Goal: Task Accomplishment & Management: Manage account settings

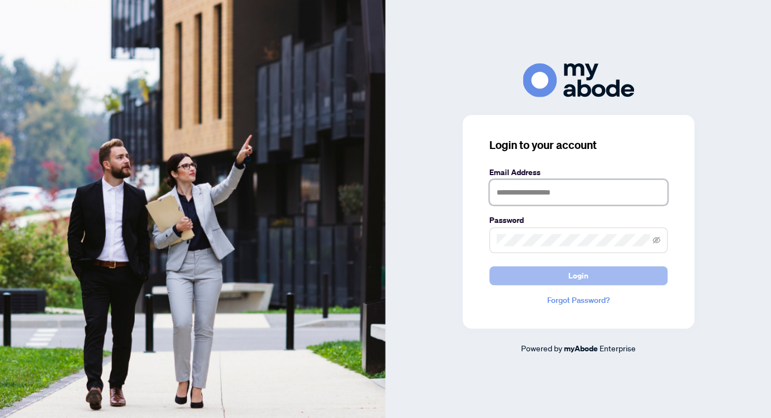
type input "**********"
click at [559, 280] on button "Login" at bounding box center [578, 276] width 178 height 19
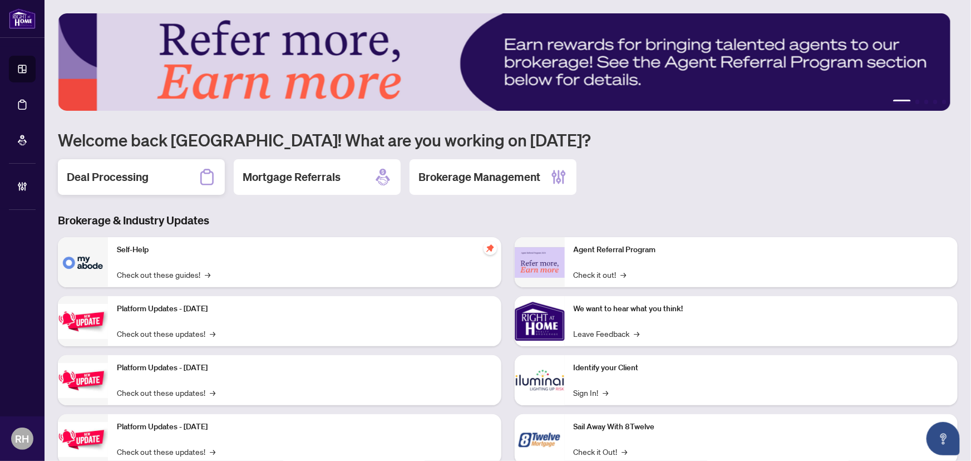
click at [127, 178] on h2 "Deal Processing" at bounding box center [108, 177] width 82 height 16
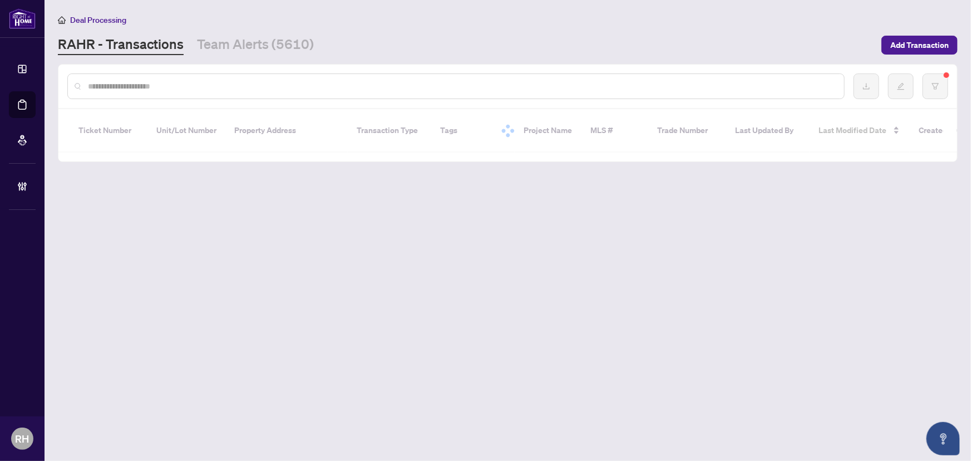
click at [253, 61] on main "Deal Processing RAHR - Transactions Team Alerts (5610) Add Transaction Ticket N…" at bounding box center [508, 230] width 926 height 461
click at [258, 43] on link "Team Alerts (5610)" at bounding box center [255, 45] width 117 height 20
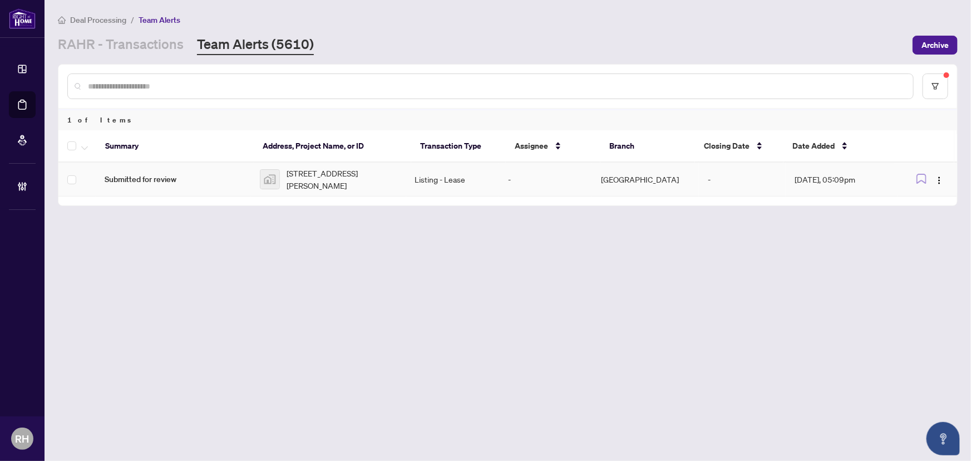
click at [266, 174] on img at bounding box center [269, 179] width 19 height 19
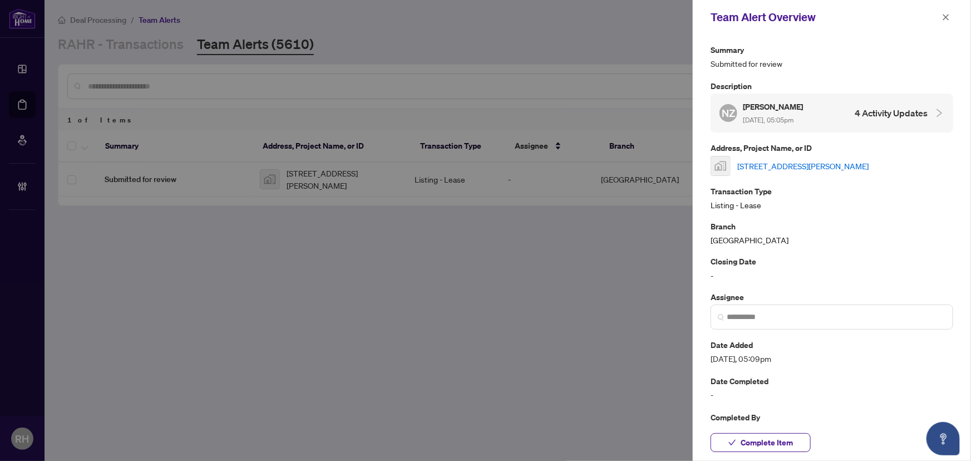
click at [782, 167] on link "30 N Park Rd #508, Thornhill, ON, Canada" at bounding box center [802, 166] width 131 height 12
click at [946, 15] on icon "close" at bounding box center [946, 17] width 8 height 8
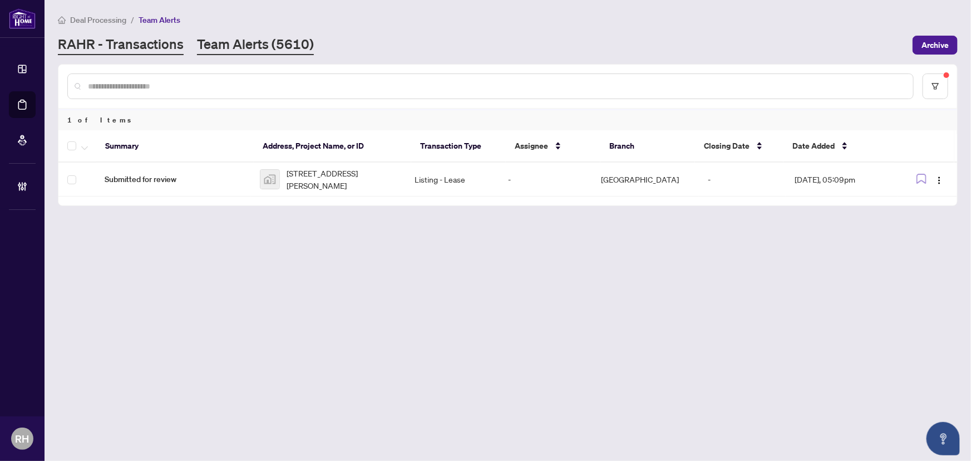
click at [162, 43] on link "RAHR - Transactions" at bounding box center [121, 45] width 126 height 20
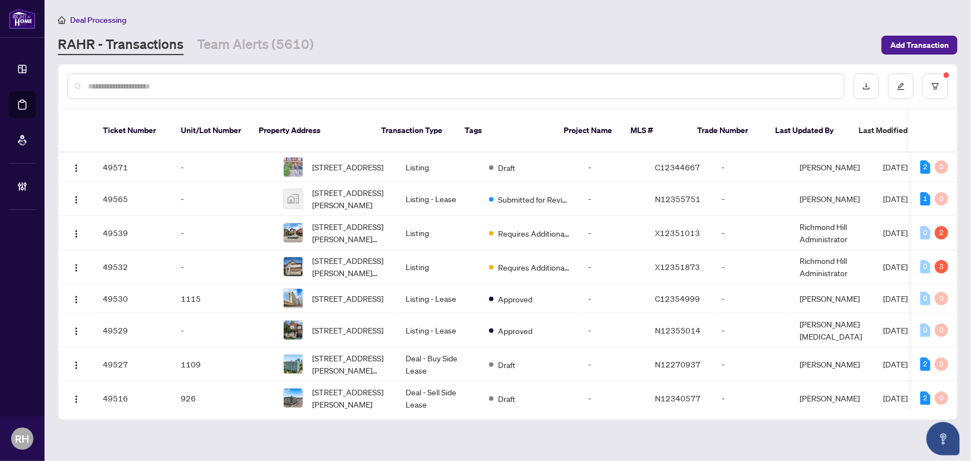
click at [130, 93] on div at bounding box center [455, 86] width 777 height 26
click at [129, 85] on input "text" at bounding box center [461, 86] width 747 height 12
click at [147, 87] on input "text" at bounding box center [461, 86] width 747 height 12
click at [176, 83] on input "text" at bounding box center [461, 86] width 747 height 12
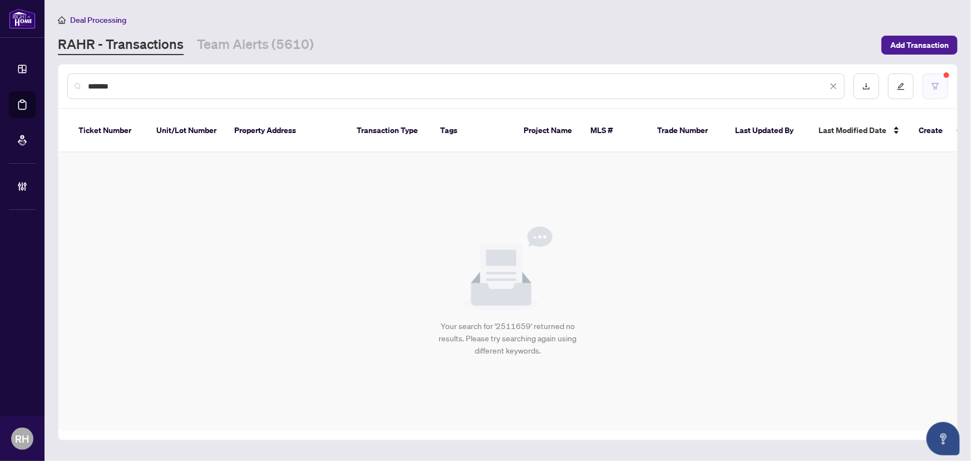
type input "*******"
click at [940, 88] on button "button" at bounding box center [936, 86] width 26 height 26
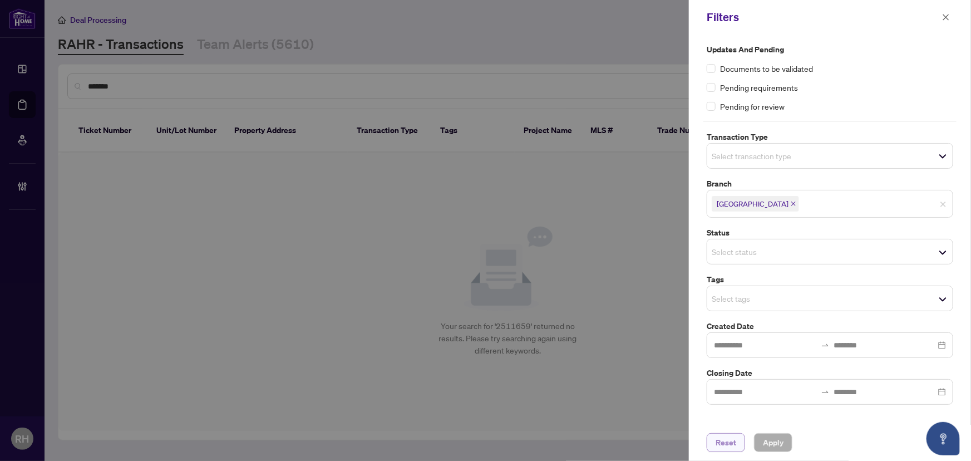
click at [720, 447] on span "Reset" at bounding box center [726, 442] width 21 height 18
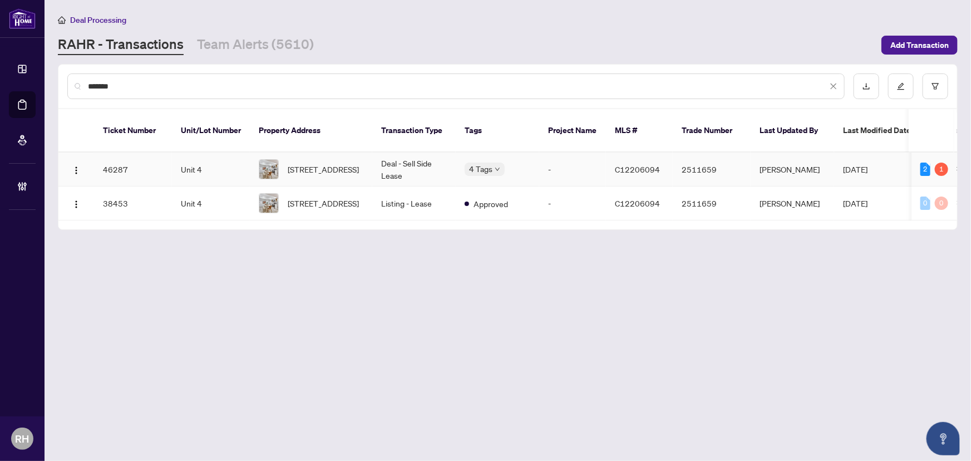
click at [618, 164] on span "C12206094" at bounding box center [637, 169] width 45 height 10
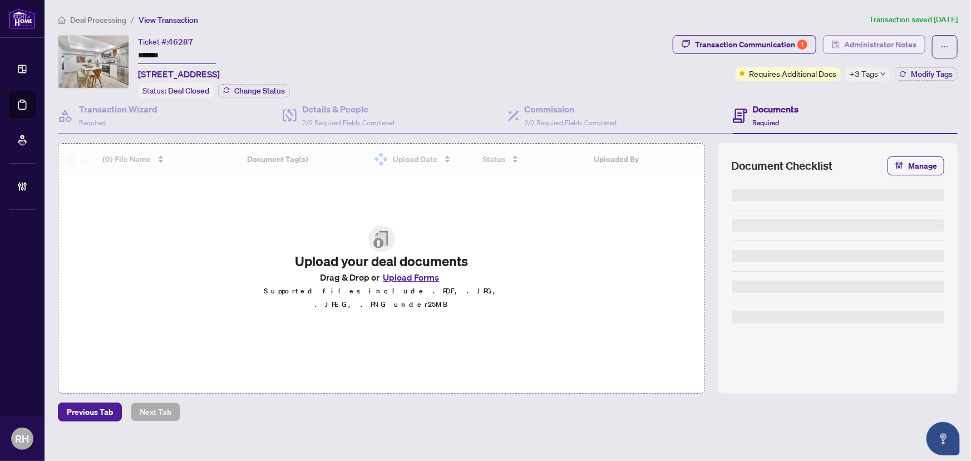
click at [864, 39] on span "Administrator Notes" at bounding box center [880, 45] width 72 height 18
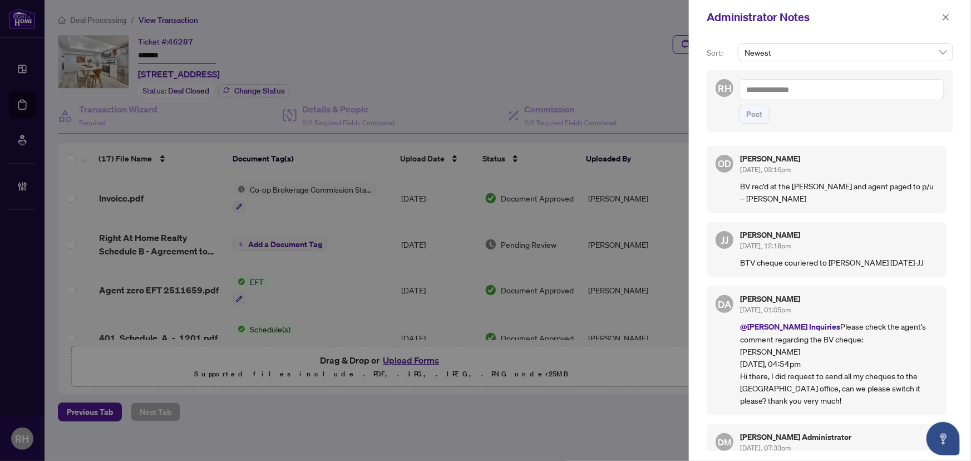
click at [822, 92] on textarea at bounding box center [841, 89] width 205 height 21
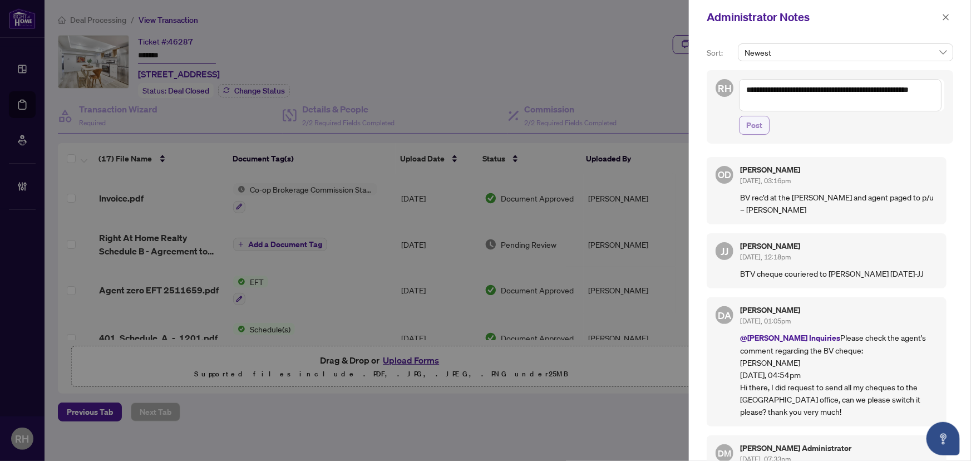
type textarea "**********"
click at [759, 127] on span "Post" at bounding box center [754, 125] width 16 height 18
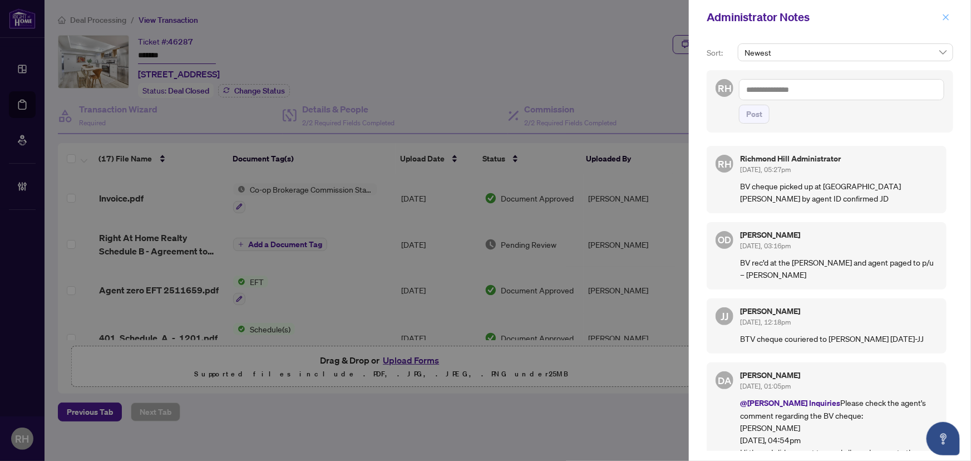
click at [950, 14] on button "button" at bounding box center [946, 17] width 14 height 13
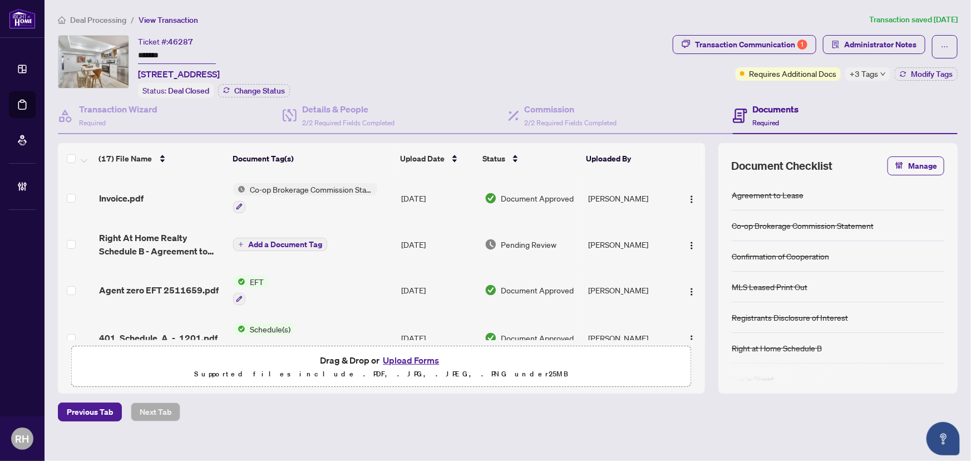
click at [78, 16] on span "Deal Processing" at bounding box center [98, 20] width 56 height 10
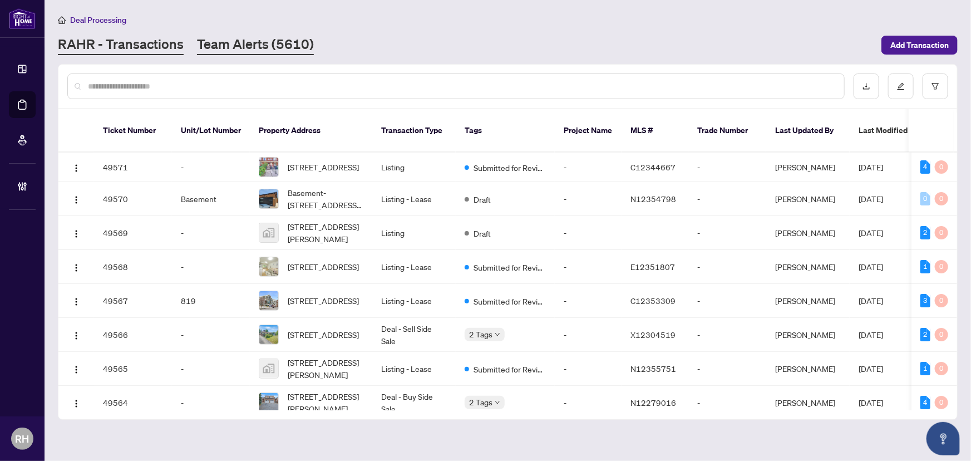
click at [270, 50] on link "Team Alerts (5610)" at bounding box center [255, 45] width 117 height 20
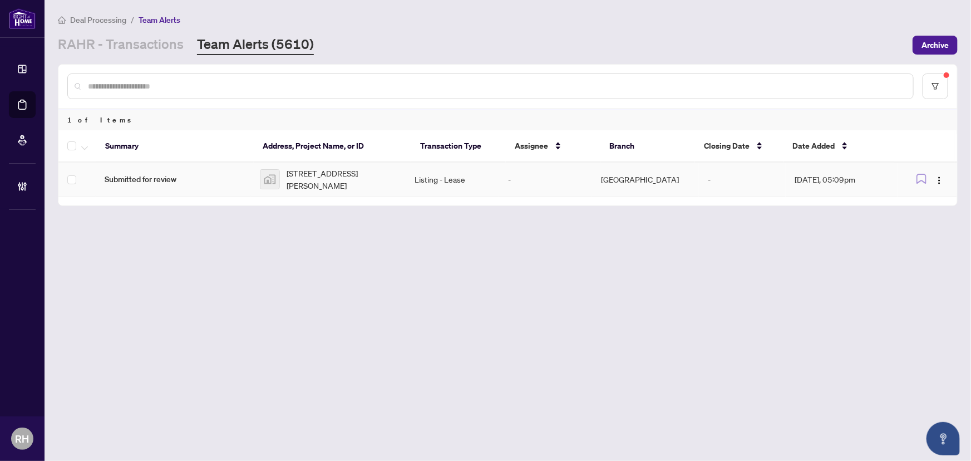
click at [445, 175] on td "Listing - Lease" at bounding box center [452, 179] width 93 height 34
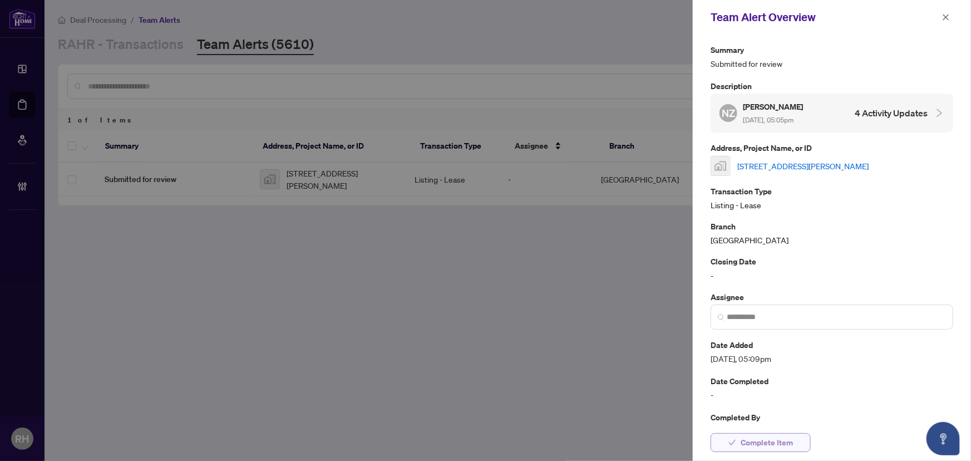
click at [773, 448] on span "Complete Item" at bounding box center [767, 442] width 52 height 18
click at [945, 17] on icon "close" at bounding box center [946, 17] width 8 height 8
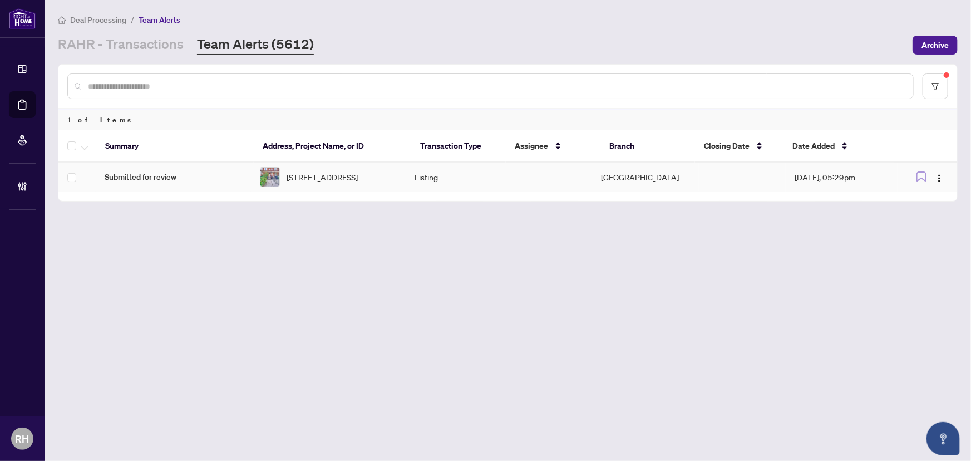
click at [264, 165] on td "[STREET_ADDRESS]" at bounding box center [328, 176] width 155 height 29
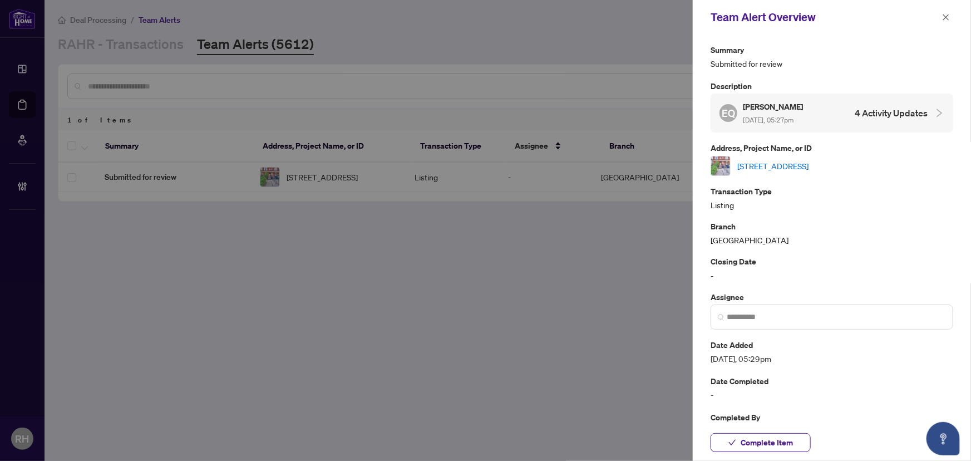
click at [776, 169] on link "[STREET_ADDRESS]" at bounding box center [772, 166] width 71 height 12
click at [753, 445] on span "Complete Item" at bounding box center [767, 442] width 52 height 18
click at [950, 18] on icon "close" at bounding box center [946, 17] width 8 height 8
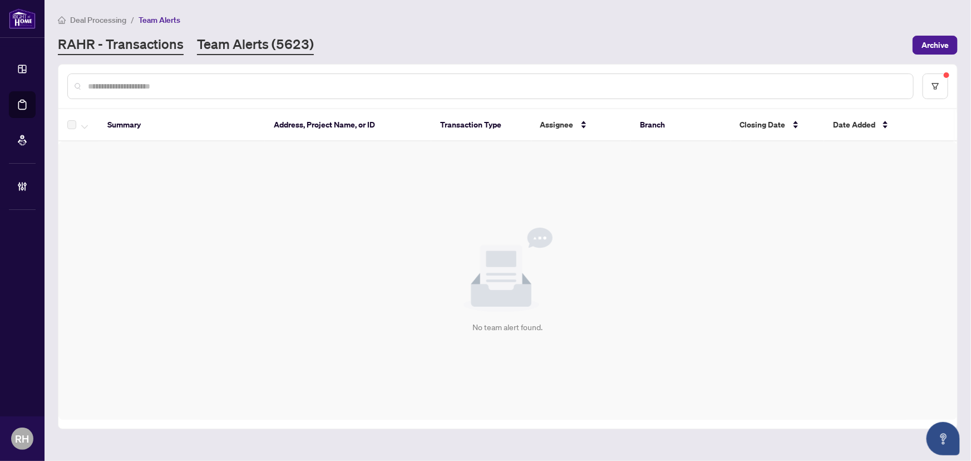
click at [141, 37] on link "RAHR - Transactions" at bounding box center [121, 45] width 126 height 20
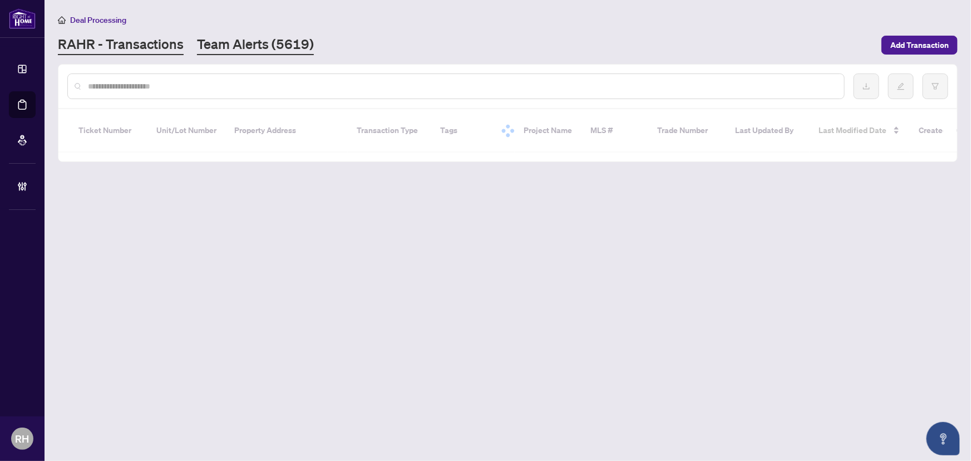
click at [244, 40] on link "Team Alerts (5619)" at bounding box center [255, 45] width 117 height 20
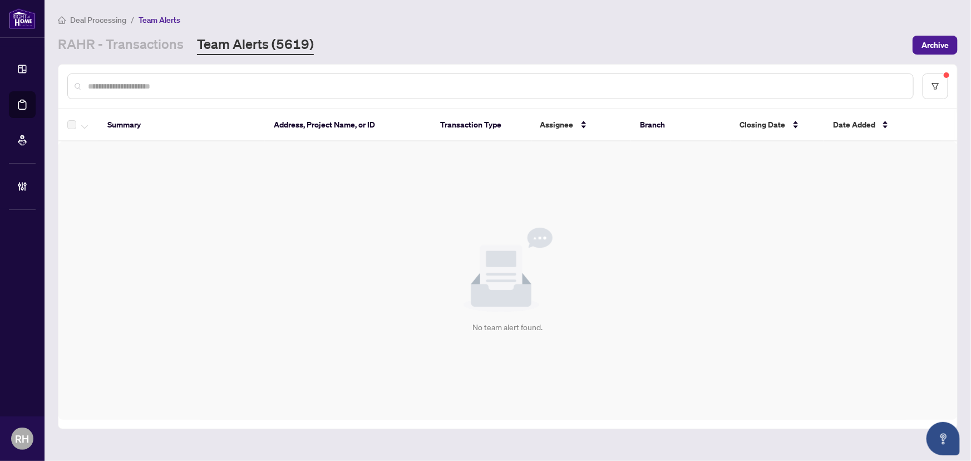
click at [122, 56] on main "Deal Processing / Team Alerts RAHR - Transactions Team Alerts (5619) Archive Su…" at bounding box center [508, 230] width 926 height 461
click at [123, 51] on link "RAHR - Transactions" at bounding box center [121, 45] width 126 height 20
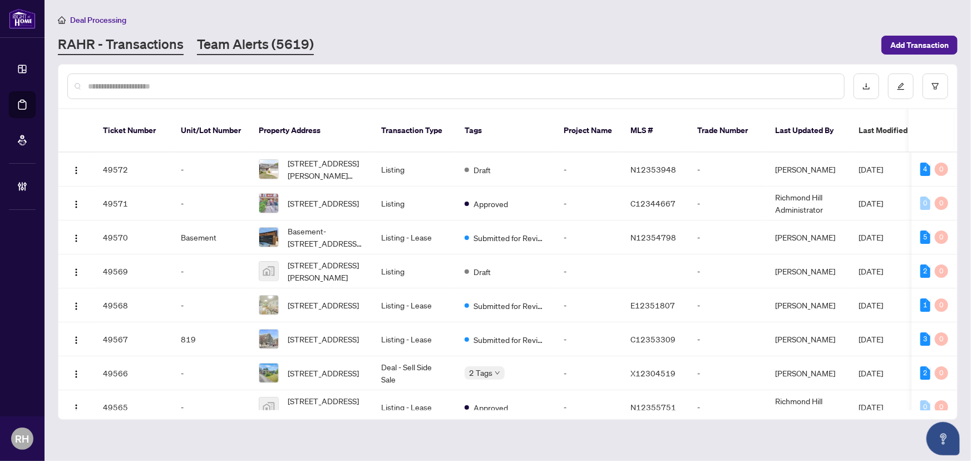
click at [245, 37] on link "Team Alerts (5619)" at bounding box center [255, 45] width 117 height 20
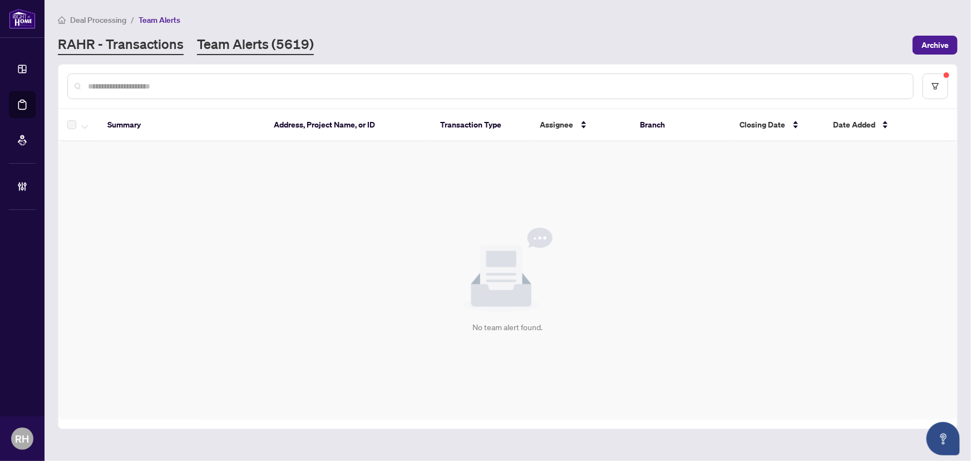
click at [160, 45] on link "RAHR - Transactions" at bounding box center [121, 45] width 126 height 20
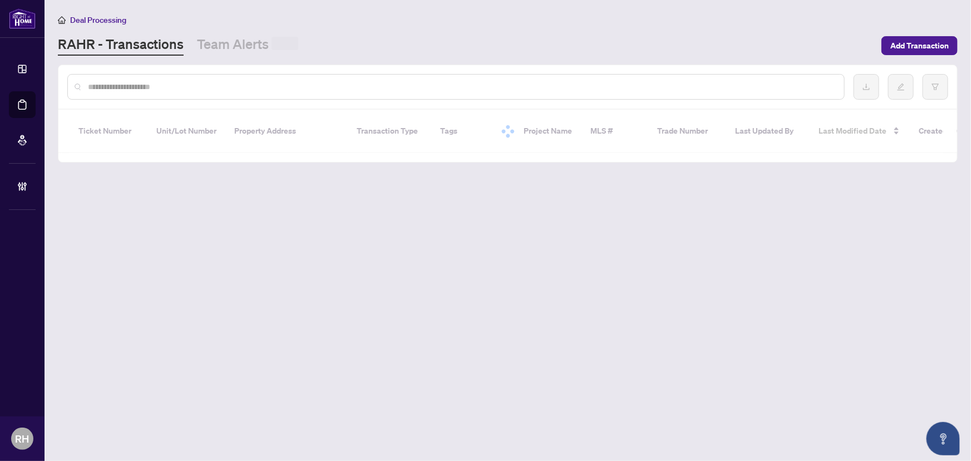
click at [128, 80] on div at bounding box center [455, 87] width 777 height 26
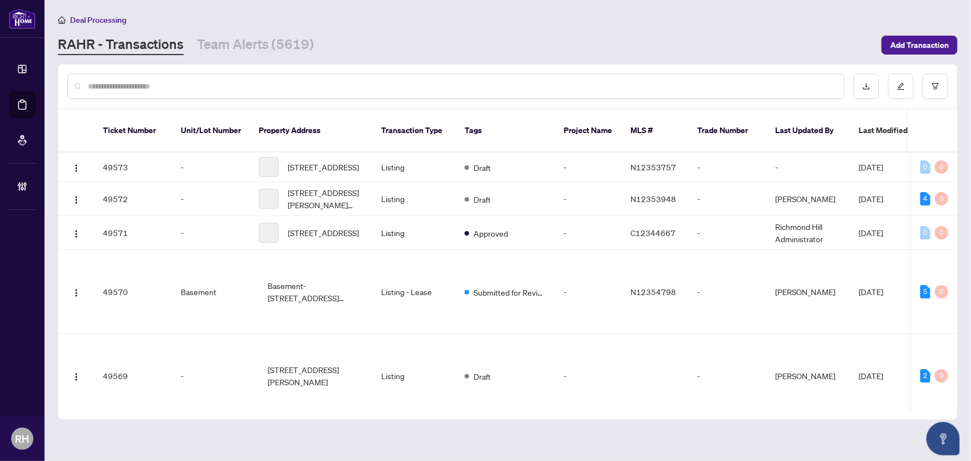
click at [126, 92] on div at bounding box center [455, 86] width 777 height 26
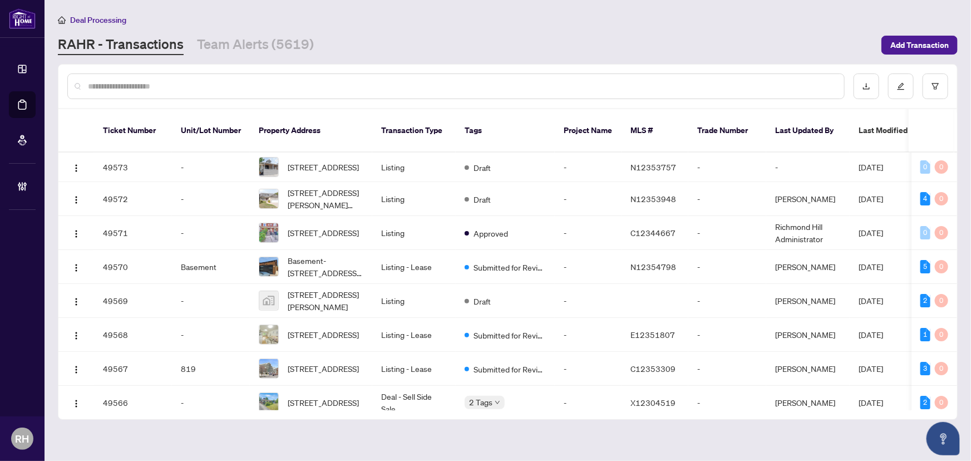
click at [117, 88] on input "text" at bounding box center [461, 86] width 747 height 12
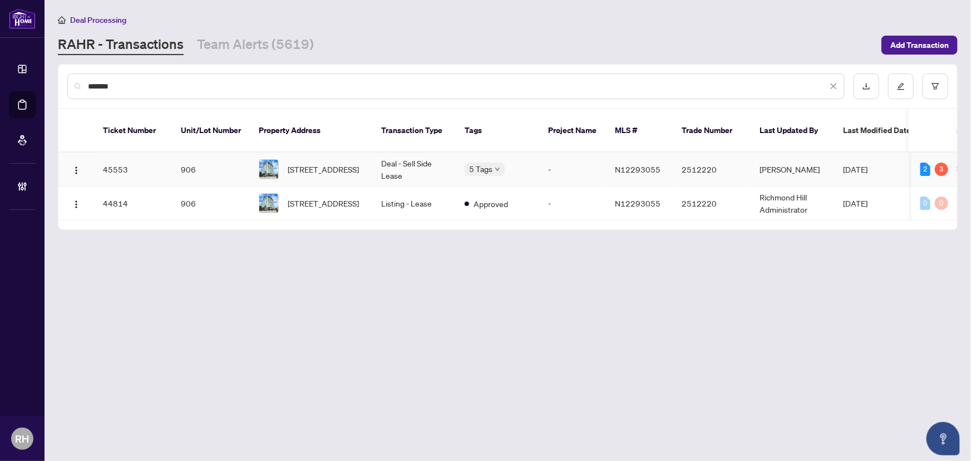
type input "*******"
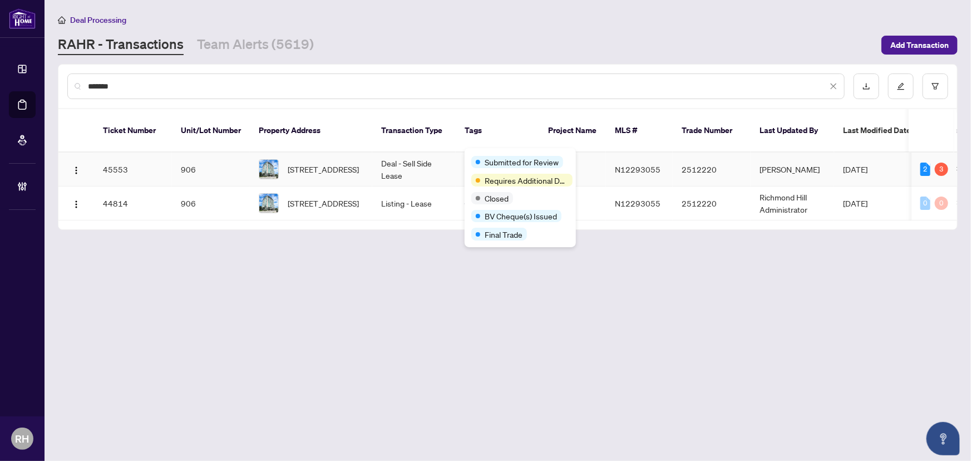
click at [585, 161] on td "-" at bounding box center [572, 169] width 67 height 34
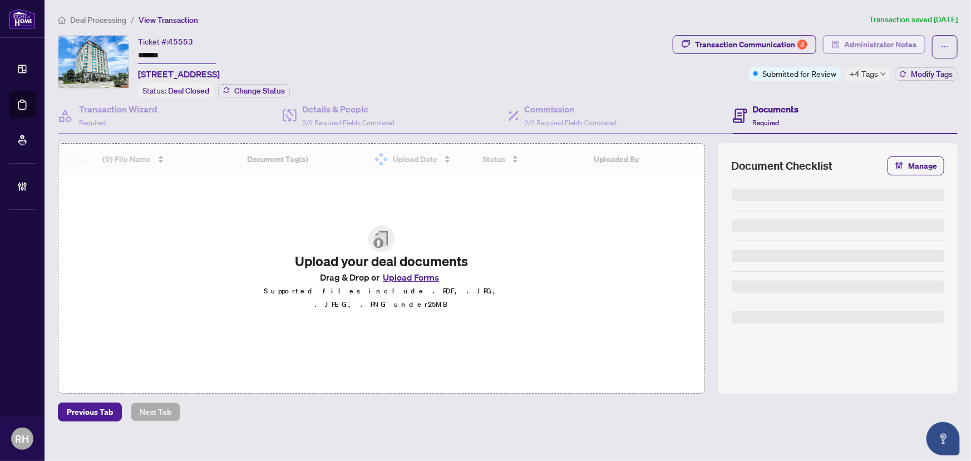
click at [862, 43] on span "Administrator Notes" at bounding box center [880, 45] width 72 height 18
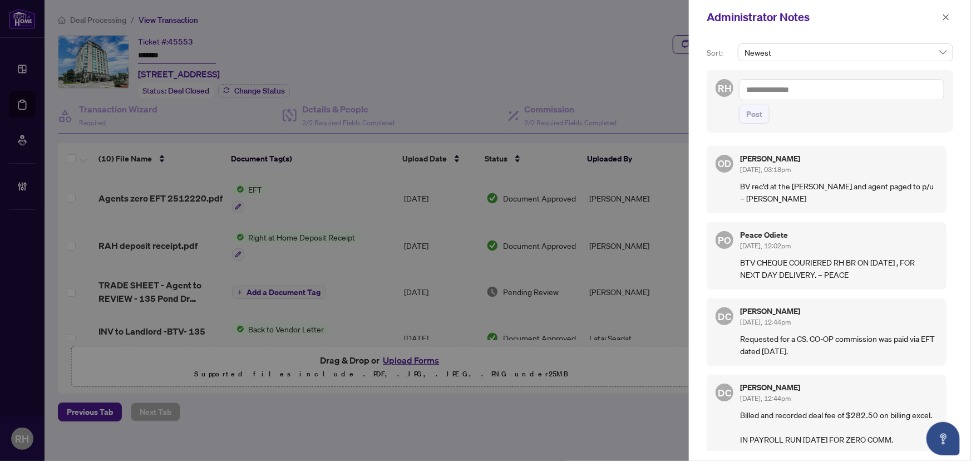
click at [830, 87] on textarea at bounding box center [841, 89] width 205 height 21
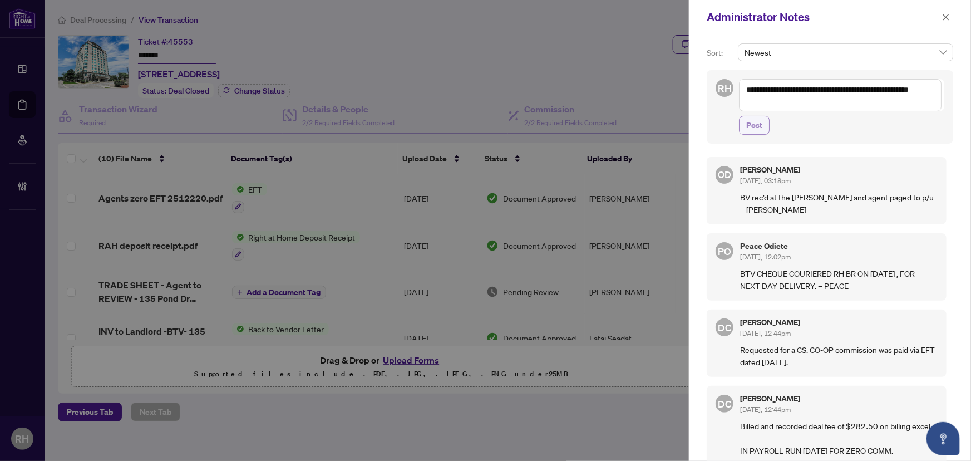
type textarea "**********"
click at [747, 125] on span "Post" at bounding box center [754, 125] width 16 height 18
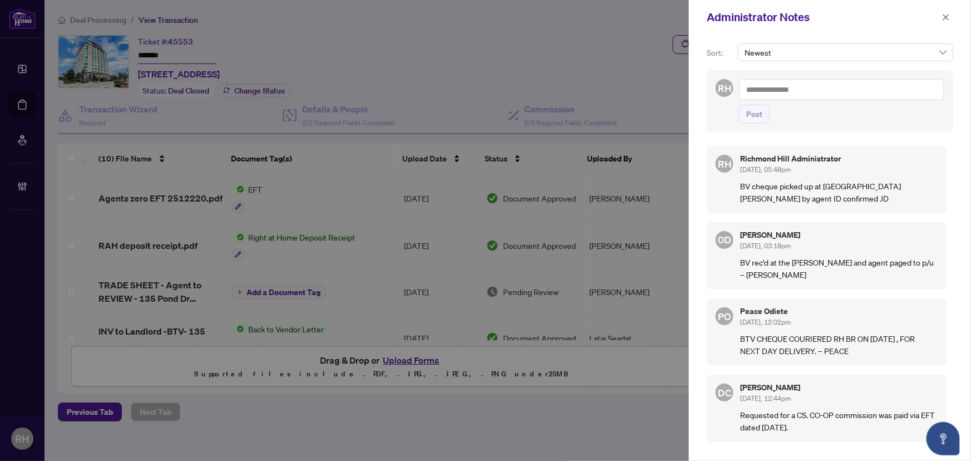
click at [956, 16] on div "Administrator Notes" at bounding box center [830, 17] width 282 height 34
click at [943, 19] on icon "close" at bounding box center [946, 17] width 8 height 8
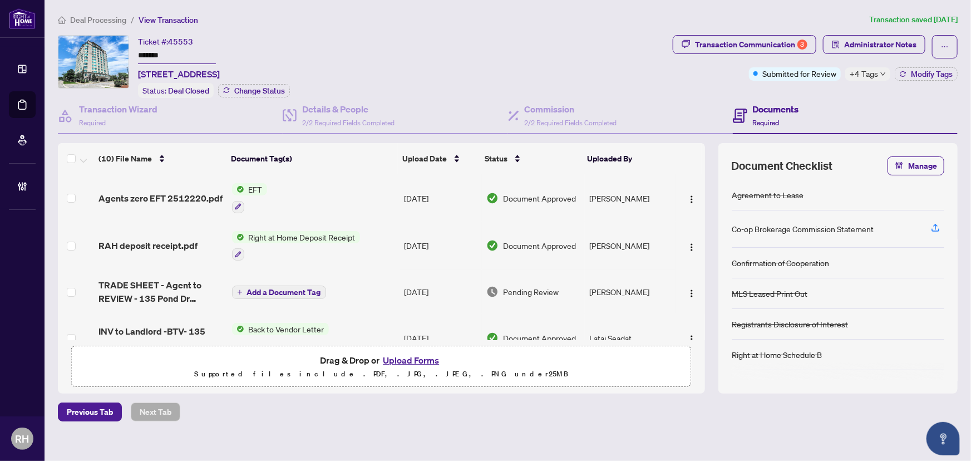
click at [83, 22] on span "Deal Processing" at bounding box center [98, 20] width 56 height 10
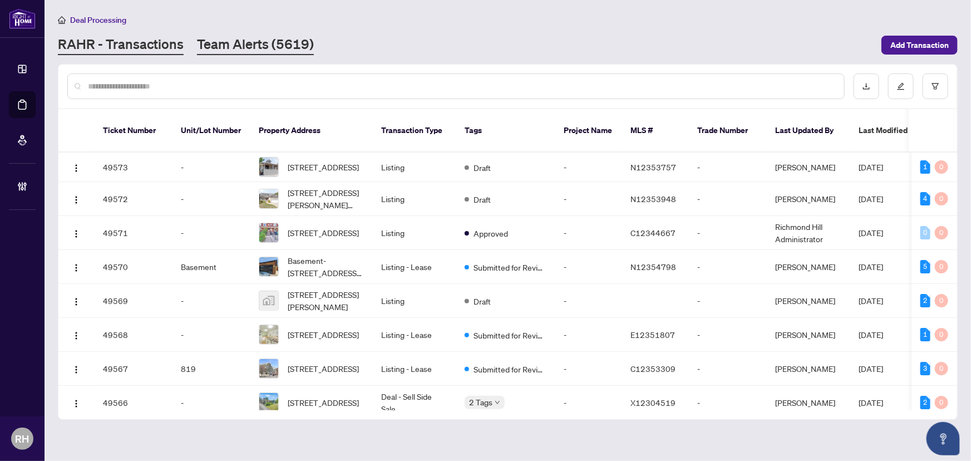
click at [247, 45] on link "Team Alerts (5619)" at bounding box center [255, 45] width 117 height 20
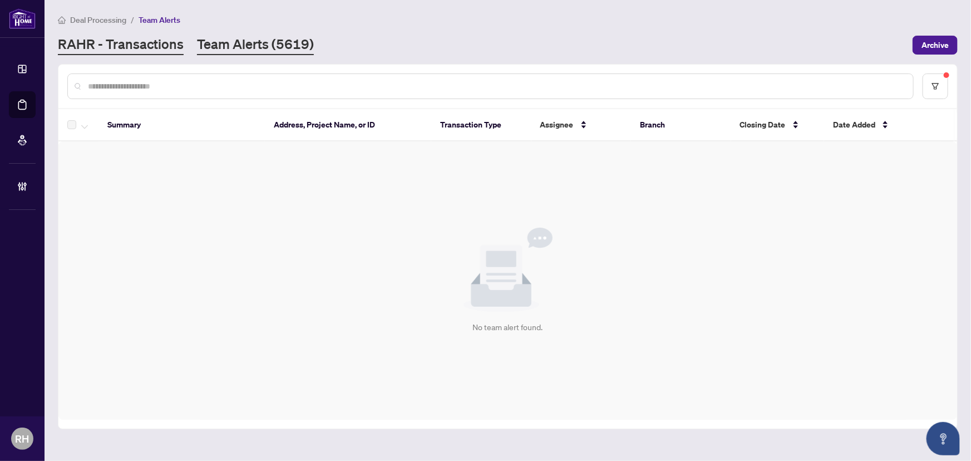
click at [126, 50] on link "RAHR - Transactions" at bounding box center [121, 45] width 126 height 20
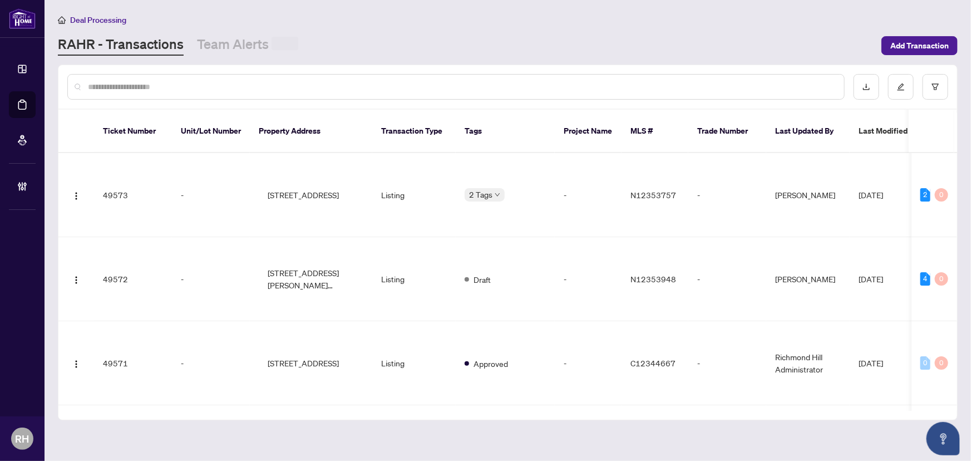
click at [134, 84] on input "text" at bounding box center [461, 87] width 747 height 12
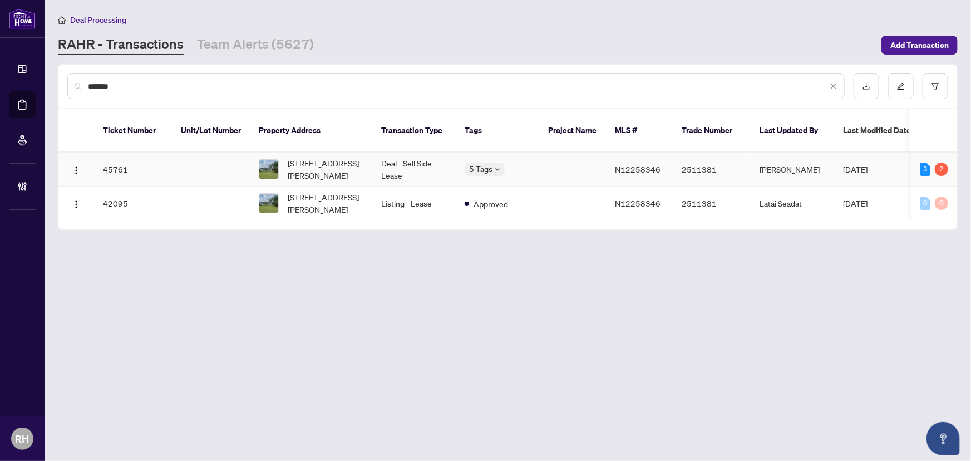
type input "*******"
click at [369, 156] on td "28 Jonquil Cres, Markham, Ontario L3P 1T4, Canada" at bounding box center [311, 169] width 122 height 34
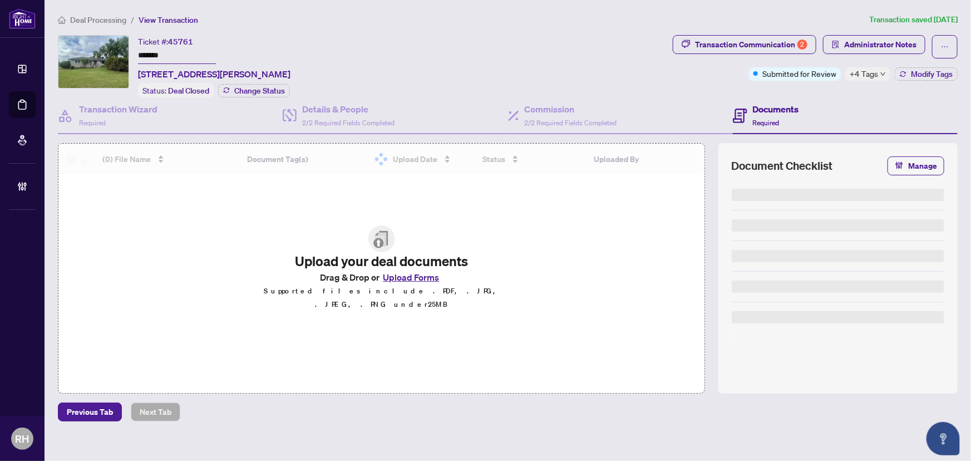
click at [881, 44] on span "Administrator Notes" at bounding box center [880, 45] width 72 height 18
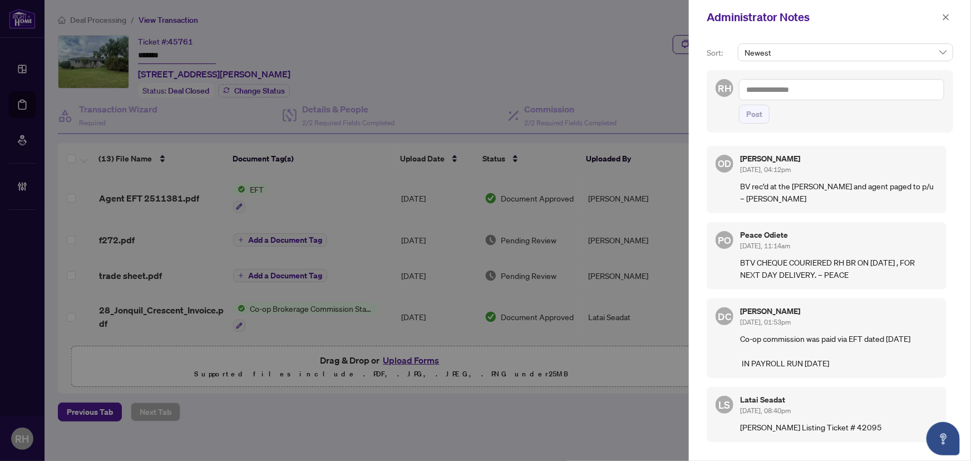
click at [824, 83] on textarea at bounding box center [841, 89] width 205 height 21
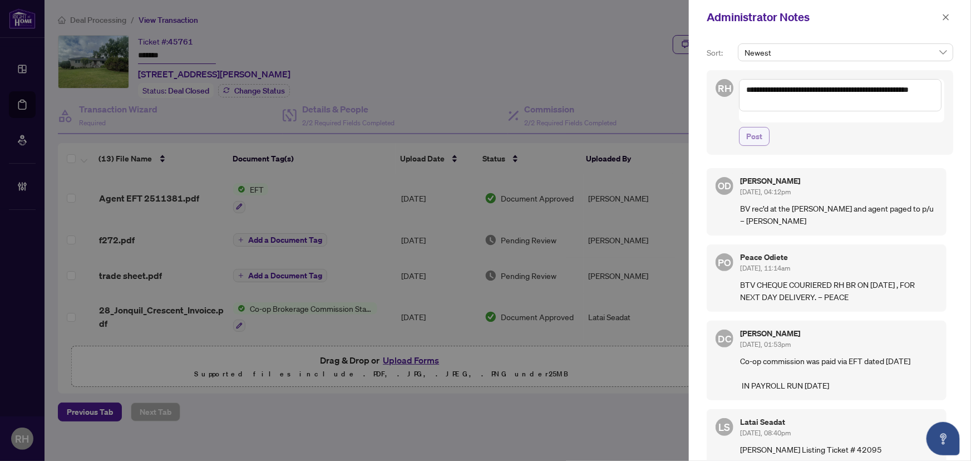
type textarea "**********"
click at [746, 129] on span "Post" at bounding box center [754, 136] width 16 height 18
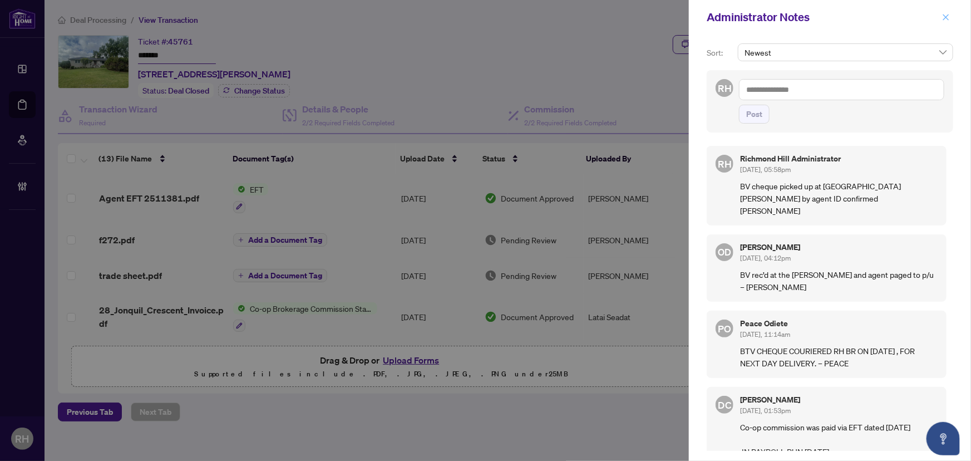
click at [948, 16] on icon "close" at bounding box center [946, 17] width 8 height 8
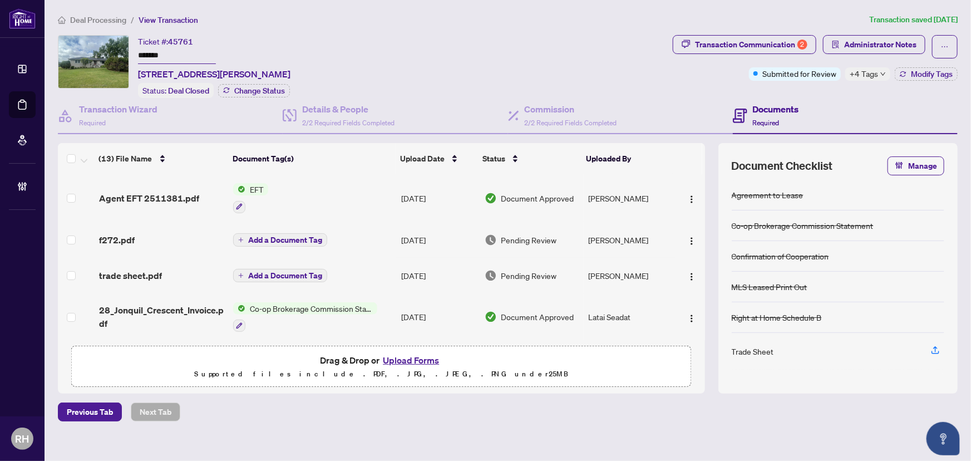
click at [875, 33] on div "Deal Processing / View Transaction Transaction saved 4 days ago Ticket #: 45761…" at bounding box center [507, 236] width 909 height 447
click at [874, 36] on span "Administrator Notes" at bounding box center [880, 45] width 72 height 18
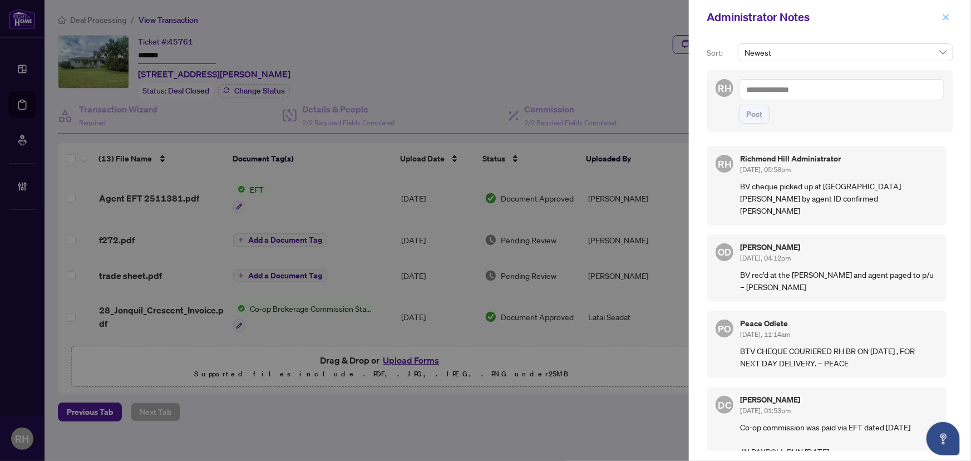
click at [942, 19] on icon "close" at bounding box center [946, 17] width 8 height 8
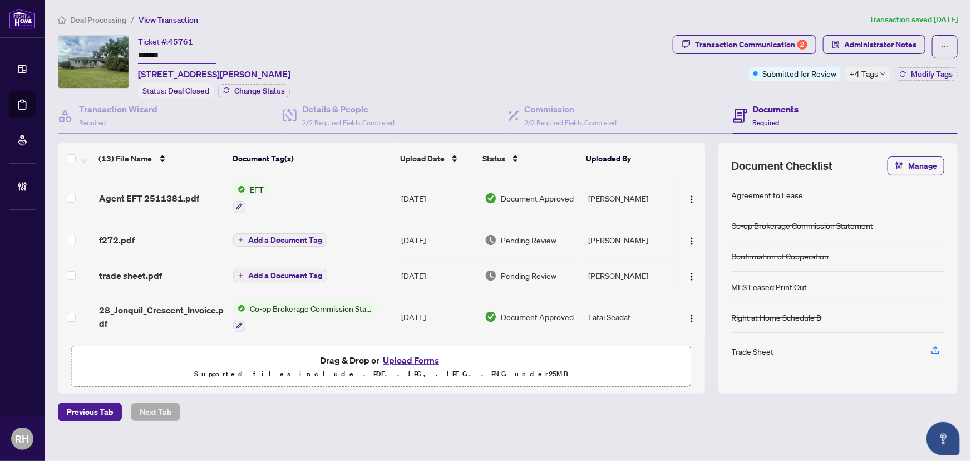
click at [106, 22] on span "Deal Processing" at bounding box center [98, 20] width 56 height 10
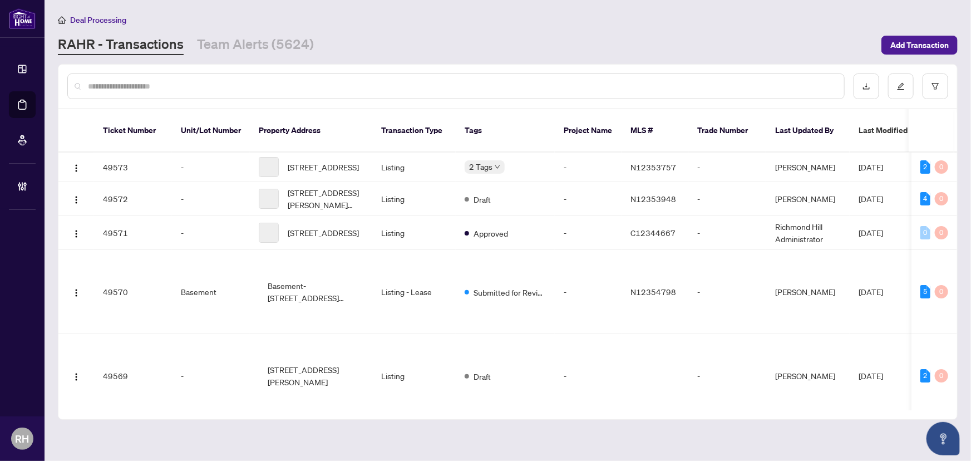
click at [119, 86] on input "text" at bounding box center [461, 86] width 747 height 12
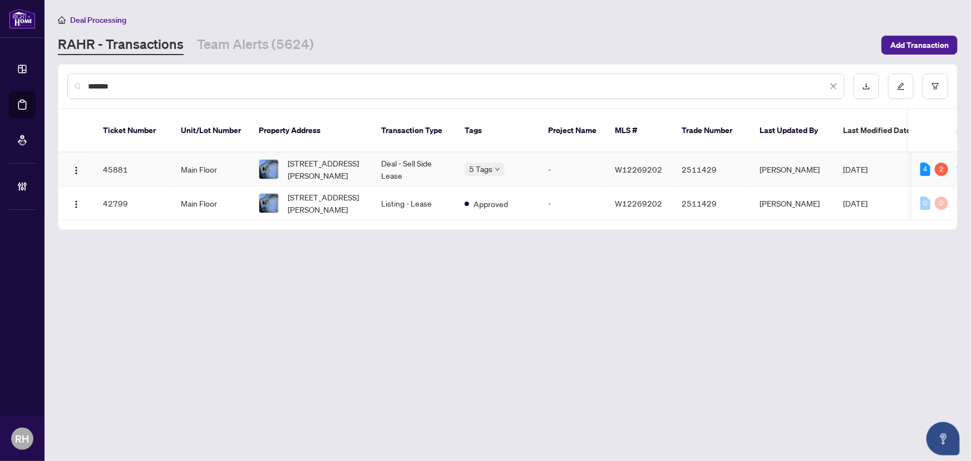
type input "*******"
click at [560, 156] on td "-" at bounding box center [572, 169] width 67 height 34
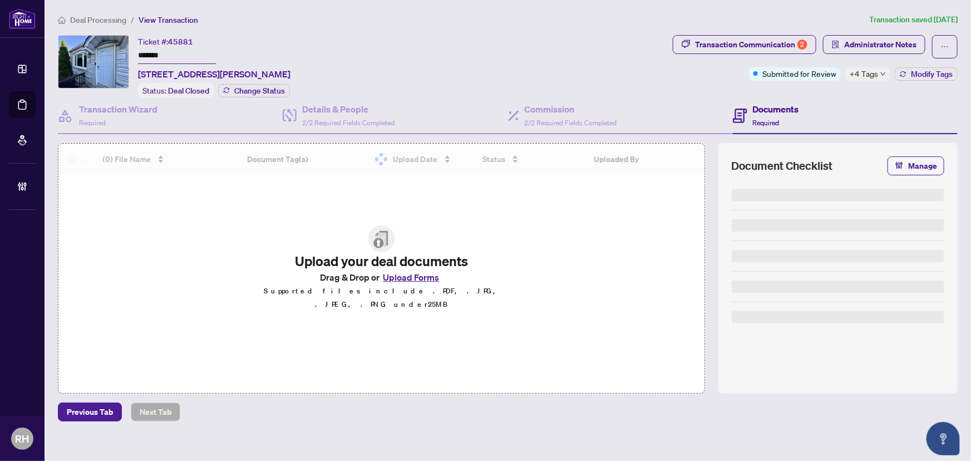
click at [866, 47] on span "Administrator Notes" at bounding box center [880, 45] width 72 height 18
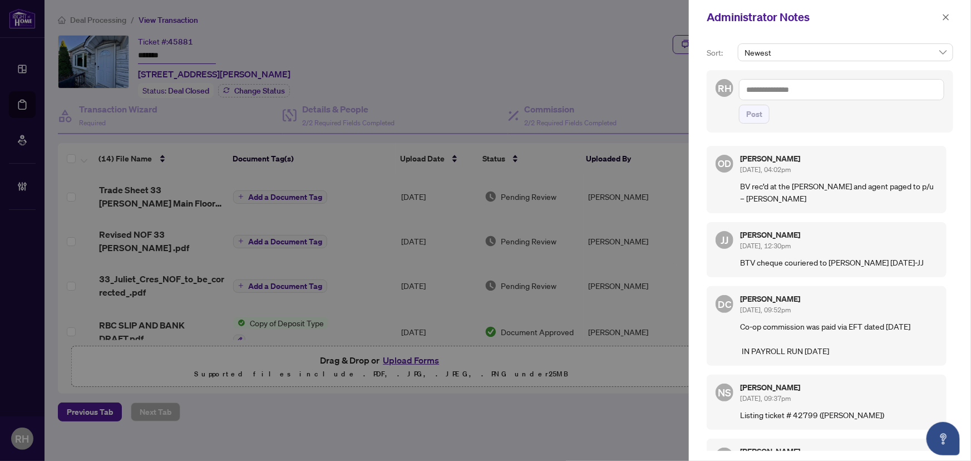
click at [836, 87] on textarea at bounding box center [841, 89] width 205 height 21
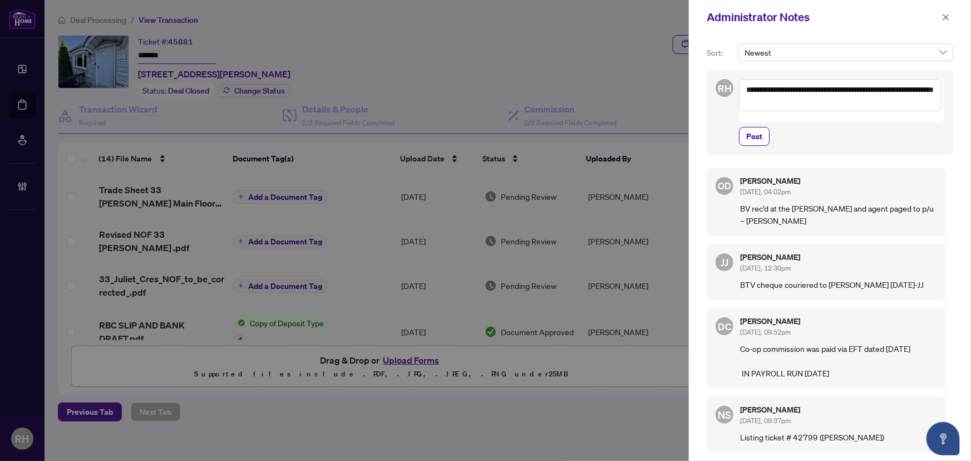
type textarea "**********"
click at [730, 168] on div "OD Olivia Di Mambro Aug/20/2025, 04:02pm BV rec’d at the RH branch and agent pa…" at bounding box center [827, 201] width 240 height 67
click at [751, 137] on div "**********" at bounding box center [830, 112] width 246 height 85
click at [765, 127] on button "Post" at bounding box center [754, 136] width 31 height 19
click at [945, 15] on icon "close" at bounding box center [946, 17] width 8 height 8
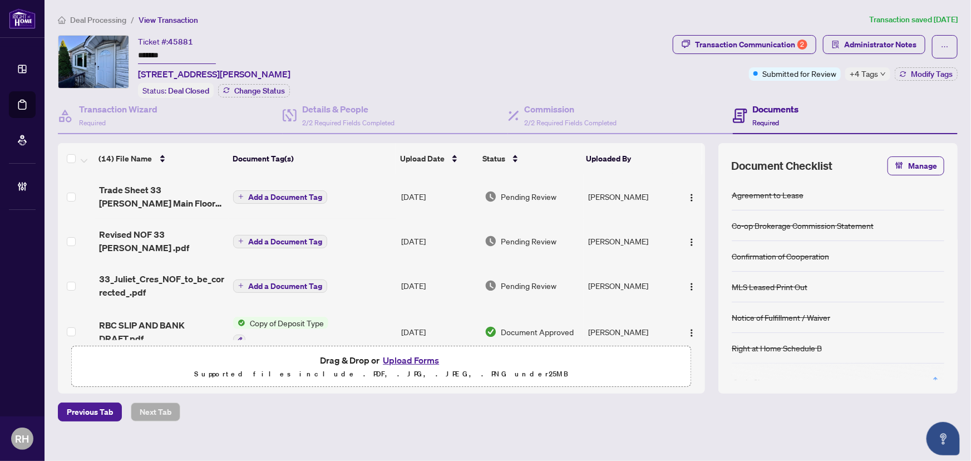
click at [101, 18] on span "Deal Processing" at bounding box center [98, 20] width 56 height 10
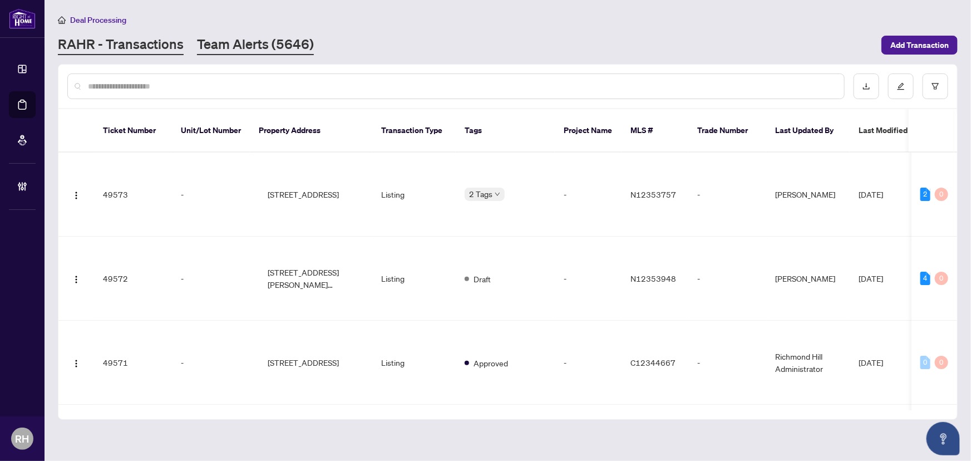
click at [255, 38] on link "Team Alerts (5646)" at bounding box center [255, 45] width 117 height 20
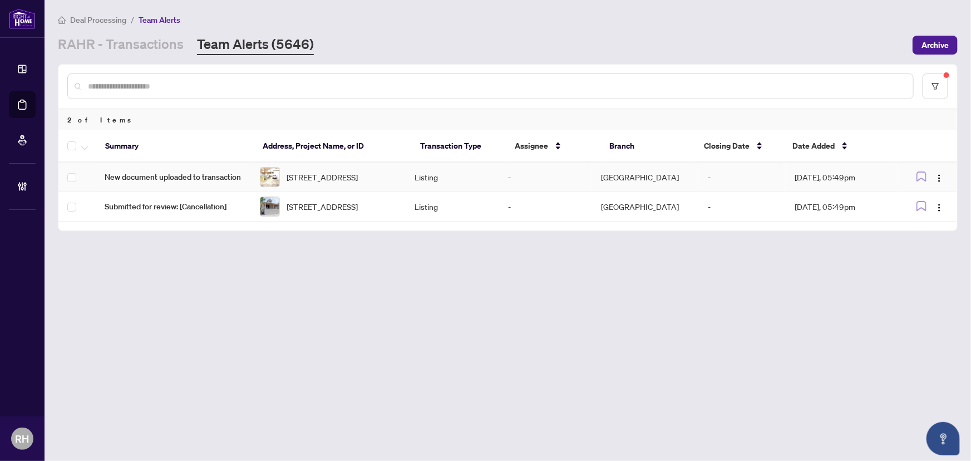
click at [213, 189] on td "New document uploaded to transaction" at bounding box center [173, 176] width 155 height 29
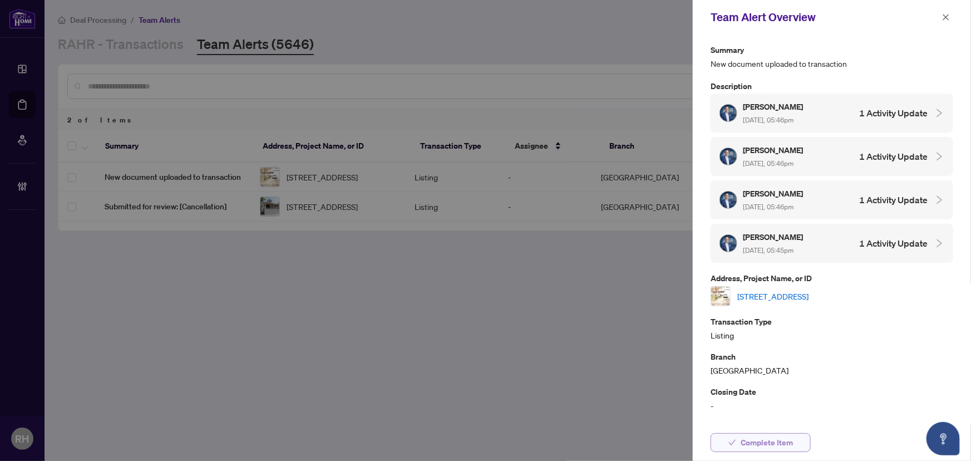
click at [775, 440] on span "Complete Item" at bounding box center [767, 442] width 52 height 18
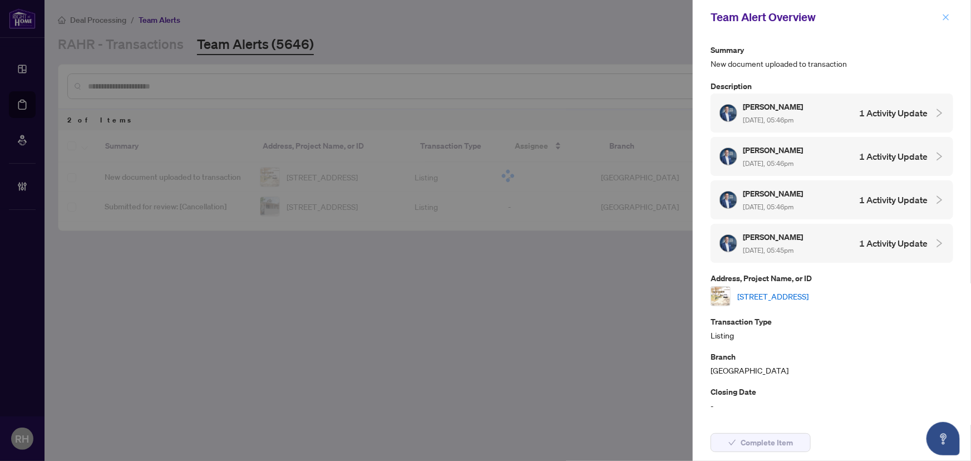
click at [951, 20] on button "button" at bounding box center [946, 17] width 14 height 13
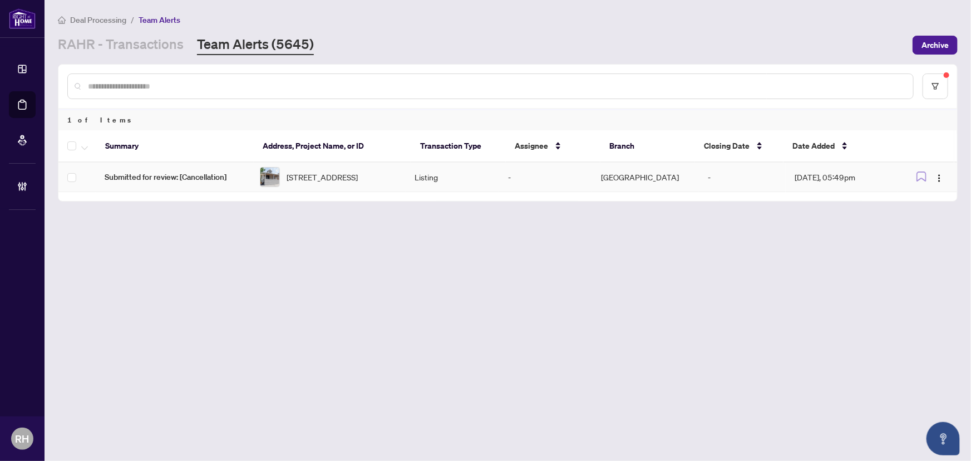
click at [195, 183] on span "Submitted for review: [Cancellation]" at bounding box center [173, 177] width 137 height 12
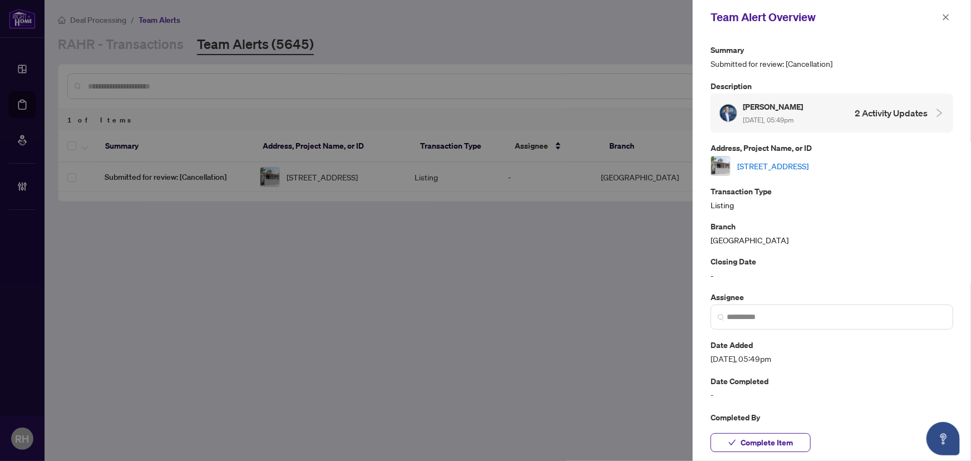
click at [808, 167] on link "269 Prospect St, Newmarket, Ontario L3Y 3V3, Canada" at bounding box center [772, 166] width 71 height 12
click at [957, 16] on div "Team Alert Overview" at bounding box center [832, 17] width 278 height 34
click at [949, 16] on icon "close" at bounding box center [946, 17] width 8 height 8
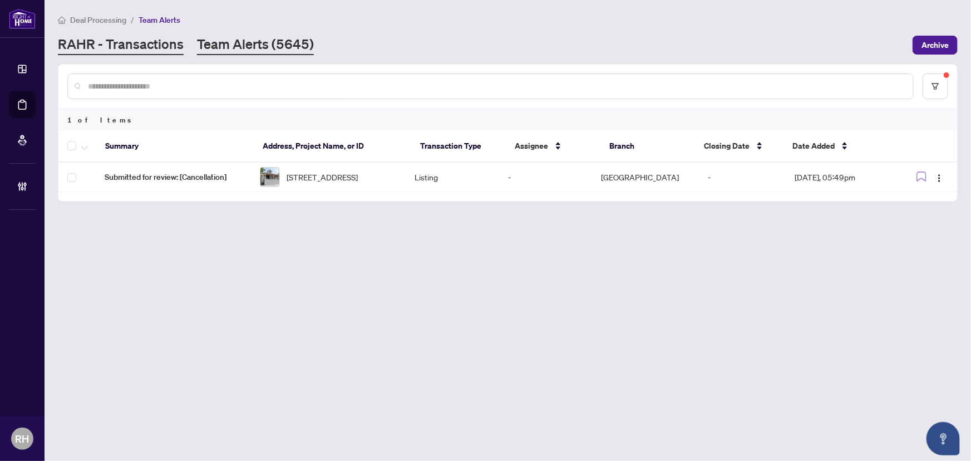
click at [150, 41] on link "RAHR - Transactions" at bounding box center [121, 45] width 126 height 20
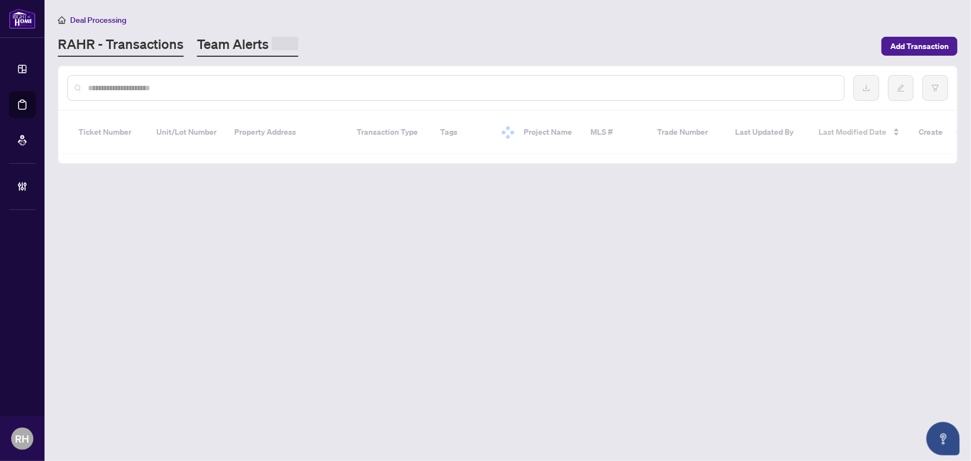
click at [277, 42] on span at bounding box center [285, 43] width 27 height 13
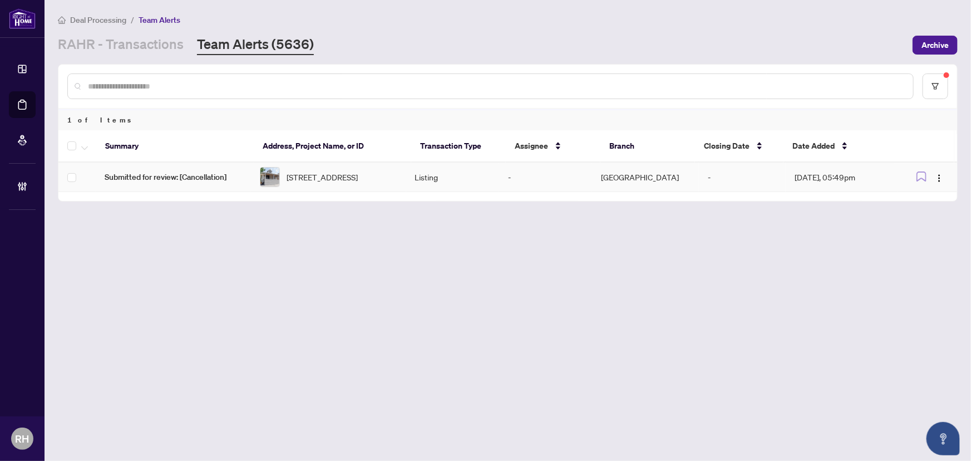
click at [280, 180] on div at bounding box center [270, 177] width 20 height 20
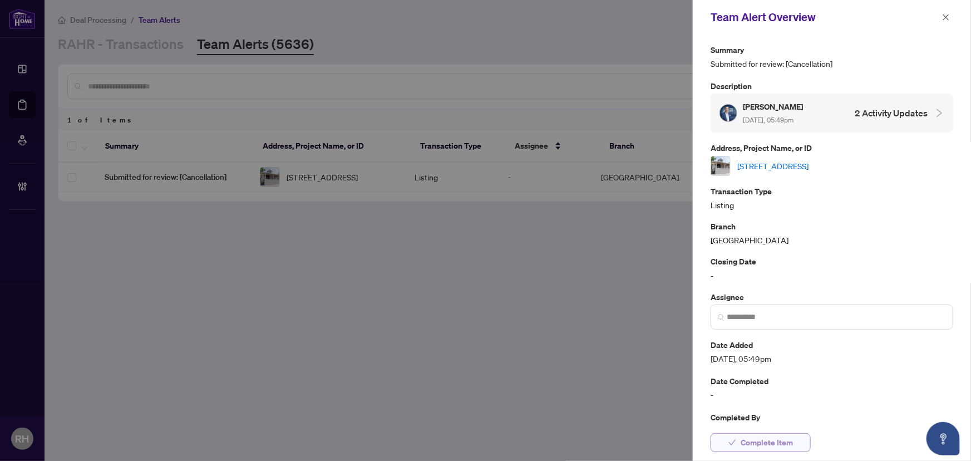
click at [768, 445] on span "Complete Item" at bounding box center [767, 442] width 52 height 18
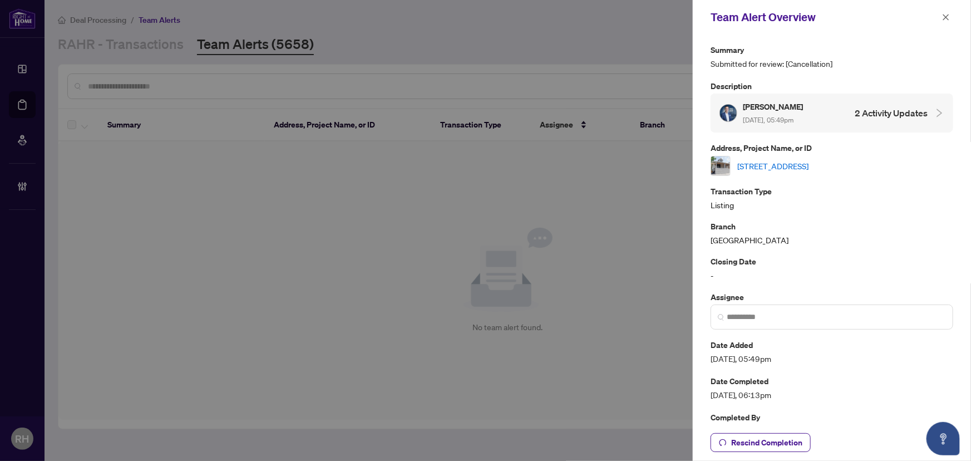
click at [944, 7] on div "Team Alert Overview" at bounding box center [832, 17] width 278 height 34
click at [943, 23] on span "button" at bounding box center [946, 17] width 8 height 18
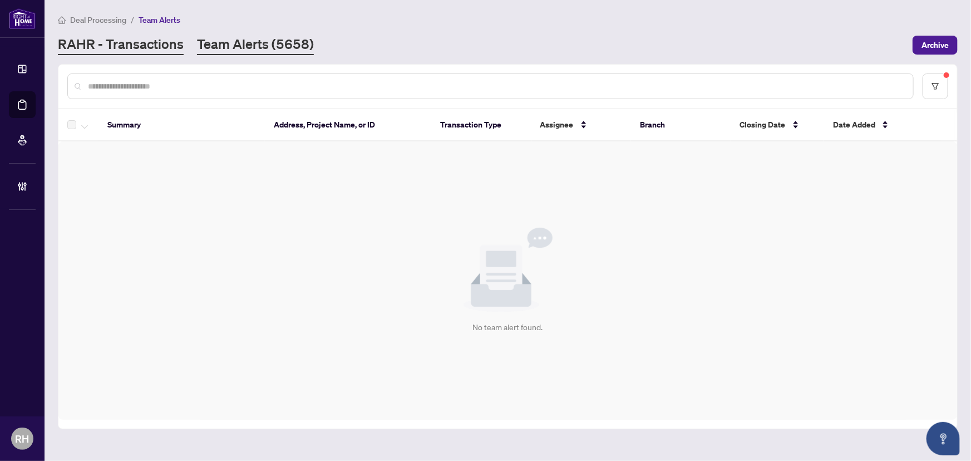
click at [119, 52] on link "RAHR - Transactions" at bounding box center [121, 45] width 126 height 20
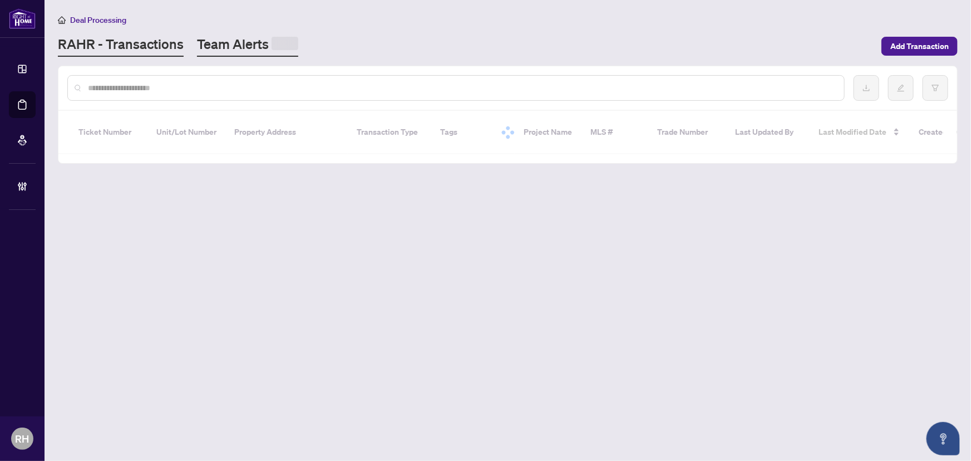
click at [250, 46] on link "Team Alerts" at bounding box center [247, 46] width 101 height 22
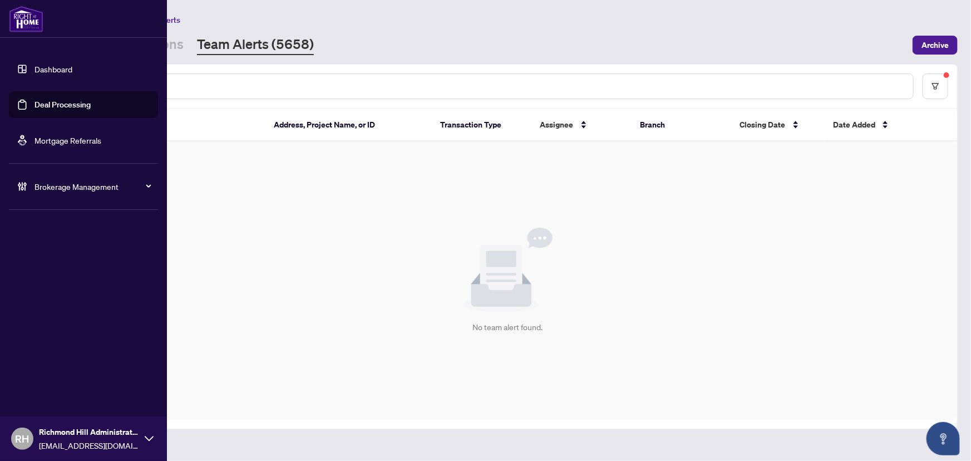
click at [42, 180] on span "Brokerage Management" at bounding box center [92, 186] width 116 height 12
click at [51, 269] on link "Manage Agents" at bounding box center [50, 267] width 55 height 10
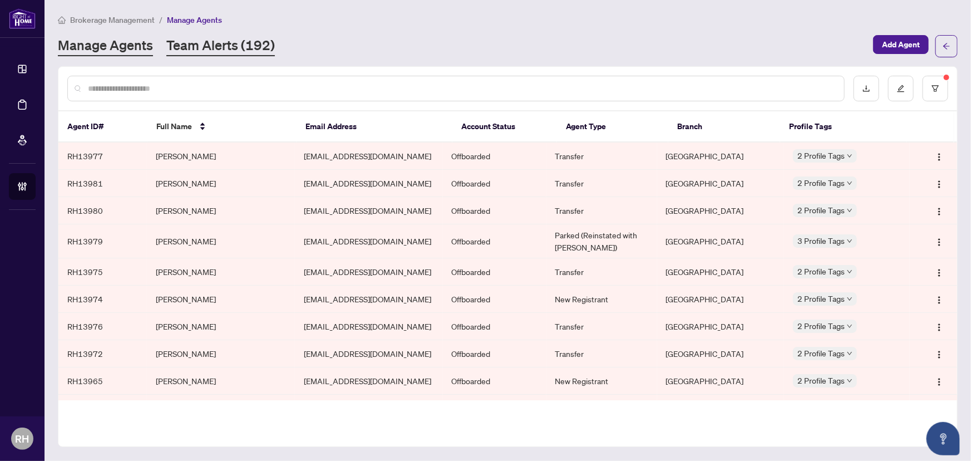
click at [240, 42] on link "Team Alerts (192)" at bounding box center [220, 46] width 109 height 20
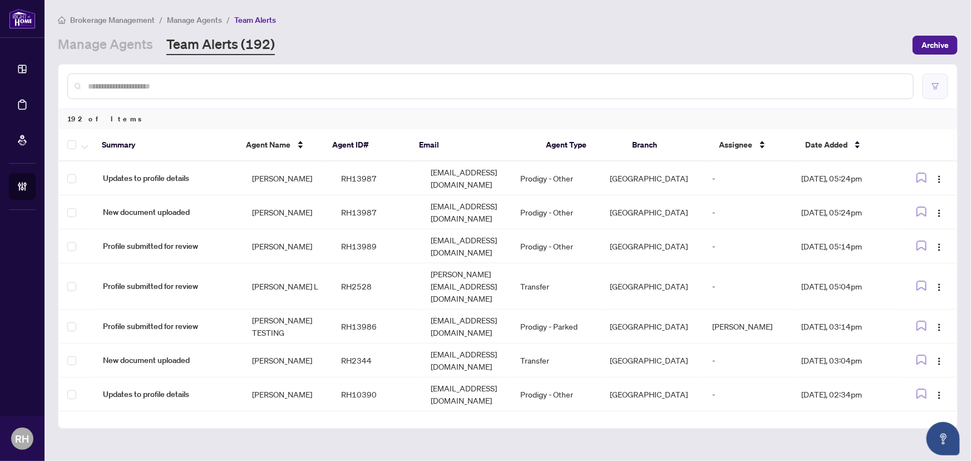
click at [929, 85] on button "button" at bounding box center [936, 86] width 26 height 26
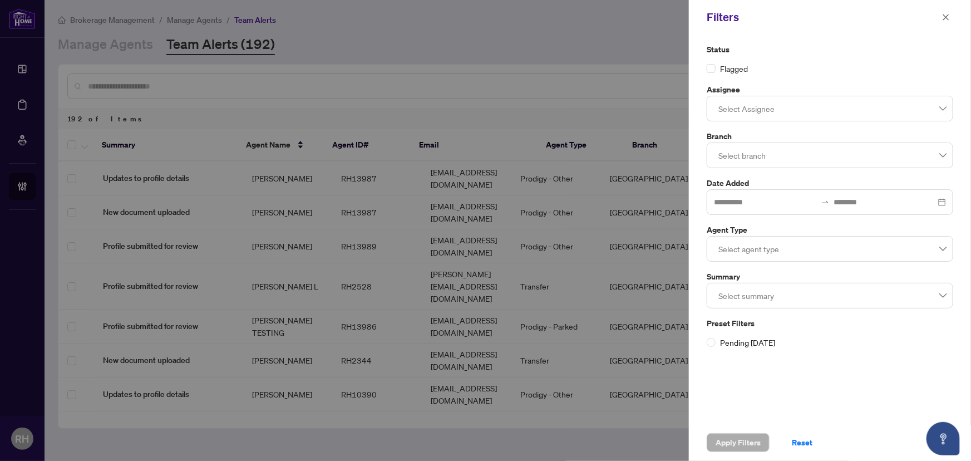
click at [777, 109] on div at bounding box center [830, 108] width 232 height 20
click at [835, 62] on div "Flagged" at bounding box center [830, 68] width 246 height 12
click at [780, 154] on div at bounding box center [830, 155] width 232 height 20
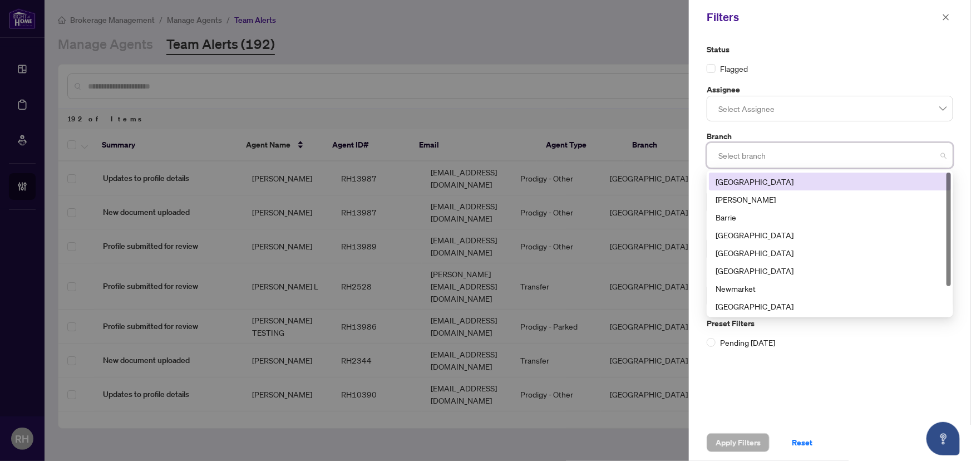
click at [776, 178] on div "Richmond Hill" at bounding box center [830, 181] width 229 height 12
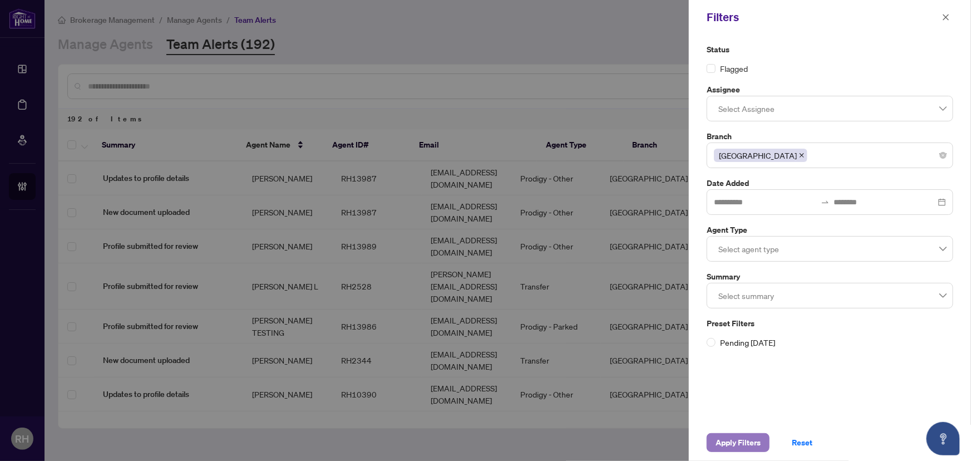
drag, startPoint x: 748, startPoint y: 445, endPoint x: 748, endPoint y: 431, distance: 13.9
click at [748, 446] on span "Apply Filters" at bounding box center [738, 442] width 45 height 18
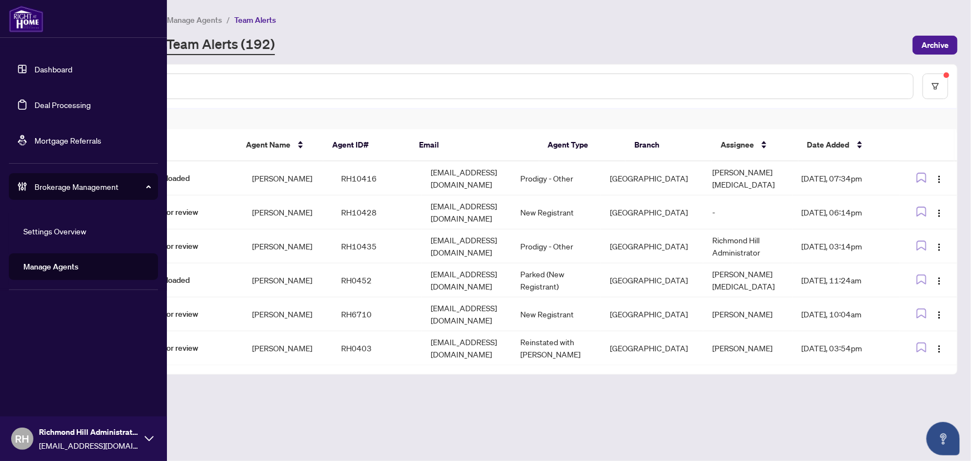
click at [34, 70] on link "Dashboard" at bounding box center [53, 69] width 38 height 10
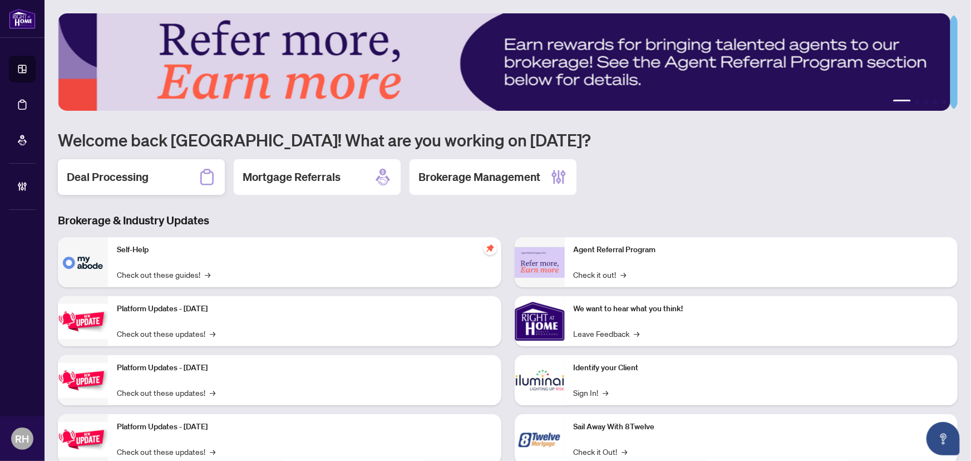
click at [134, 178] on h2 "Deal Processing" at bounding box center [108, 177] width 82 height 16
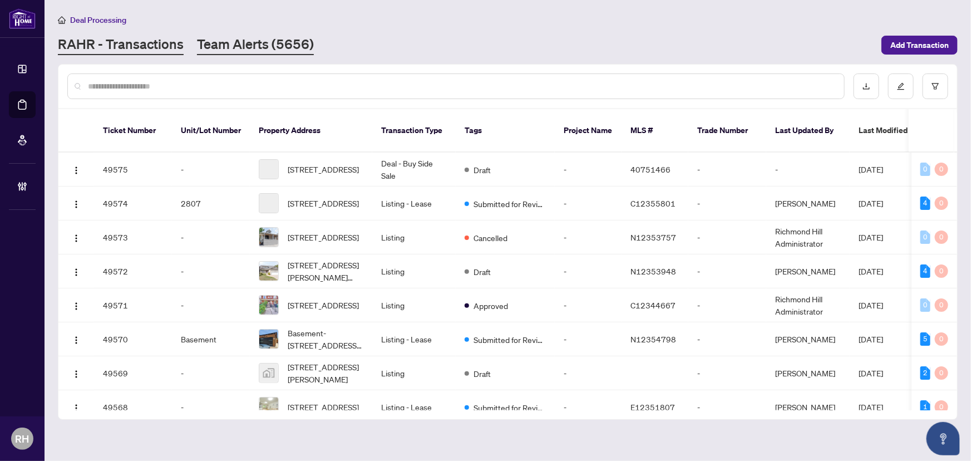
click at [233, 35] on link "Team Alerts (5656)" at bounding box center [255, 45] width 117 height 20
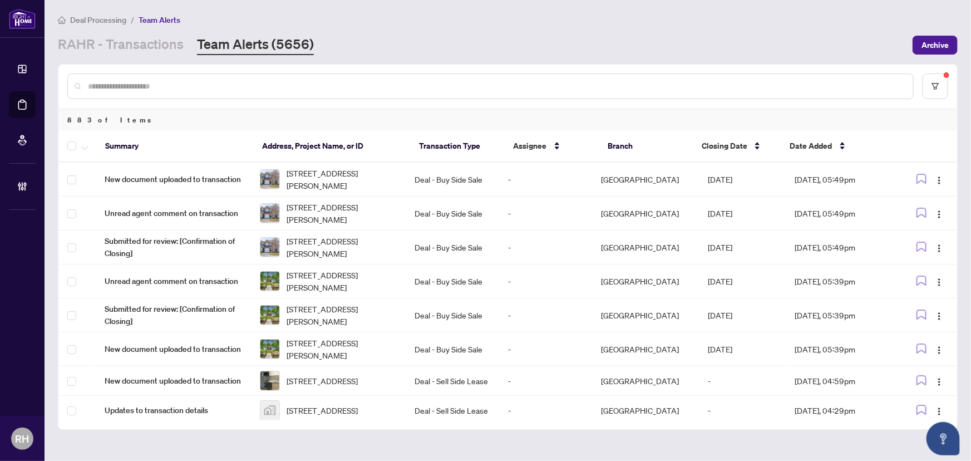
click at [133, 56] on main "Deal Processing / Team Alerts RAHR - Transactions Team Alerts (5656) Archive 88…" at bounding box center [508, 230] width 926 height 461
click at [134, 37] on link "RAHR - Transactions" at bounding box center [121, 45] width 126 height 20
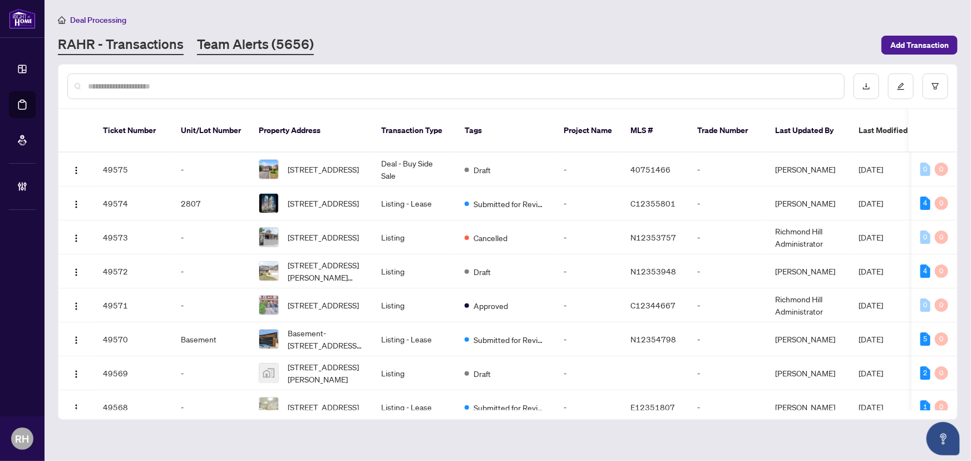
drag, startPoint x: 315, startPoint y: 51, endPoint x: 268, endPoint y: 37, distance: 49.5
click at [309, 50] on div "RAHR - Transactions Team Alerts (5656)" at bounding box center [466, 45] width 817 height 20
click at [262, 35] on link "Team Alerts (5656)" at bounding box center [255, 45] width 117 height 20
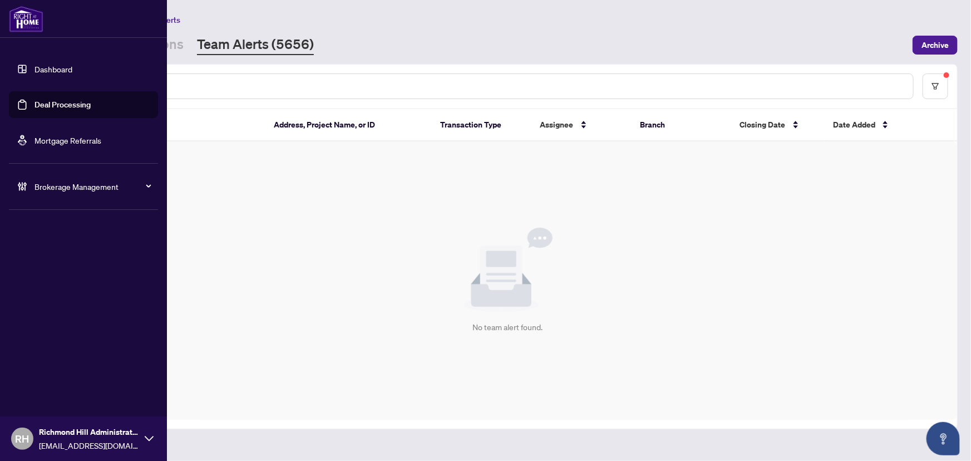
click at [88, 40] on div "Dashboard Deal Processing Mortgage Referrals Brokerage Management RH Richmond H…" at bounding box center [83, 230] width 167 height 461
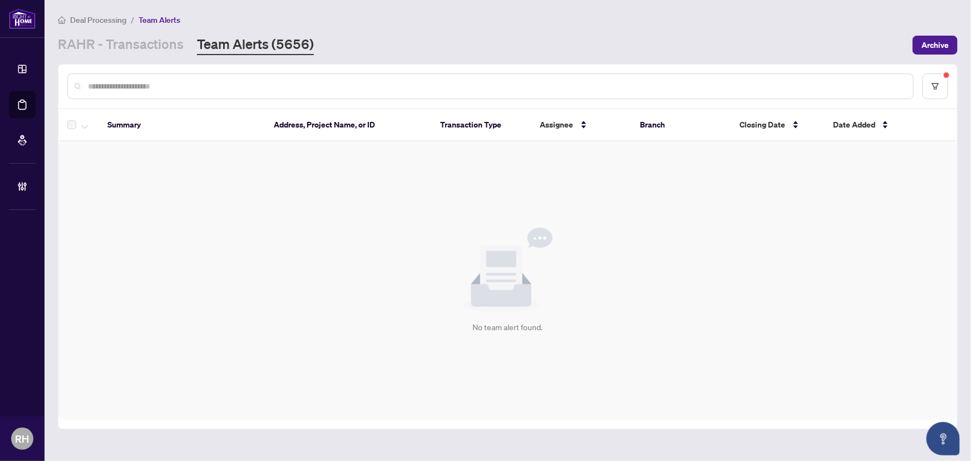
click at [182, 50] on div "RAHR - Transactions Team Alerts (5656)" at bounding box center [186, 45] width 256 height 20
click at [175, 40] on link "RAHR - Transactions" at bounding box center [121, 45] width 126 height 20
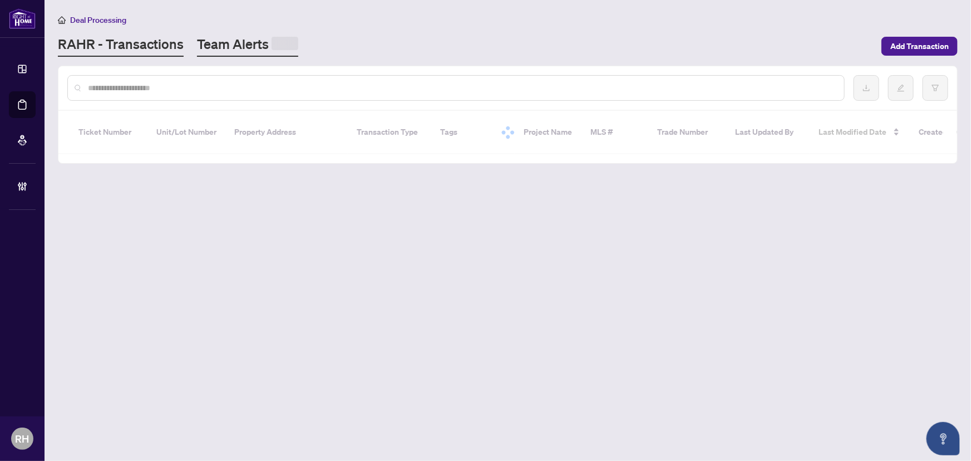
click at [253, 39] on link "Team Alerts" at bounding box center [247, 46] width 101 height 22
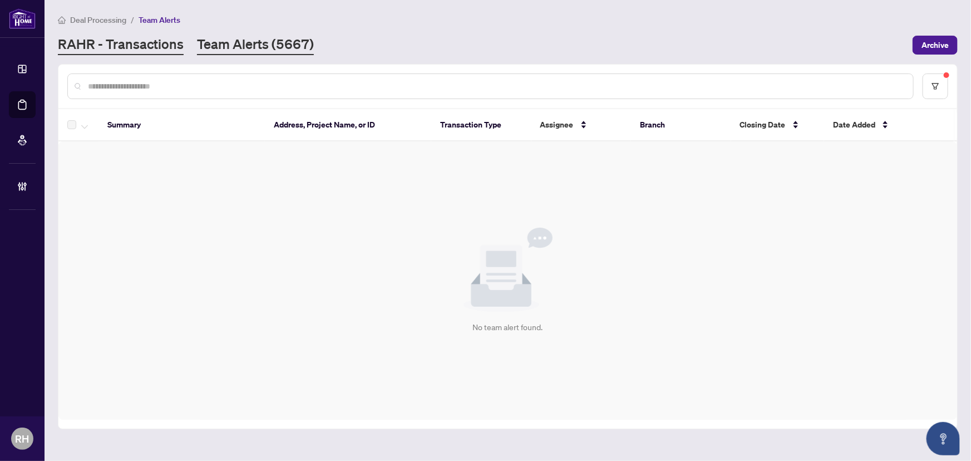
click at [169, 45] on link "RAHR - Transactions" at bounding box center [121, 45] width 126 height 20
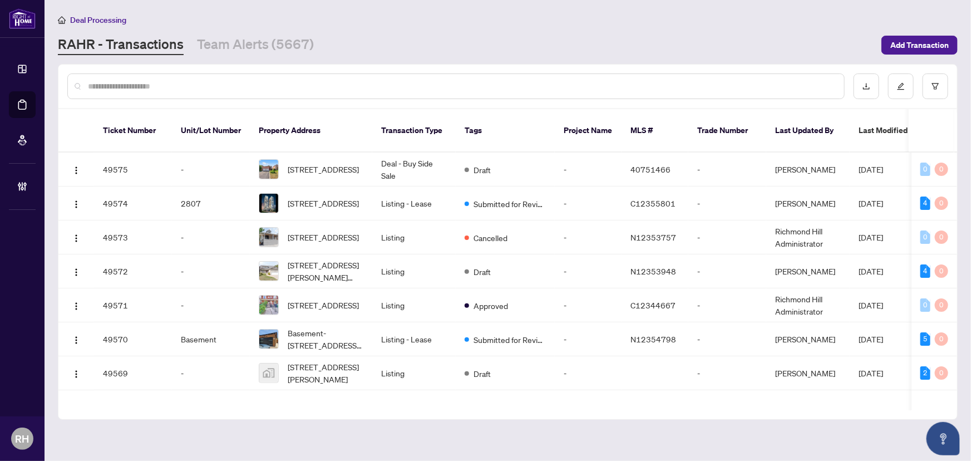
click at [158, 83] on input "text" at bounding box center [461, 86] width 747 height 12
click at [277, 55] on main "Deal Processing RAHR - Transactions Team Alerts (5667) Add Transaction Ticket N…" at bounding box center [508, 230] width 926 height 461
click at [275, 55] on main "Deal Processing RAHR - Transactions Team Alerts (5667) Add Transaction Ticket N…" at bounding box center [508, 230] width 926 height 461
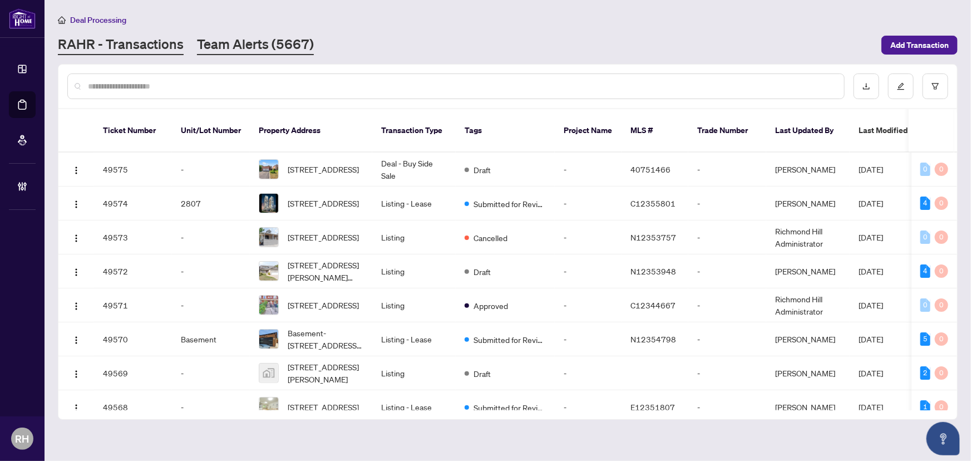
click at [275, 48] on link "Team Alerts (5667)" at bounding box center [255, 45] width 117 height 20
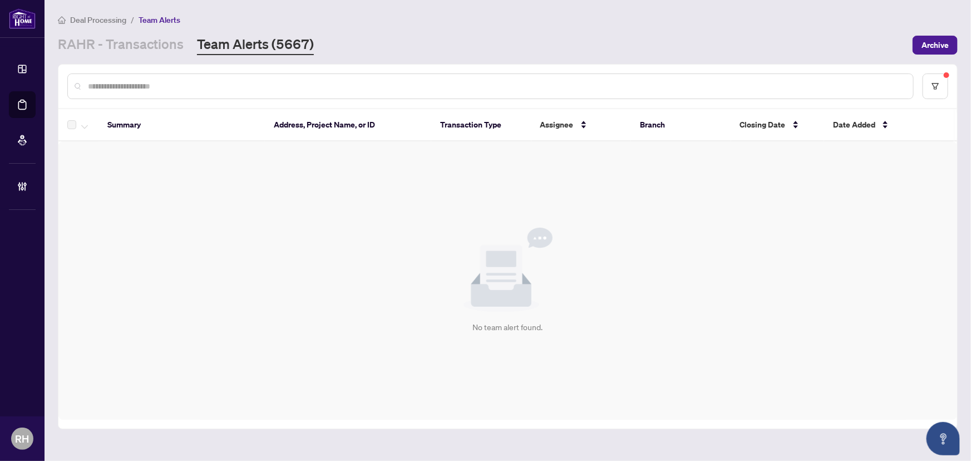
click at [83, 29] on div "Deal Processing / Team Alerts RAHR - Transactions Team Alerts (5667) Archive" at bounding box center [508, 34] width 900 height 42
click at [95, 31] on div "Deal Processing / Team Alerts RAHR - Transactions Team Alerts (5667) Archive" at bounding box center [508, 34] width 900 height 42
click at [96, 38] on link "RAHR - Transactions" at bounding box center [121, 45] width 126 height 20
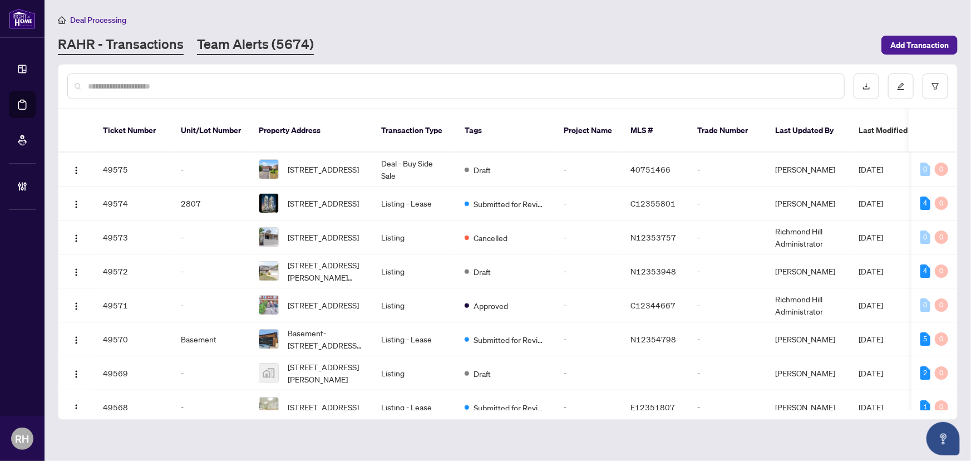
click at [238, 38] on link "Team Alerts (5674)" at bounding box center [255, 45] width 117 height 20
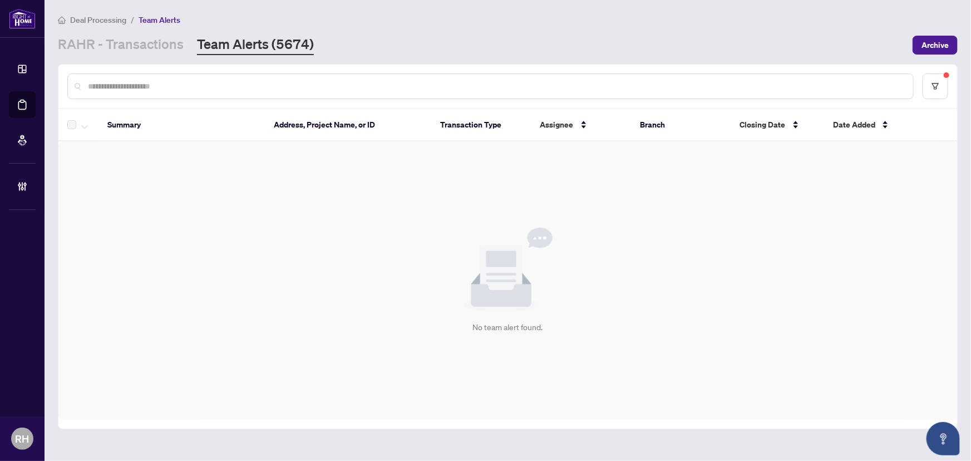
click at [163, 29] on div "Deal Processing / Team Alerts RAHR - Transactions Team Alerts (5674) Archive" at bounding box center [508, 34] width 900 height 42
click at [160, 39] on link "RAHR - Transactions" at bounding box center [121, 45] width 126 height 20
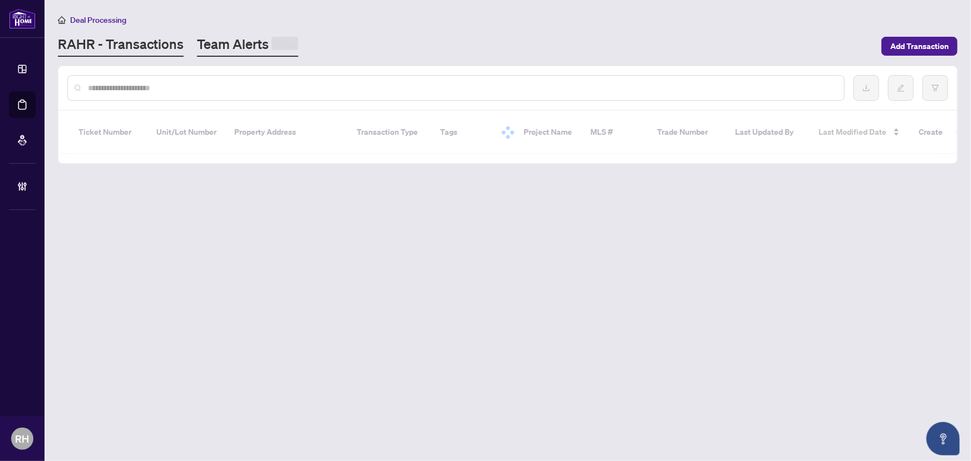
drag, startPoint x: 279, startPoint y: 57, endPoint x: 235, endPoint y: 47, distance: 45.1
click at [279, 57] on main "Deal Processing RAHR - Transactions Team Alerts Add Transaction Ticket Number U…" at bounding box center [508, 230] width 926 height 461
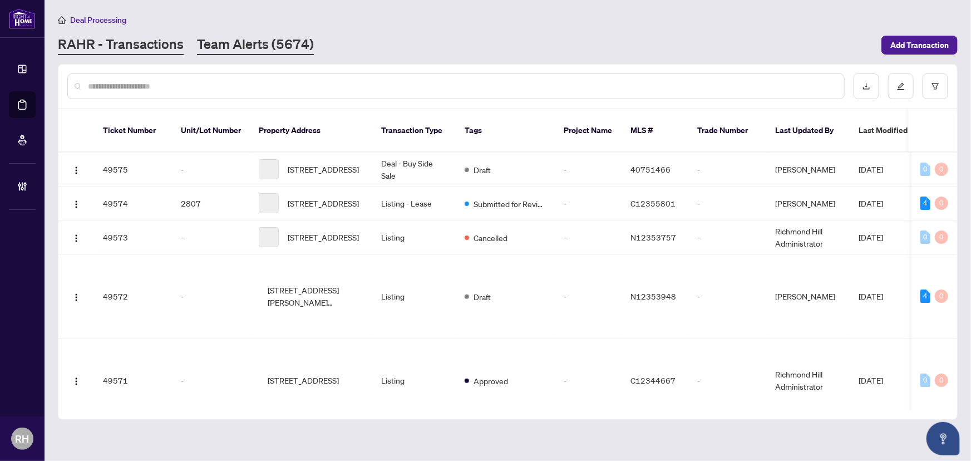
click at [235, 47] on link "Team Alerts (5674)" at bounding box center [255, 45] width 117 height 20
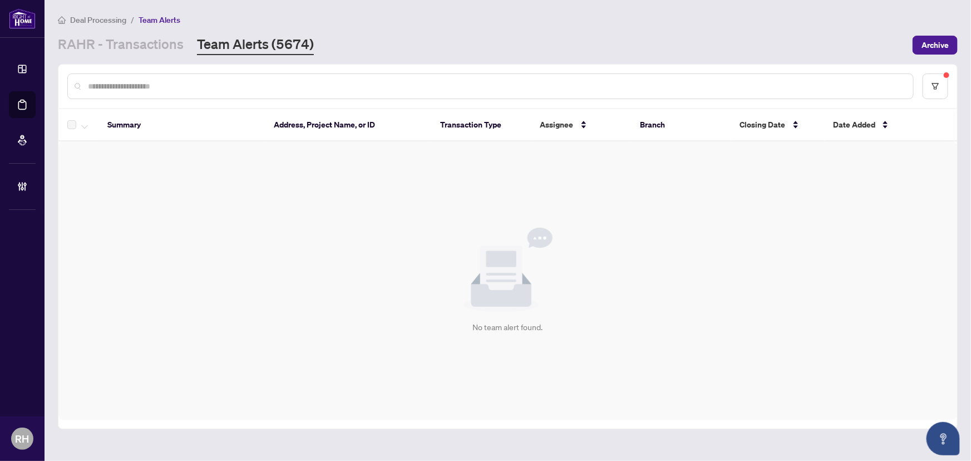
click at [133, 31] on div "Deal Processing / Team Alerts RAHR - Transactions Team Alerts (5674) Archive" at bounding box center [508, 34] width 900 height 42
click at [135, 43] on link "RAHR - Transactions" at bounding box center [121, 45] width 126 height 20
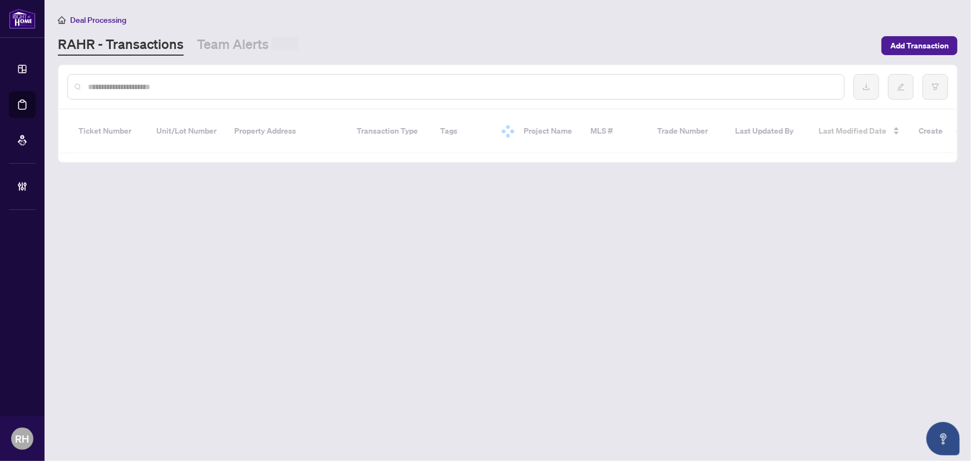
click at [298, 47] on div "RAHR - Transactions Team Alerts" at bounding box center [466, 45] width 817 height 21
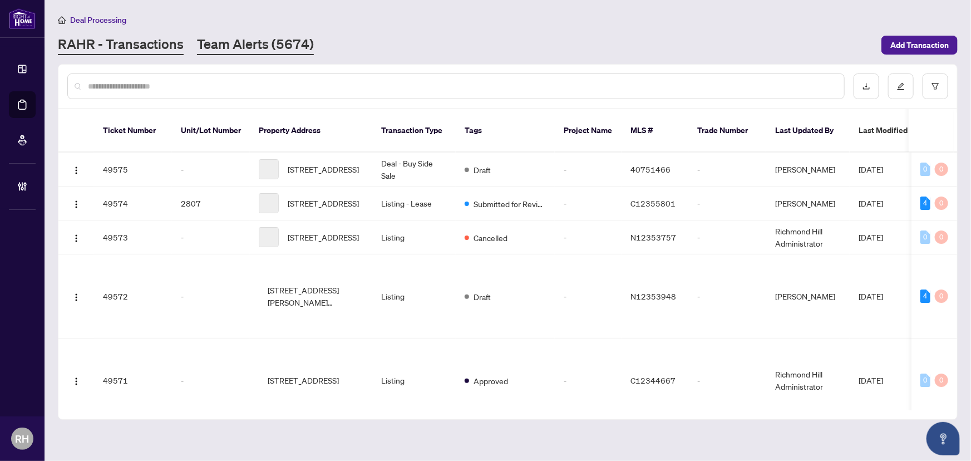
click at [257, 46] on link "Team Alerts (5674)" at bounding box center [255, 45] width 117 height 20
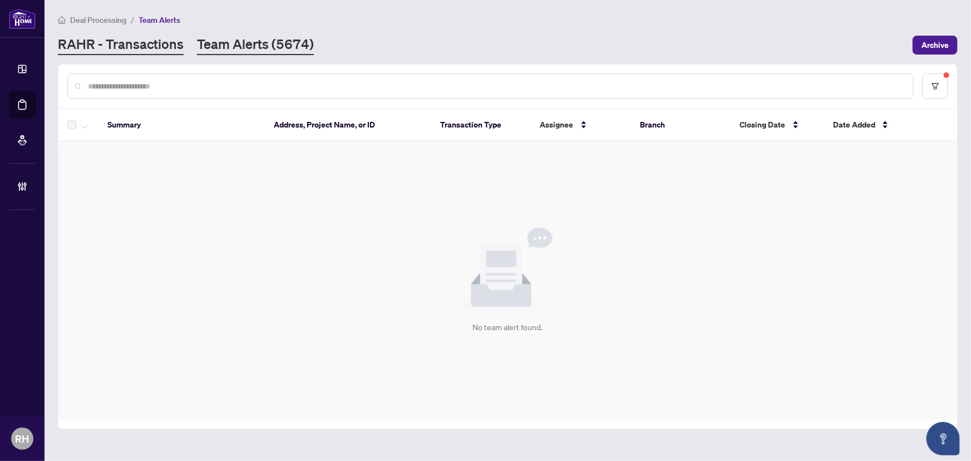
click at [149, 51] on link "RAHR - Transactions" at bounding box center [121, 45] width 126 height 20
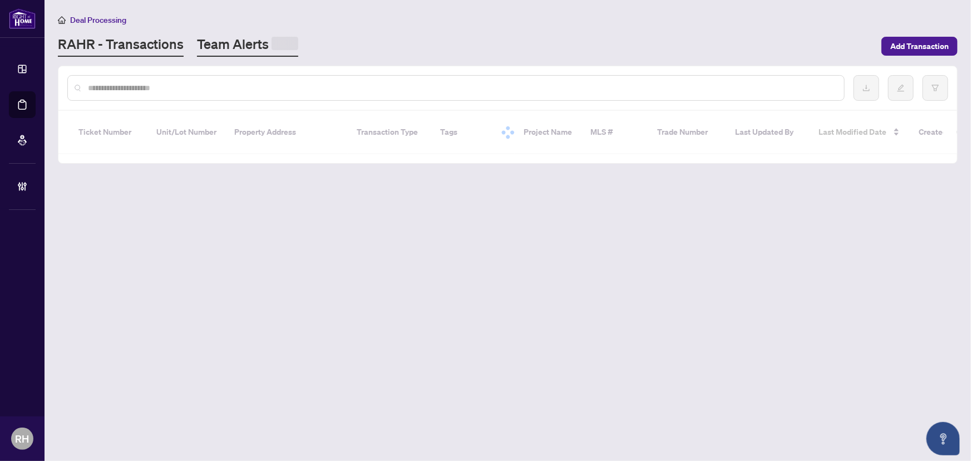
click at [217, 53] on link "Team Alerts" at bounding box center [247, 46] width 101 height 22
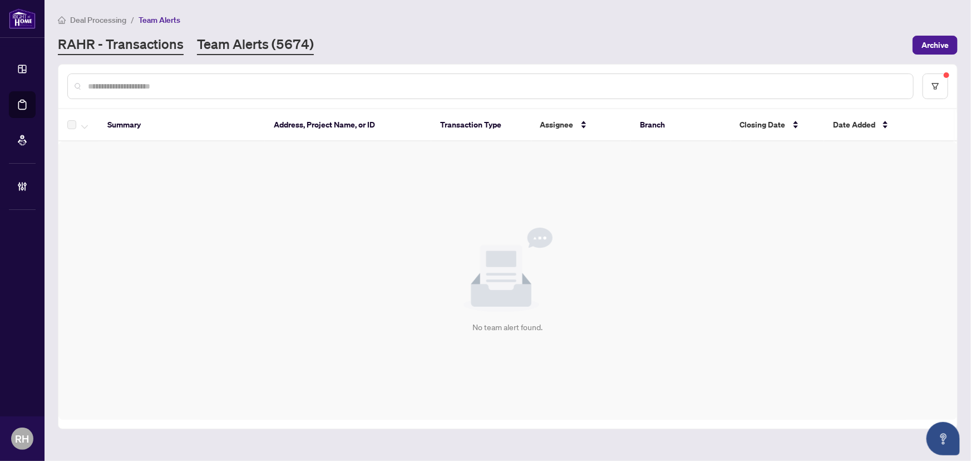
click at [156, 47] on link "RAHR - Transactions" at bounding box center [121, 45] width 126 height 20
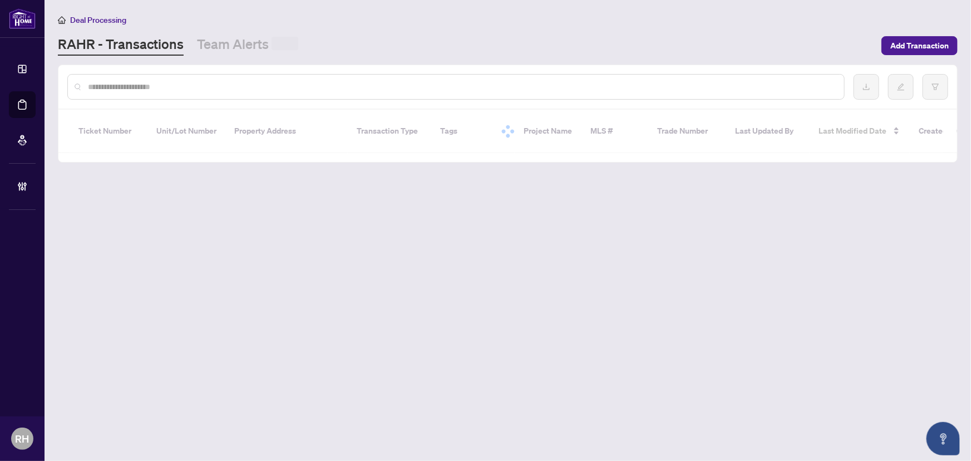
click at [261, 50] on link "Team Alerts" at bounding box center [247, 45] width 101 height 21
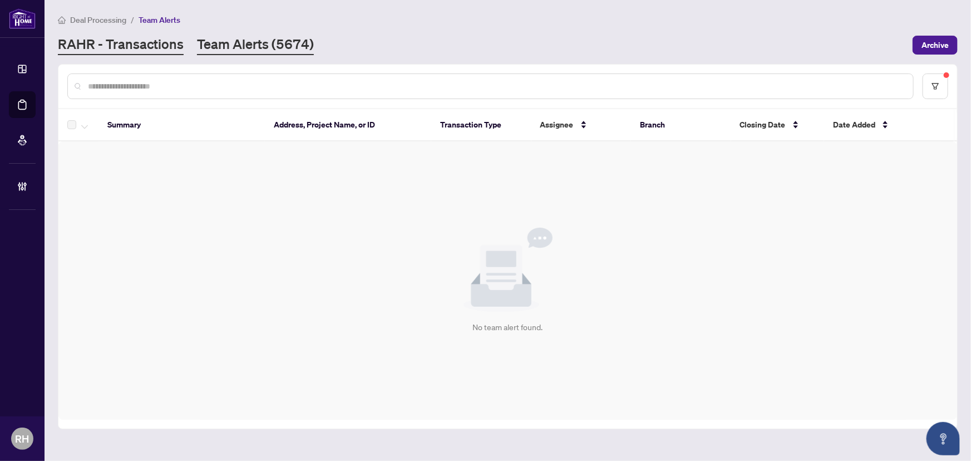
click at [133, 45] on link "RAHR - Transactions" at bounding box center [121, 45] width 126 height 20
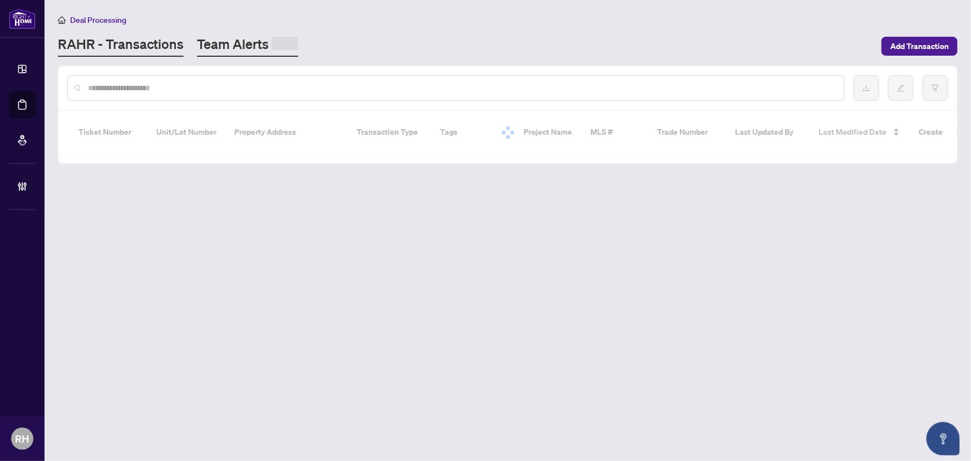
click at [226, 46] on link "Team Alerts" at bounding box center [247, 46] width 101 height 22
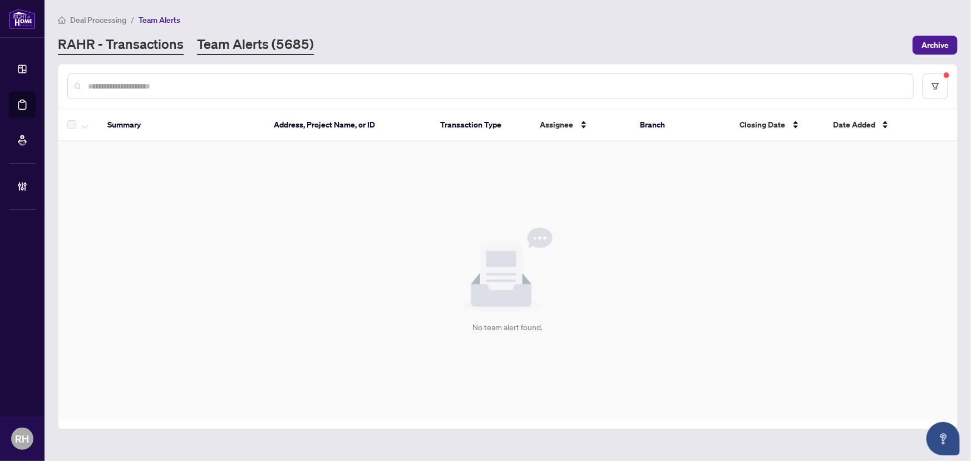
click at [156, 48] on link "RAHR - Transactions" at bounding box center [121, 45] width 126 height 20
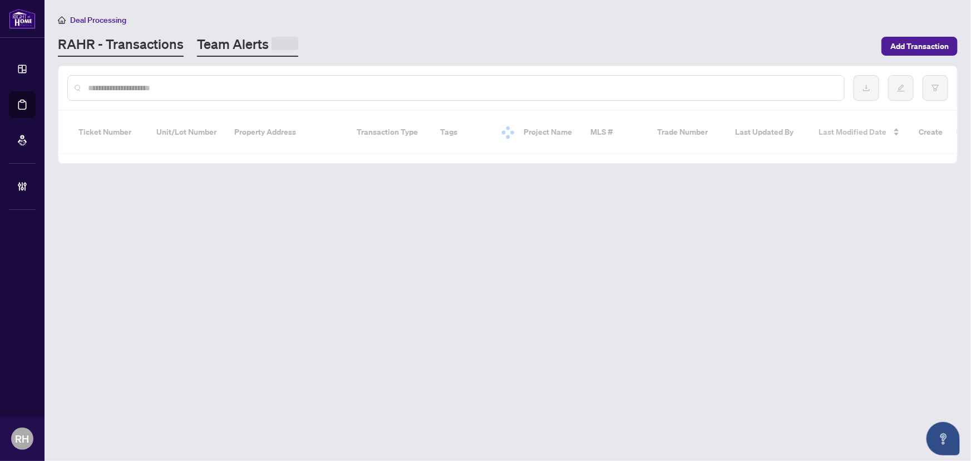
click at [235, 45] on link "Team Alerts" at bounding box center [247, 46] width 101 height 22
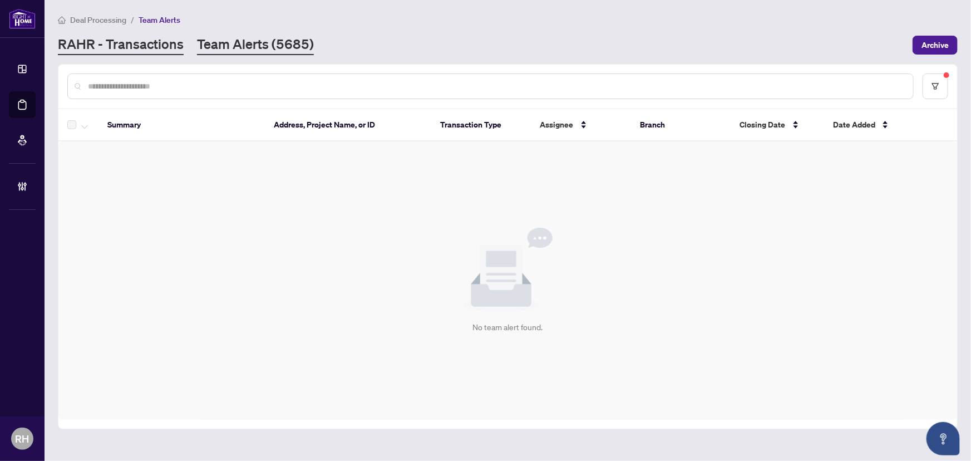
click at [111, 38] on link "RAHR - Transactions" at bounding box center [121, 45] width 126 height 20
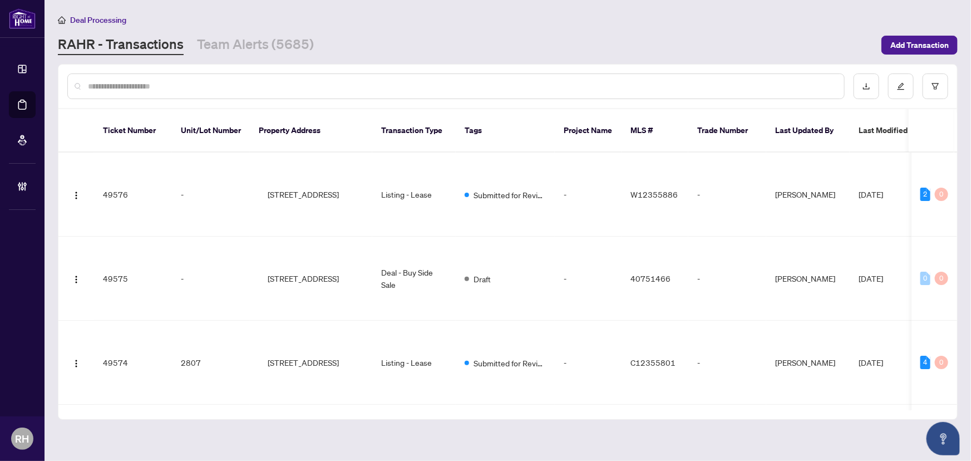
click at [181, 52] on div "RAHR - Transactions Team Alerts (5685)" at bounding box center [186, 45] width 256 height 20
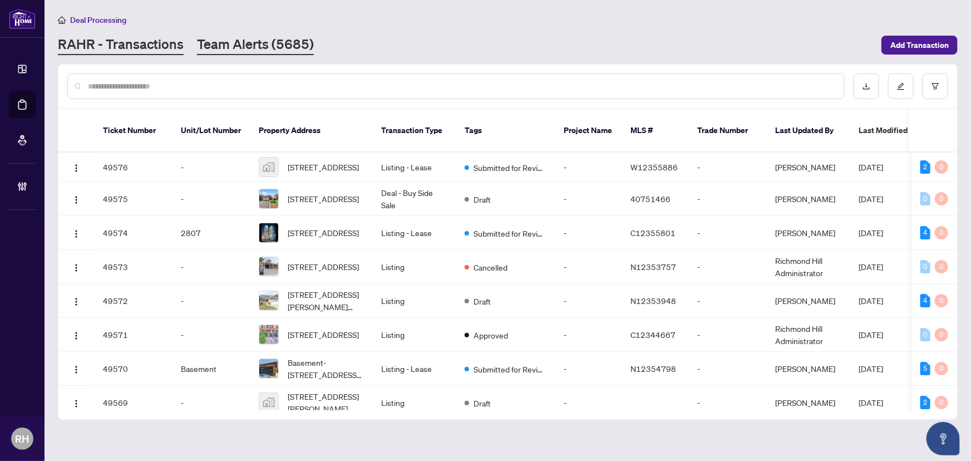
click at [206, 48] on link "Team Alerts (5685)" at bounding box center [255, 45] width 117 height 20
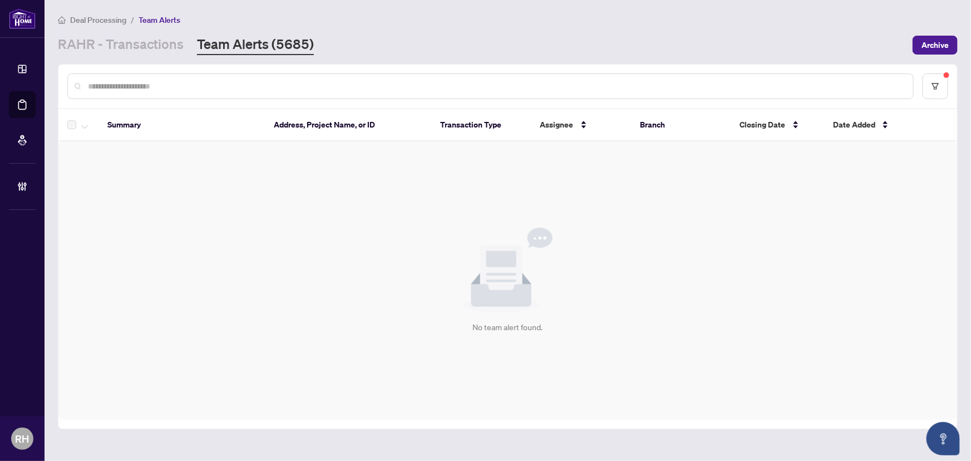
click at [363, 231] on div "No team alert found." at bounding box center [507, 280] width 899 height 278
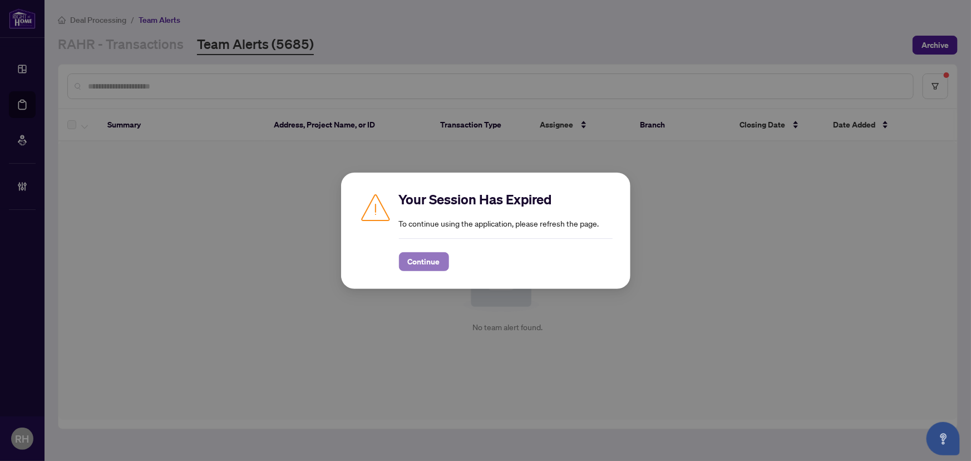
click at [417, 259] on span "Continue" at bounding box center [424, 262] width 32 height 18
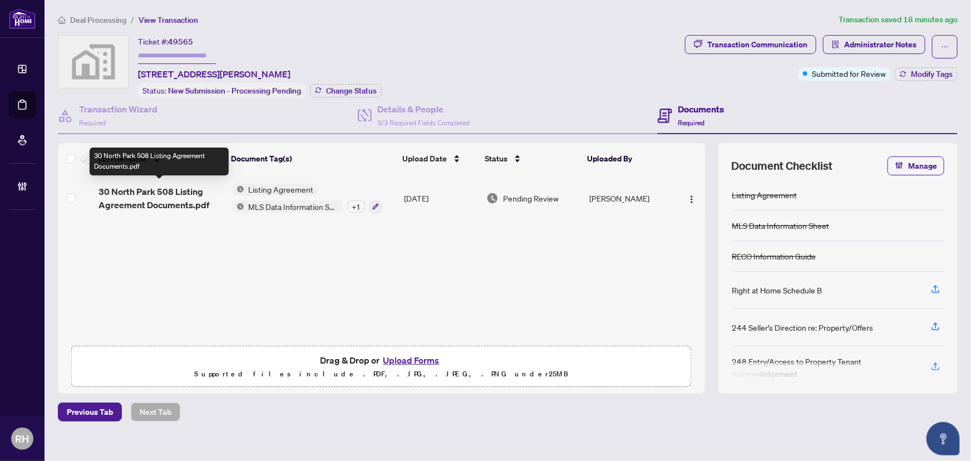
click at [156, 205] on span "30 North Park 508 Listing Agreement Documents.pdf" at bounding box center [160, 198] width 124 height 27
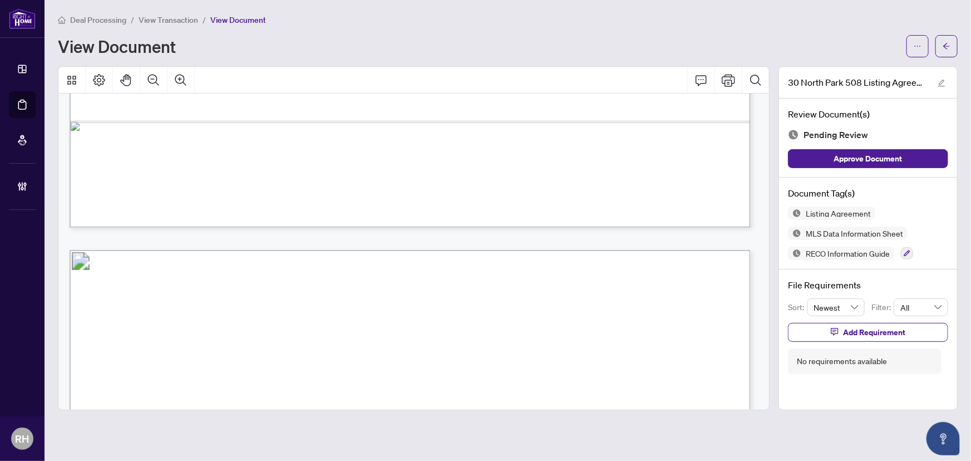
scroll to position [1113, 0]
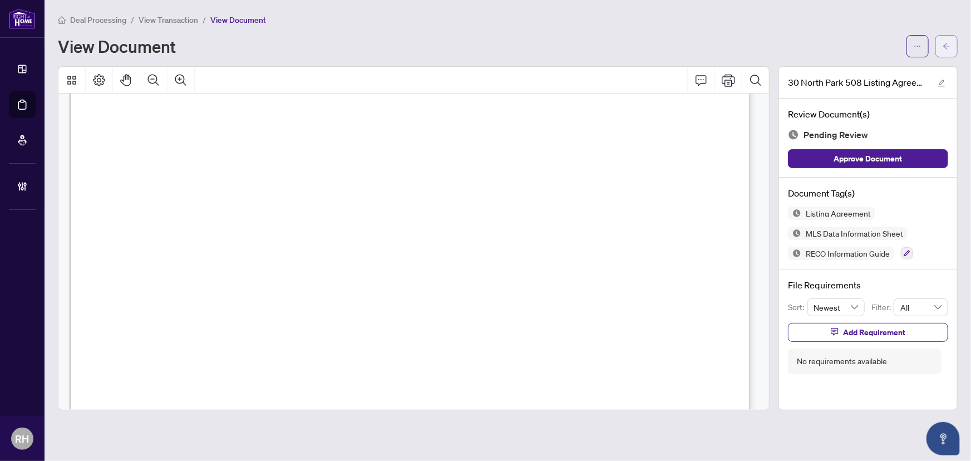
click at [951, 46] on button "button" at bounding box center [946, 46] width 22 height 22
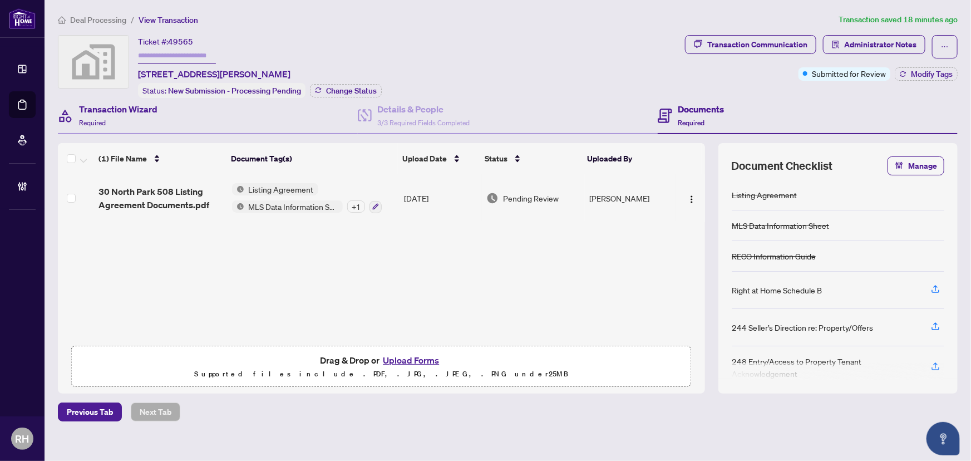
click at [163, 117] on div "Transaction Wizard Required" at bounding box center [208, 116] width 300 height 36
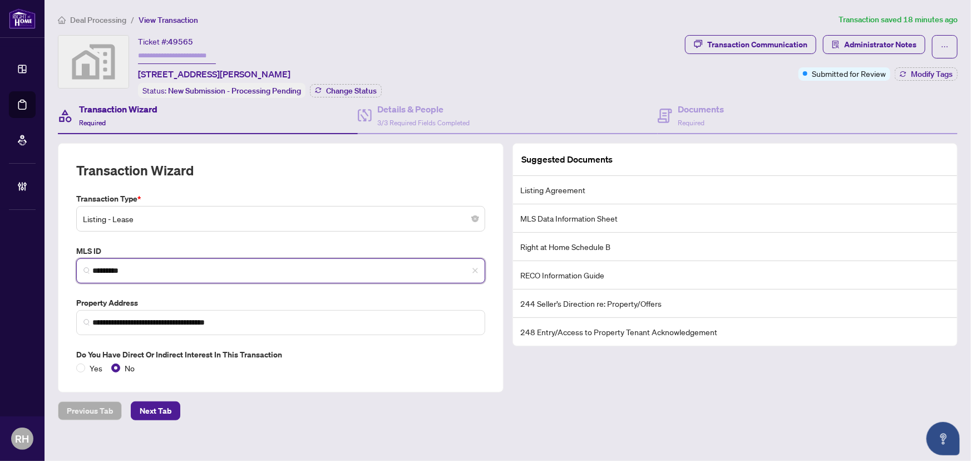
click at [112, 265] on input "*********" at bounding box center [285, 271] width 386 height 12
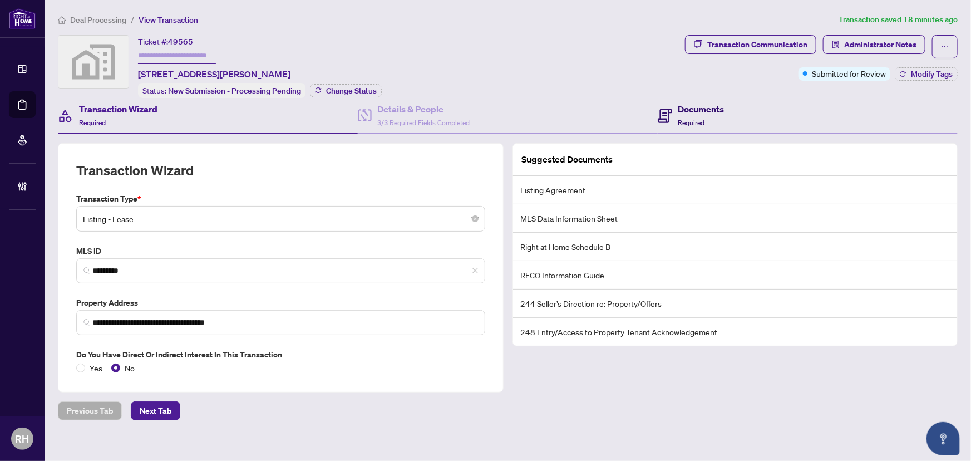
click at [667, 103] on span at bounding box center [665, 115] width 14 height 26
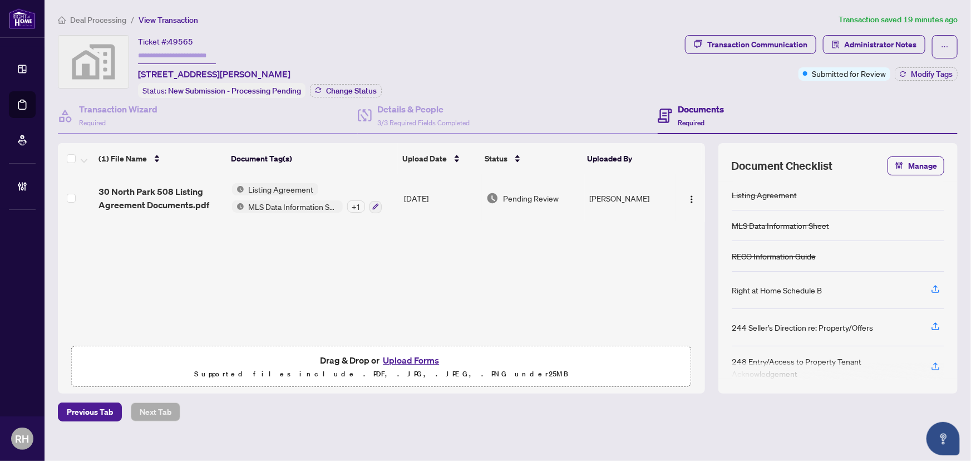
click at [127, 198] on span "30 North Park 508 Listing Agreement Documents.pdf" at bounding box center [160, 198] width 124 height 27
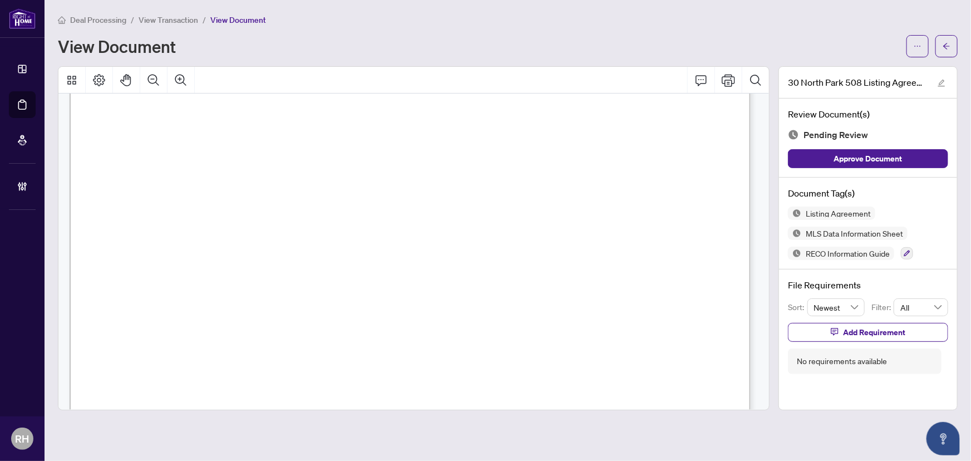
scroll to position [27187, 0]
click at [909, 251] on icon "button" at bounding box center [907, 253] width 6 height 6
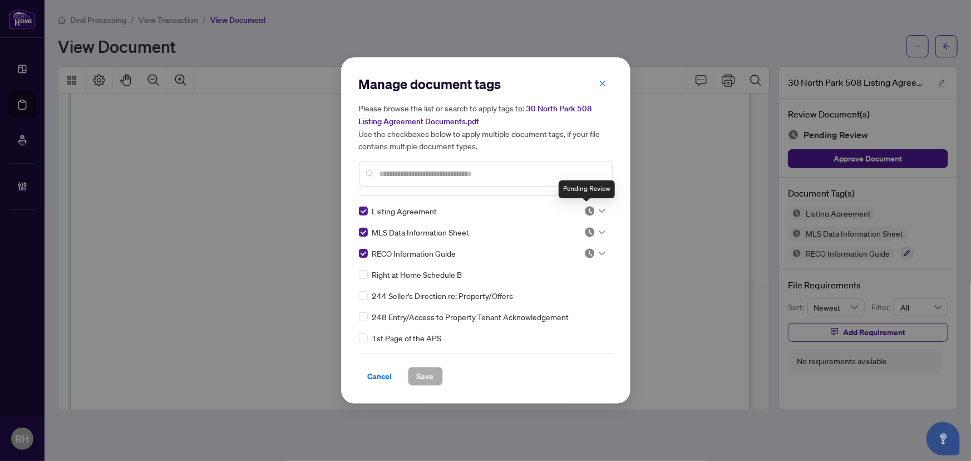
click at [599, 211] on icon at bounding box center [602, 211] width 7 height 4
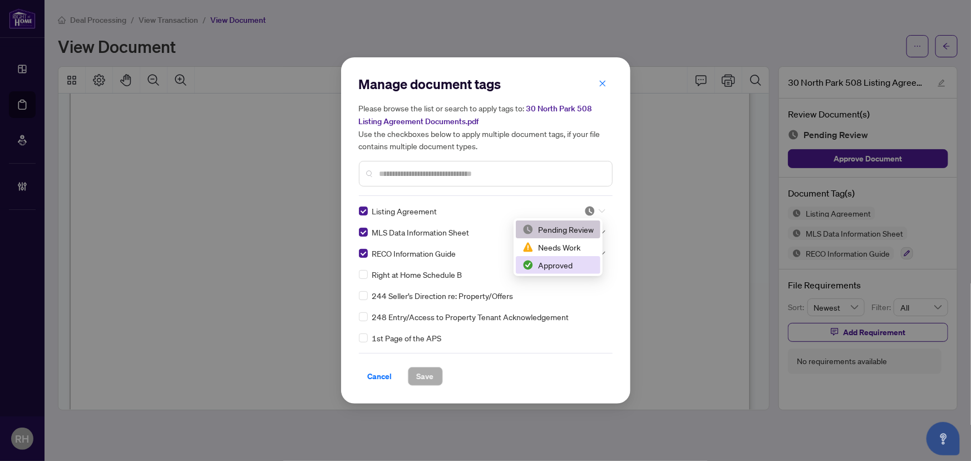
click at [576, 263] on div "Approved" at bounding box center [557, 265] width 71 height 12
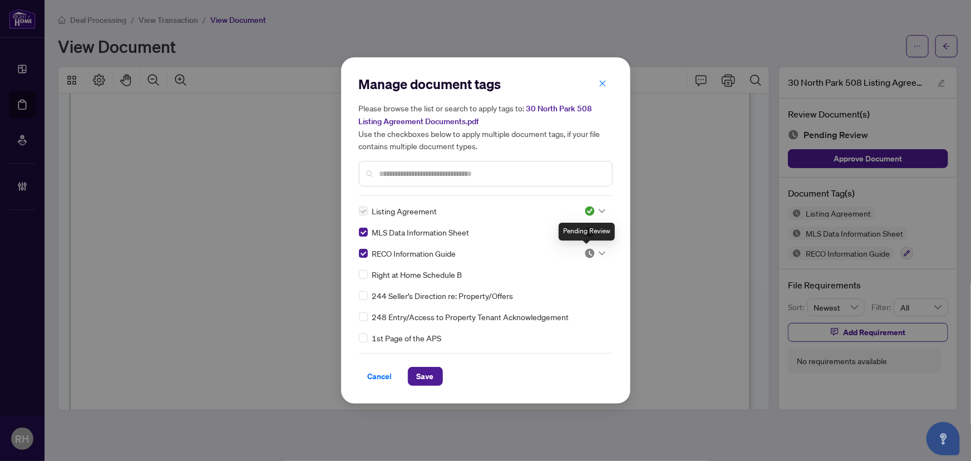
click at [589, 237] on div "Pending Review" at bounding box center [587, 232] width 56 height 18
drag, startPoint x: 593, startPoint y: 251, endPoint x: 591, endPoint y: 262, distance: 11.3
click at [592, 252] on div at bounding box center [594, 253] width 21 height 11
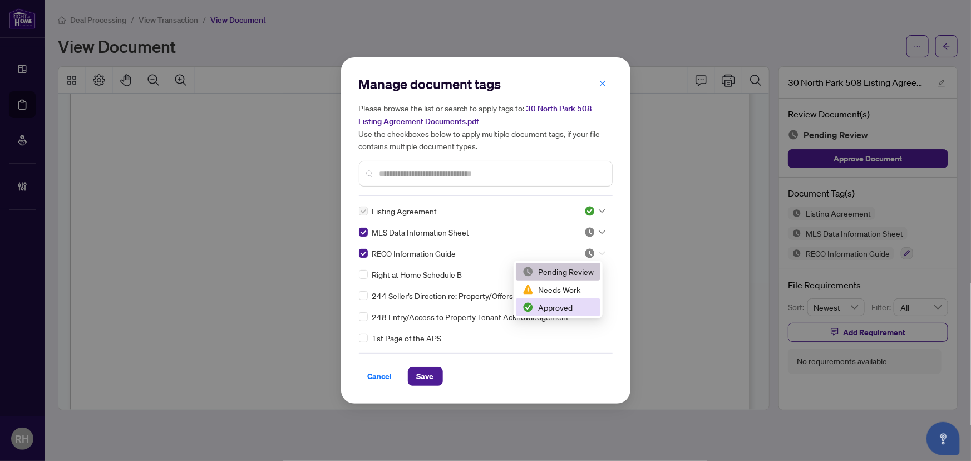
click at [568, 307] on div "Approved" at bounding box center [557, 307] width 71 height 12
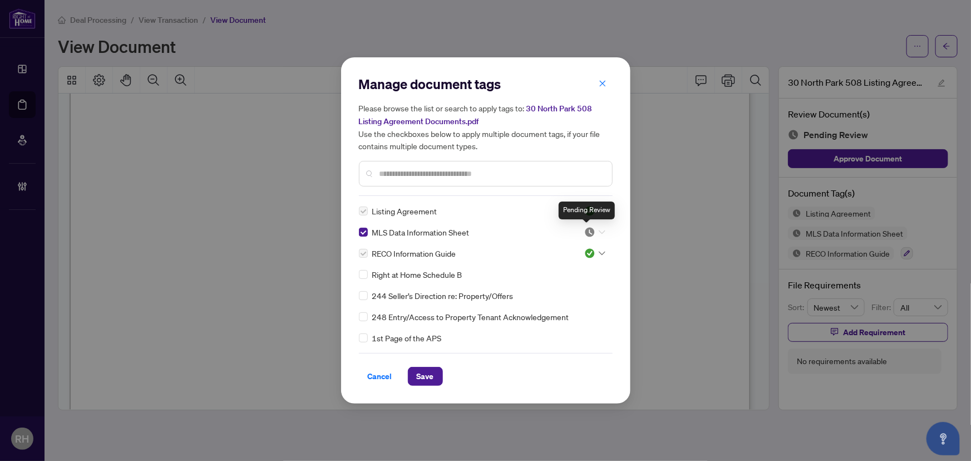
click at [584, 228] on img at bounding box center [589, 231] width 11 height 11
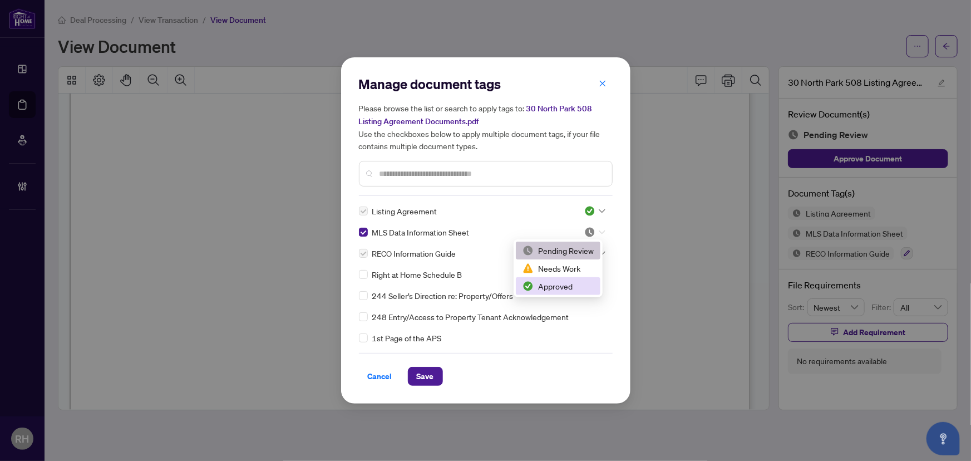
click at [559, 296] on div "2 3 Pending Review Needs Work Approved" at bounding box center [558, 268] width 89 height 58
click at [560, 279] on div "Approved" at bounding box center [558, 286] width 85 height 18
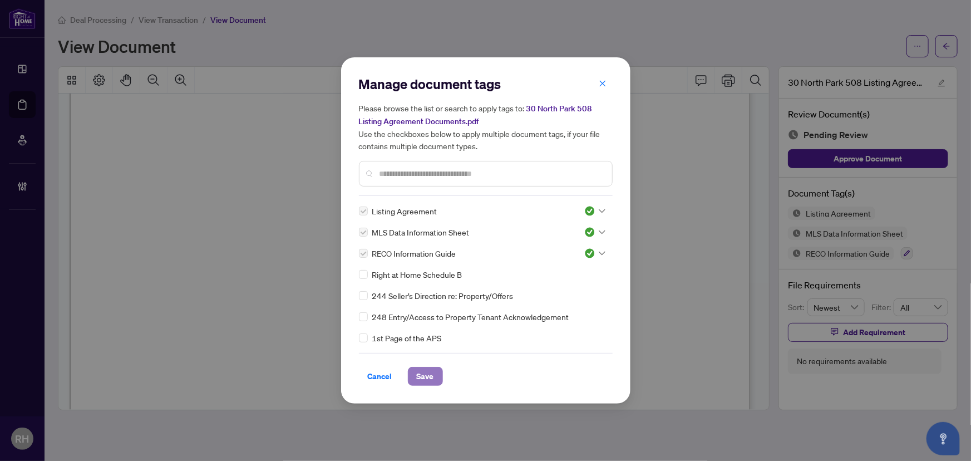
click at [421, 377] on span "Save" at bounding box center [425, 376] width 17 height 18
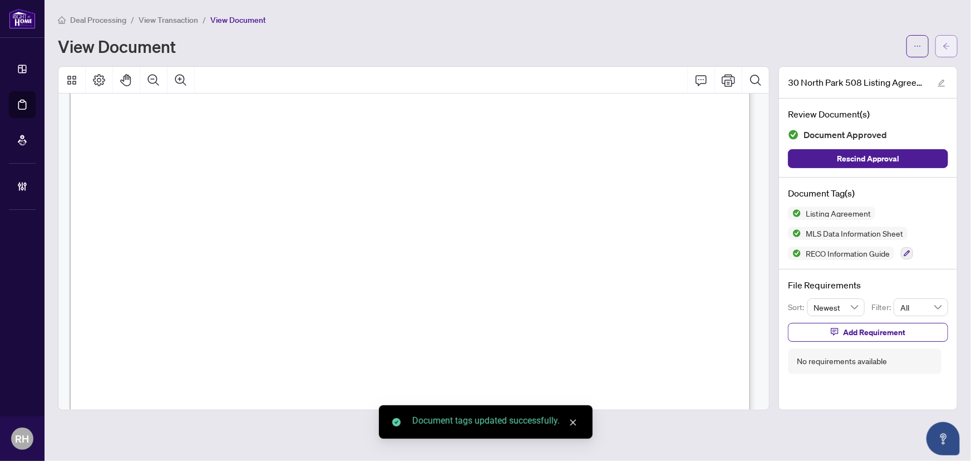
click at [948, 43] on icon "arrow-left" at bounding box center [947, 46] width 8 height 8
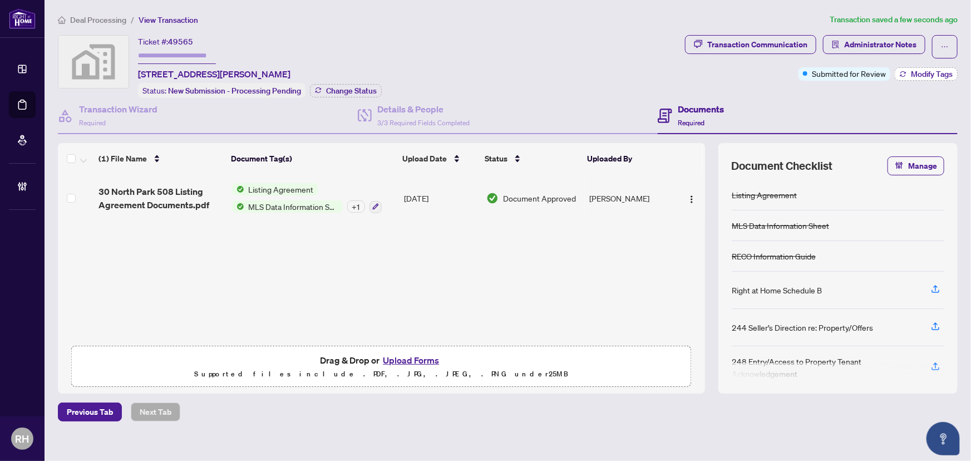
click at [911, 73] on span "Modify Tags" at bounding box center [932, 74] width 42 height 8
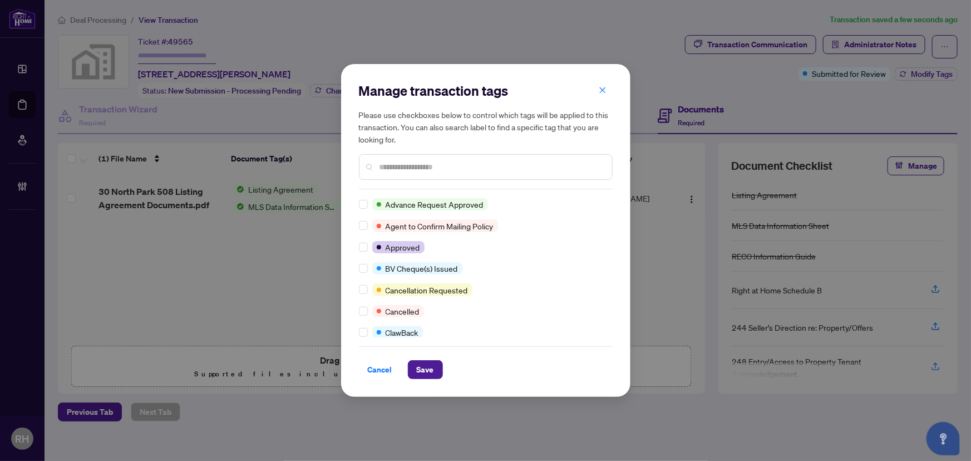
click at [361, 254] on div "Advance Request Approved Agent to Confirm Mailing Policy Approved BV Cheque(s) …" at bounding box center [486, 267] width 254 height 139
click at [362, 251] on label at bounding box center [363, 247] width 9 height 12
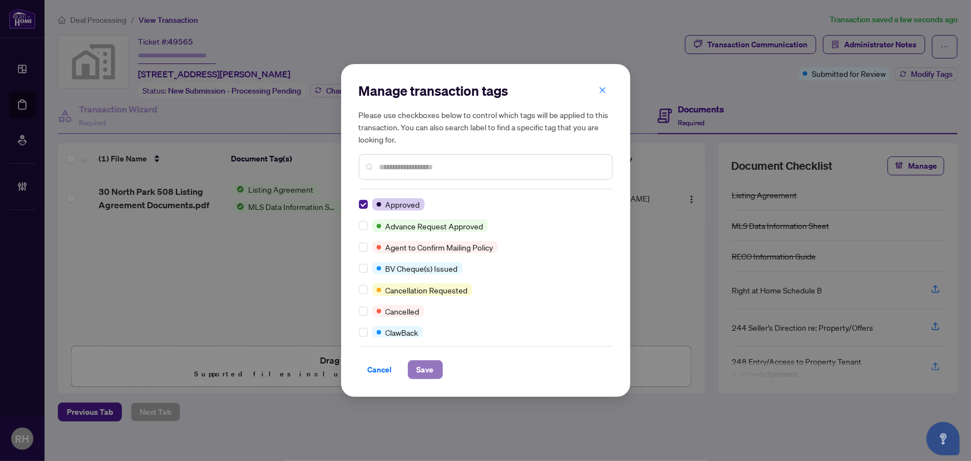
click at [421, 375] on span "Save" at bounding box center [425, 370] width 17 height 18
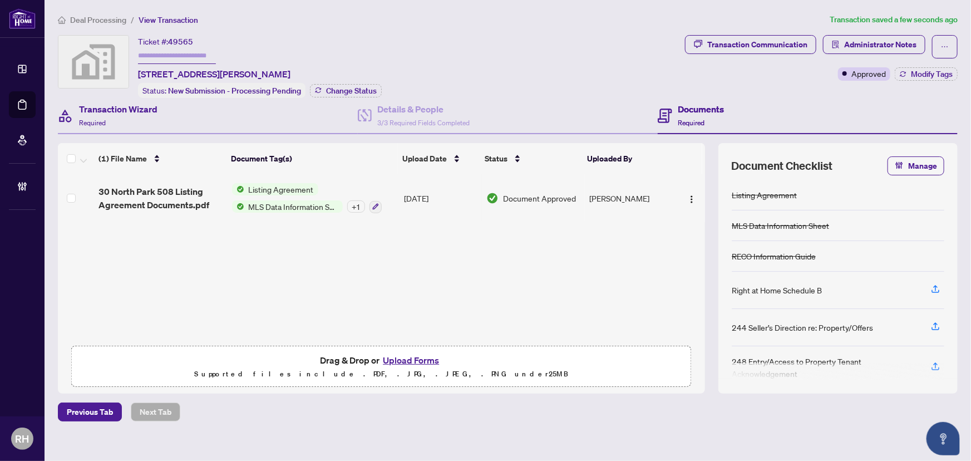
click at [177, 110] on div "Transaction Wizard Required" at bounding box center [208, 116] width 300 height 36
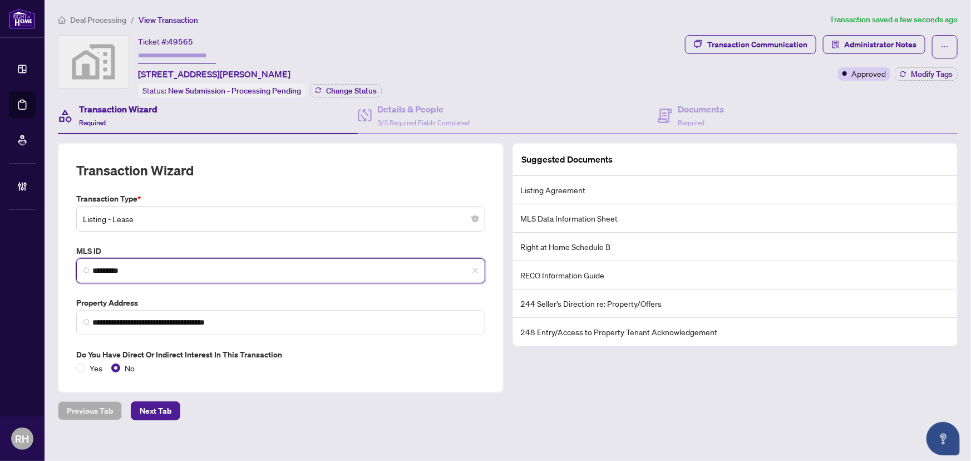
click at [147, 267] on input "*********" at bounding box center [285, 271] width 386 height 12
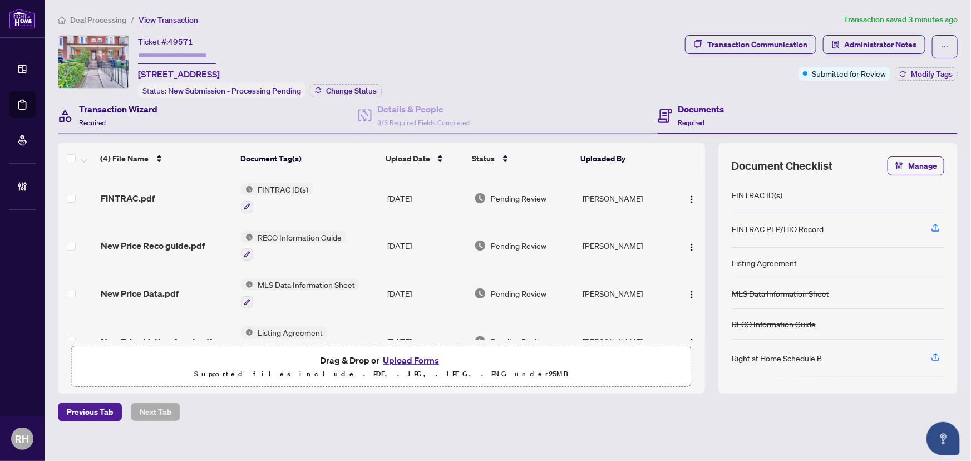
click at [154, 114] on div "Transaction Wizard Required" at bounding box center [118, 115] width 78 height 26
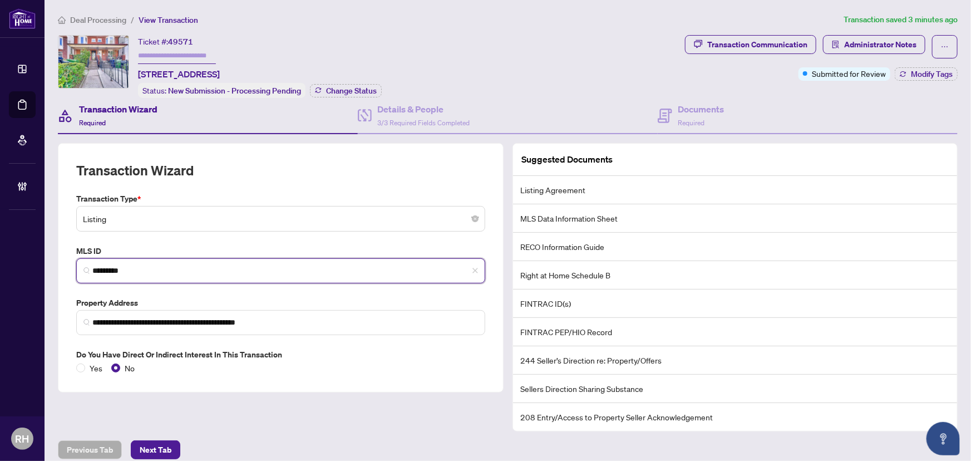
click at [136, 268] on input "*********" at bounding box center [285, 271] width 386 height 12
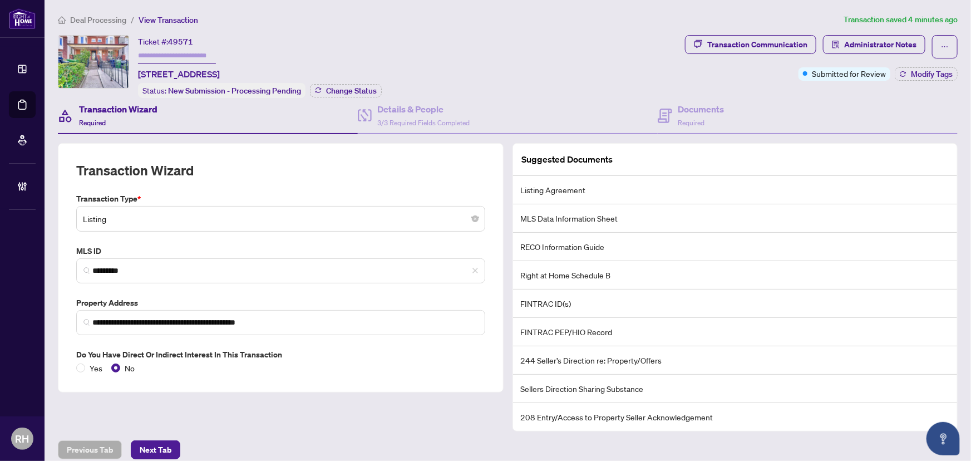
click at [674, 144] on div "Suggested Documents" at bounding box center [735, 160] width 445 height 32
click at [681, 111] on h4 "Documents" at bounding box center [701, 108] width 46 height 13
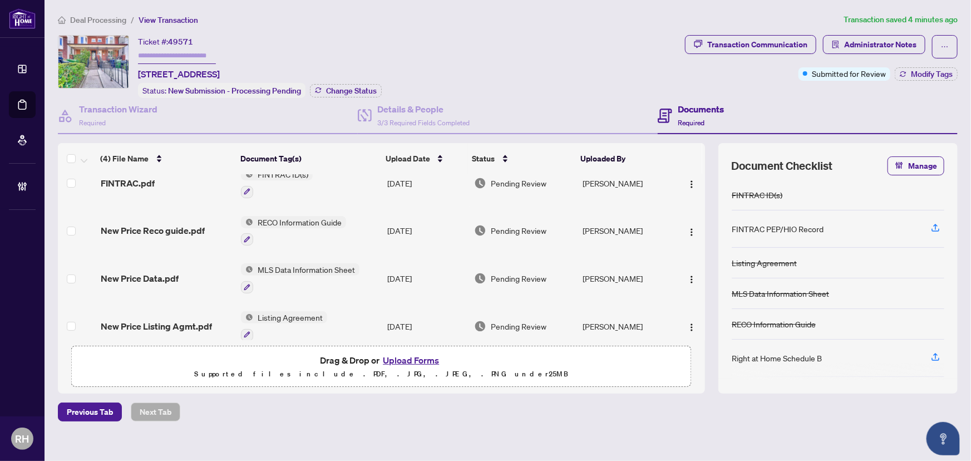
scroll to position [27, 0]
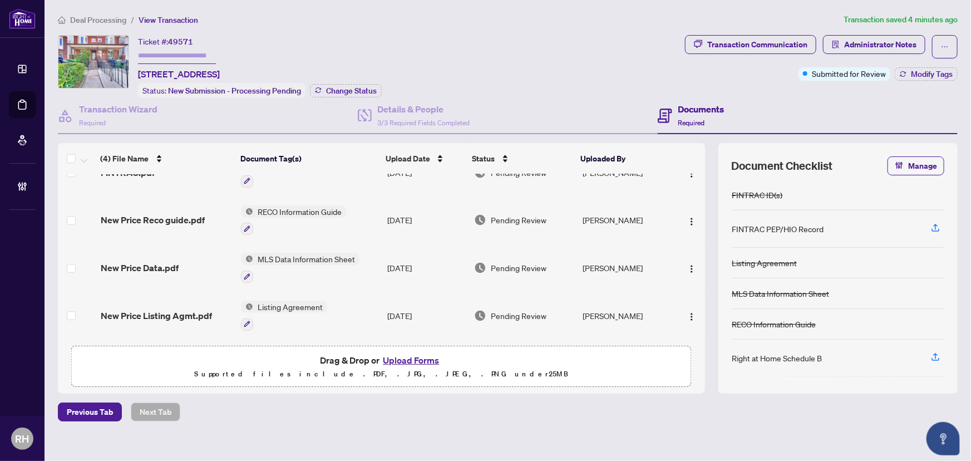
click at [127, 314] on span "New Price Listing Agmt.pdf" at bounding box center [156, 315] width 111 height 13
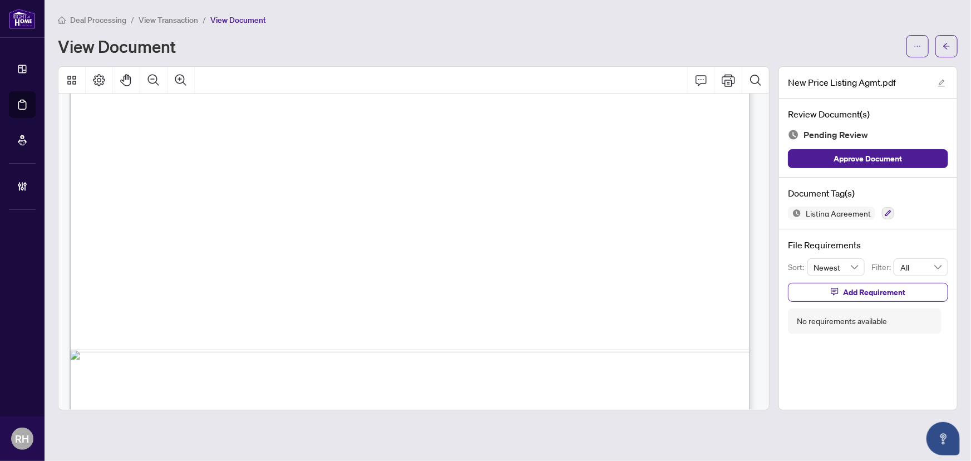
scroll to position [4201, 0]
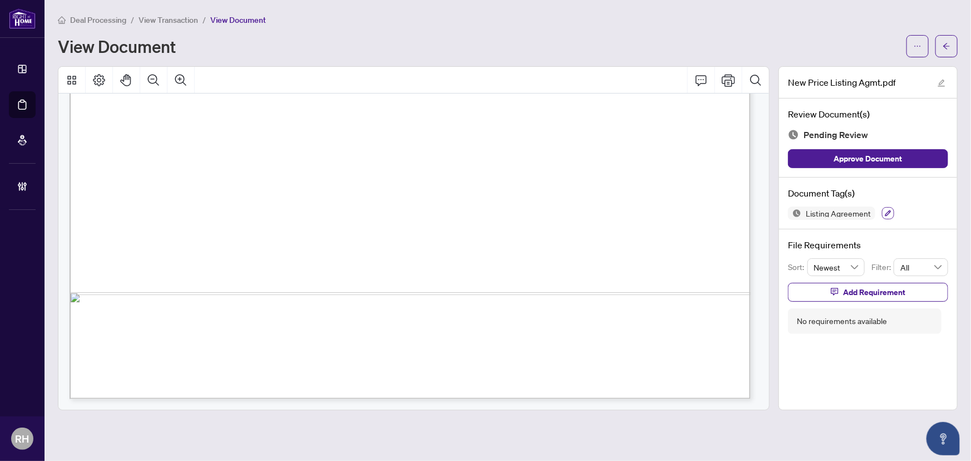
click at [888, 211] on icon "button" at bounding box center [888, 213] width 6 height 6
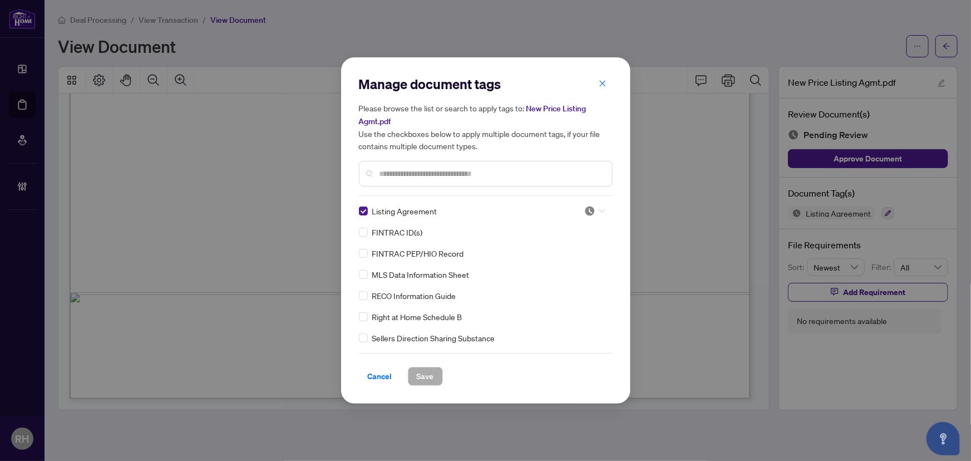
click at [589, 212] on img at bounding box center [589, 210] width 11 height 11
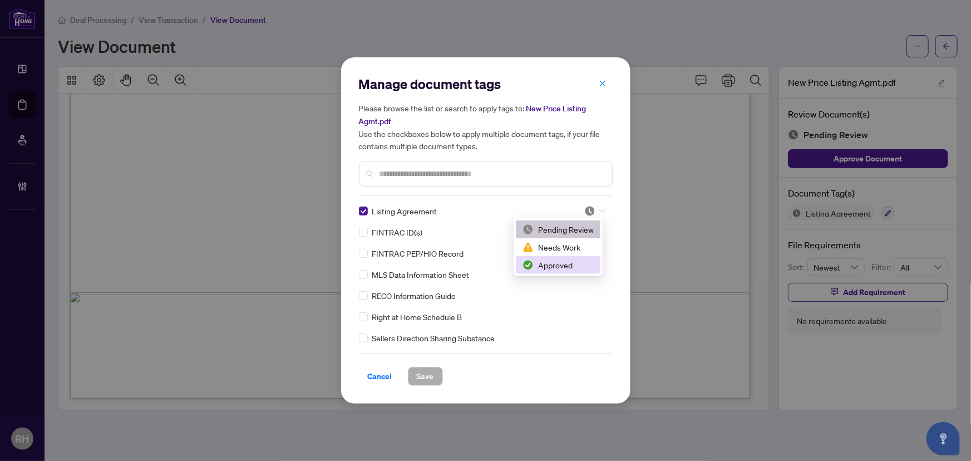
click at [561, 267] on div "Approved" at bounding box center [557, 265] width 71 height 12
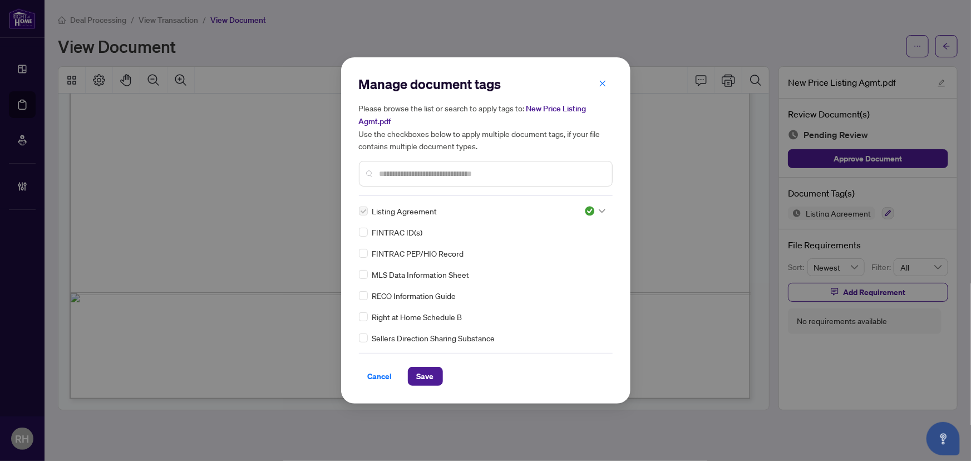
drag, startPoint x: 428, startPoint y: 375, endPoint x: 533, endPoint y: 300, distance: 128.5
click at [430, 376] on span "Save" at bounding box center [425, 376] width 17 height 18
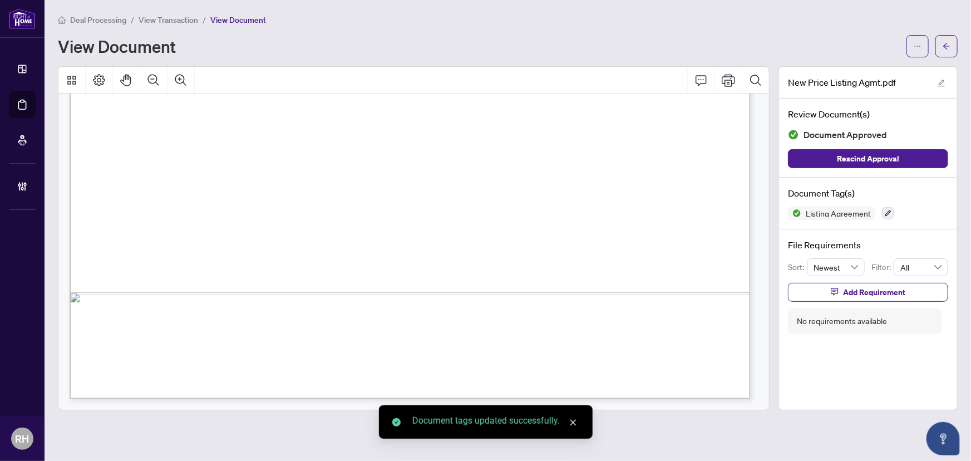
click at [954, 45] on button "button" at bounding box center [946, 46] width 22 height 22
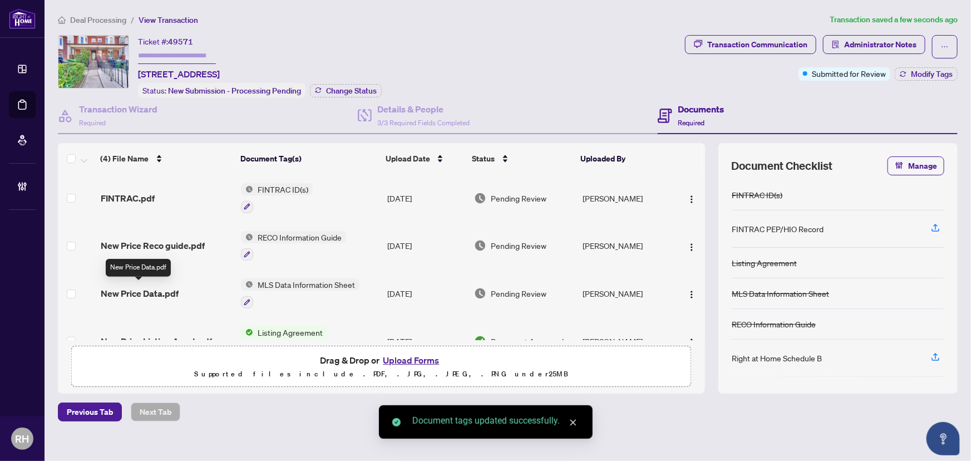
click at [149, 287] on span "New Price Data.pdf" at bounding box center [140, 293] width 78 height 13
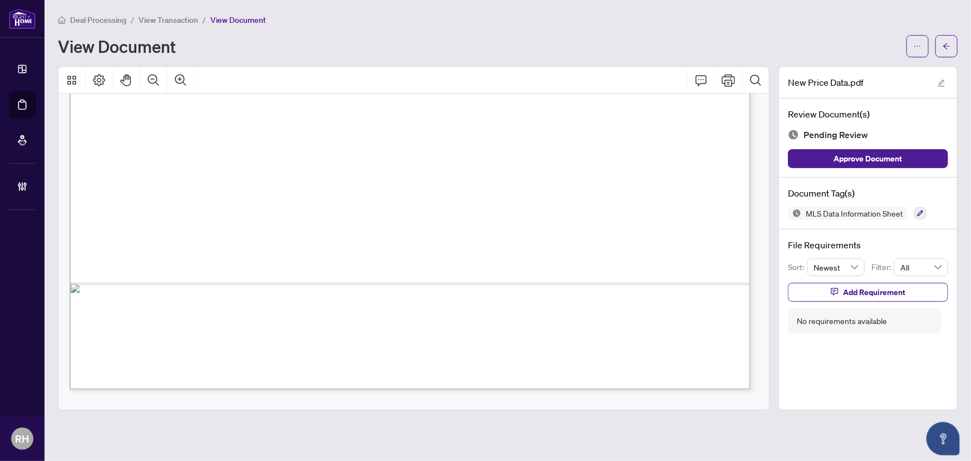
scroll to position [10622, 0]
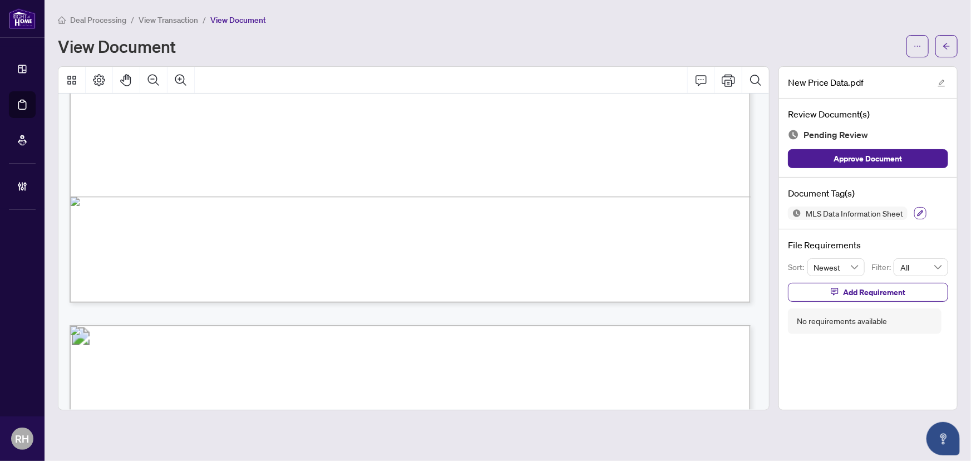
click at [923, 207] on div at bounding box center [920, 212] width 12 height 13
click at [923, 207] on button "button" at bounding box center [920, 213] width 12 height 12
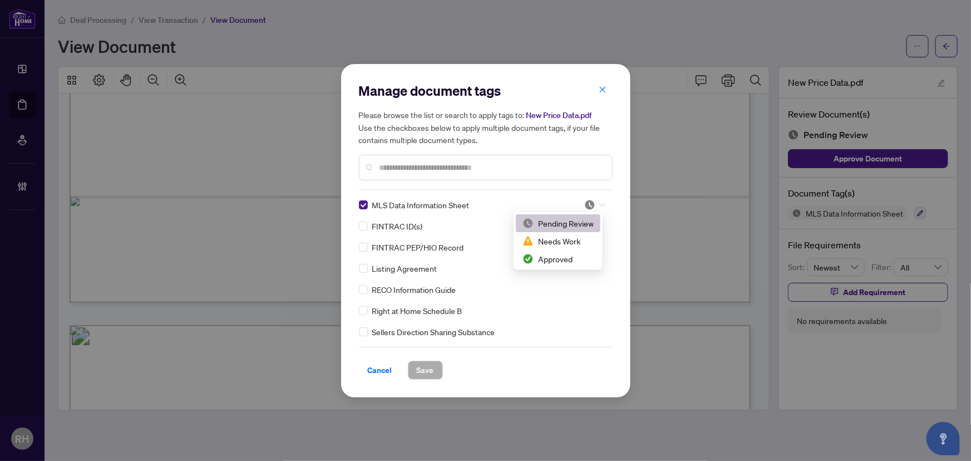
click at [599, 205] on icon at bounding box center [602, 205] width 7 height 4
click at [573, 252] on div "Approved" at bounding box center [558, 259] width 85 height 18
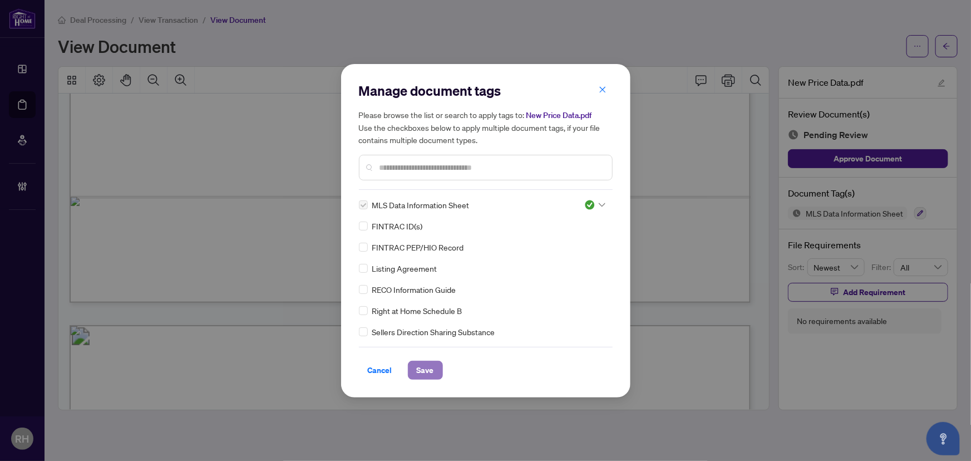
click at [433, 367] on span "Save" at bounding box center [425, 370] width 17 height 18
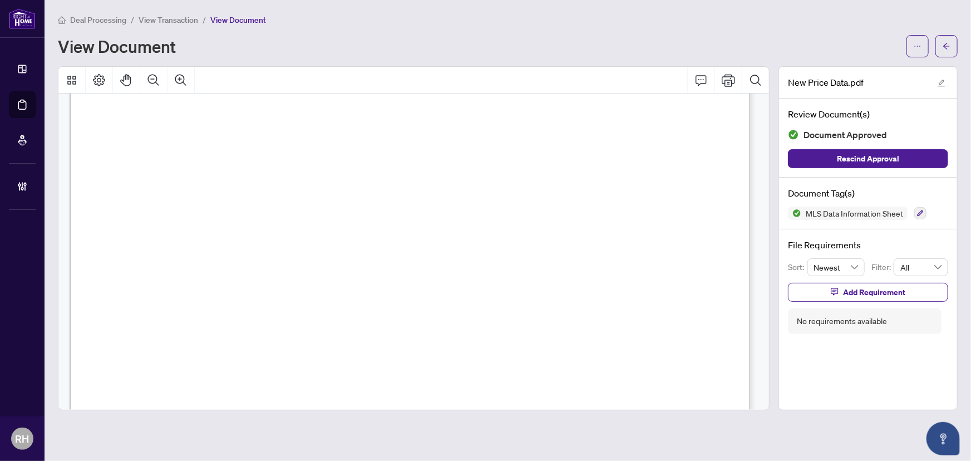
scroll to position [11429, 0]
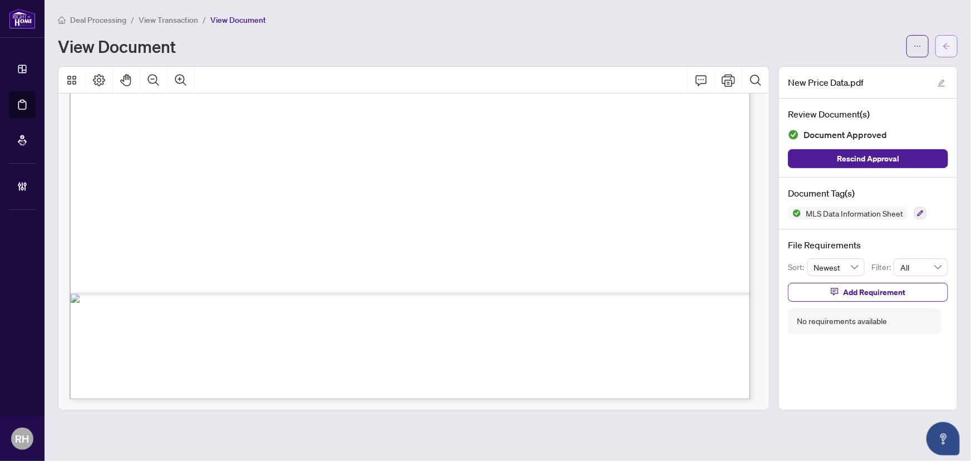
click at [946, 43] on icon "arrow-left" at bounding box center [947, 46] width 8 height 8
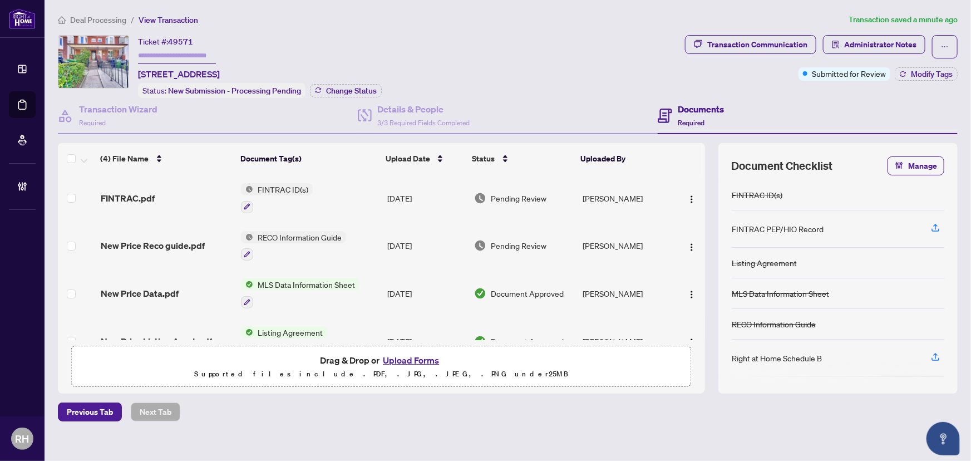
click at [135, 239] on span "New Price Reco guide.pdf" at bounding box center [153, 245] width 104 height 13
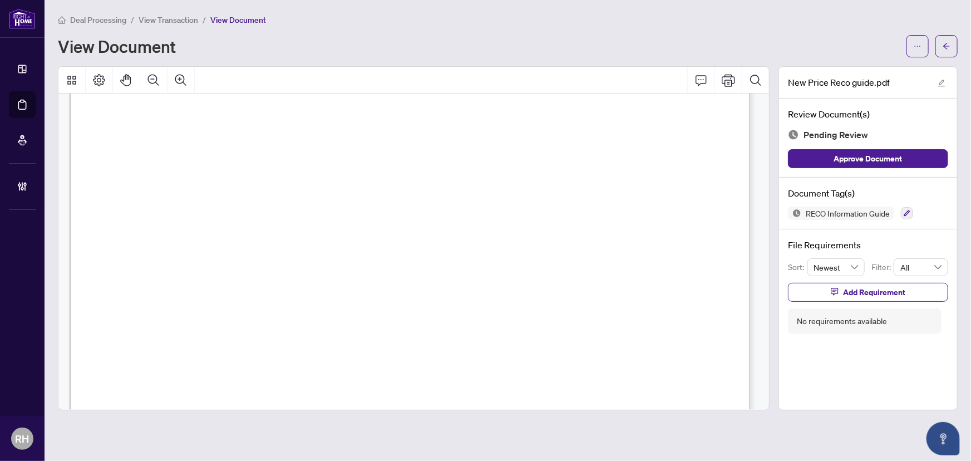
scroll to position [11075, 0]
click at [906, 211] on icon "button" at bounding box center [907, 213] width 6 height 6
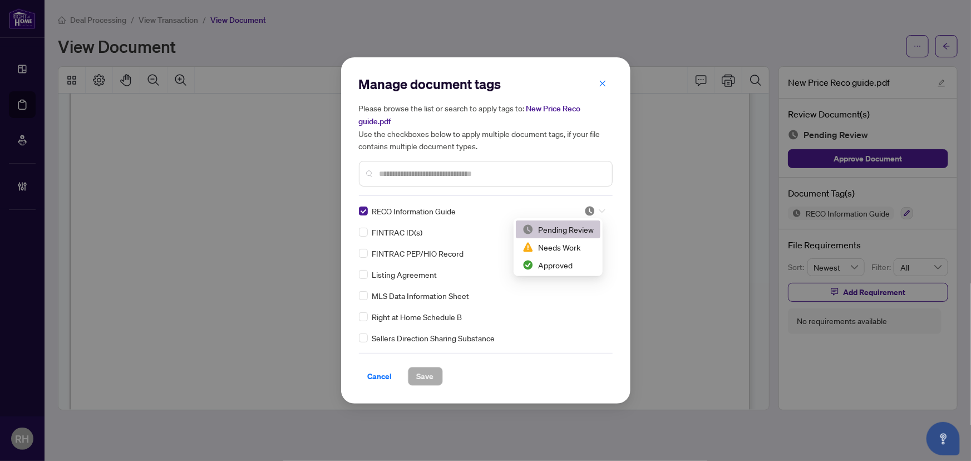
click at [588, 211] on img at bounding box center [589, 210] width 11 height 11
click at [562, 265] on div "Approved" at bounding box center [557, 265] width 71 height 12
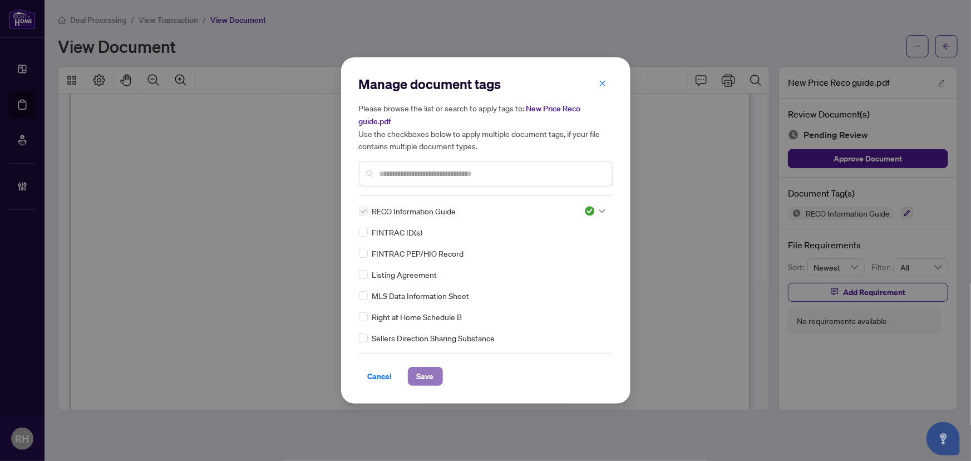
click at [435, 376] on button "Save" at bounding box center [425, 376] width 35 height 19
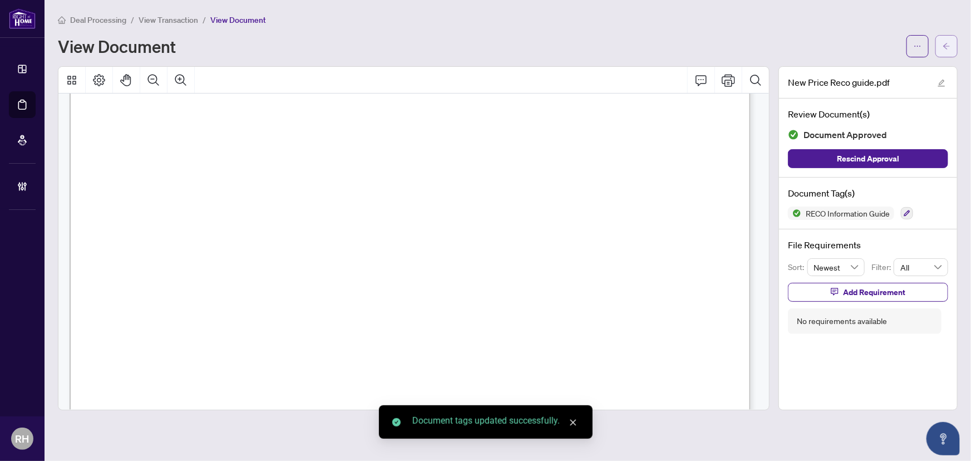
click at [951, 47] on button "button" at bounding box center [946, 46] width 22 height 22
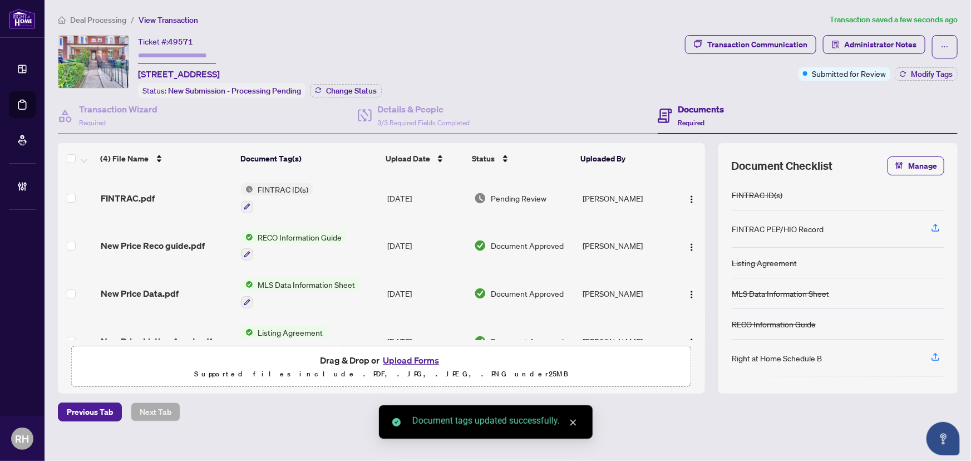
click at [173, 198] on div "FINTRAC.pdf" at bounding box center [167, 197] width 132 height 13
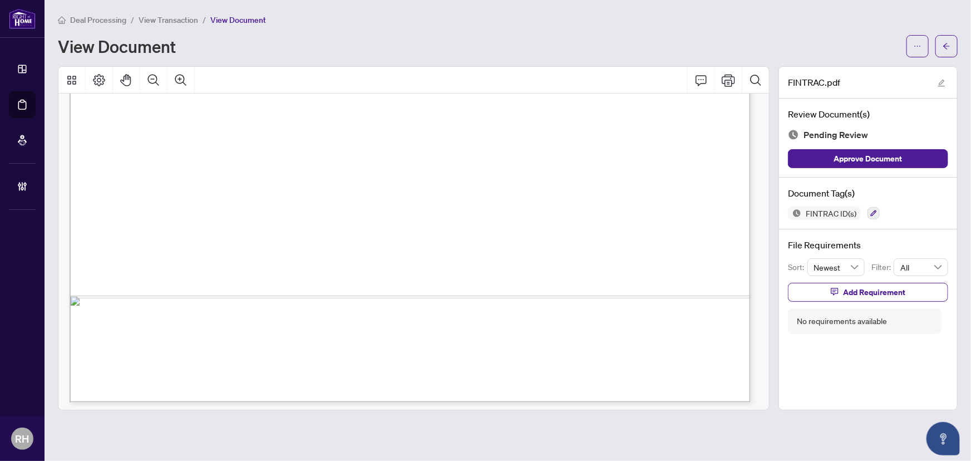
scroll to position [3297, 0]
click at [862, 208] on div "FINTRAC ID(s)" at bounding box center [868, 212] width 160 height 13
click at [875, 215] on icon "button" at bounding box center [873, 213] width 7 height 7
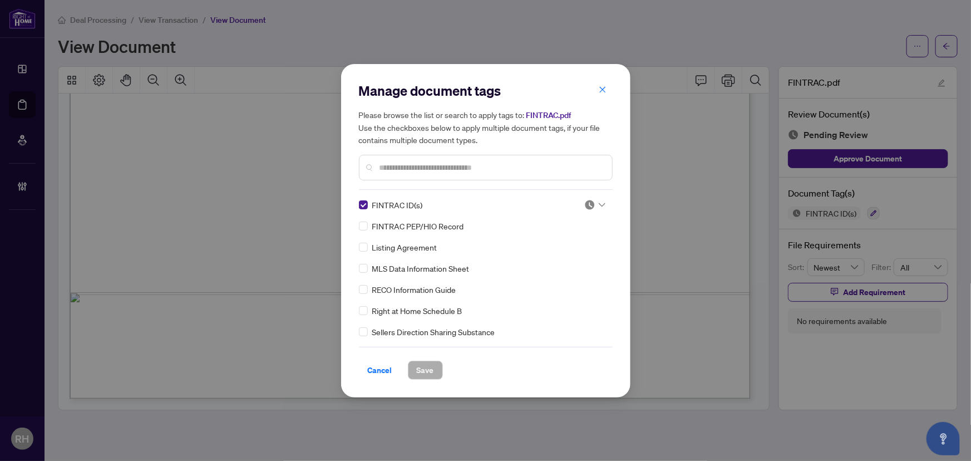
click at [588, 207] on img at bounding box center [589, 204] width 11 height 11
click at [555, 262] on div "Approved" at bounding box center [557, 259] width 71 height 12
click at [442, 373] on div "Cancel Save" at bounding box center [486, 370] width 254 height 19
click at [433, 371] on button "Save" at bounding box center [425, 370] width 35 height 19
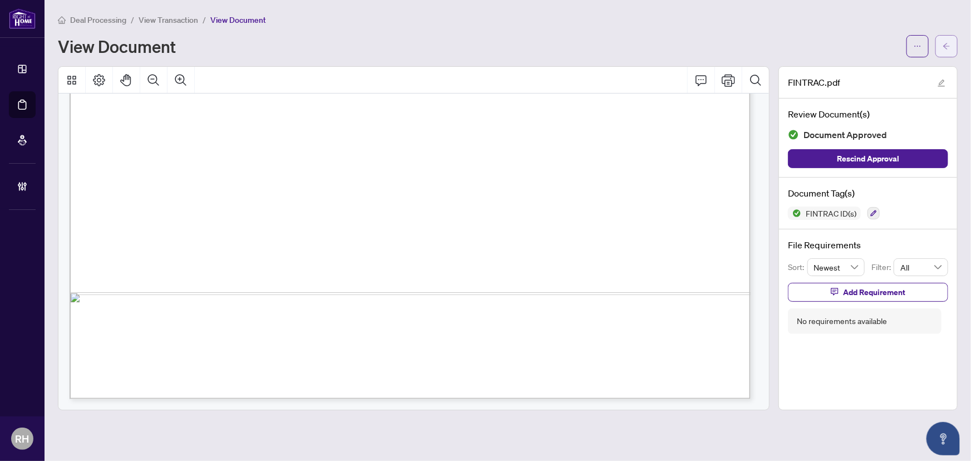
click at [938, 45] on button "button" at bounding box center [946, 46] width 22 height 22
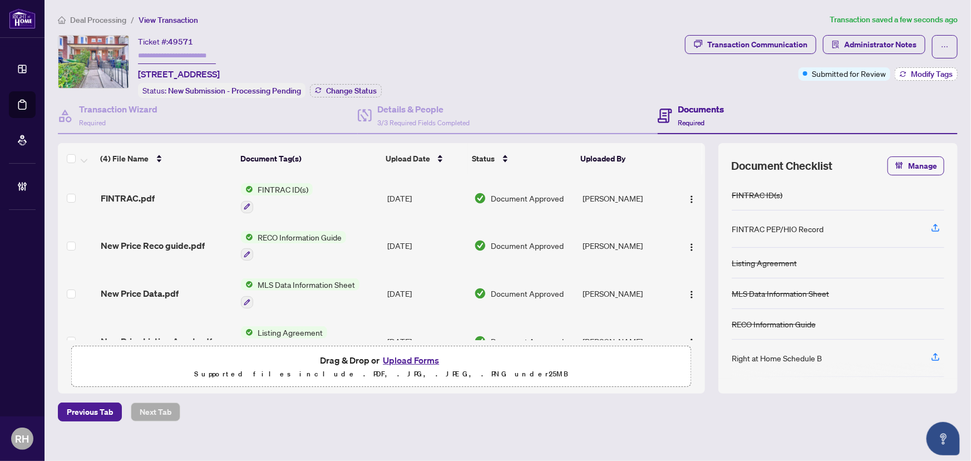
click at [929, 77] on span "Modify Tags" at bounding box center [932, 74] width 42 height 8
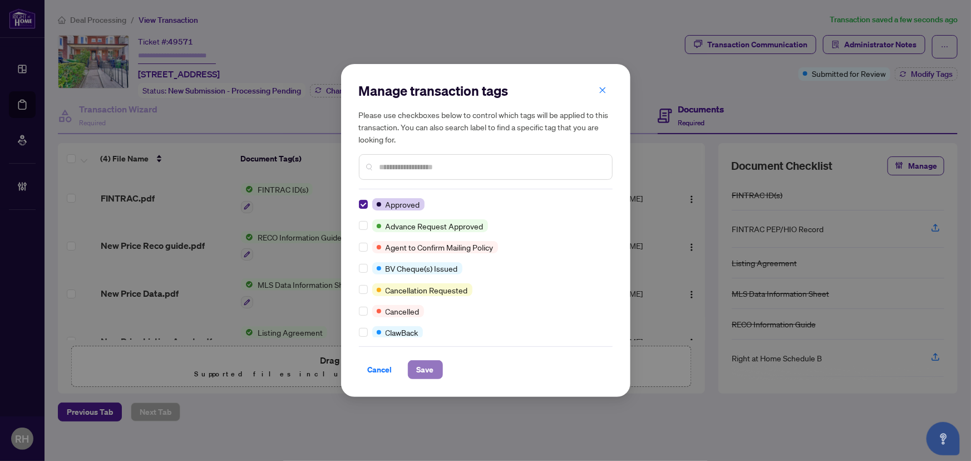
click at [425, 370] on span "Save" at bounding box center [425, 370] width 17 height 18
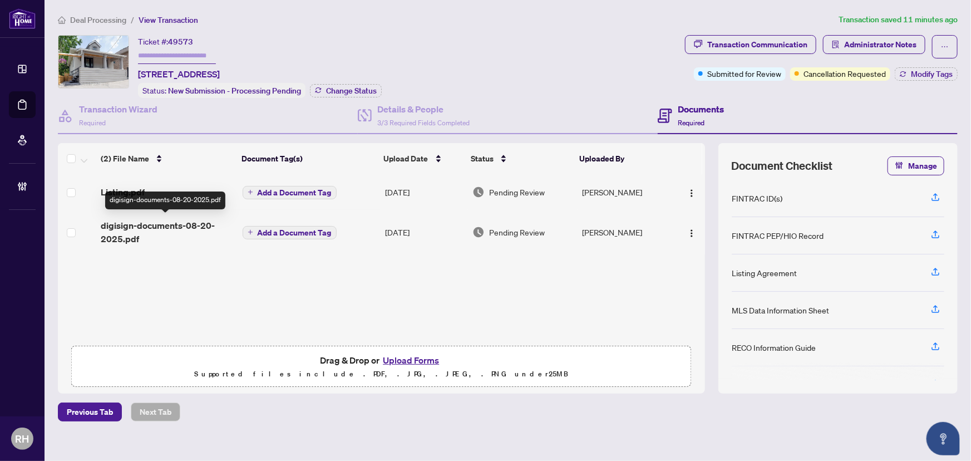
click at [145, 224] on span "digisign-documents-08-20-2025.pdf" at bounding box center [167, 232] width 132 height 27
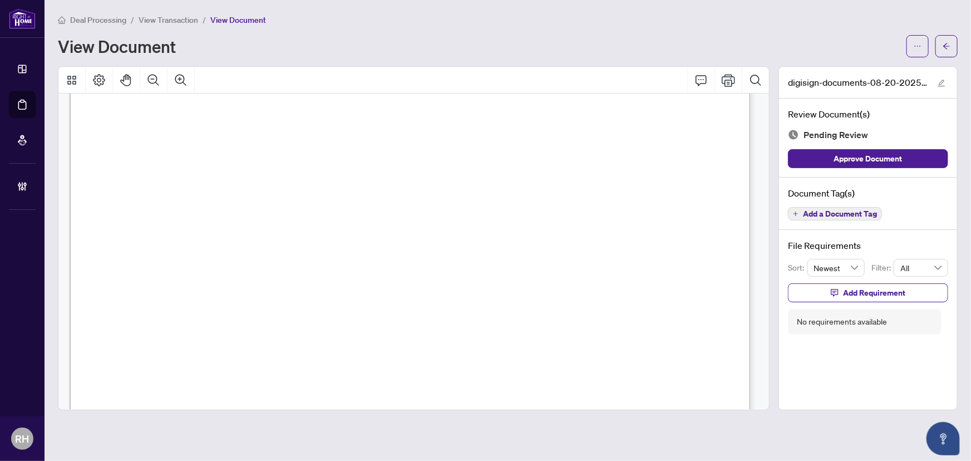
scroll to position [2175, 0]
click at [950, 47] on icon "arrow-left" at bounding box center [947, 46] width 8 height 8
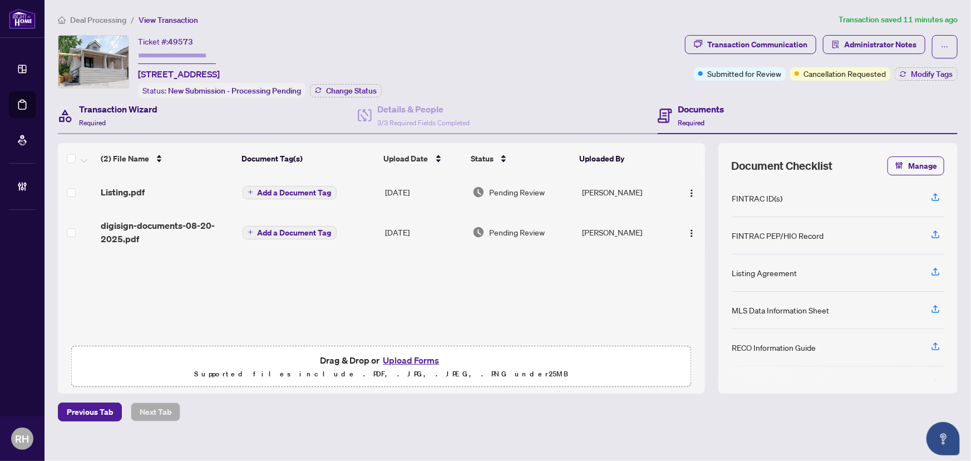
click at [131, 121] on div "Transaction Wizard Required" at bounding box center [118, 115] width 78 height 26
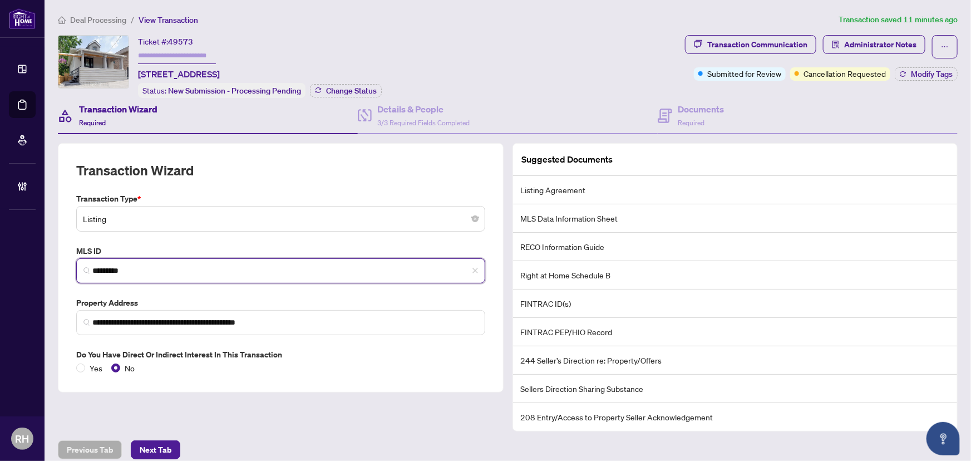
click at [139, 265] on input "*********" at bounding box center [285, 271] width 386 height 12
drag, startPoint x: 106, startPoint y: 258, endPoint x: 391, endPoint y: 264, distance: 285.0
click at [391, 265] on input "*********" at bounding box center [285, 271] width 386 height 12
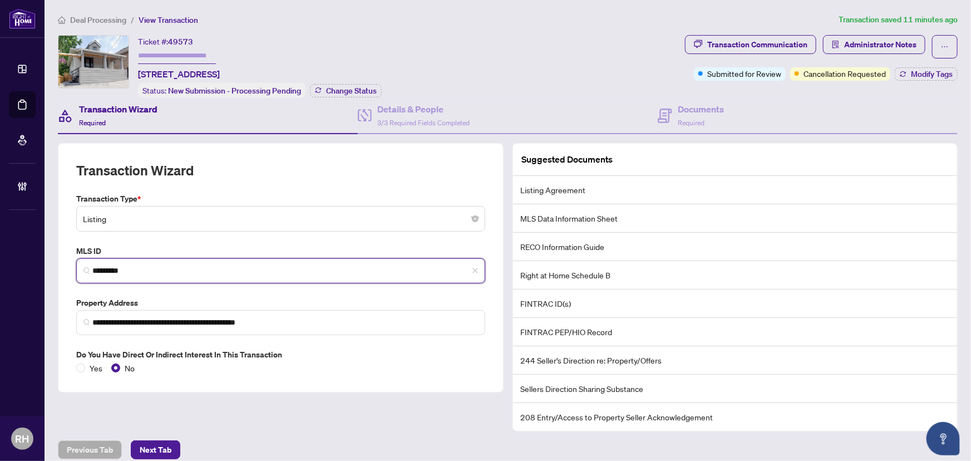
click at [391, 265] on input "*********" at bounding box center [285, 271] width 386 height 12
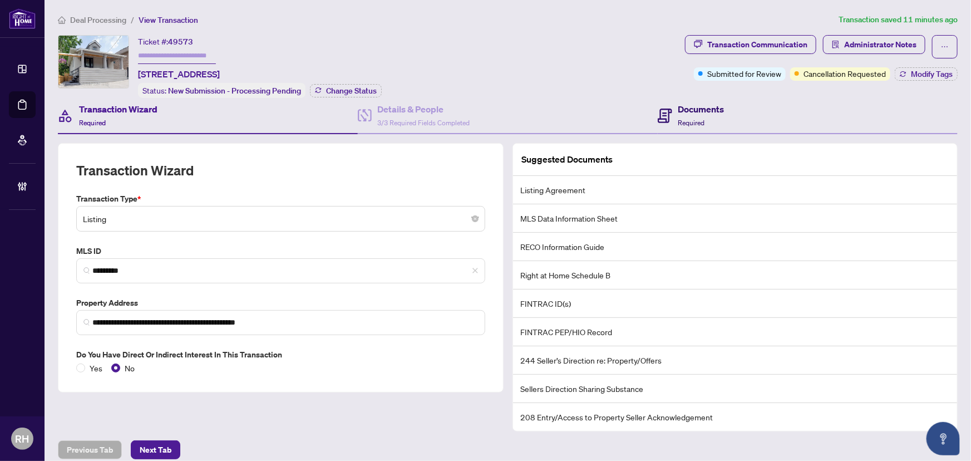
click at [717, 120] on div "Documents Required" at bounding box center [701, 115] width 46 height 26
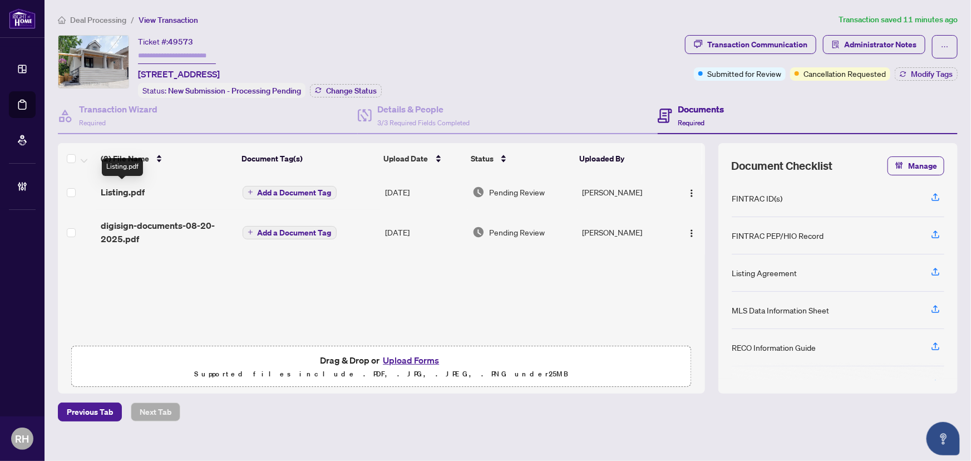
click at [136, 186] on span "Listing.pdf" at bounding box center [123, 191] width 44 height 13
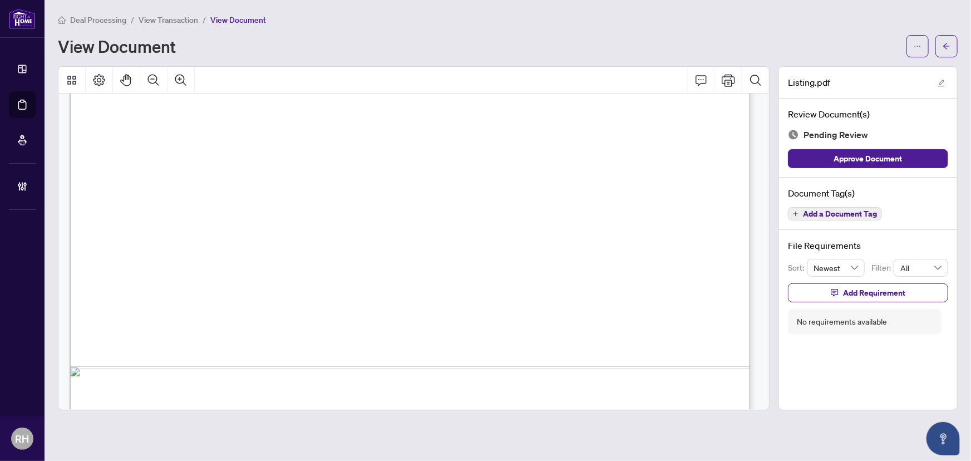
scroll to position [3297, 0]
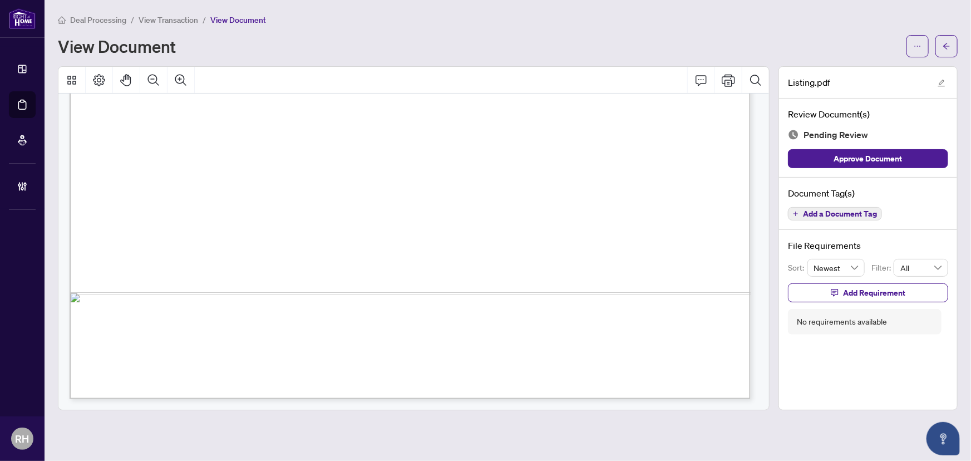
click at [810, 217] on span "Add a Document Tag" at bounding box center [840, 214] width 74 height 8
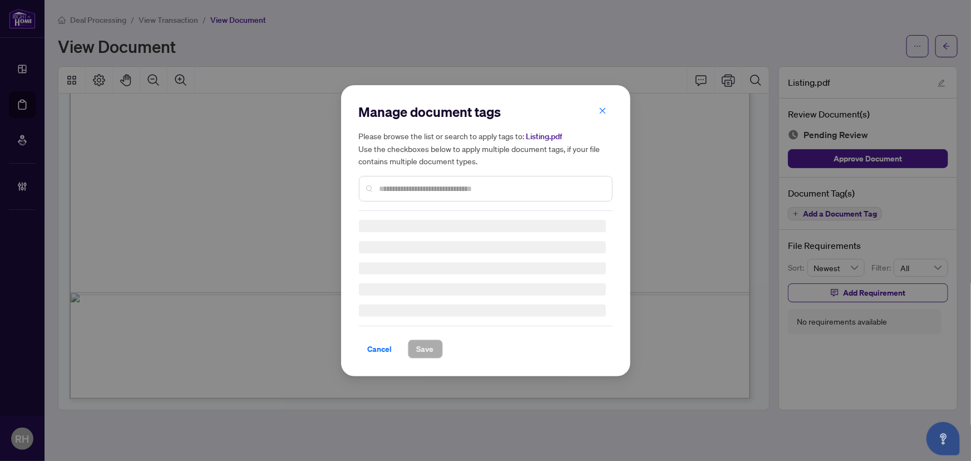
click at [391, 187] on div "Manage document tags Please browse the list or search to apply tags to: Listing…" at bounding box center [486, 157] width 254 height 108
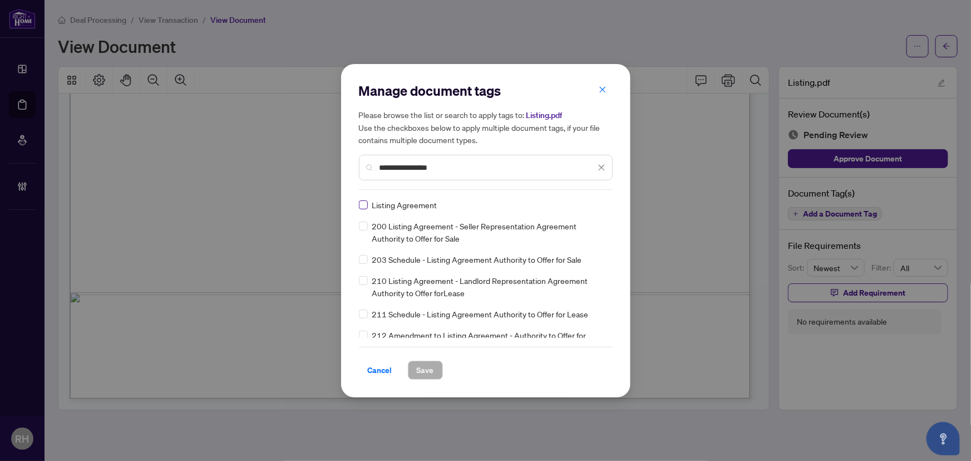
type input "**********"
click at [584, 206] on img at bounding box center [589, 204] width 11 height 11
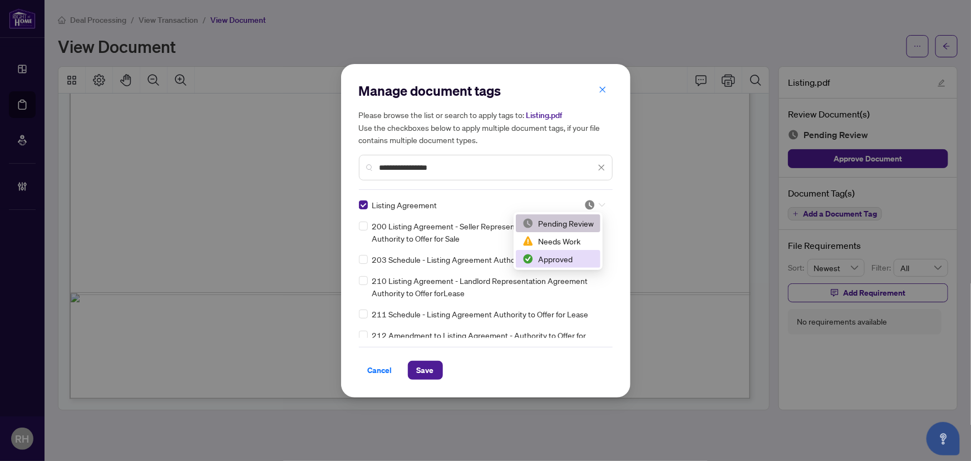
click at [569, 259] on div "Approved" at bounding box center [557, 259] width 71 height 12
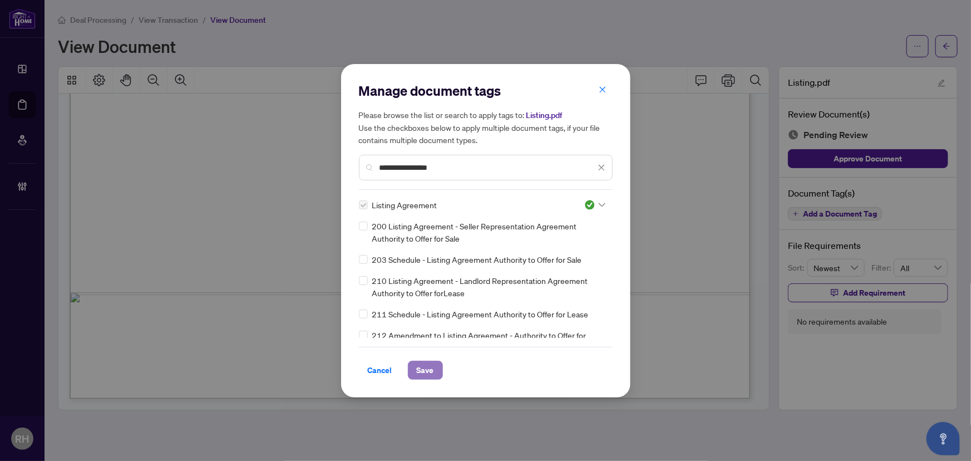
click at [432, 371] on span "Save" at bounding box center [425, 370] width 17 height 18
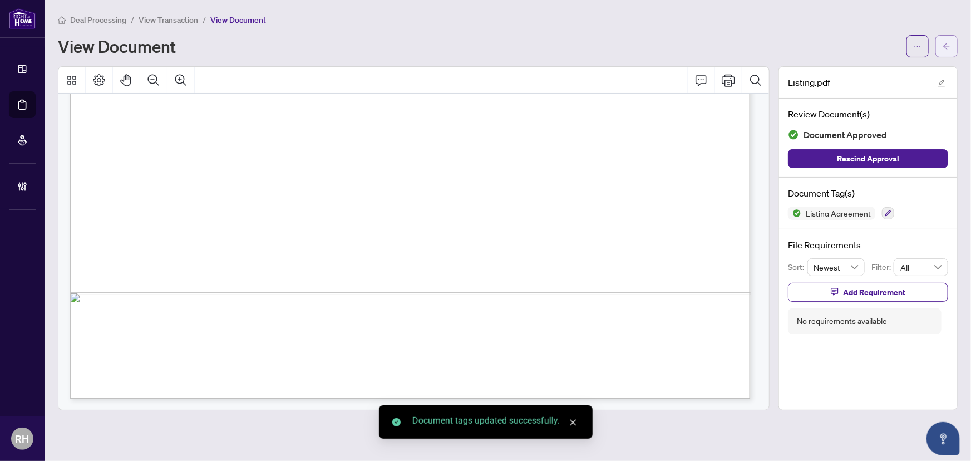
click at [954, 38] on button "button" at bounding box center [946, 46] width 22 height 22
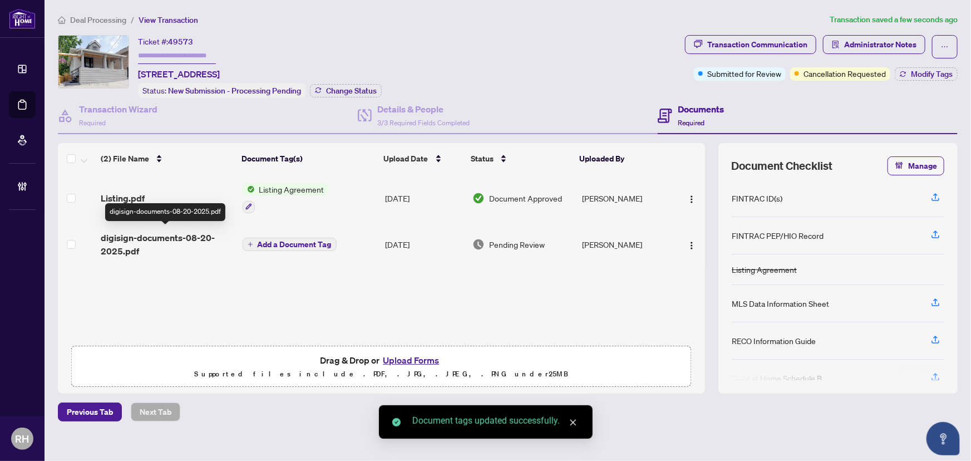
click at [149, 234] on span "digisign-documents-08-20-2025.pdf" at bounding box center [167, 244] width 132 height 27
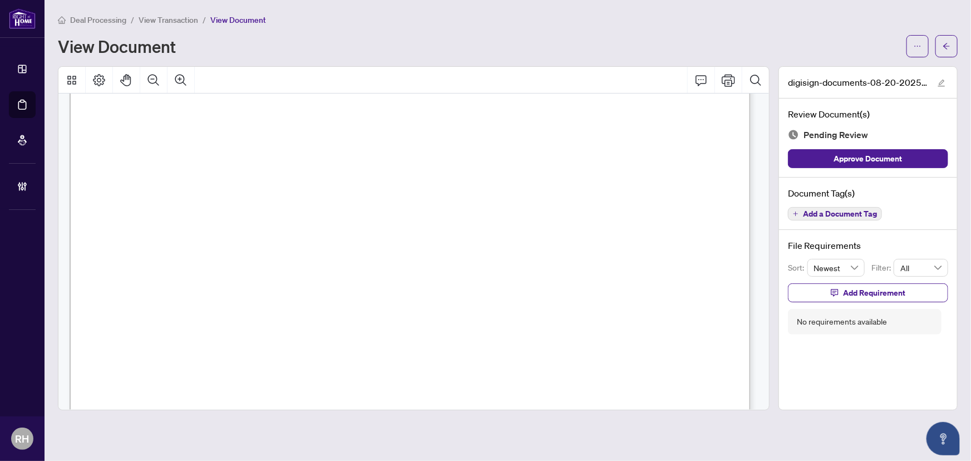
scroll to position [10076, 0]
click at [844, 213] on span "Add a Document Tag" at bounding box center [840, 214] width 74 height 8
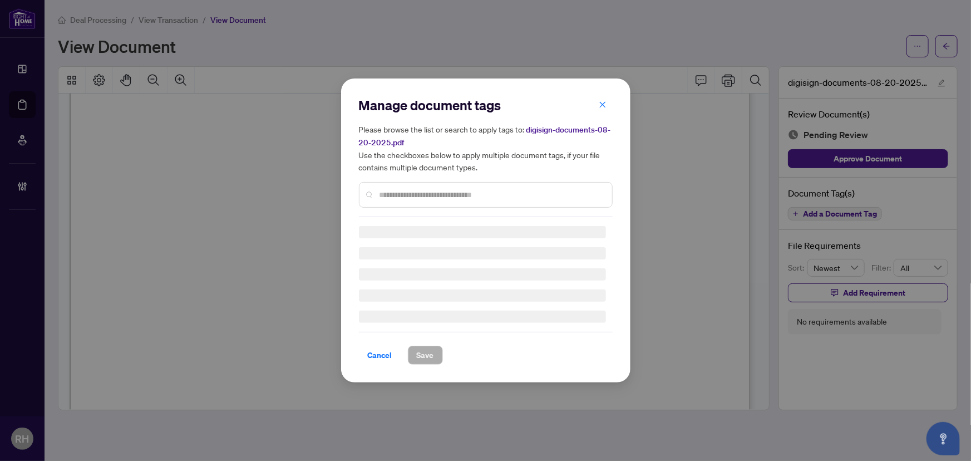
click at [390, 190] on div "Manage document tags Please browse the list or search to apply tags to: digisig…" at bounding box center [486, 156] width 254 height 121
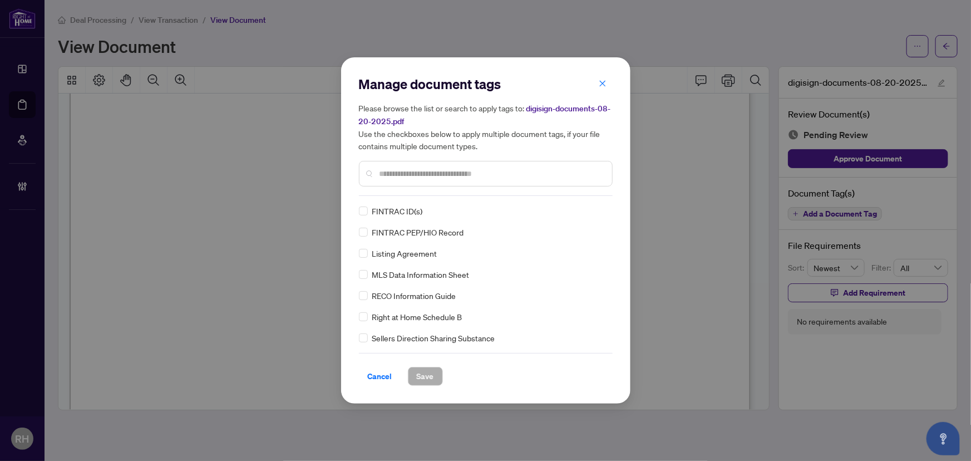
click at [402, 174] on input "text" at bounding box center [491, 173] width 224 height 12
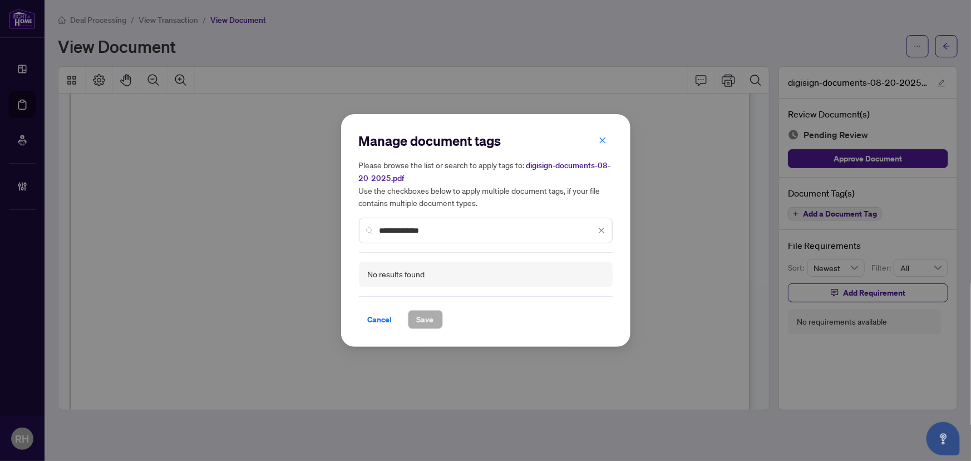
click at [434, 228] on input "**********" at bounding box center [487, 230] width 216 height 12
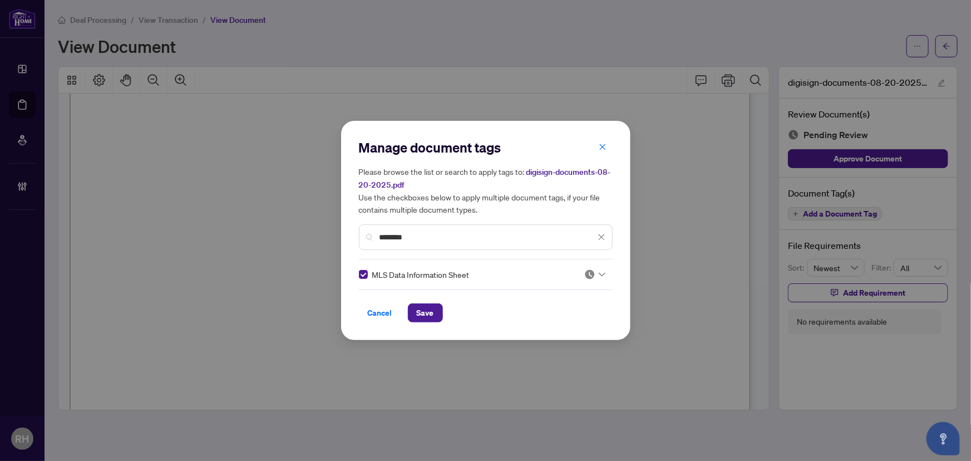
click at [586, 272] on img at bounding box center [589, 274] width 11 height 11
click at [575, 328] on div "Approved" at bounding box center [557, 328] width 71 height 12
click at [423, 234] on input "********" at bounding box center [487, 237] width 216 height 12
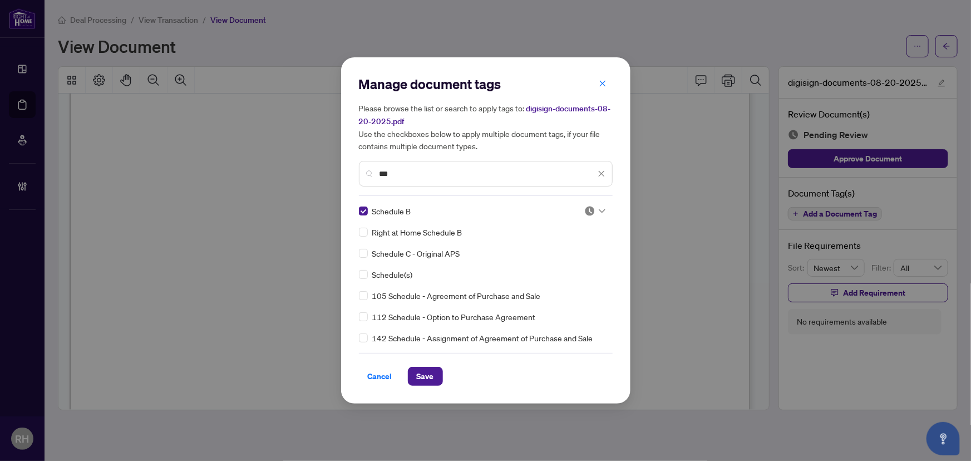
click at [587, 205] on img at bounding box center [589, 210] width 11 height 11
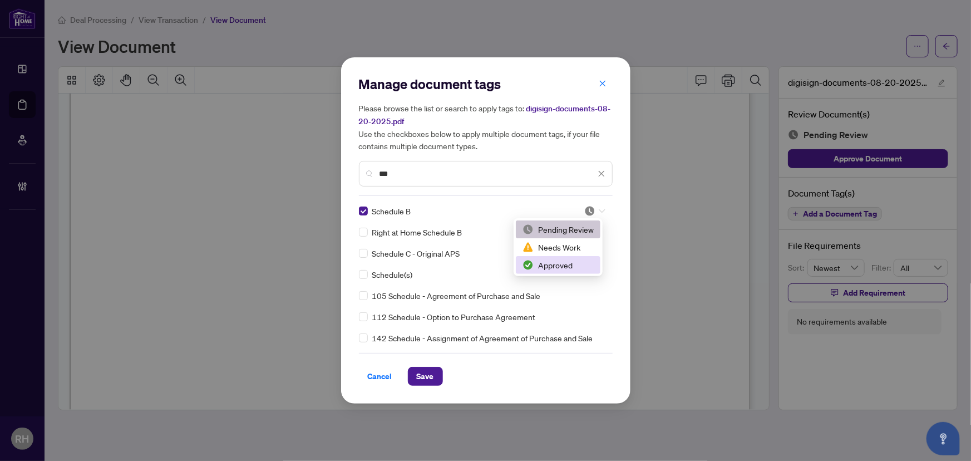
click at [554, 263] on div "Approved" at bounding box center [557, 265] width 71 height 12
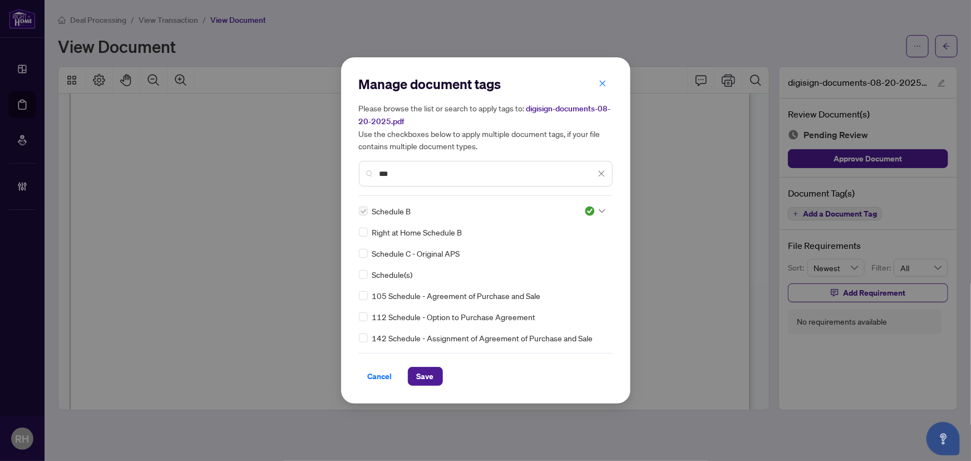
click at [420, 180] on div "***" at bounding box center [486, 174] width 254 height 26
click at [417, 172] on input "***" at bounding box center [487, 173] width 216 height 12
type input "****"
click at [614, 206] on div "Manage document tags Please browse the list or search to apply tags to: digisig…" at bounding box center [485, 230] width 289 height 346
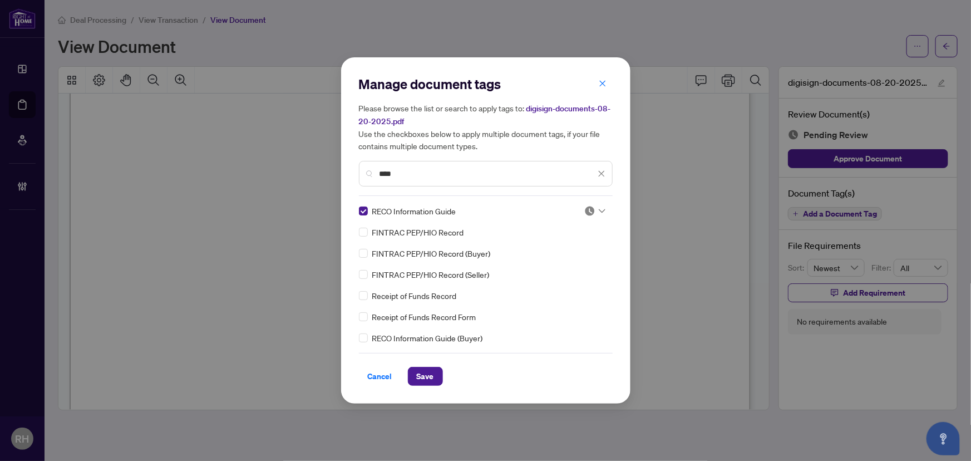
click at [578, 206] on div at bounding box center [592, 210] width 28 height 11
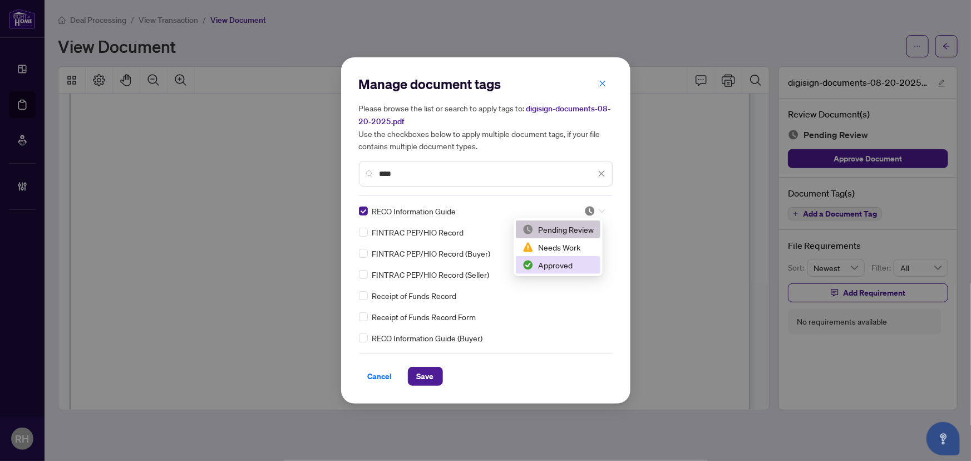
click at [574, 269] on div "Approved" at bounding box center [557, 265] width 71 height 12
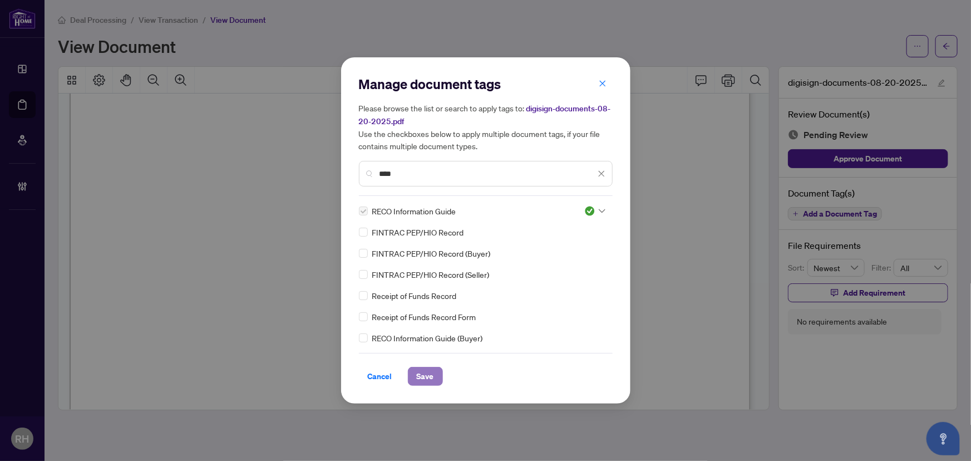
click at [411, 371] on button "Save" at bounding box center [425, 376] width 35 height 19
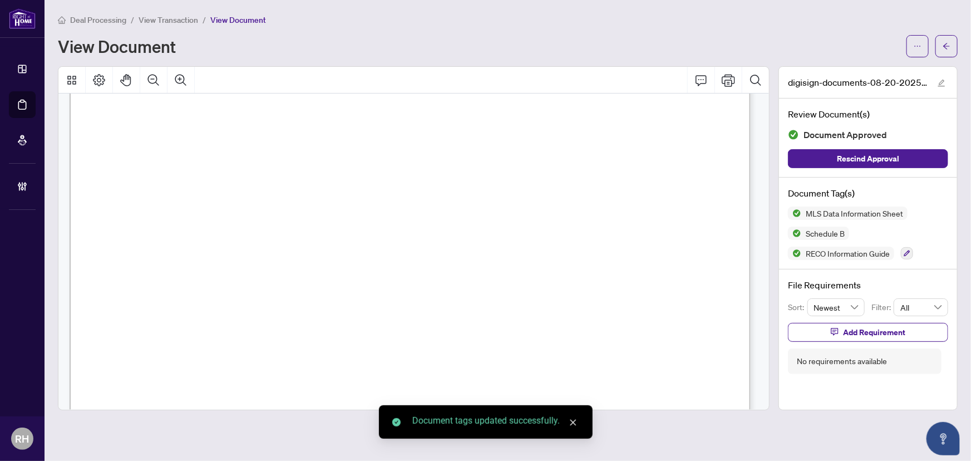
click at [934, 63] on div "Deal Processing / View Transaction / View Document View Document digisign-docum…" at bounding box center [508, 211] width 900 height 397
click at [948, 56] on button "button" at bounding box center [946, 46] width 22 height 22
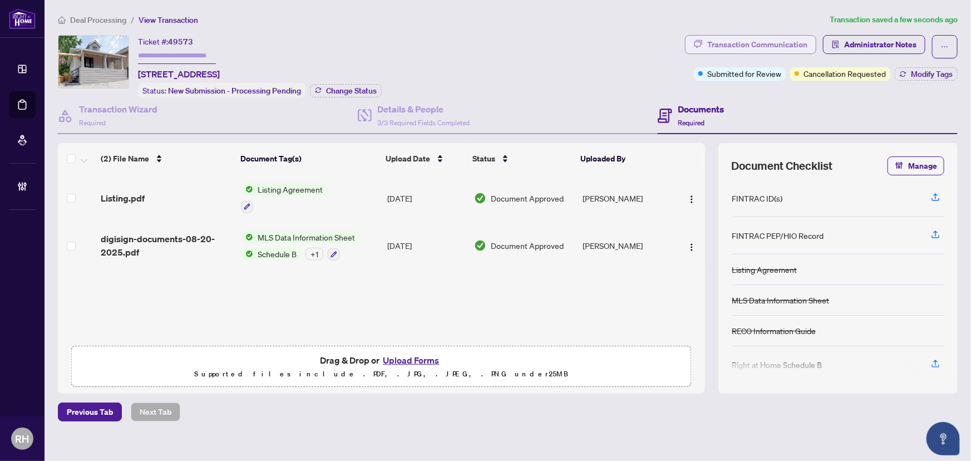
click at [733, 41] on div "Transaction Communication" at bounding box center [757, 45] width 100 height 18
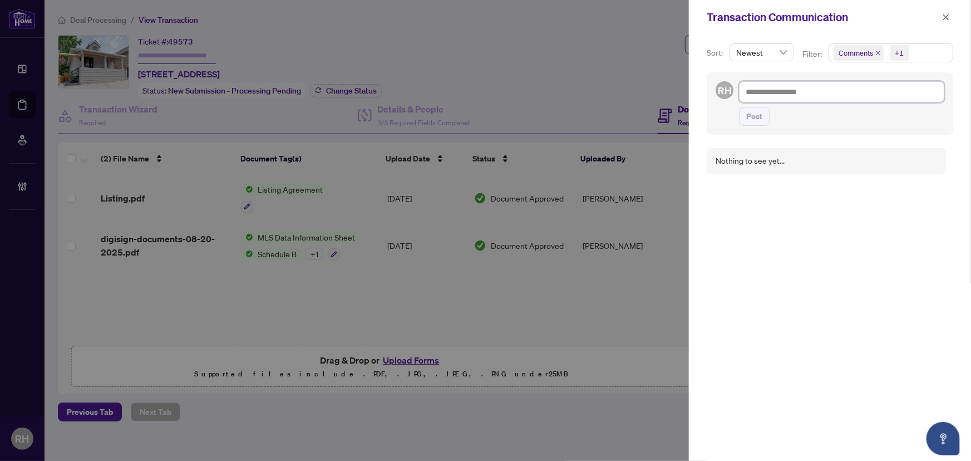
click at [776, 90] on textarea at bounding box center [841, 91] width 205 height 21
type textarea "*"
type textarea "**"
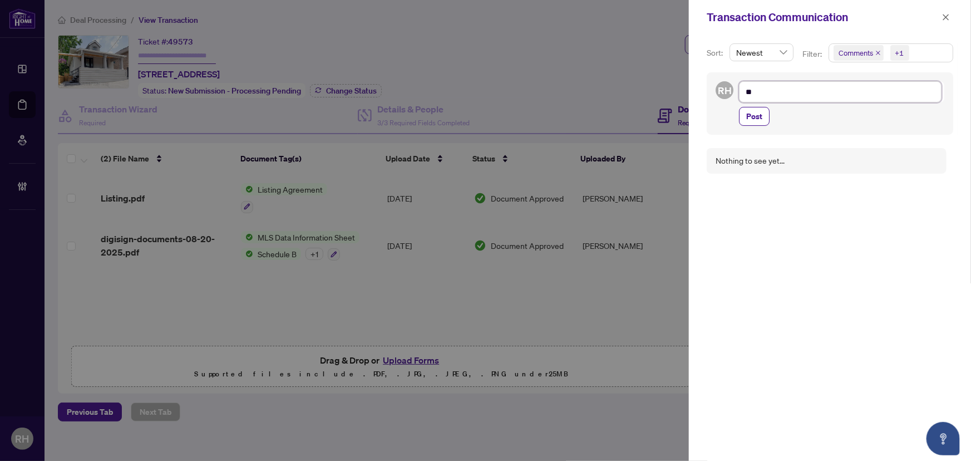
type textarea "***"
type textarea "****"
type textarea "*****"
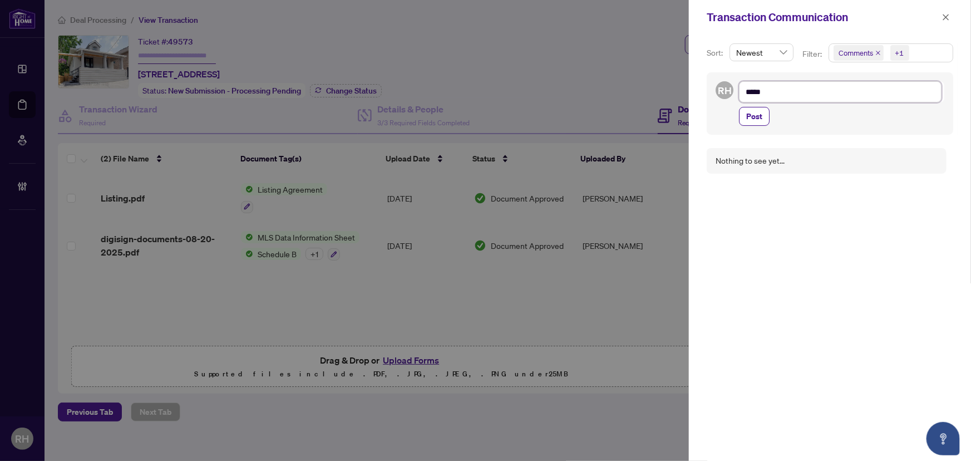
type textarea "*****"
type textarea "******"
type textarea "*******"
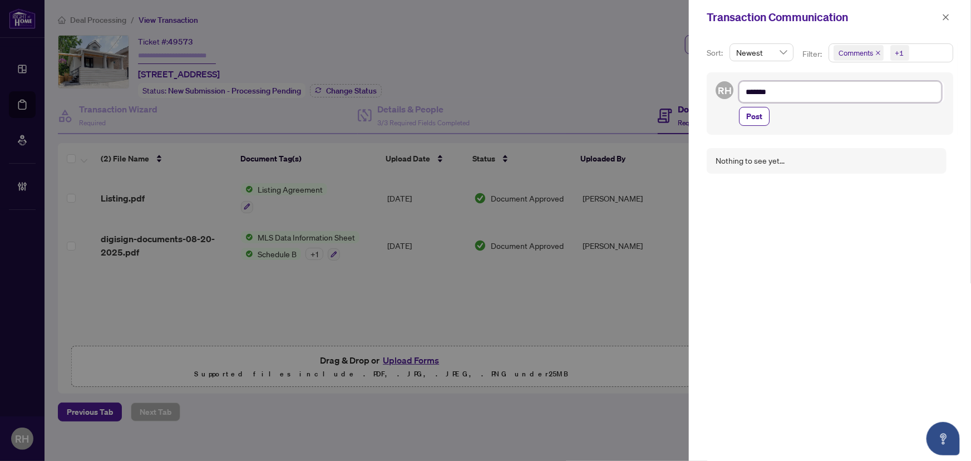
type textarea "*******"
type textarea "*********"
type textarea "**********"
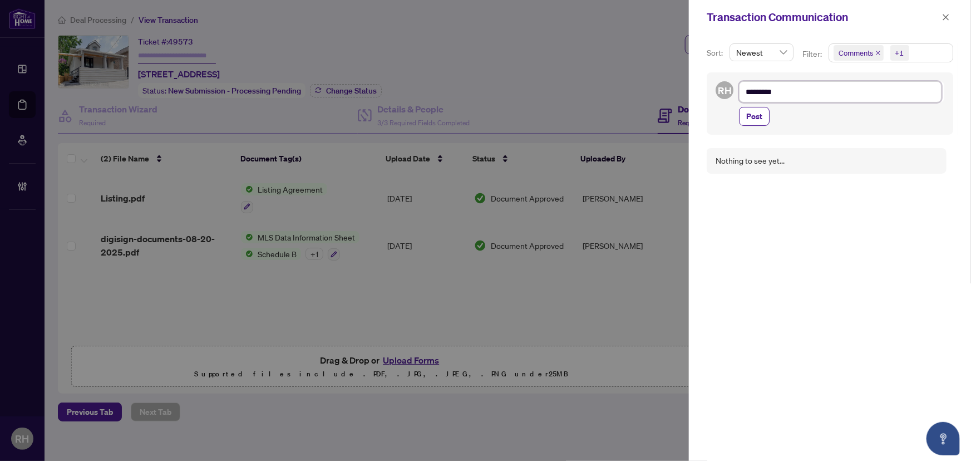
type textarea "**********"
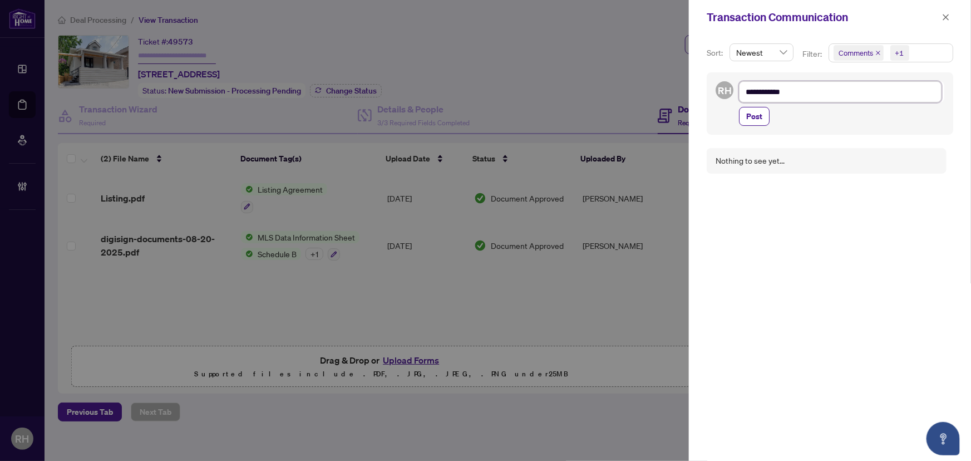
type textarea "**********"
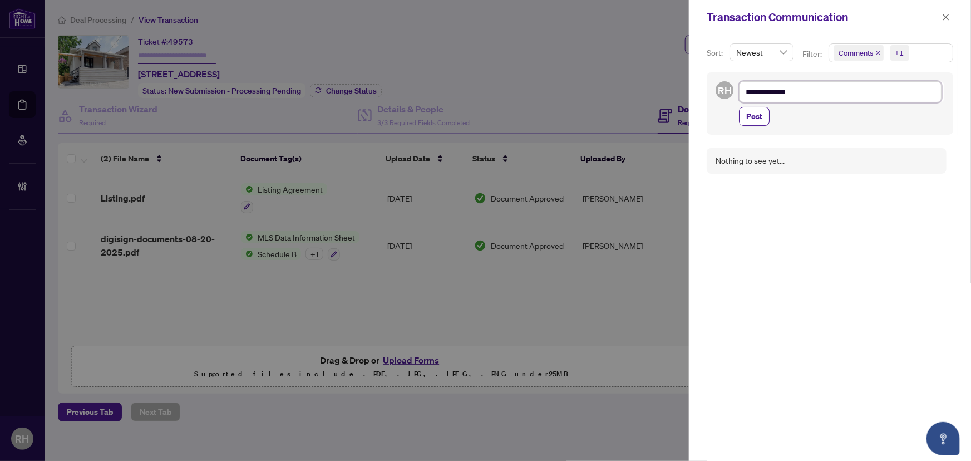
type textarea "**********"
click at [757, 134] on div "**********" at bounding box center [830, 103] width 246 height 62
click at [756, 111] on span "Post" at bounding box center [754, 116] width 16 height 18
type textarea "**********"
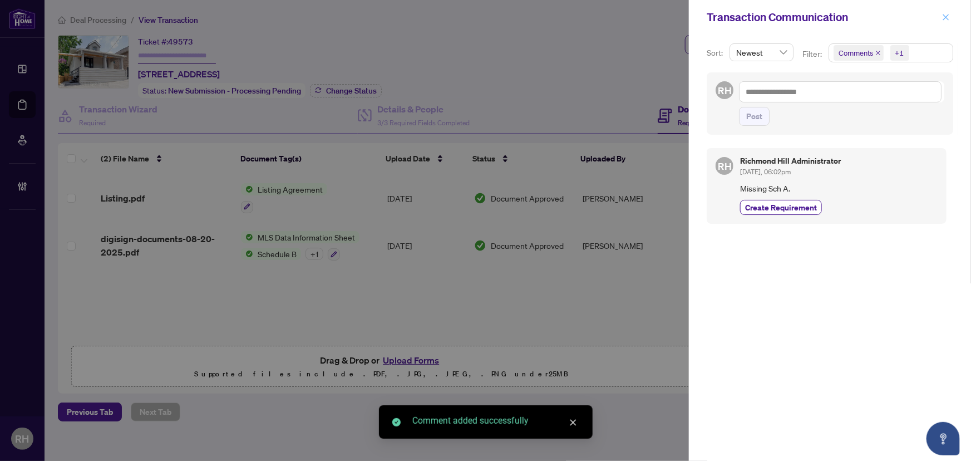
click at [948, 16] on icon "close" at bounding box center [946, 17] width 8 height 8
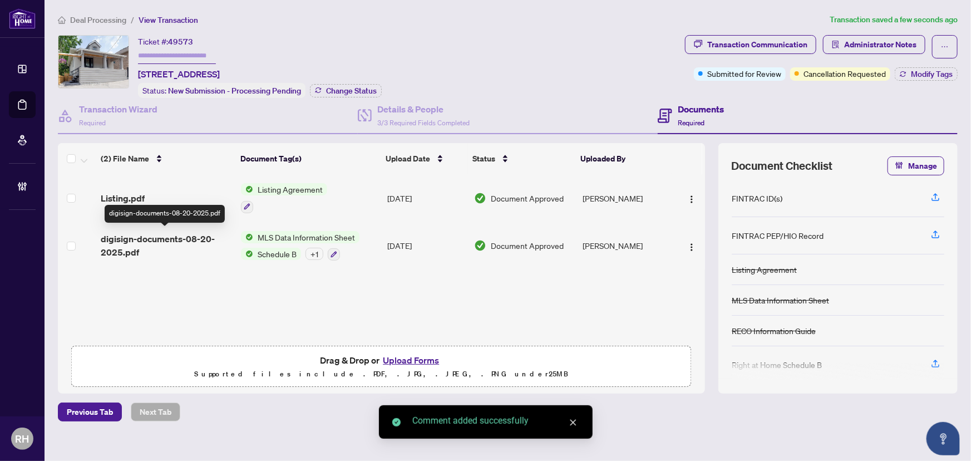
click at [171, 242] on span "digisign-documents-08-20-2025.pdf" at bounding box center [167, 245] width 132 height 27
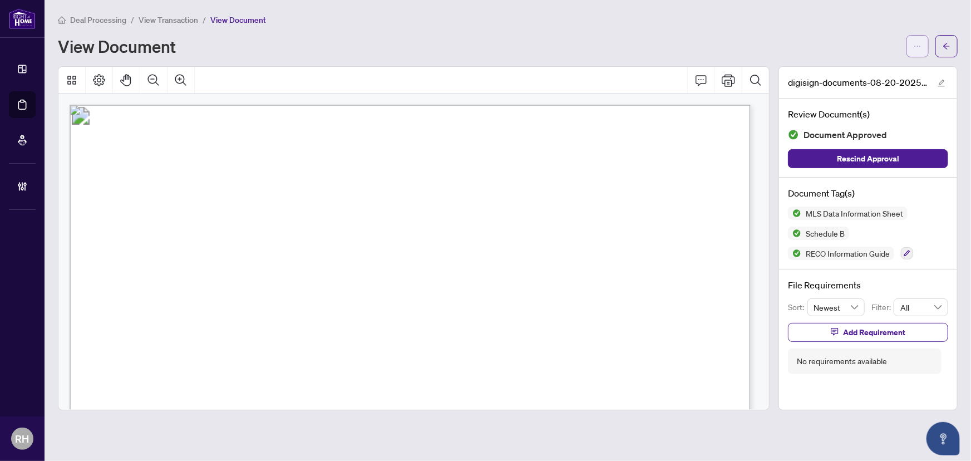
click at [911, 48] on button "button" at bounding box center [917, 46] width 22 height 22
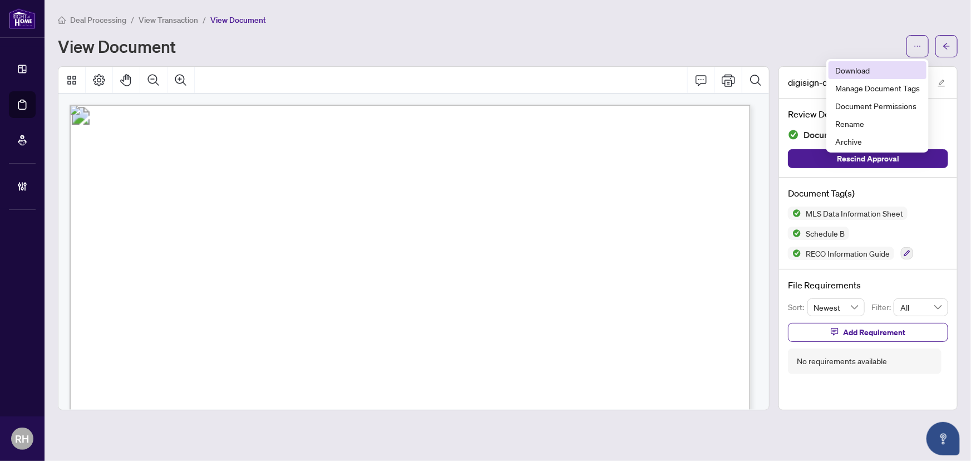
click at [885, 68] on span "Download" at bounding box center [877, 70] width 85 height 12
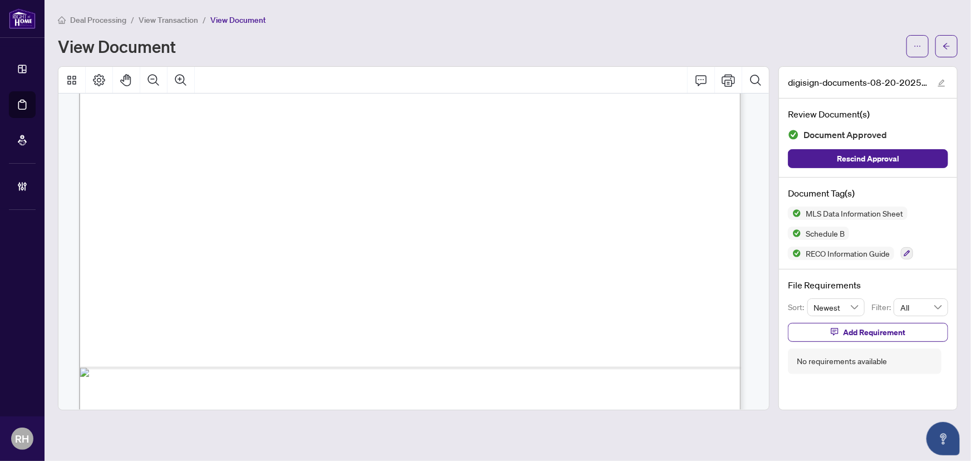
scroll to position [1719, 0]
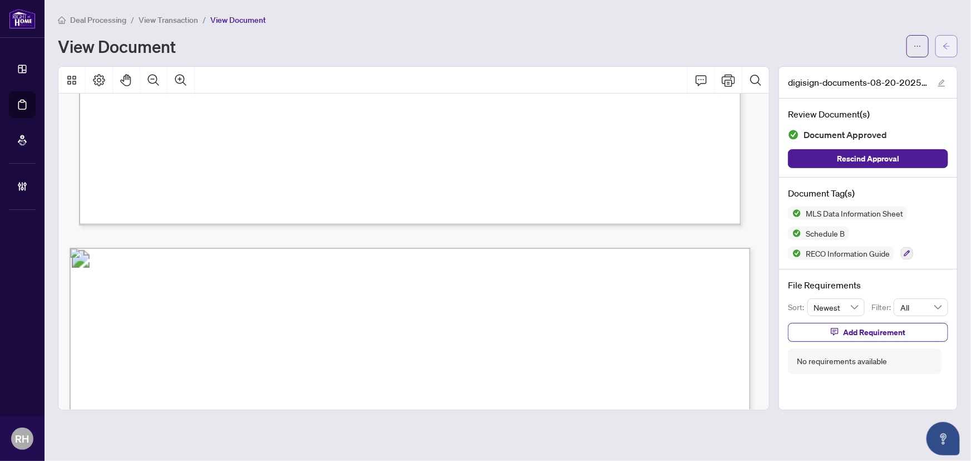
click at [951, 36] on button "button" at bounding box center [946, 46] width 22 height 22
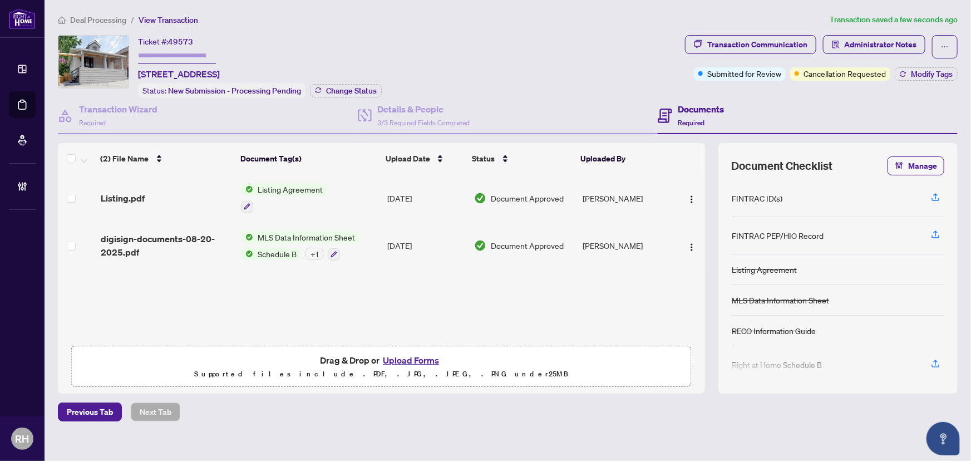
click at [125, 191] on span "Listing.pdf" at bounding box center [123, 197] width 44 height 13
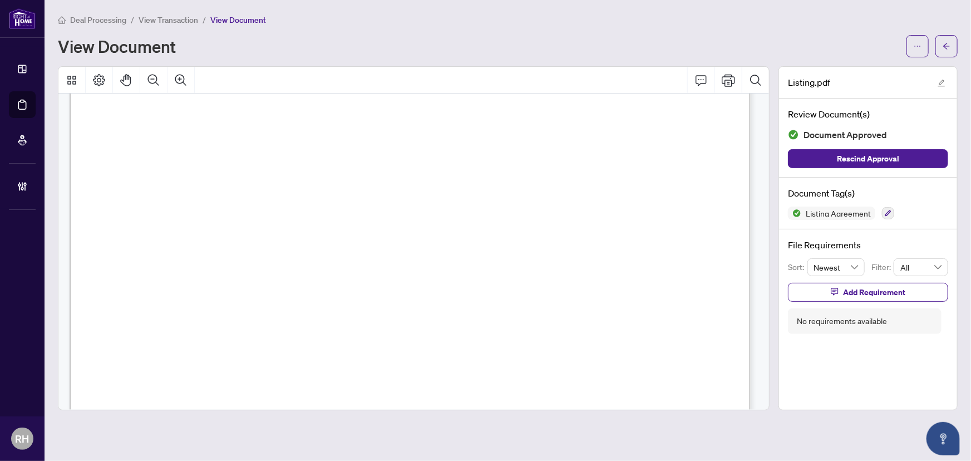
scroll to position [202, 0]
click at [957, 44] on button "button" at bounding box center [946, 46] width 22 height 22
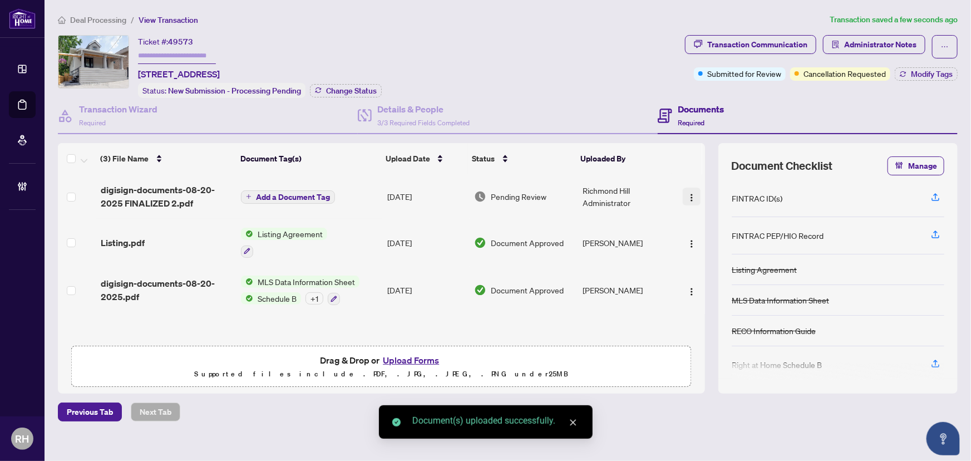
click at [683, 188] on button "button" at bounding box center [692, 197] width 18 height 18
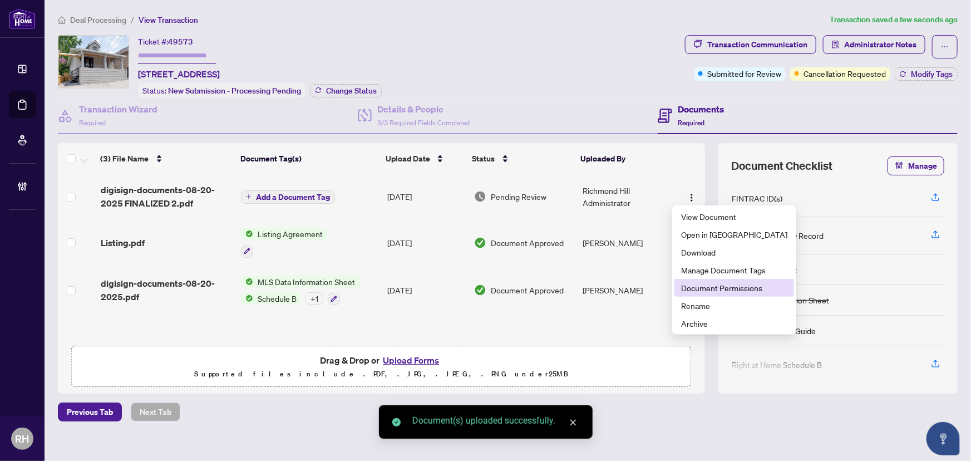
click at [724, 289] on span "Document Permissions" at bounding box center [734, 288] width 106 height 12
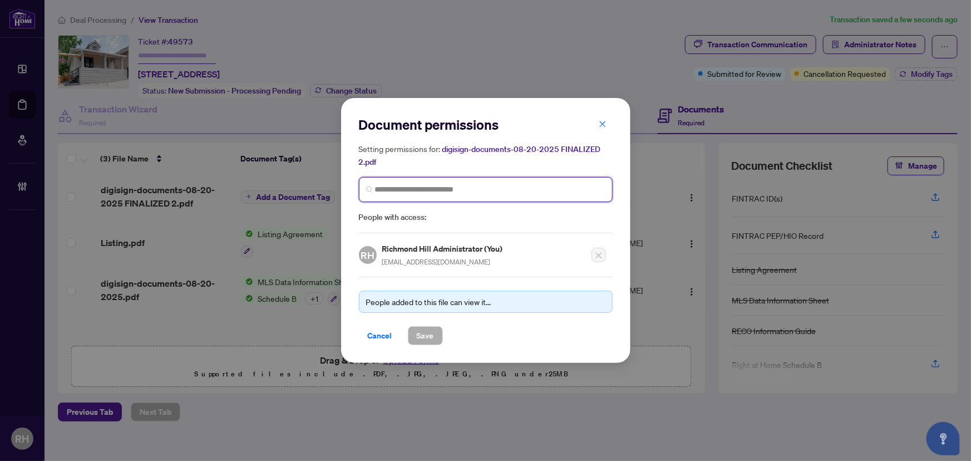
click at [420, 194] on input "search" at bounding box center [490, 190] width 230 height 12
type input "*****"
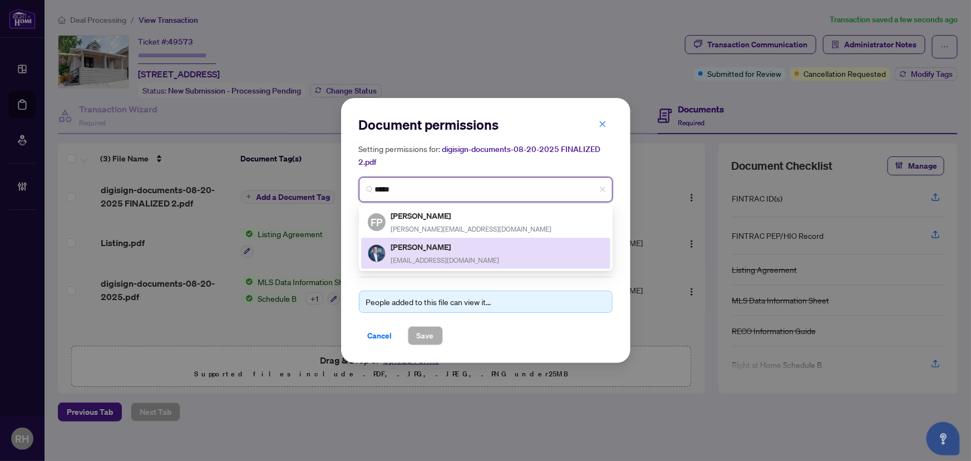
click at [472, 265] on div "Parsa Salimi parsa.salimi75@gmail.com" at bounding box center [485, 253] width 249 height 31
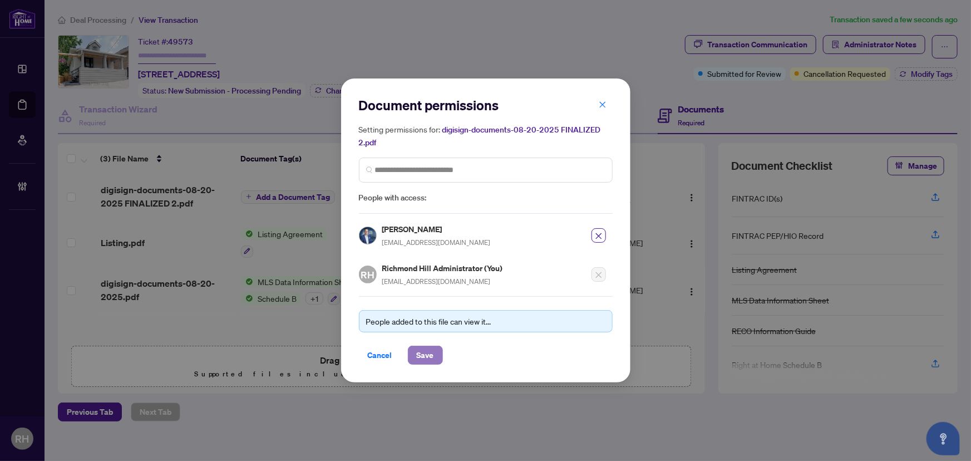
click at [434, 353] on button "Save" at bounding box center [425, 355] width 35 height 19
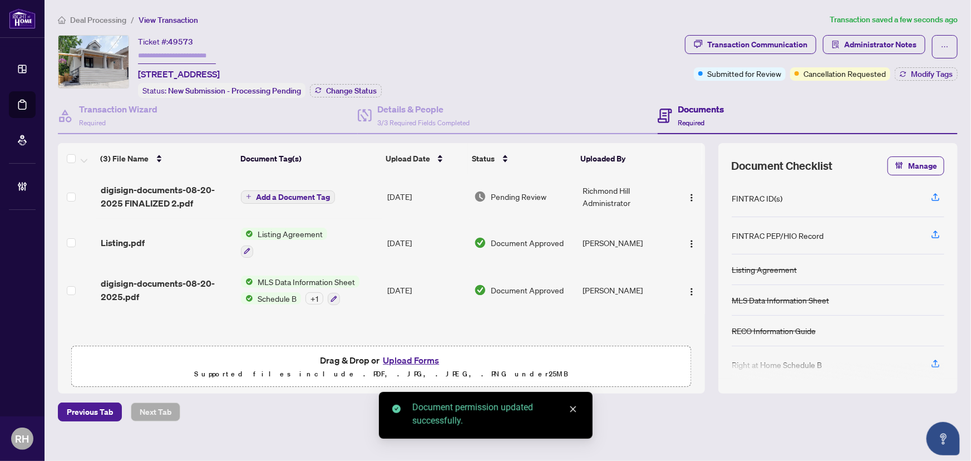
click at [170, 193] on span "digisign-documents-08-20-2025 FINALIZED 2.pdf" at bounding box center [167, 196] width 132 height 27
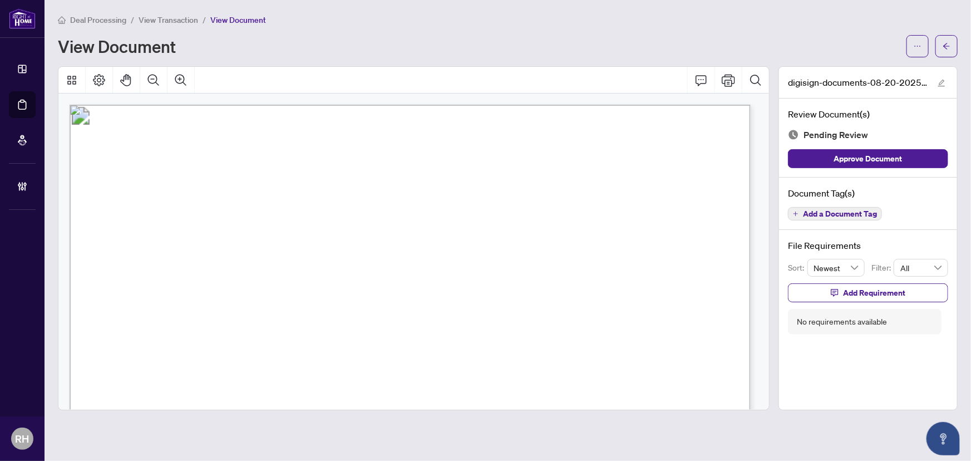
click at [864, 214] on span "Add a Document Tag" at bounding box center [840, 214] width 74 height 8
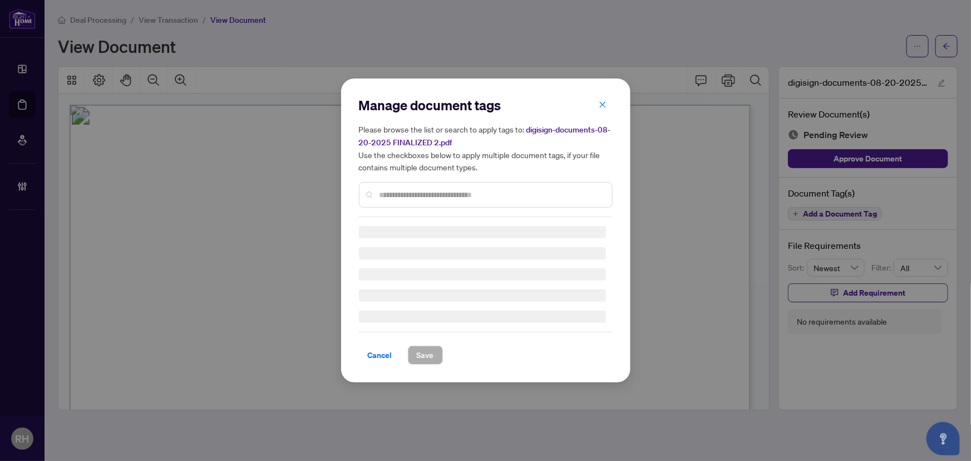
click at [470, 196] on div "Manage document tags Please browse the list or search to apply tags to: digisig…" at bounding box center [486, 230] width 254 height 268
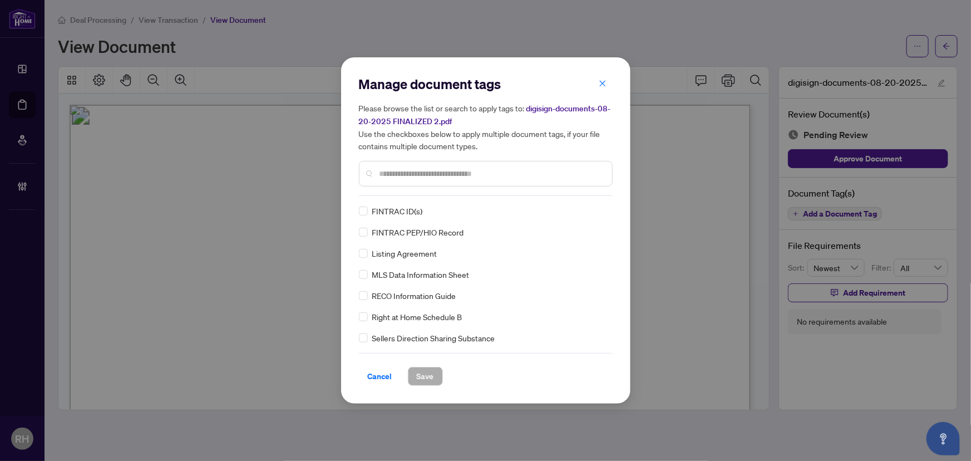
click at [449, 173] on input "text" at bounding box center [491, 173] width 224 height 12
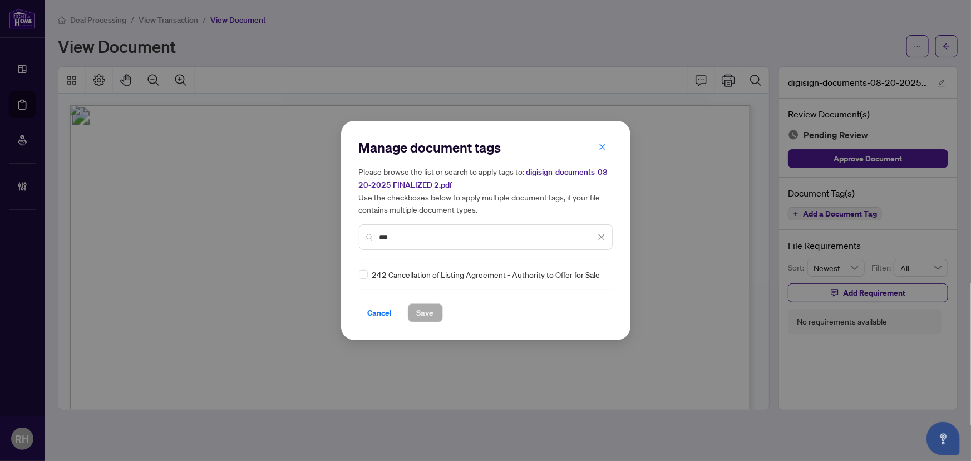
type input "***"
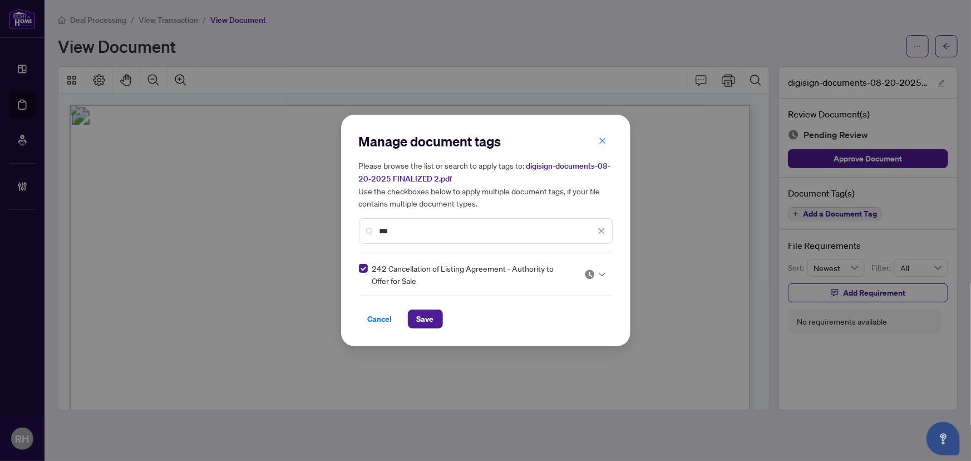
click at [590, 279] on input "search" at bounding box center [589, 274] width 11 height 17
click at [580, 331] on div "Approved" at bounding box center [560, 328] width 71 height 12
click at [421, 313] on span "Save" at bounding box center [425, 319] width 17 height 18
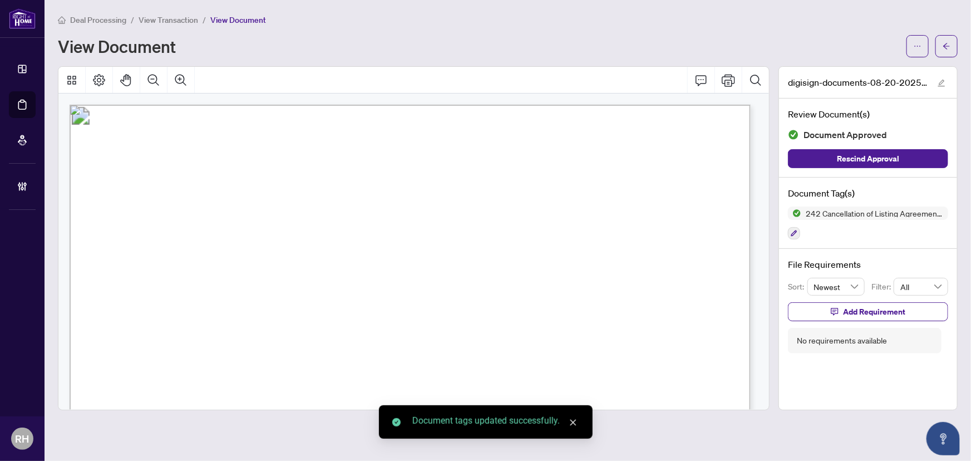
click at [949, 46] on icon "arrow-left" at bounding box center [947, 46] width 8 height 8
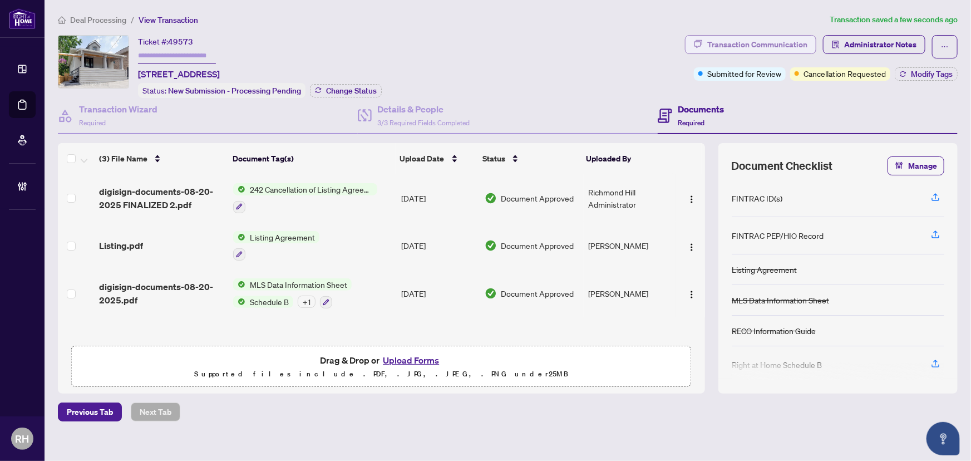
click at [779, 48] on div "Transaction Communication" at bounding box center [757, 45] width 100 height 18
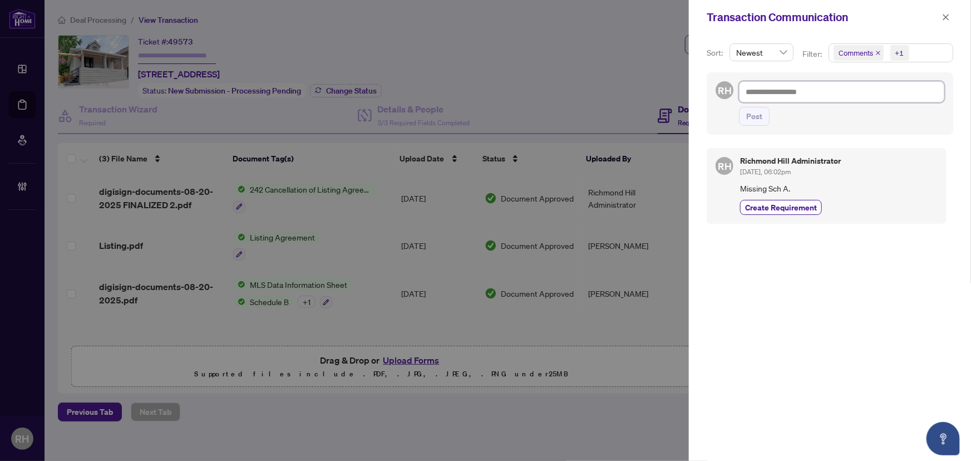
click at [811, 92] on textarea at bounding box center [841, 91] width 205 height 21
paste textarea "**********"
type textarea "**********"
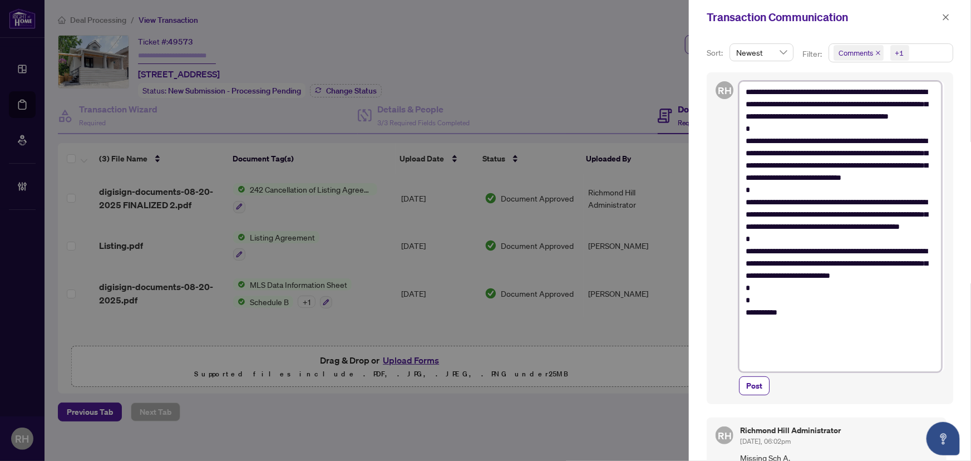
click at [796, 305] on textarea "**********" at bounding box center [840, 226] width 203 height 290
type textarea "**********"
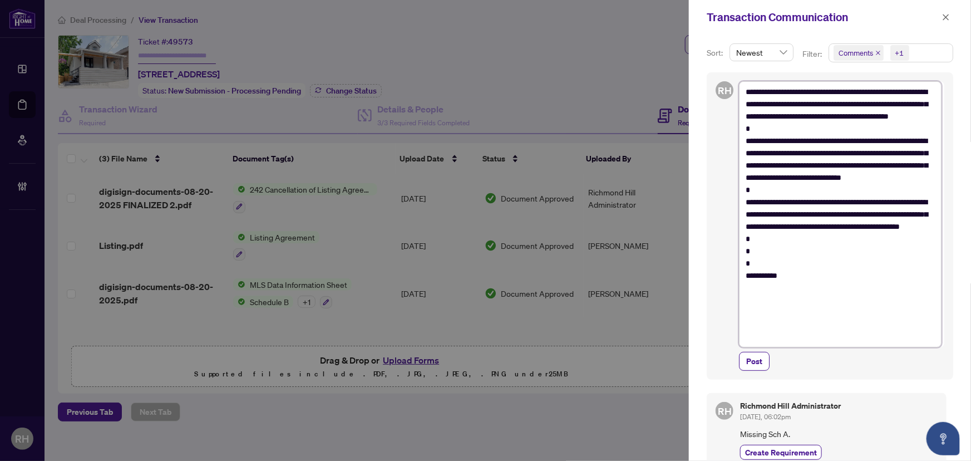
type textarea "**********"
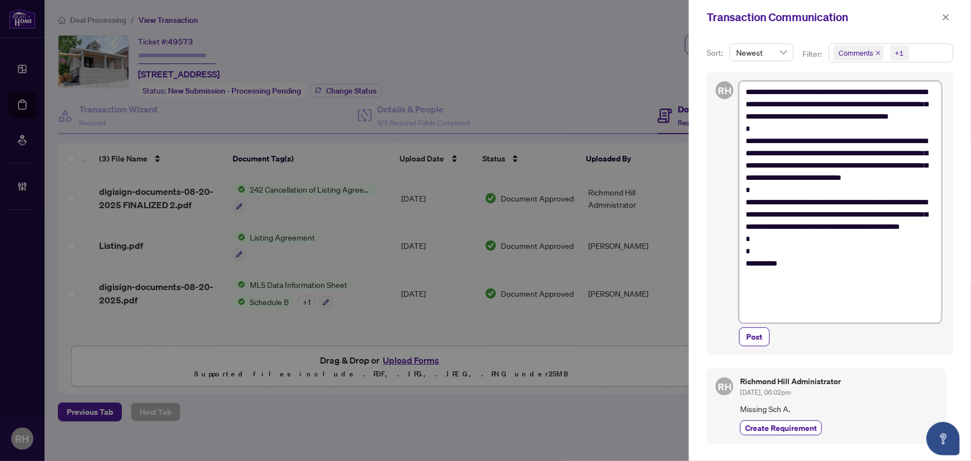
type textarea "**********"
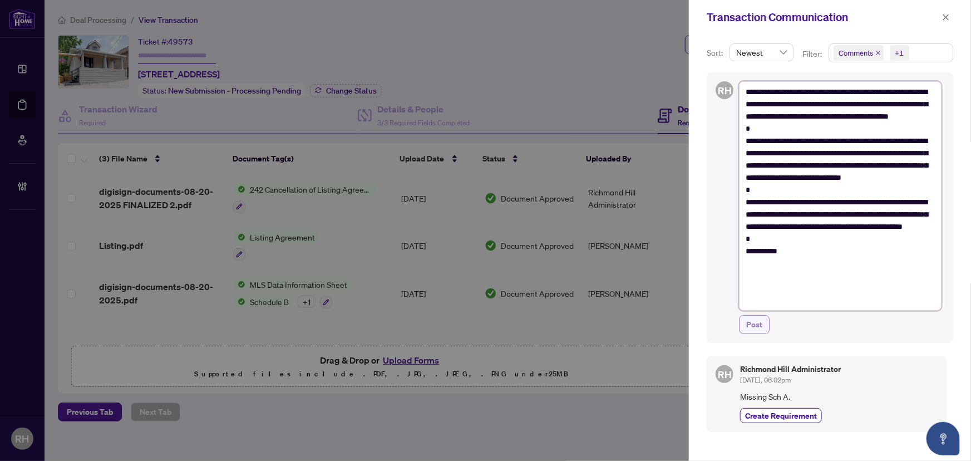
type textarea "**********"
click at [751, 326] on span "Post" at bounding box center [754, 324] width 16 height 18
type textarea "**********"
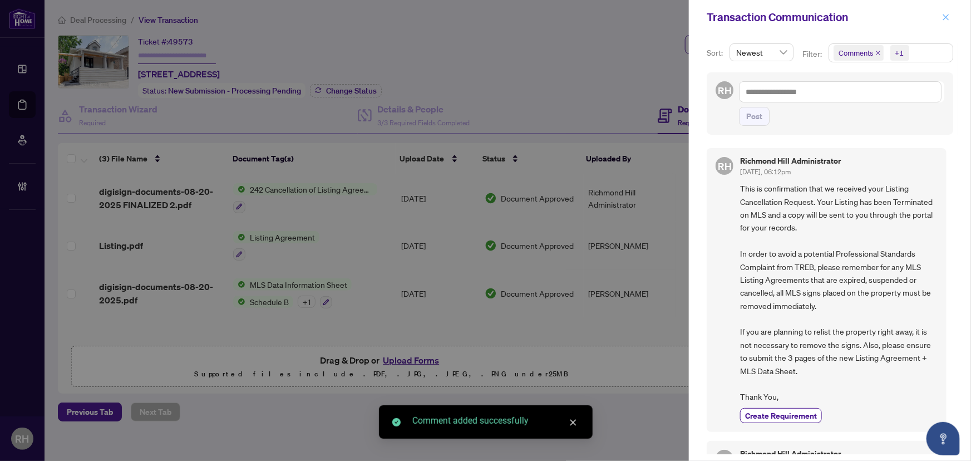
click at [947, 16] on icon "close" at bounding box center [946, 17] width 6 height 6
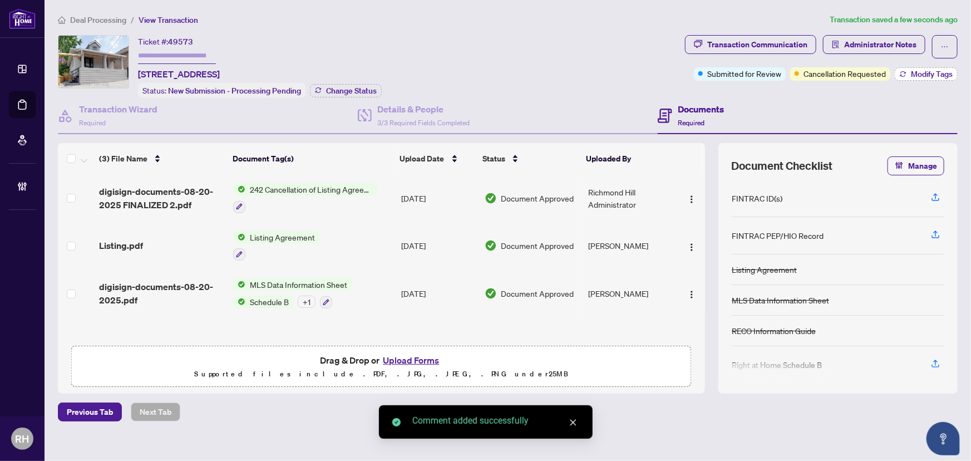
click at [925, 78] on button "Modify Tags" at bounding box center [926, 73] width 63 height 13
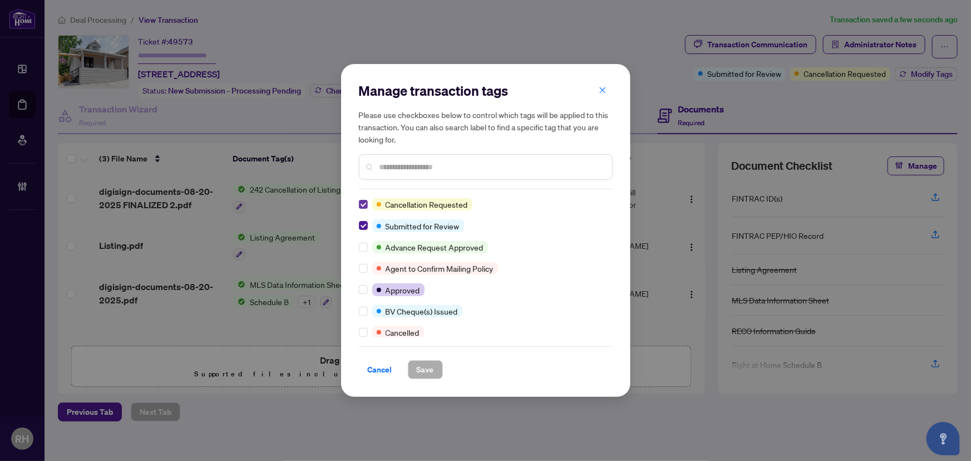
click at [362, 198] on label at bounding box center [363, 204] width 9 height 12
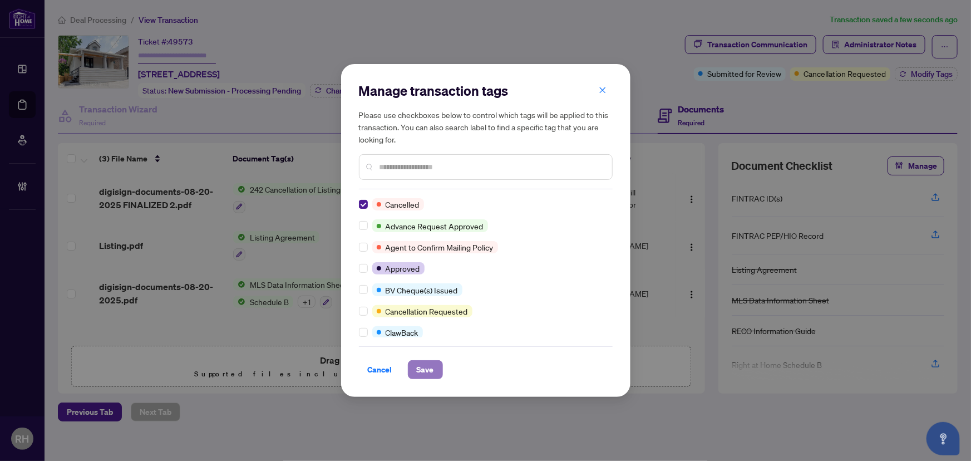
click at [417, 374] on span "Save" at bounding box center [425, 370] width 17 height 18
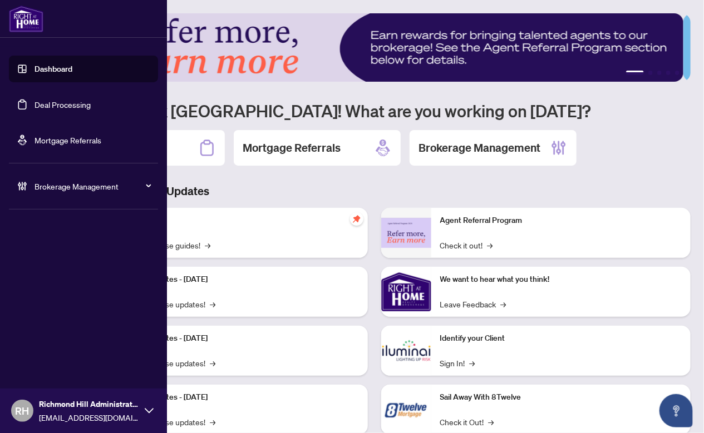
click at [47, 189] on span "Brokerage Management" at bounding box center [92, 186] width 116 height 12
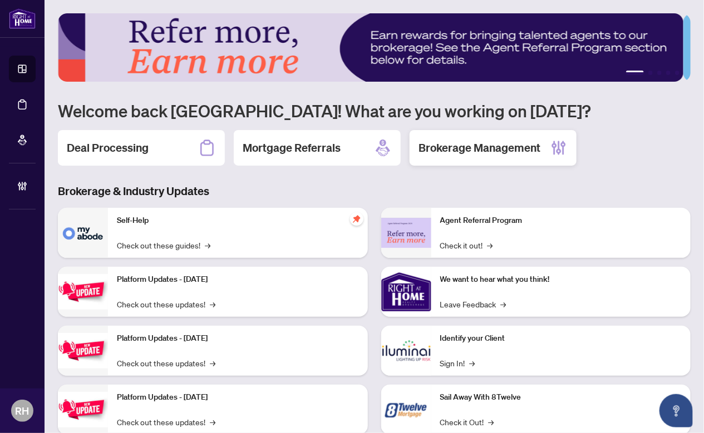
click at [465, 155] on div "Brokerage Management" at bounding box center [493, 148] width 167 height 36
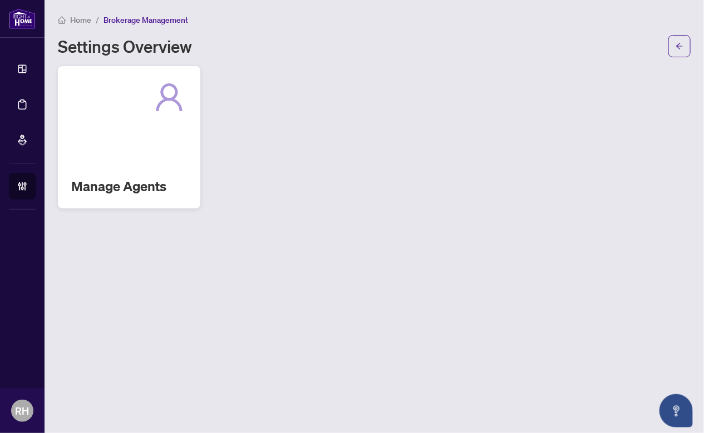
click at [118, 88] on div at bounding box center [129, 98] width 116 height 36
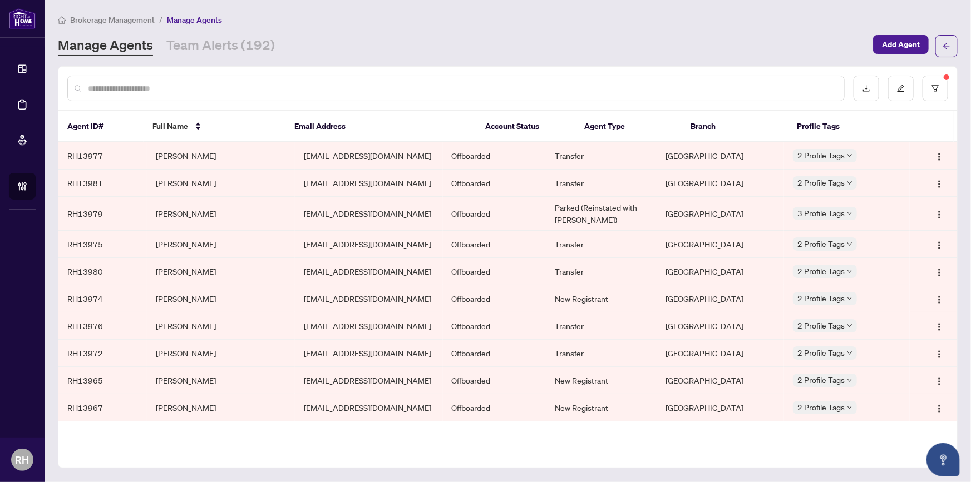
click at [416, 147] on td "[EMAIL_ADDRESS][DOMAIN_NAME]" at bounding box center [369, 155] width 148 height 27
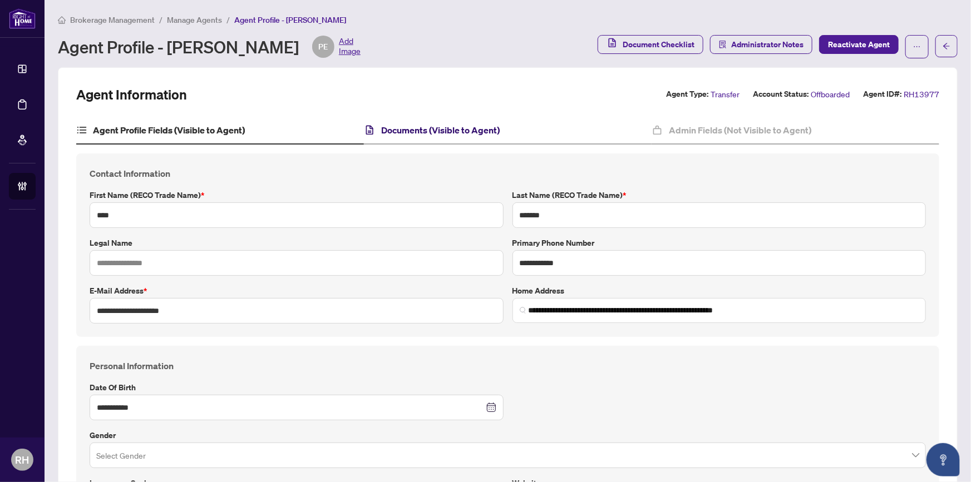
click at [436, 136] on h4 "Documents (Visible to Agent)" at bounding box center [440, 130] width 119 height 13
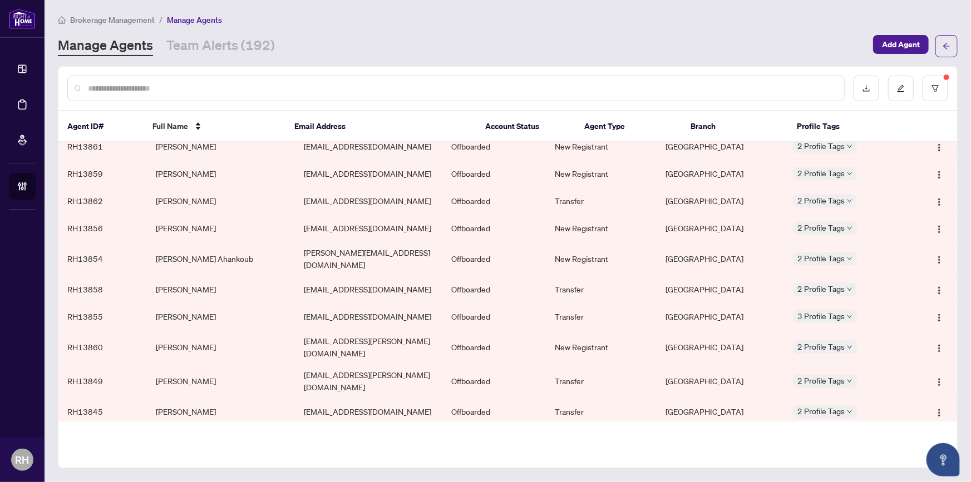
scroll to position [3542, 0]
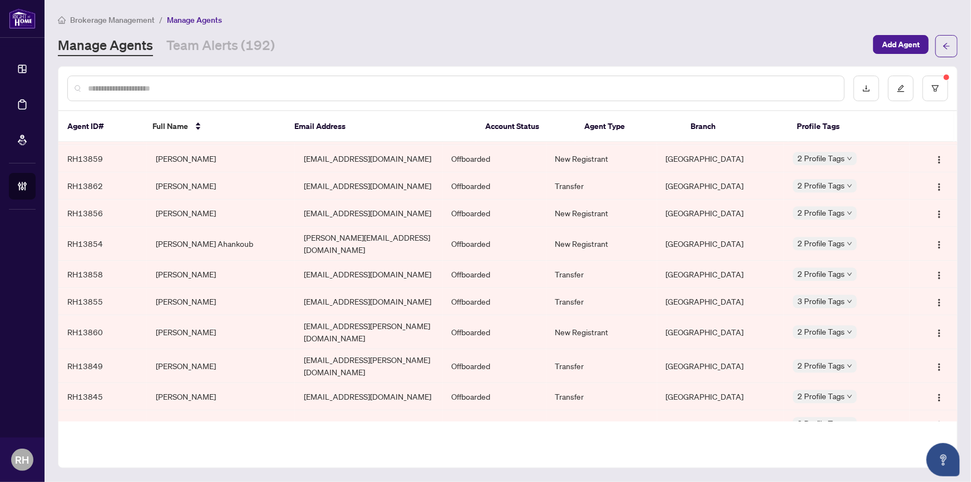
click at [135, 87] on input "text" at bounding box center [461, 88] width 747 height 12
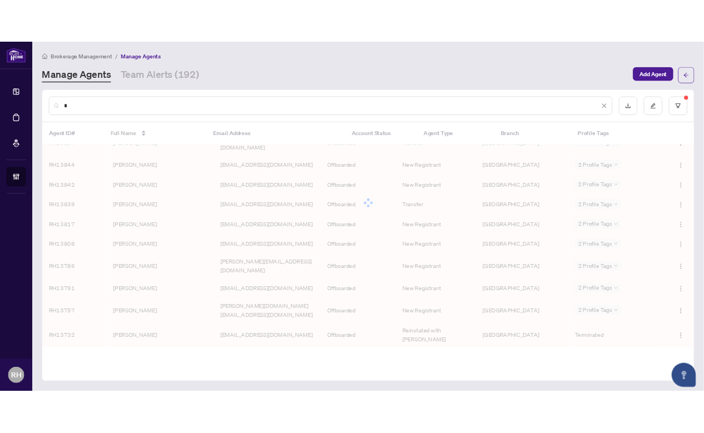
scroll to position [0, 0]
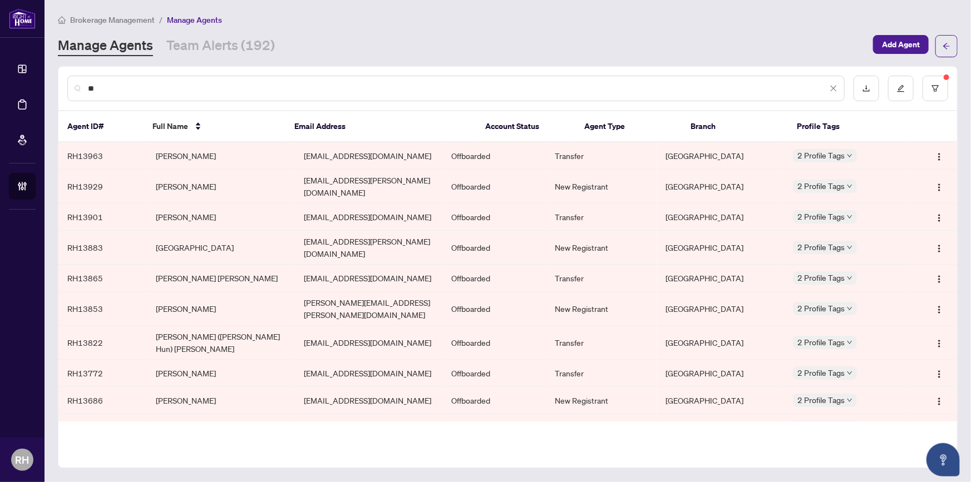
type input "*"
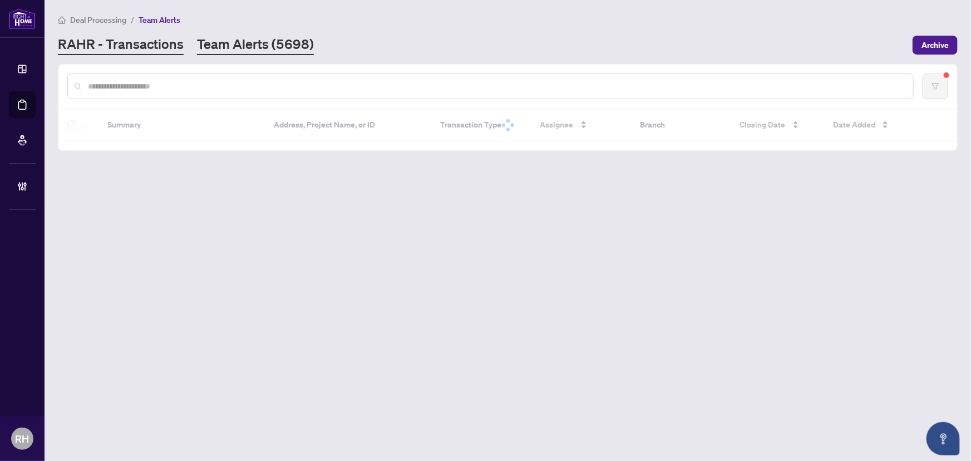
drag, startPoint x: 0, startPoint y: 0, endPoint x: 142, endPoint y: 51, distance: 150.7
click at [142, 51] on link "RAHR - Transactions" at bounding box center [121, 45] width 126 height 20
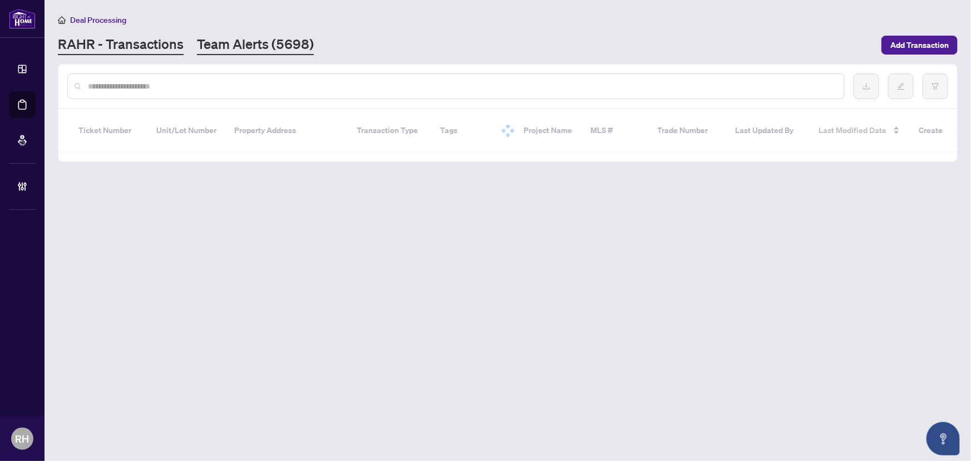
click at [234, 40] on link "Team Alerts (5698)" at bounding box center [255, 45] width 117 height 20
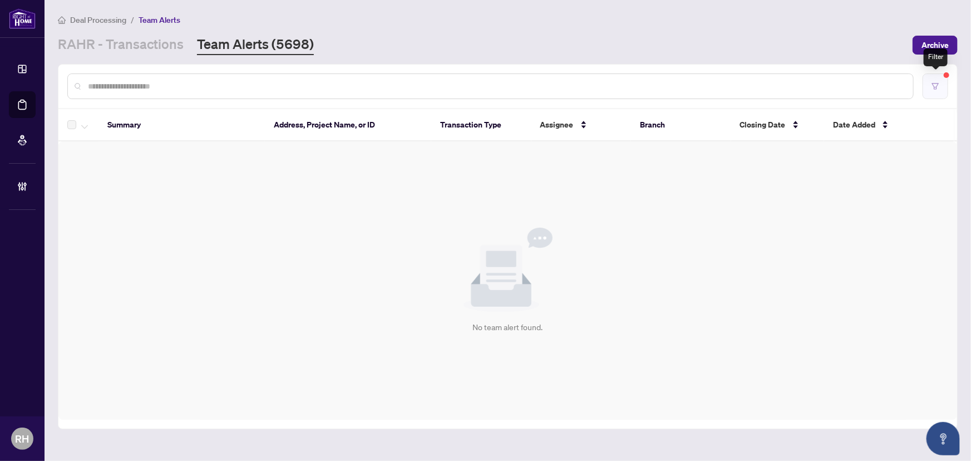
click at [939, 91] on button "button" at bounding box center [936, 86] width 26 height 26
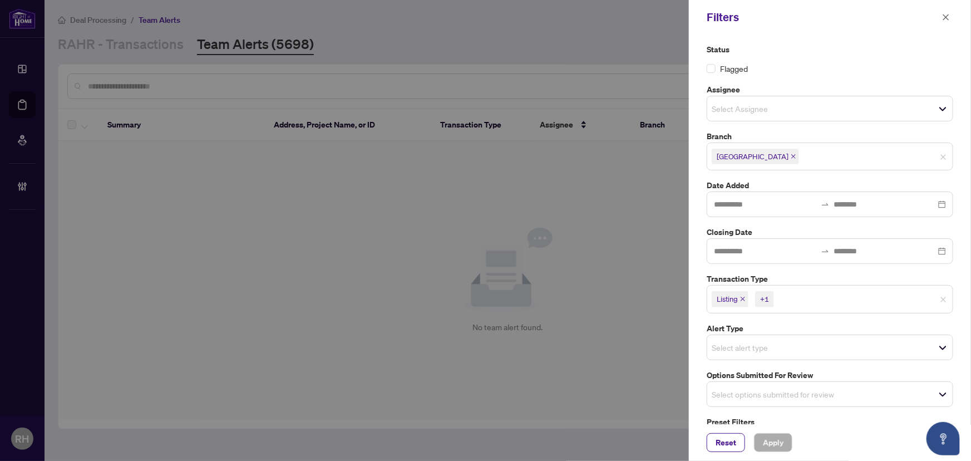
click at [954, 17] on div "Filters" at bounding box center [830, 17] width 282 height 34
click at [940, 22] on button "button" at bounding box center [946, 17] width 14 height 13
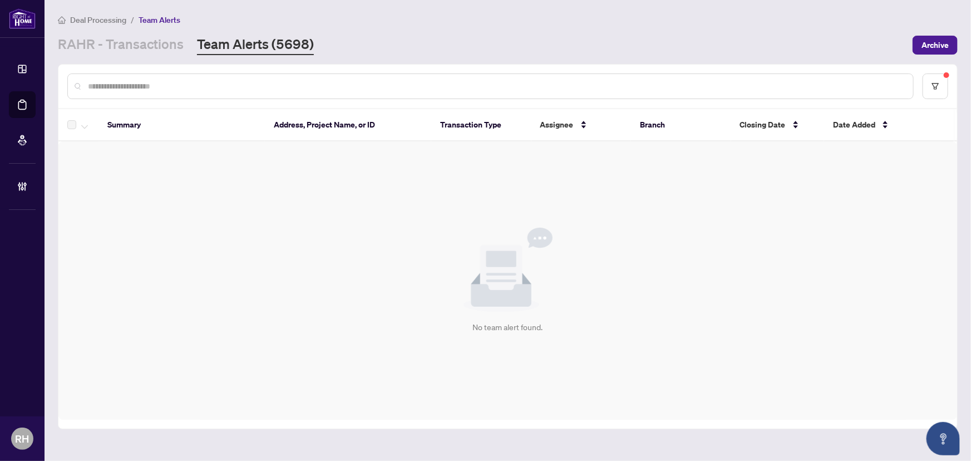
click at [157, 29] on div "Deal Processing / Team Alerts [PERSON_NAME] - Transactions Team Alerts (5698) A…" at bounding box center [508, 34] width 900 height 42
click at [157, 48] on link "RAHR - Transactions" at bounding box center [121, 45] width 126 height 20
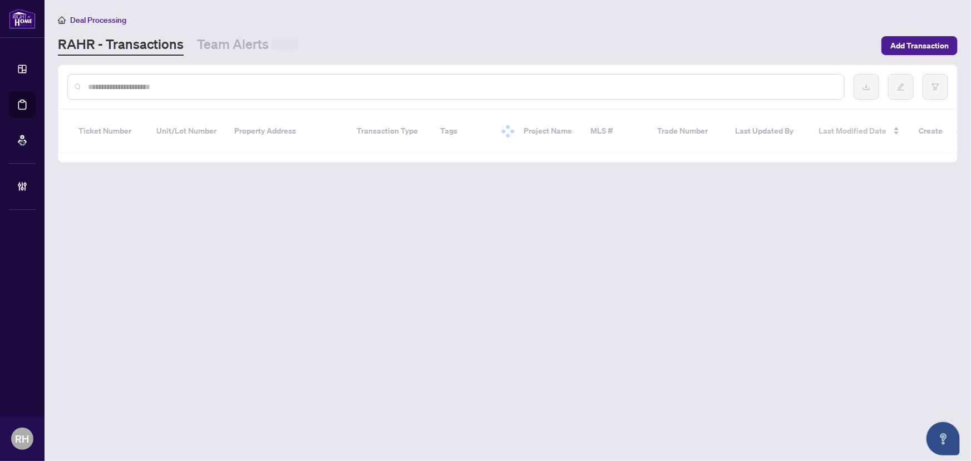
click at [303, 50] on div "[PERSON_NAME] - Transactions Team Alerts" at bounding box center [466, 45] width 817 height 21
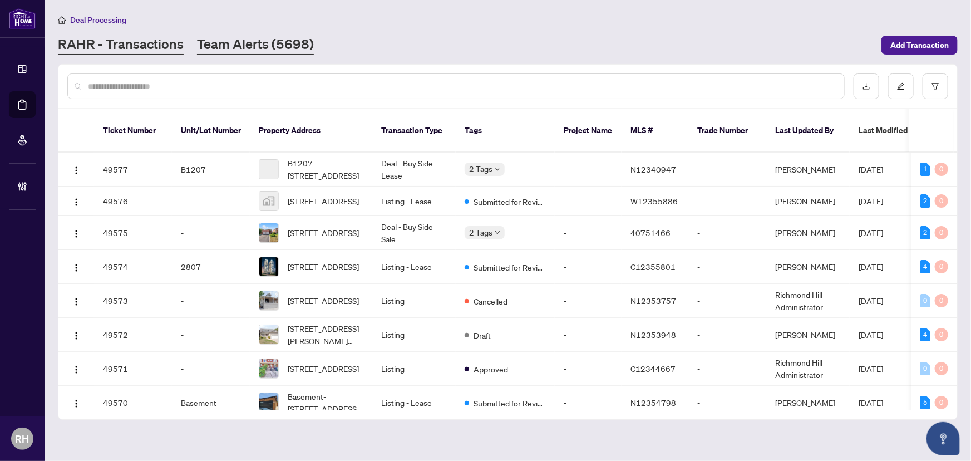
click at [231, 41] on link "Team Alerts (5698)" at bounding box center [255, 45] width 117 height 20
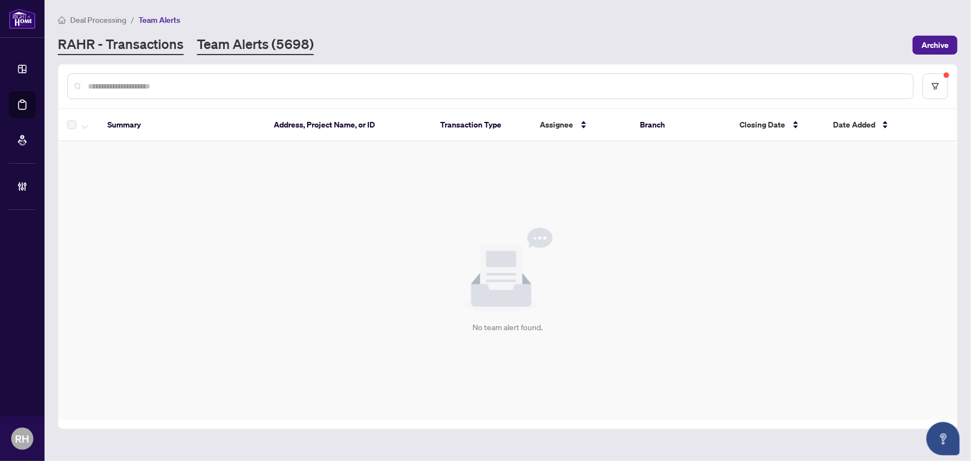
click at [139, 40] on link "RAHR - Transactions" at bounding box center [121, 45] width 126 height 20
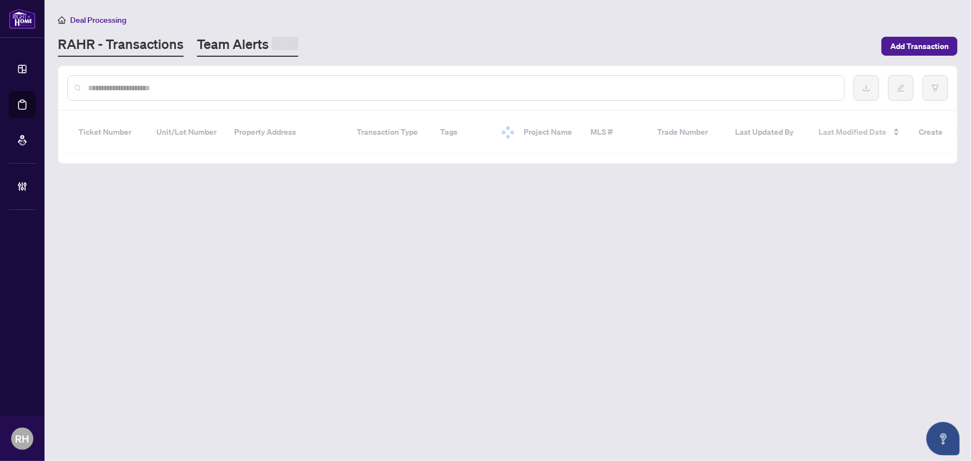
click at [233, 50] on link "Team Alerts" at bounding box center [247, 46] width 101 height 22
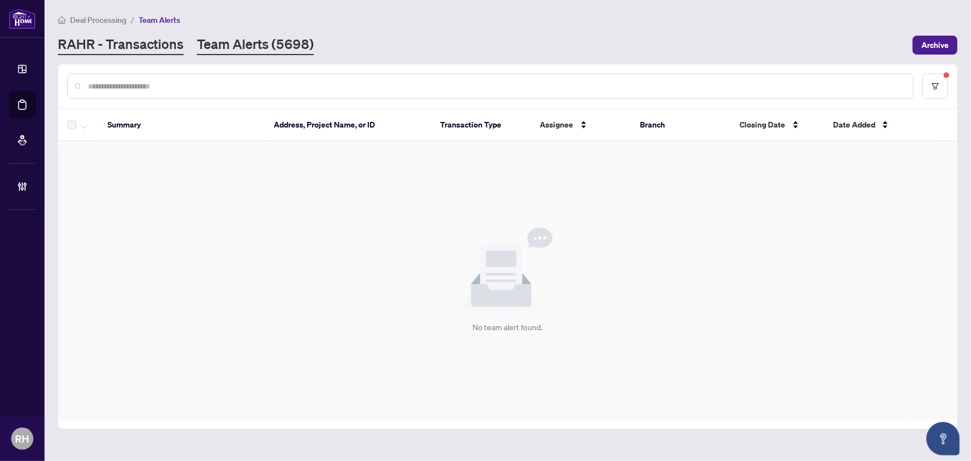
click at [143, 42] on link "RAHR - Transactions" at bounding box center [121, 45] width 126 height 20
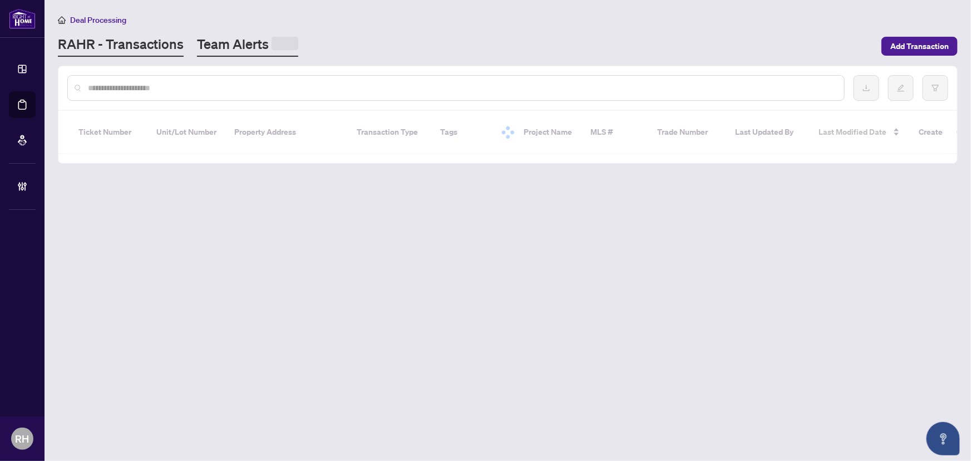
click at [289, 48] on span at bounding box center [285, 43] width 27 height 13
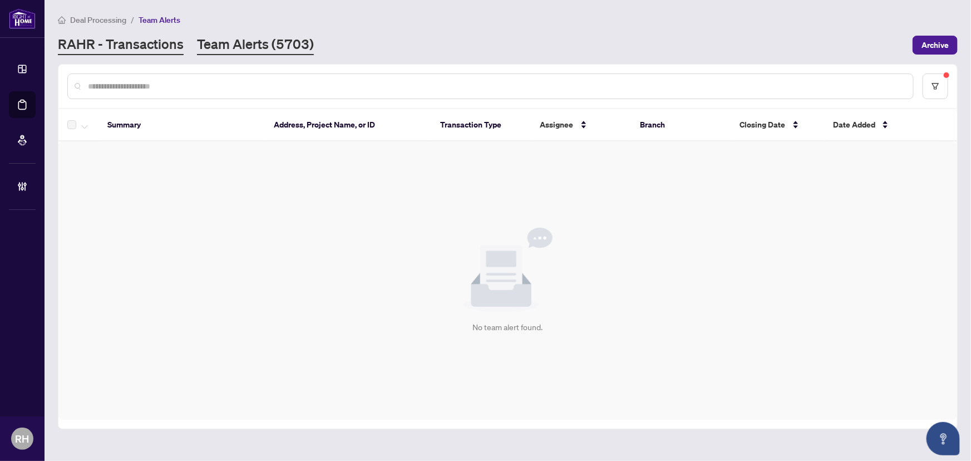
click at [178, 47] on link "RAHR - Transactions" at bounding box center [121, 45] width 126 height 20
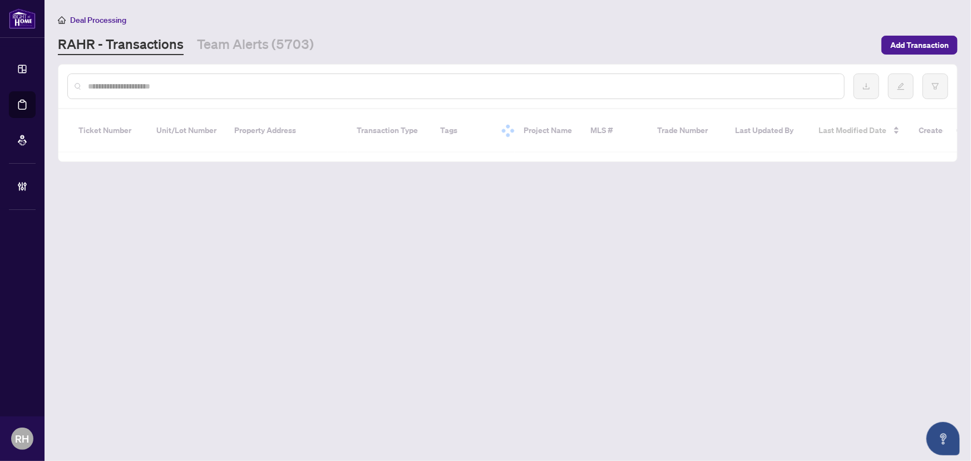
click at [154, 85] on input "text" at bounding box center [461, 86] width 747 height 12
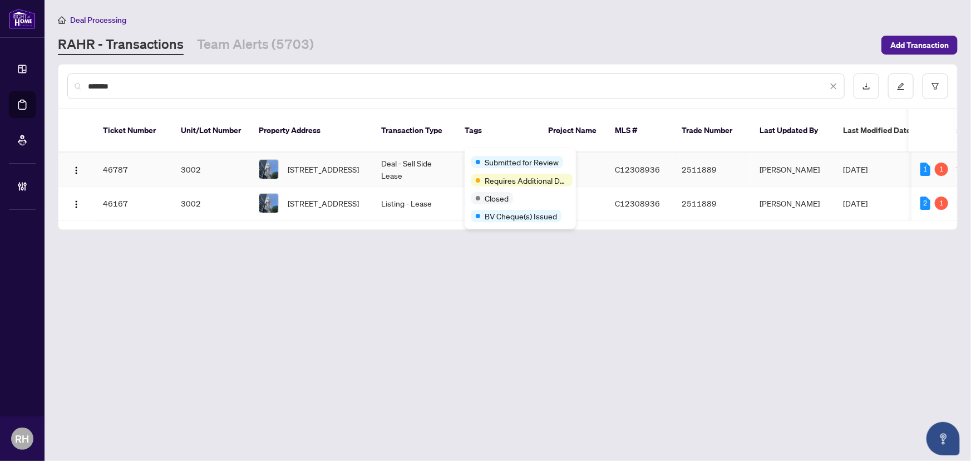
type input "*******"
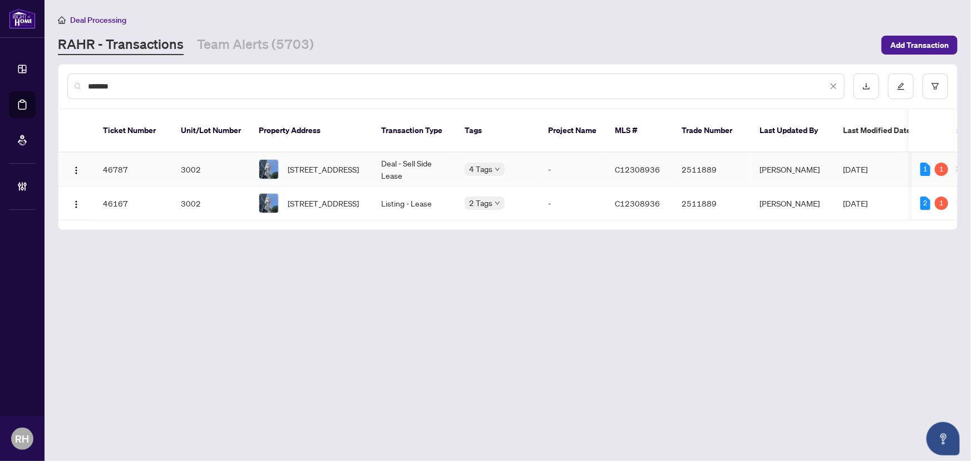
click at [619, 164] on span "C12308936" at bounding box center [637, 169] width 45 height 10
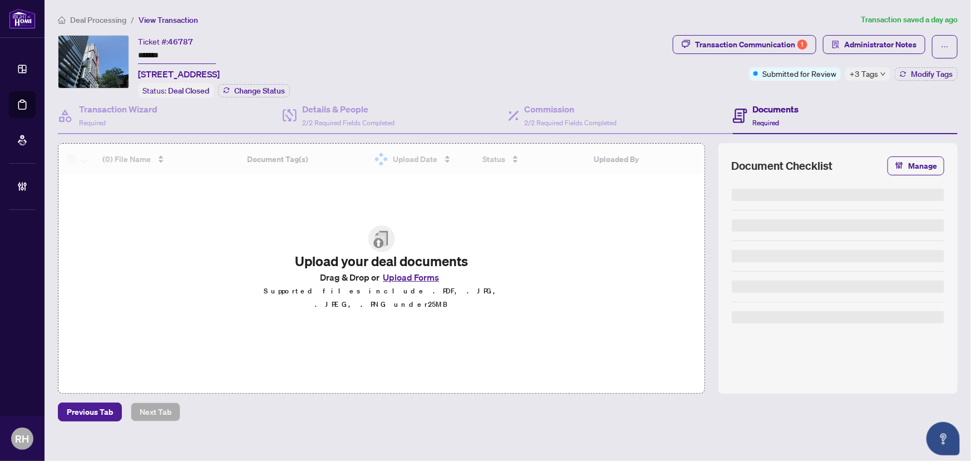
click at [863, 40] on span "Administrator Notes" at bounding box center [880, 45] width 72 height 18
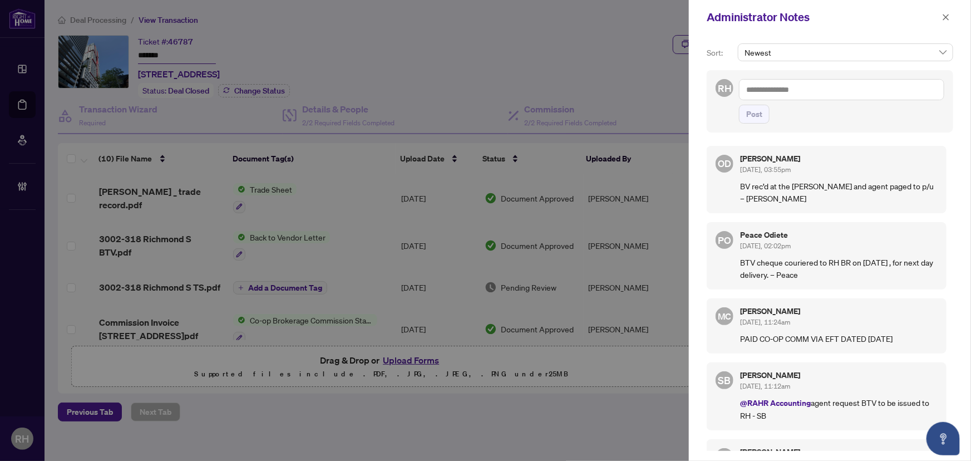
click at [824, 95] on textarea at bounding box center [841, 89] width 205 height 21
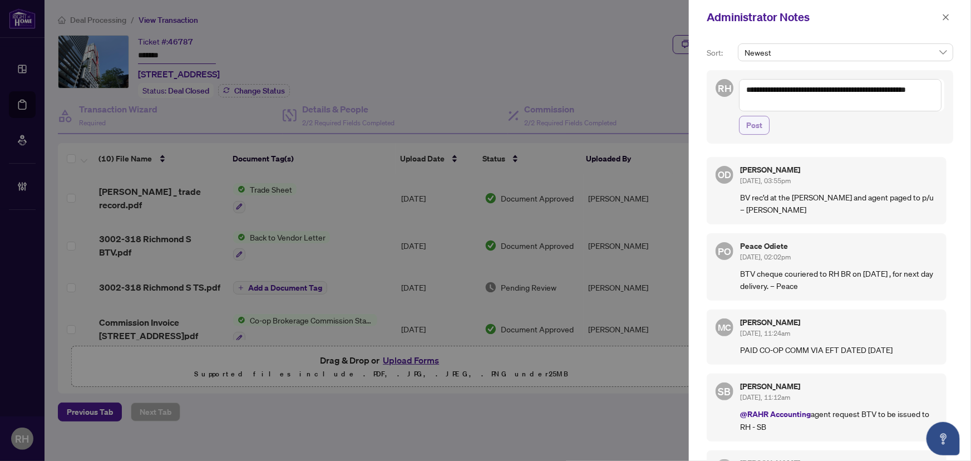
type textarea "**********"
click at [768, 125] on button "Post" at bounding box center [754, 125] width 31 height 19
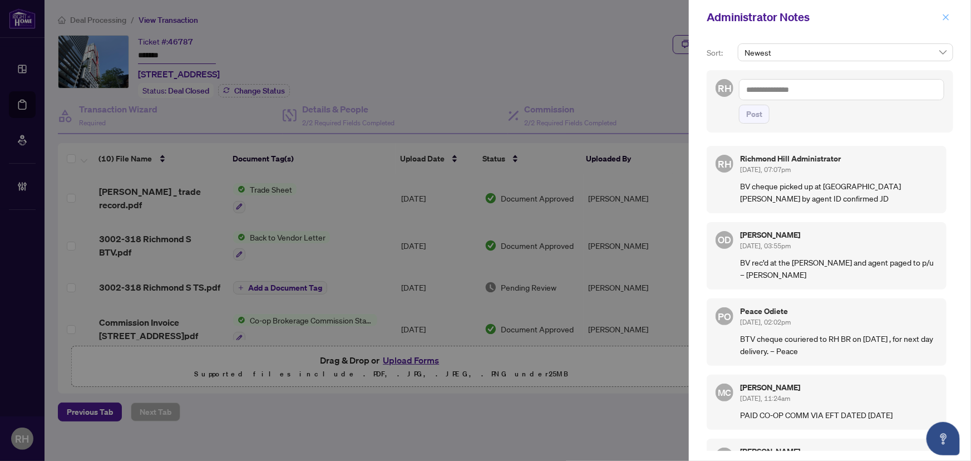
click at [951, 20] on button "button" at bounding box center [946, 17] width 14 height 13
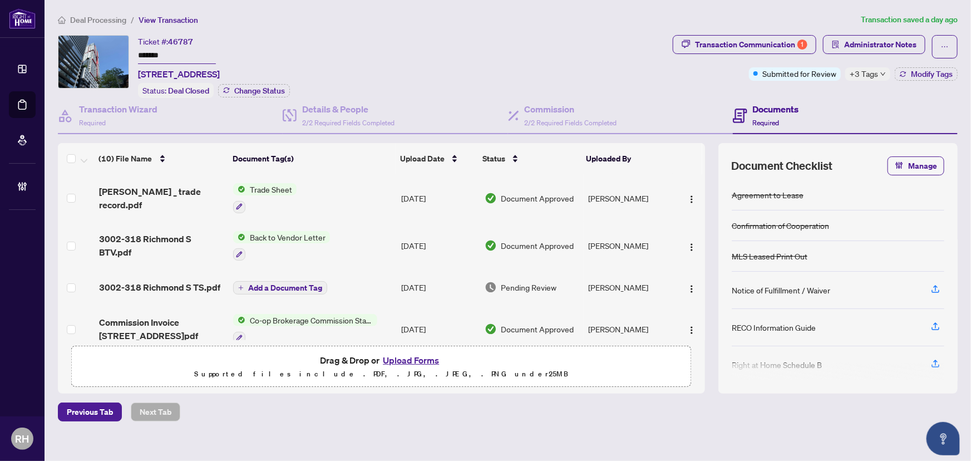
click at [93, 21] on span "Deal Processing" at bounding box center [98, 20] width 56 height 10
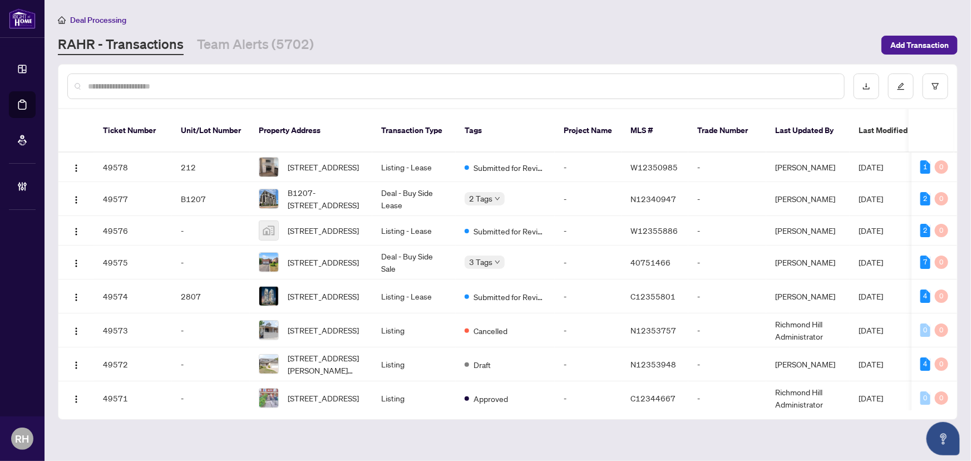
click at [127, 90] on input "text" at bounding box center [461, 86] width 747 height 12
click at [252, 56] on main "Deal Processing [PERSON_NAME] - Transactions Team Alerts (5702) Add Transaction…" at bounding box center [508, 230] width 926 height 461
click at [253, 43] on link "Team Alerts (5702)" at bounding box center [255, 45] width 117 height 20
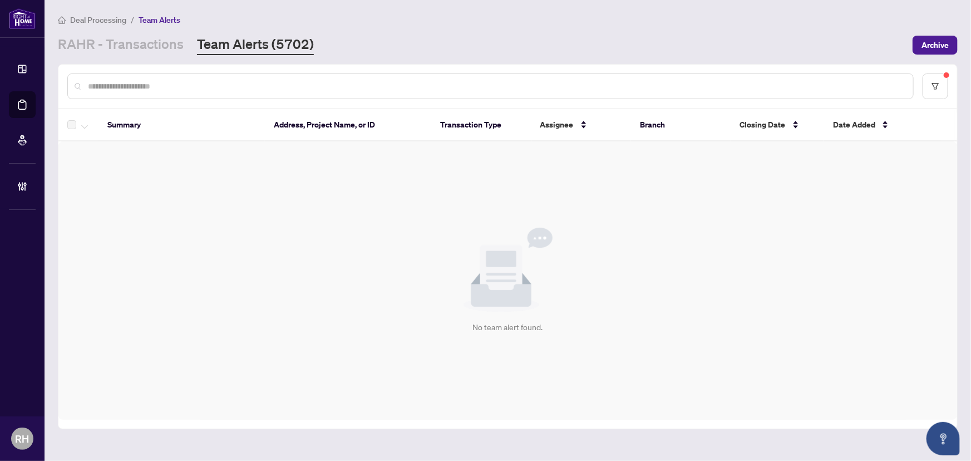
click at [135, 32] on div "Deal Processing / Team Alerts [PERSON_NAME] - Transactions Team Alerts (5702) A…" at bounding box center [508, 34] width 900 height 42
click at [149, 37] on link "RAHR - Transactions" at bounding box center [121, 45] width 126 height 20
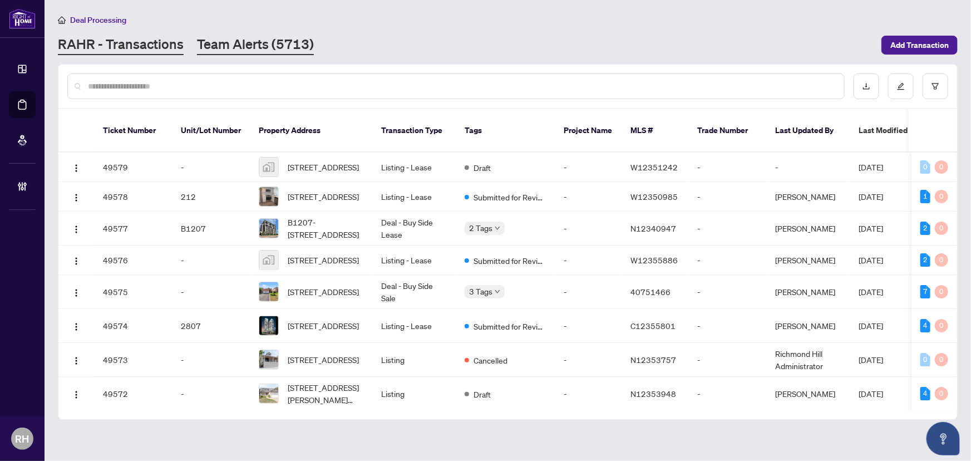
click at [278, 38] on link "Team Alerts (5713)" at bounding box center [255, 45] width 117 height 20
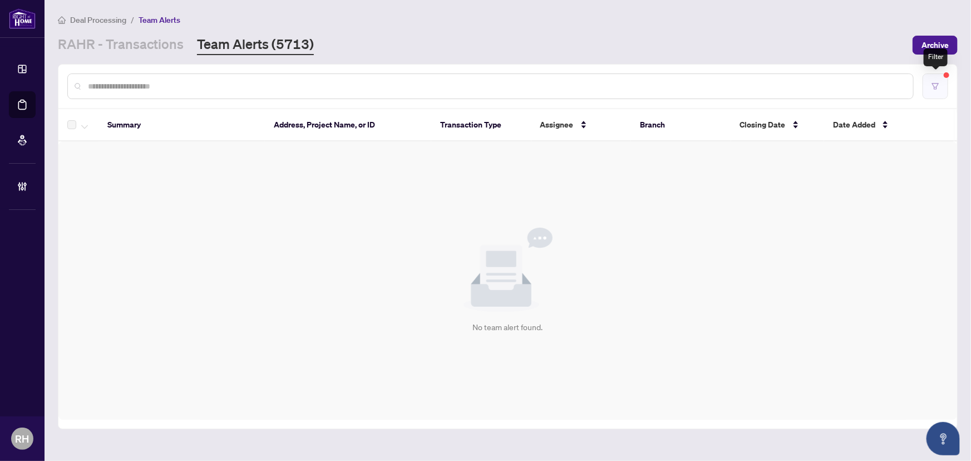
click at [938, 88] on icon "filter" at bounding box center [935, 86] width 8 height 8
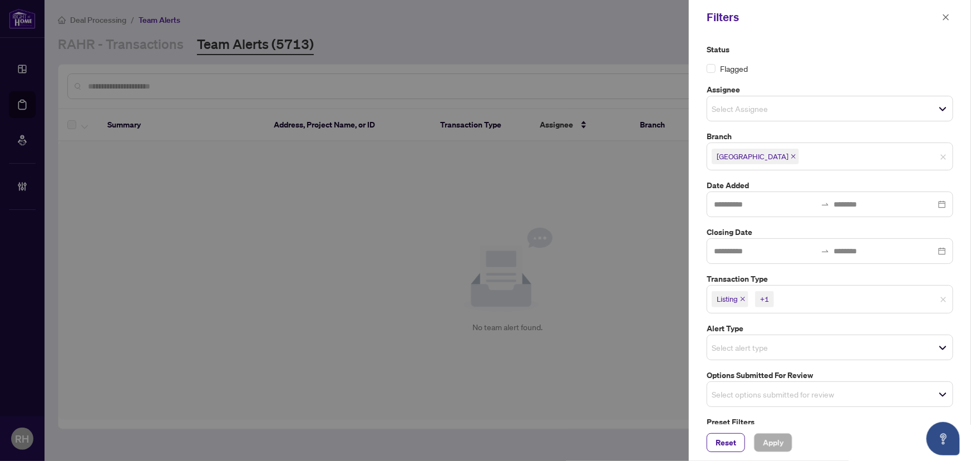
click at [747, 298] on span "Listing" at bounding box center [730, 299] width 37 height 16
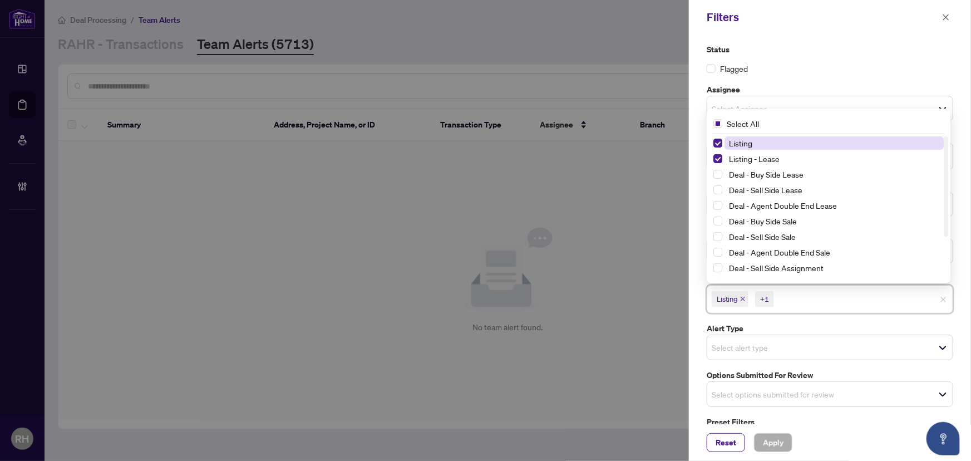
click at [743, 298] on icon "close" at bounding box center [743, 299] width 4 height 4
click at [772, 297] on span "Listing - Lease" at bounding box center [743, 299] width 62 height 16
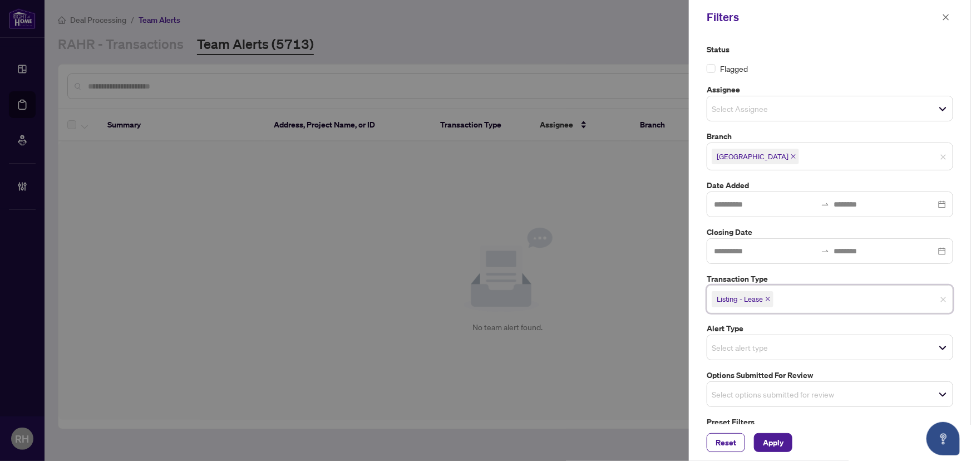
click at [768, 298] on icon "close" at bounding box center [768, 299] width 4 height 4
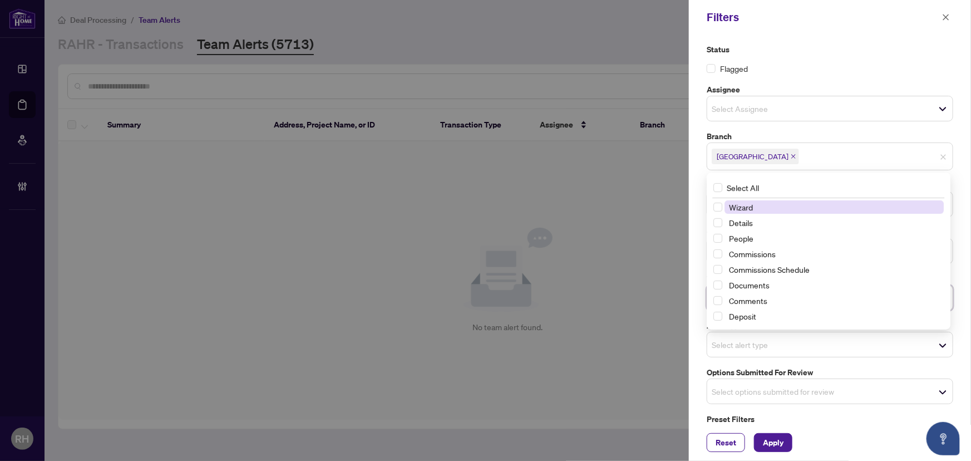
click at [803, 332] on div "Select alert type" at bounding box center [830, 345] width 246 height 26
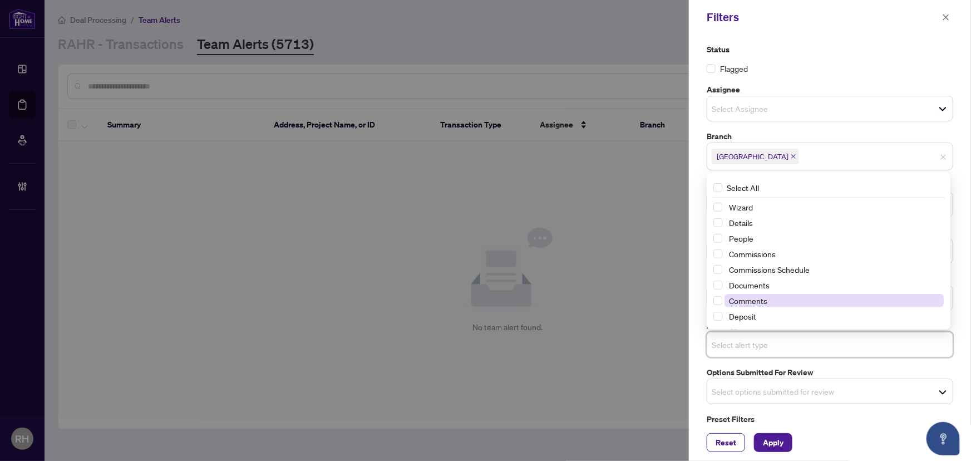
click at [785, 304] on span "Comments" at bounding box center [833, 300] width 219 height 13
click at [790, 394] on input "search" at bounding box center [751, 390] width 78 height 13
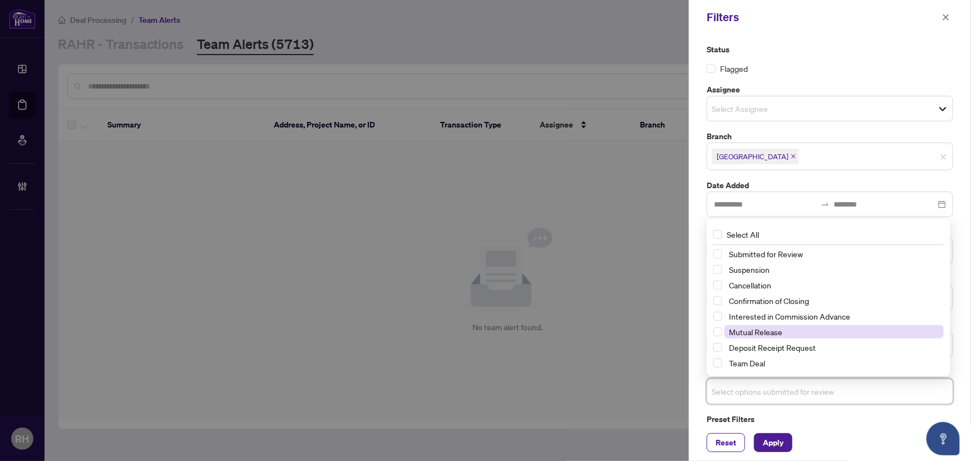
click at [757, 327] on span "Mutual Release" at bounding box center [755, 332] width 53 height 10
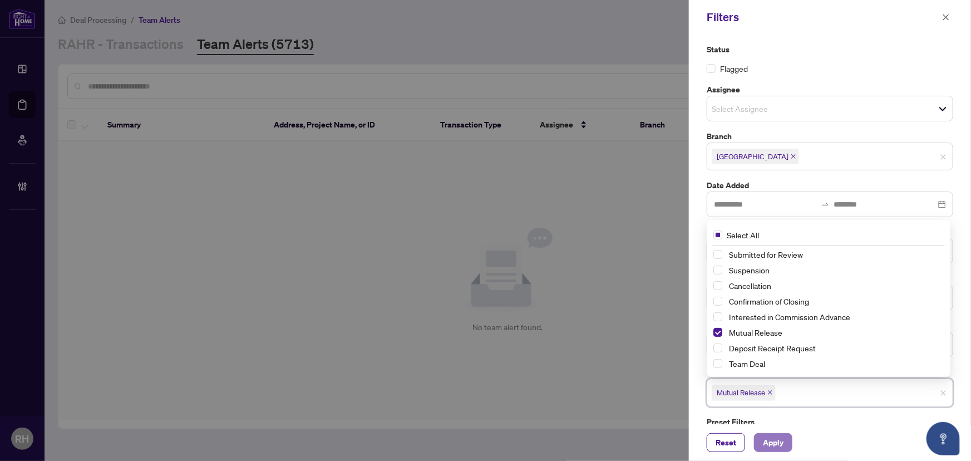
click at [781, 446] on span "Apply" at bounding box center [773, 442] width 21 height 18
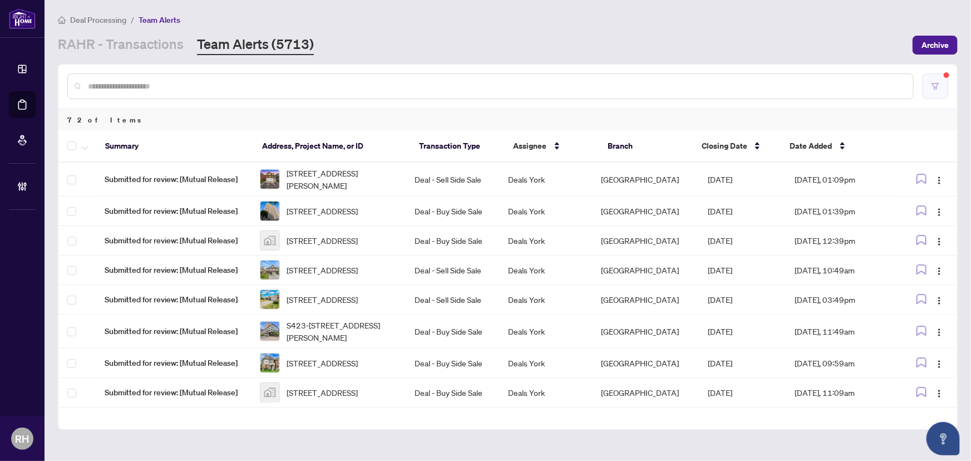
click at [942, 90] on button "button" at bounding box center [936, 86] width 26 height 26
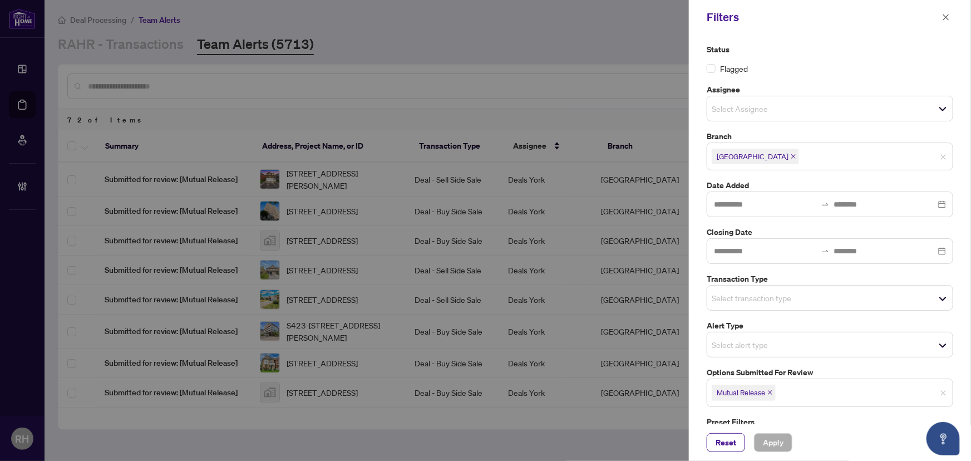
click at [770, 393] on icon "close" at bounding box center [770, 393] width 4 height 4
click at [777, 291] on input "search" at bounding box center [751, 297] width 78 height 13
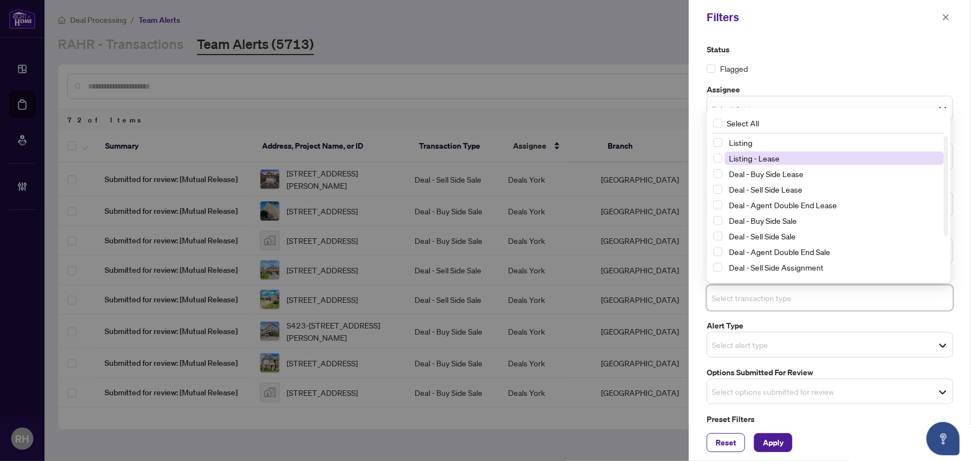
click at [776, 159] on span "Listing - Lease" at bounding box center [754, 158] width 51 height 10
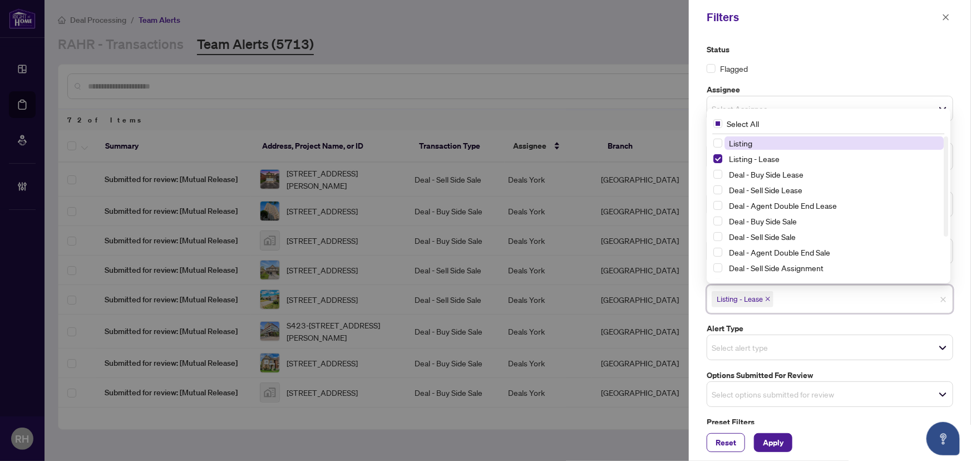
click at [771, 142] on span "Listing" at bounding box center [833, 142] width 219 height 13
click at [768, 439] on span "Apply" at bounding box center [773, 442] width 21 height 18
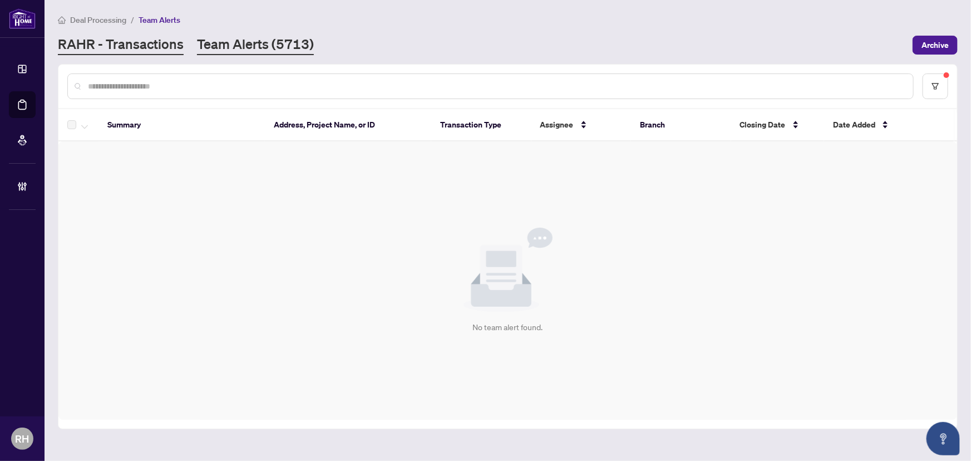
click at [135, 35] on link "RAHR - Transactions" at bounding box center [121, 45] width 126 height 20
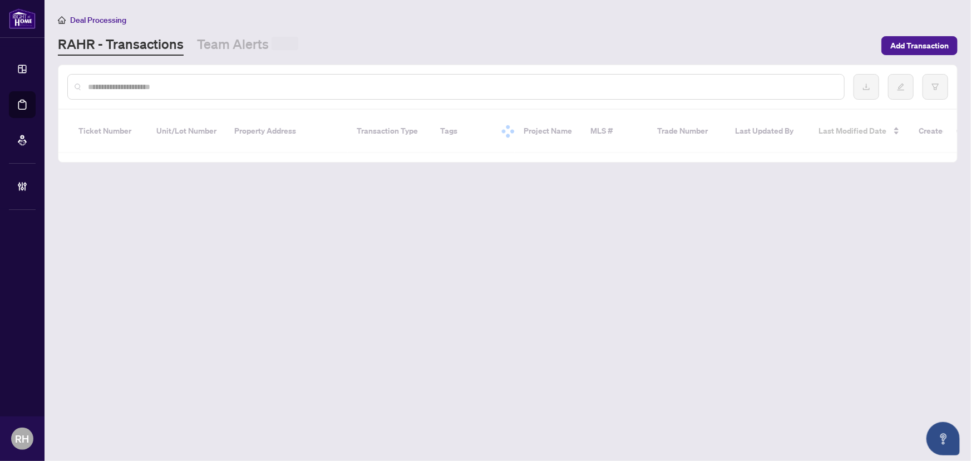
click at [141, 87] on input "text" at bounding box center [461, 87] width 747 height 12
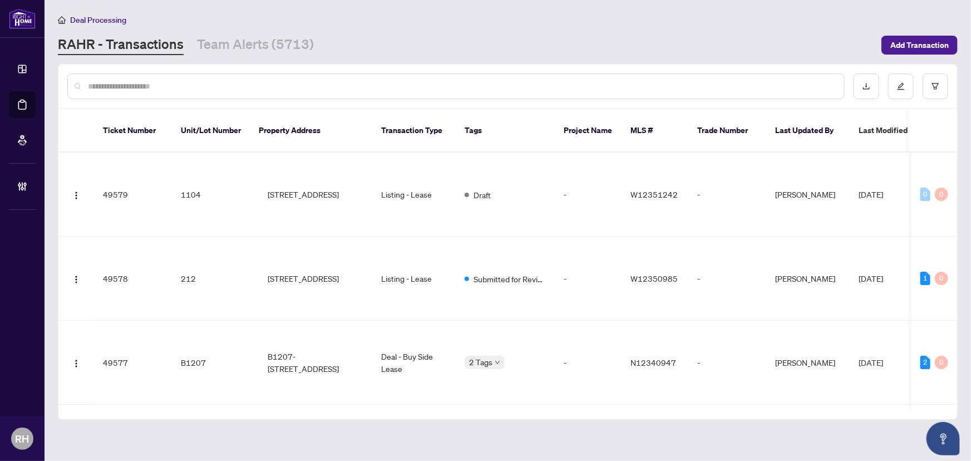
paste input "*********"
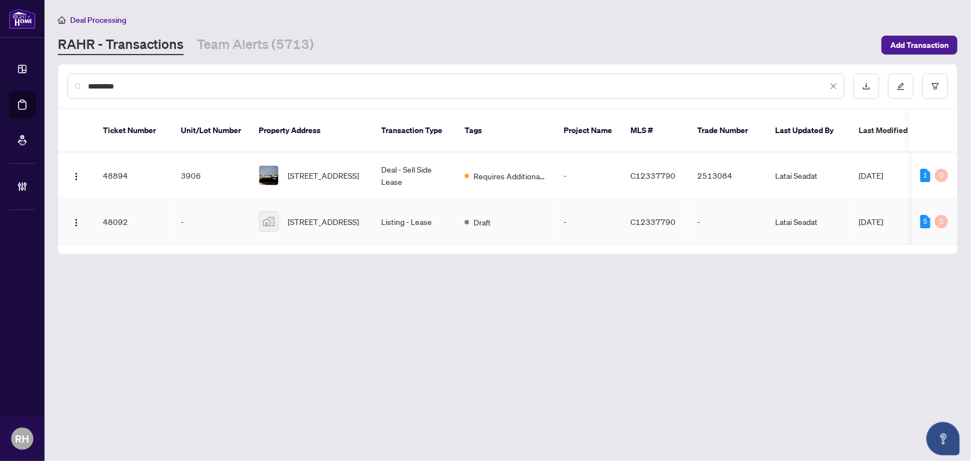
type input "*********"
click at [501, 199] on td "Draft" at bounding box center [505, 222] width 99 height 46
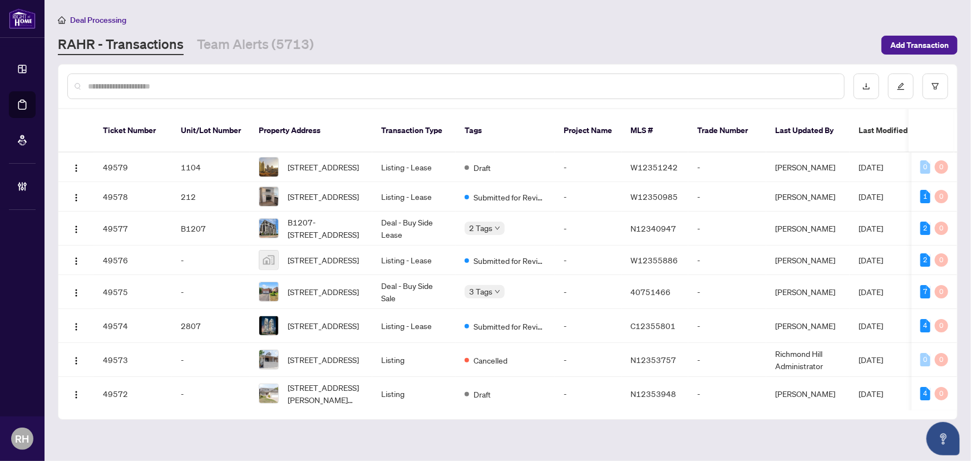
click at [202, 92] on div at bounding box center [455, 86] width 777 height 26
click at [190, 86] on input "text" at bounding box center [461, 86] width 747 height 12
paste input "*********"
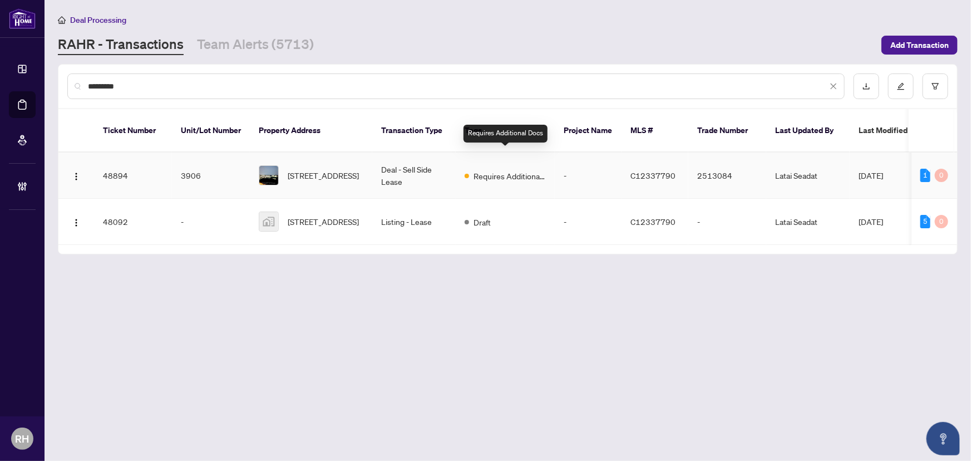
type input "*********"
click at [476, 170] on span "Requires Additional Docs" at bounding box center [510, 176] width 72 height 12
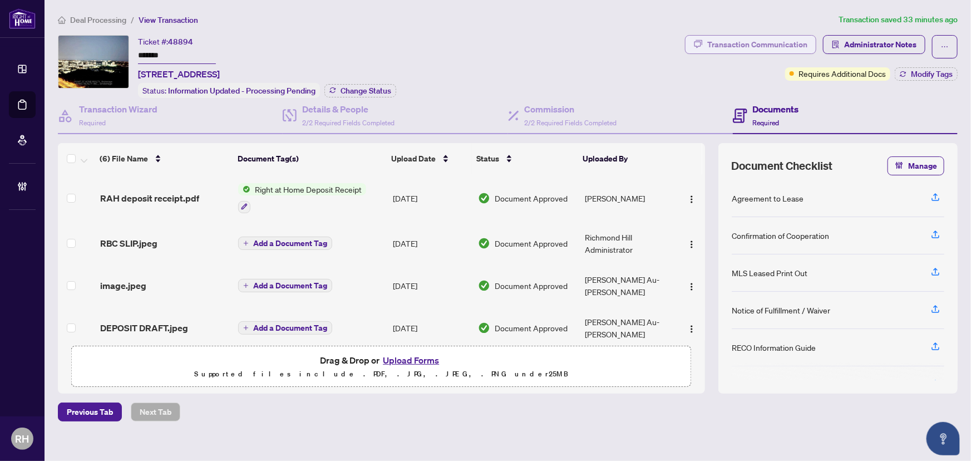
click at [729, 47] on div "Transaction Communication" at bounding box center [757, 45] width 100 height 18
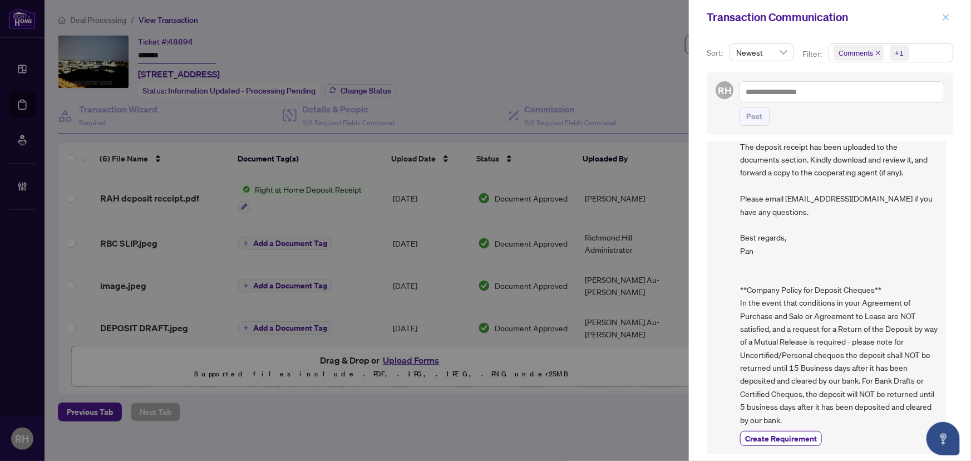
click at [948, 12] on span "button" at bounding box center [946, 17] width 8 height 18
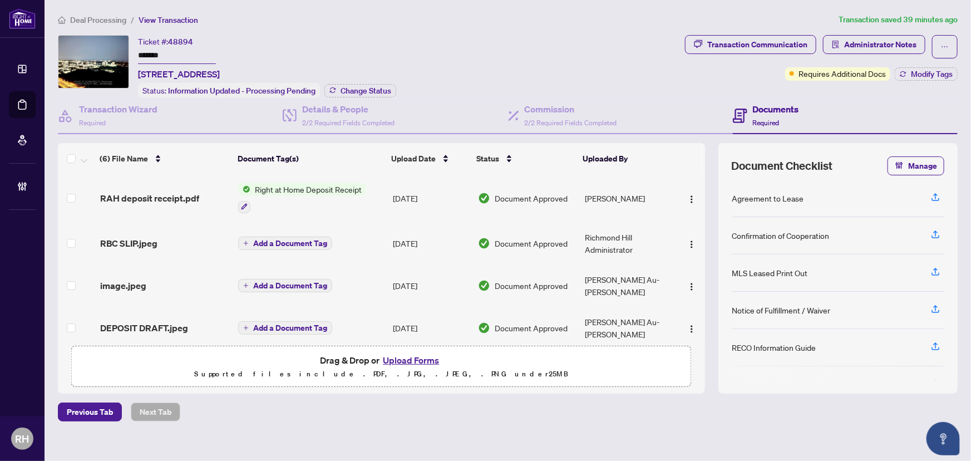
click at [92, 17] on span "Deal Processing" at bounding box center [98, 20] width 56 height 10
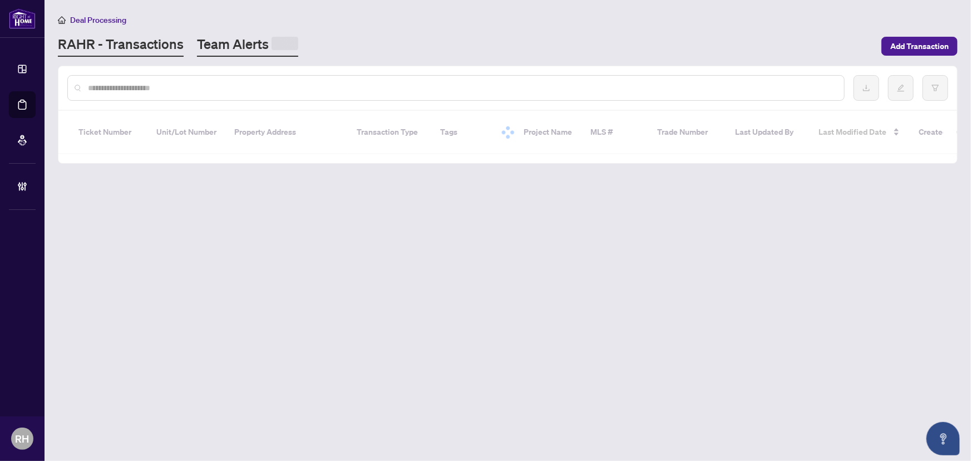
click at [252, 46] on link "Team Alerts" at bounding box center [247, 46] width 101 height 22
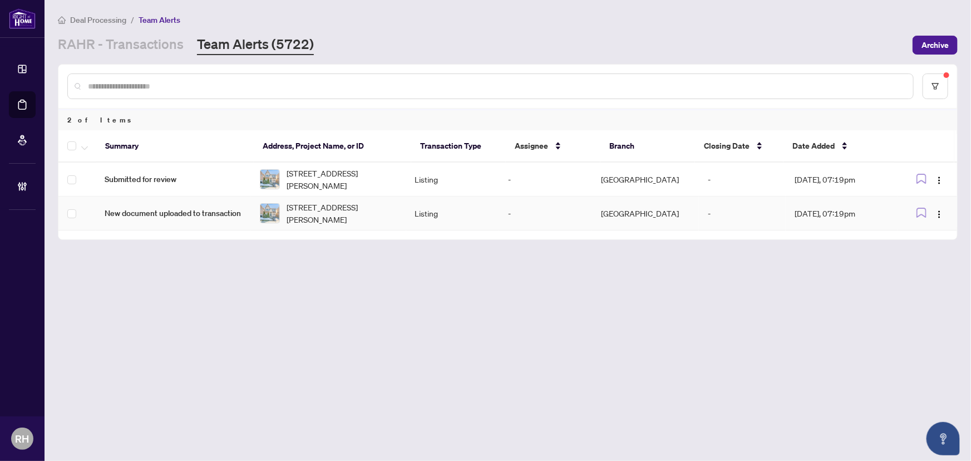
click at [216, 200] on td "New document uploaded to transaction" at bounding box center [173, 213] width 155 height 34
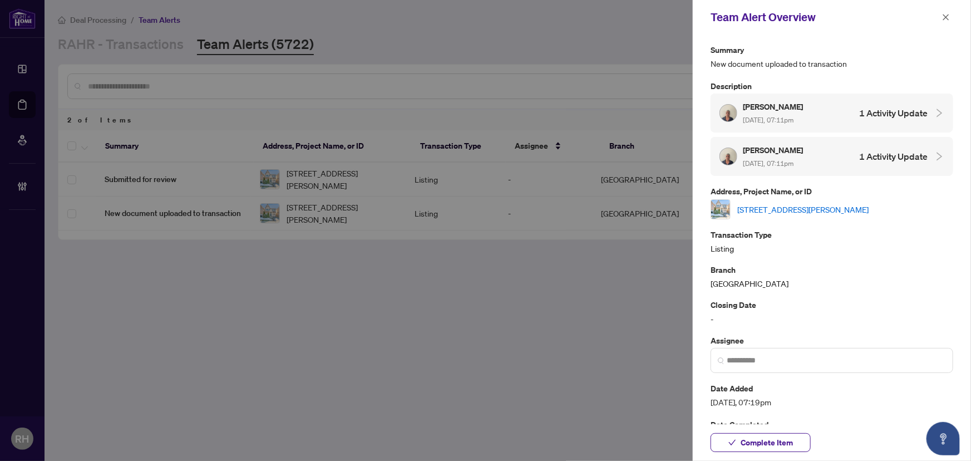
click at [812, 209] on link "[STREET_ADDRESS][PERSON_NAME]" at bounding box center [802, 209] width 131 height 12
click at [948, 12] on span "button" at bounding box center [946, 17] width 8 height 18
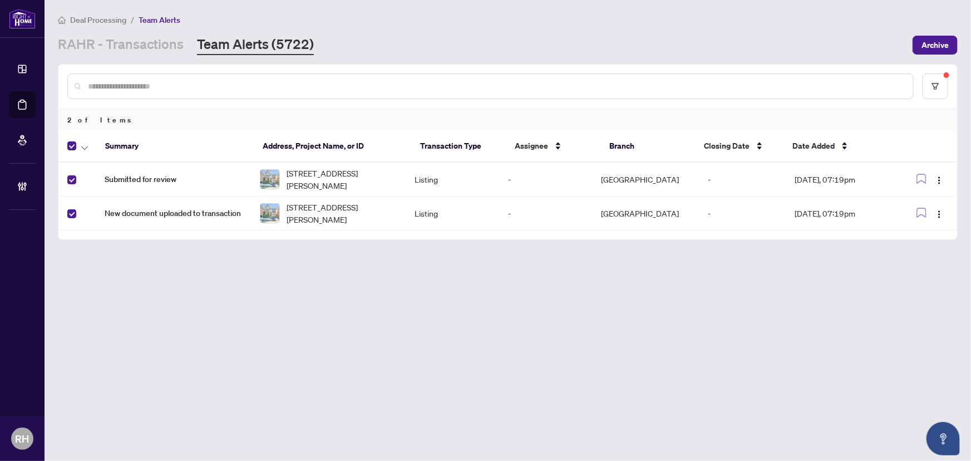
click at [94, 146] on th at bounding box center [77, 146] width 38 height 32
click at [89, 146] on button "button" at bounding box center [84, 145] width 12 height 13
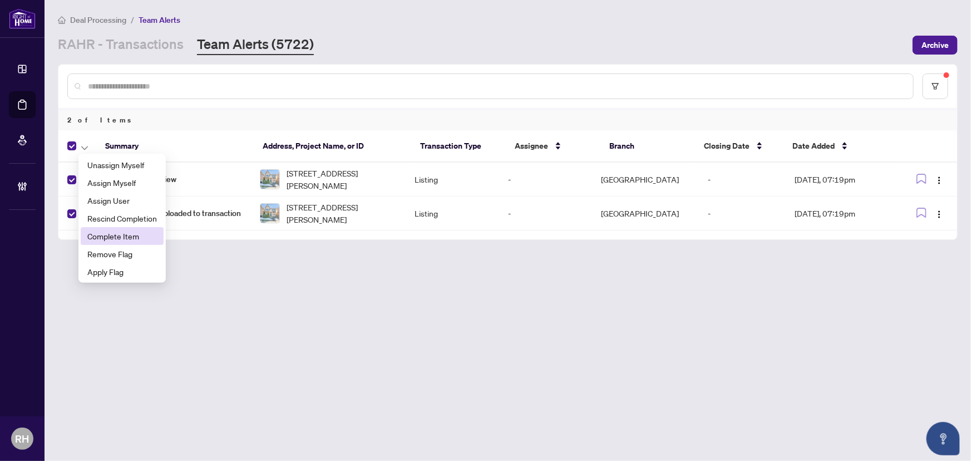
click at [139, 230] on span "Complete Item" at bounding box center [122, 236] width 70 height 12
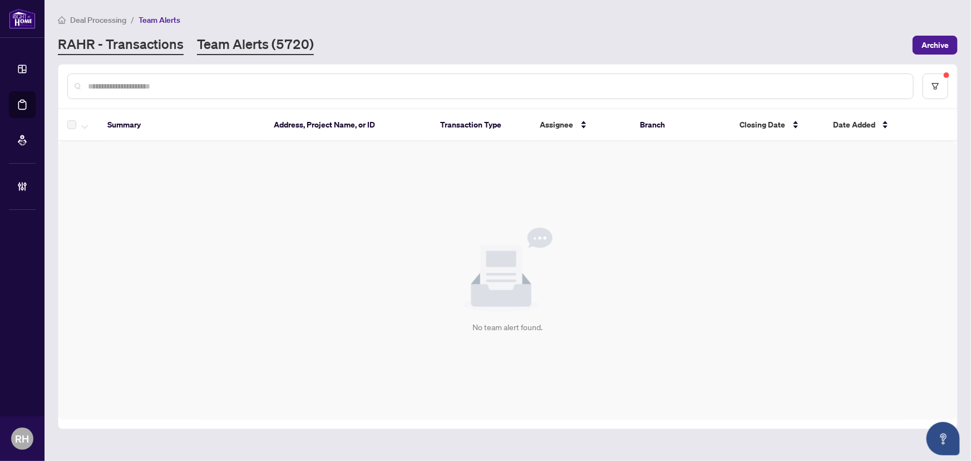
click at [117, 40] on link "RAHR - Transactions" at bounding box center [121, 45] width 126 height 20
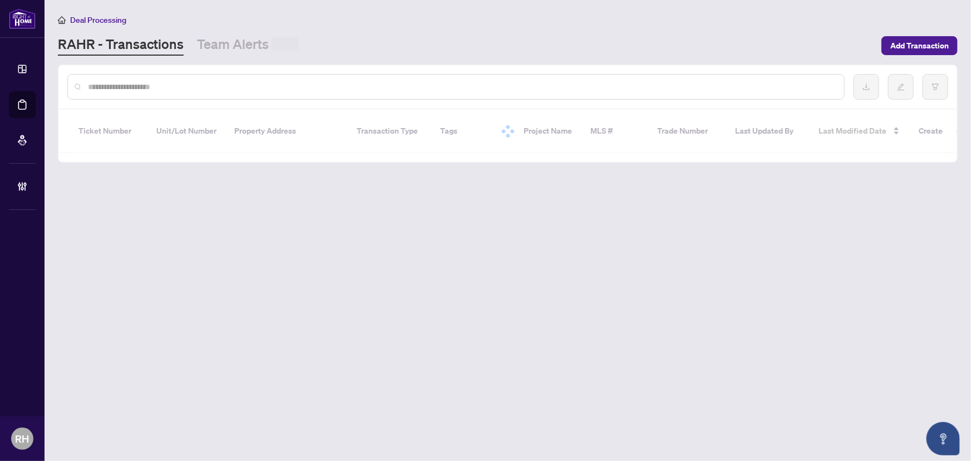
click at [225, 35] on link "Team Alerts" at bounding box center [247, 45] width 101 height 21
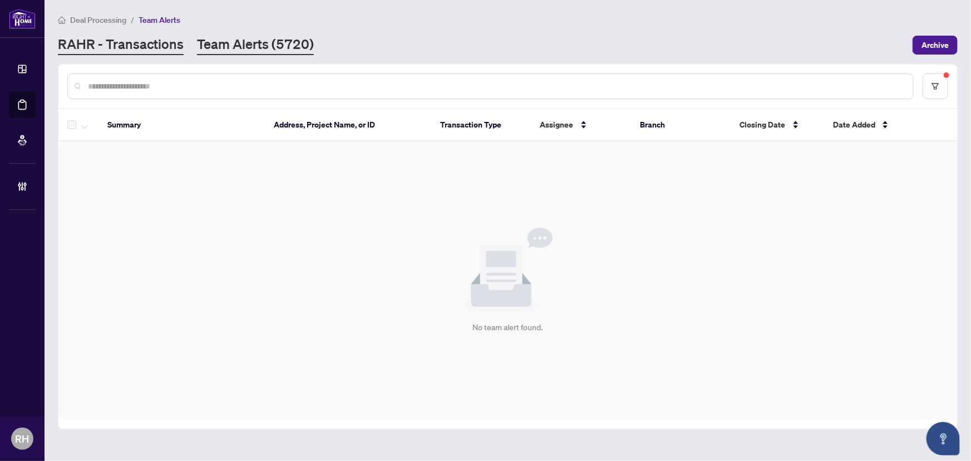
click at [154, 50] on link "RAHR - Transactions" at bounding box center [121, 45] width 126 height 20
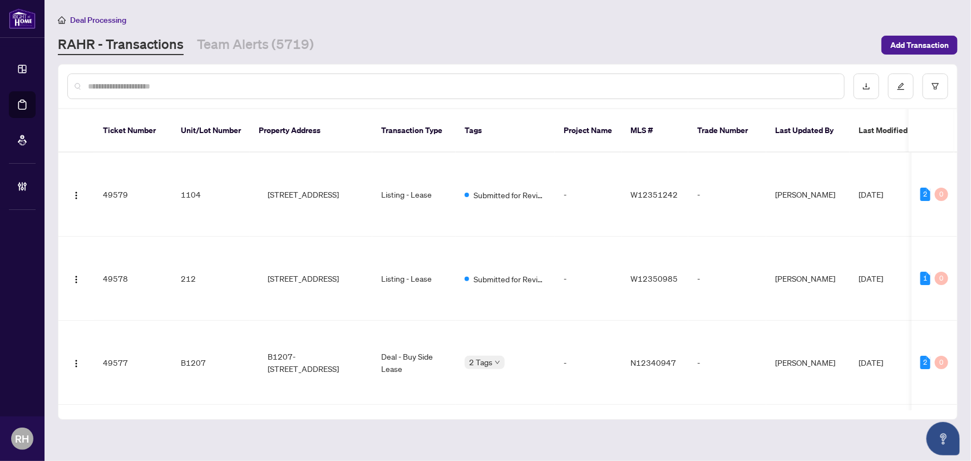
click at [150, 81] on input "text" at bounding box center [461, 86] width 747 height 12
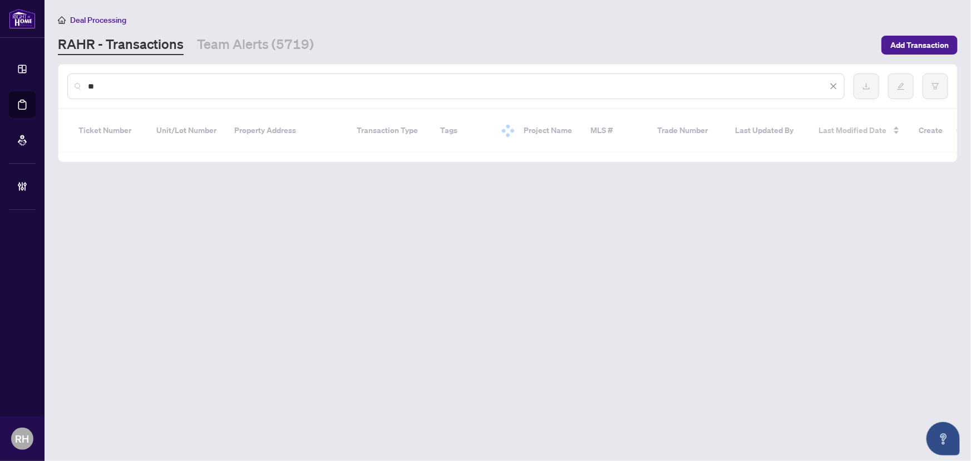
type input "*"
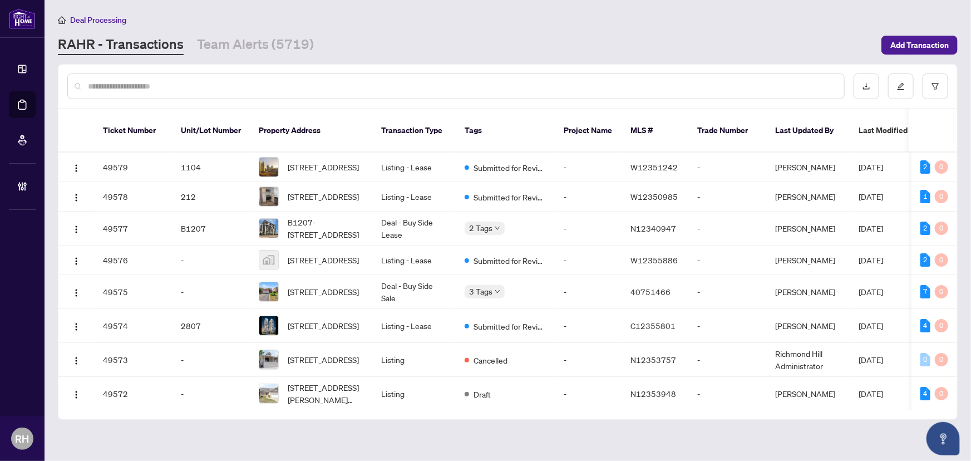
click at [189, 85] on input "text" at bounding box center [461, 86] width 747 height 12
paste input "**********"
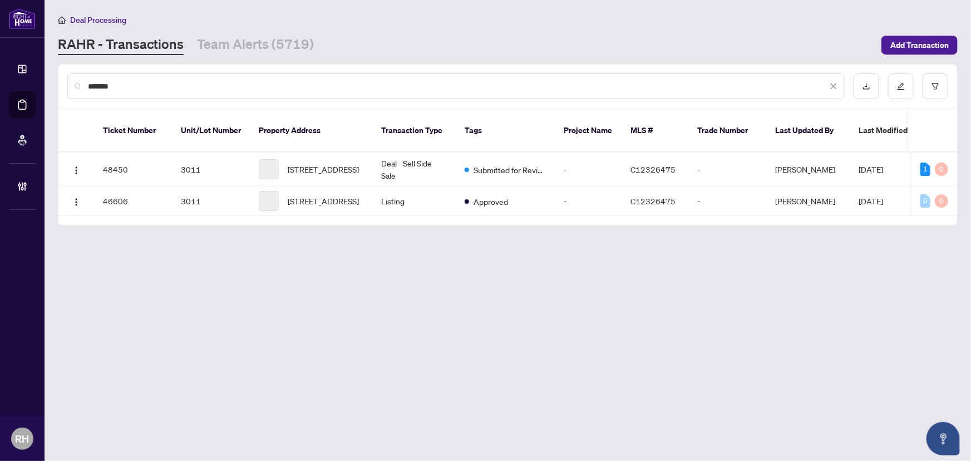
click at [183, 88] on input "*******" at bounding box center [457, 86] width 739 height 12
type input "**********"
click at [612, 160] on td "-" at bounding box center [588, 169] width 67 height 34
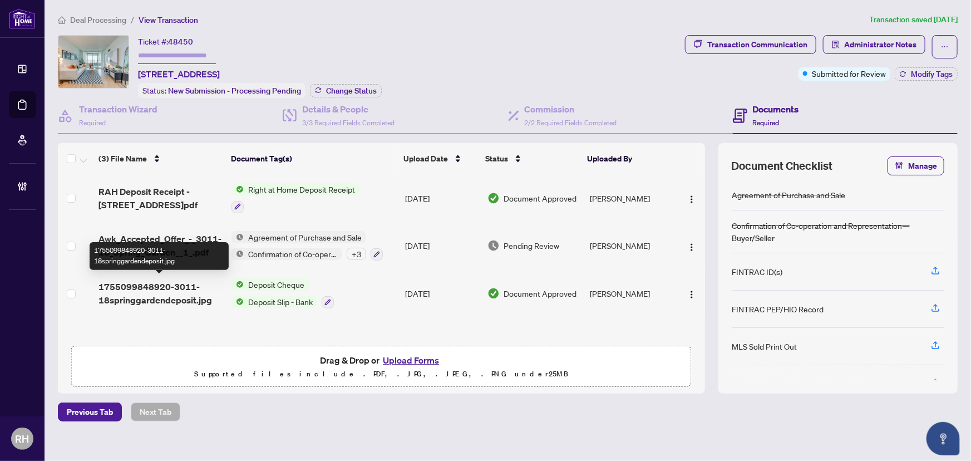
click at [150, 283] on span "1755099848920-3011-18springgardendeposit.jpg" at bounding box center [160, 293] width 124 height 27
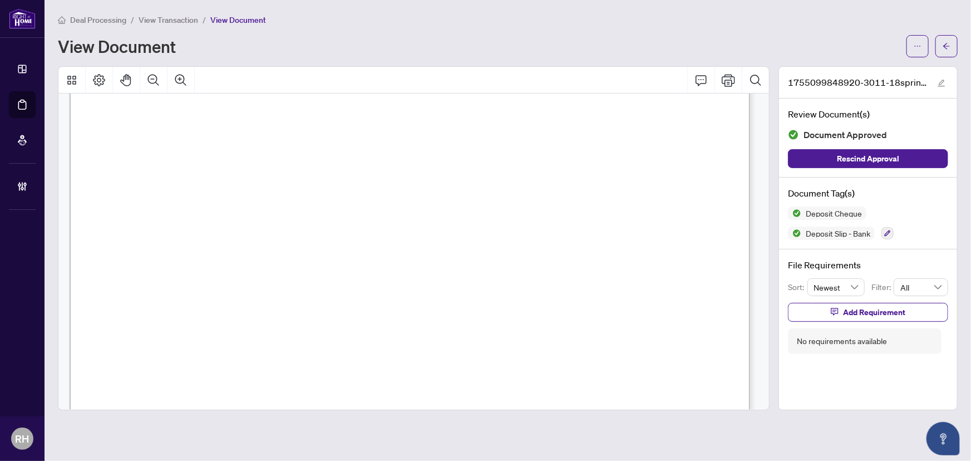
scroll to position [354, 0]
click at [946, 50] on span "button" at bounding box center [947, 46] width 8 height 18
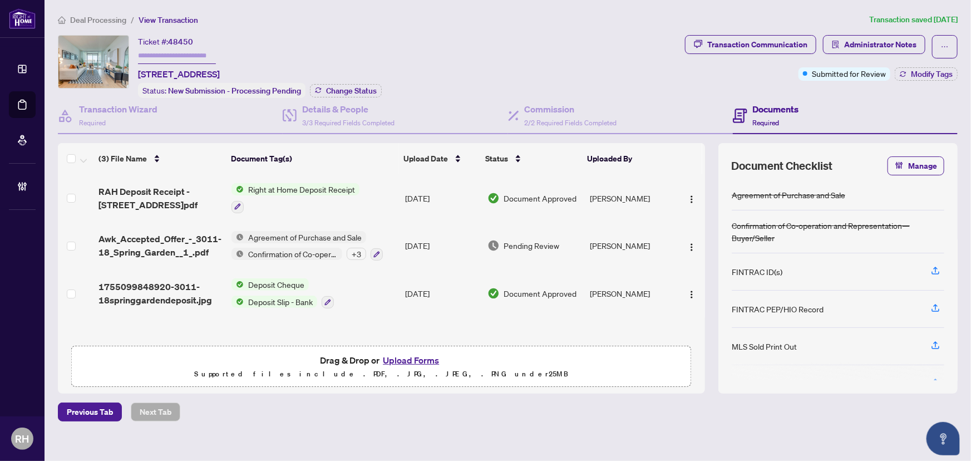
click at [522, 239] on span "Pending Review" at bounding box center [532, 245] width 56 height 12
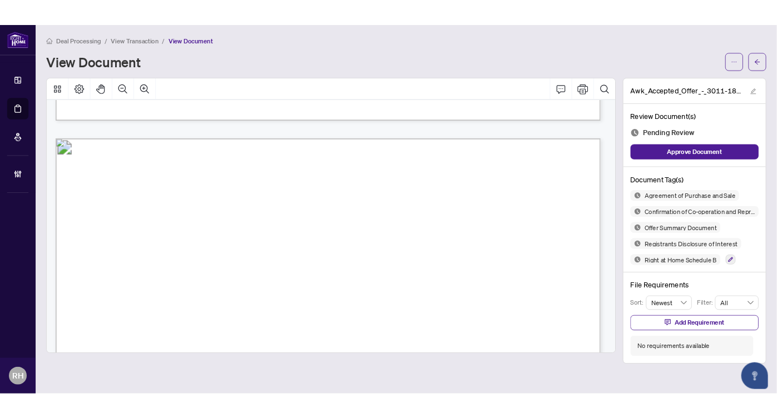
scroll to position [2023, 0]
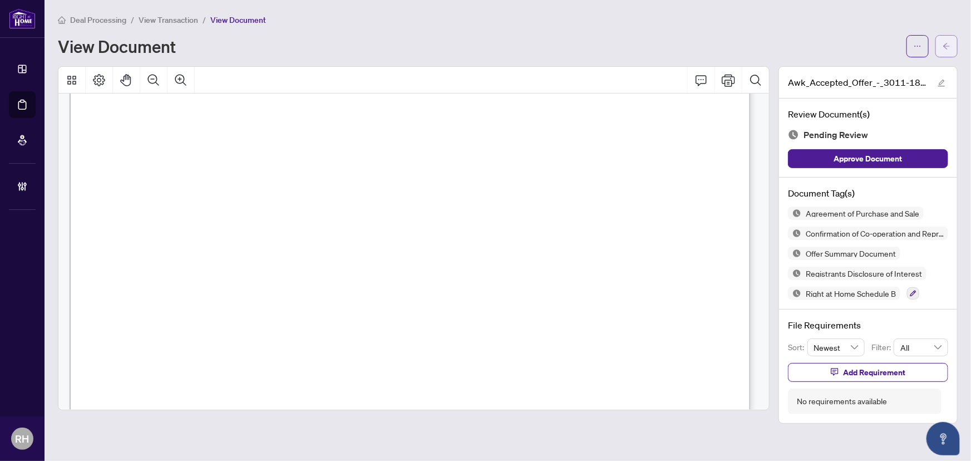
click at [941, 50] on button "button" at bounding box center [946, 46] width 22 height 22
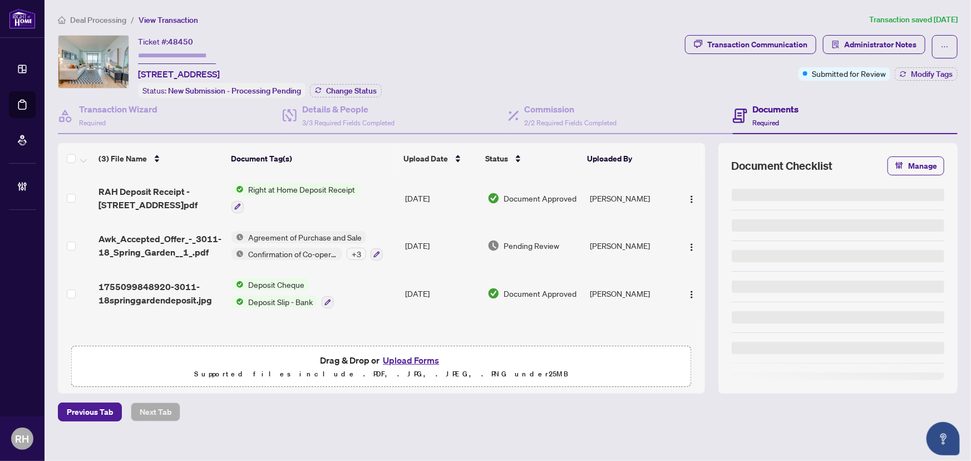
click at [106, 16] on span "Deal Processing" at bounding box center [98, 20] width 56 height 10
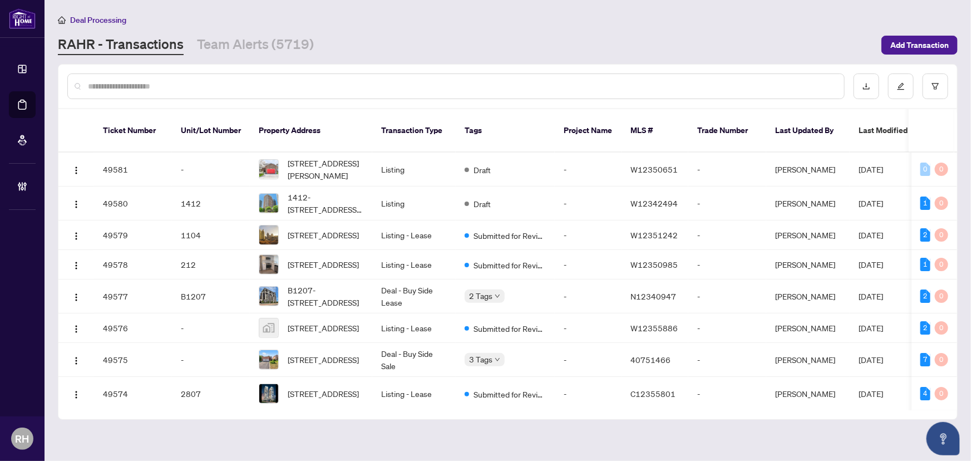
click at [289, 55] on main "Deal Processing [PERSON_NAME] - Transactions Team Alerts (5719) Add Transaction…" at bounding box center [508, 230] width 926 height 461
click at [285, 42] on link "Team Alerts (5719)" at bounding box center [255, 45] width 117 height 20
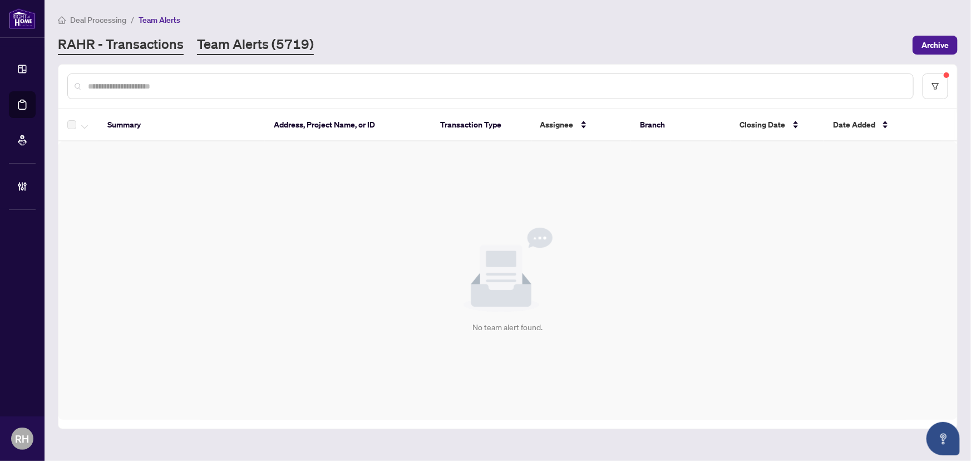
click at [136, 52] on link "RAHR - Transactions" at bounding box center [121, 45] width 126 height 20
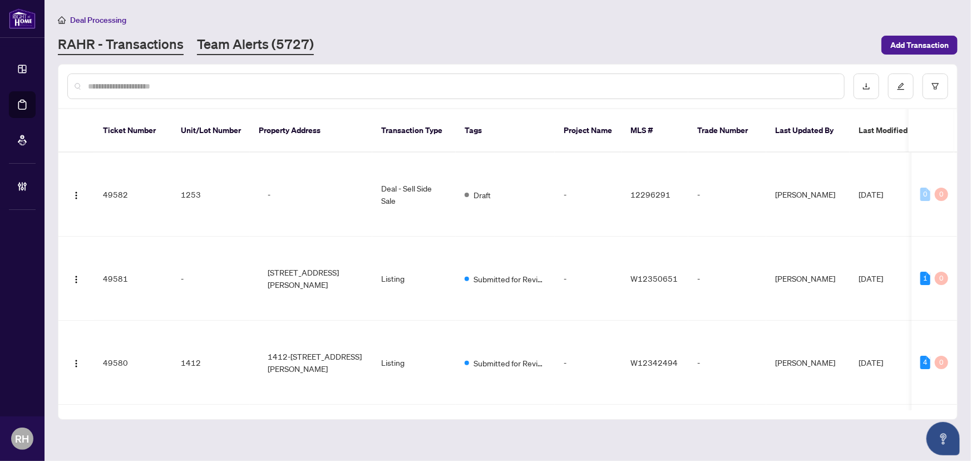
click at [241, 36] on link "Team Alerts (5727)" at bounding box center [255, 45] width 117 height 20
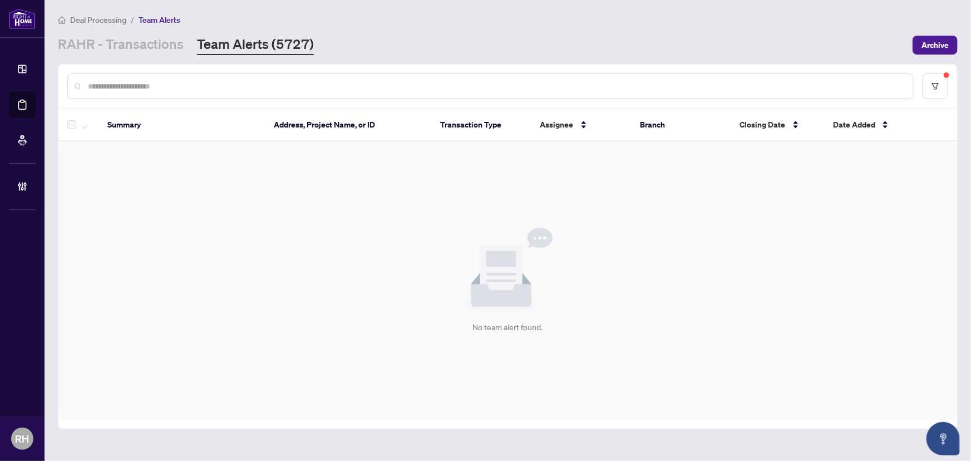
click at [136, 33] on div "Deal Processing / Team Alerts [PERSON_NAME] - Transactions Team Alerts (5727) A…" at bounding box center [508, 34] width 900 height 42
click at [137, 41] on link "RAHR - Transactions" at bounding box center [121, 45] width 126 height 20
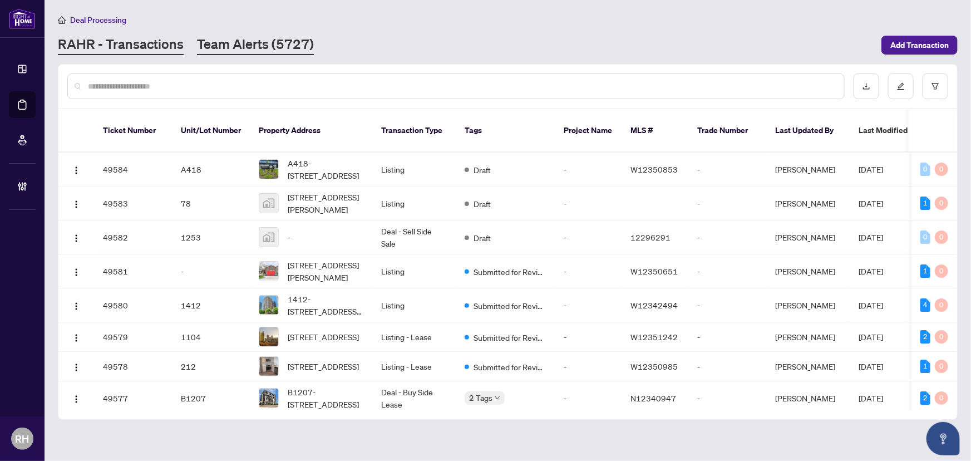
click at [280, 41] on link "Team Alerts (5727)" at bounding box center [255, 45] width 117 height 20
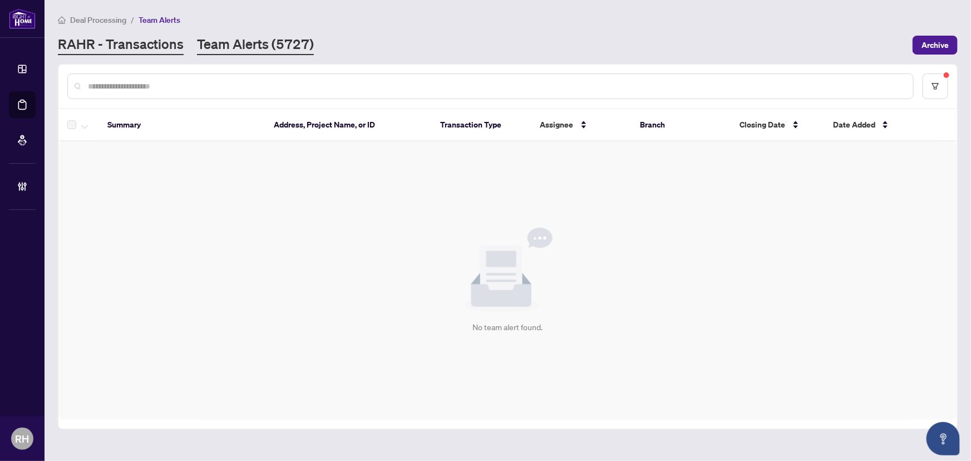
click at [139, 46] on link "RAHR - Transactions" at bounding box center [121, 45] width 126 height 20
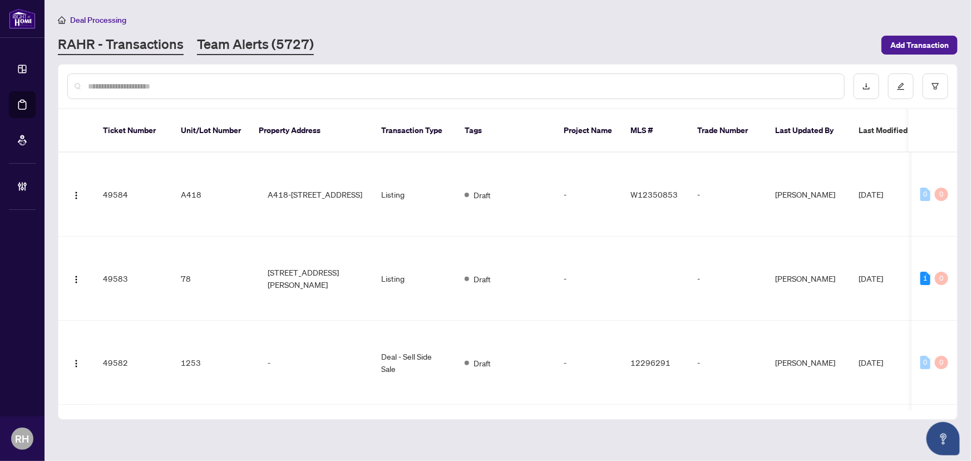
click at [252, 50] on link "Team Alerts (5727)" at bounding box center [255, 45] width 117 height 20
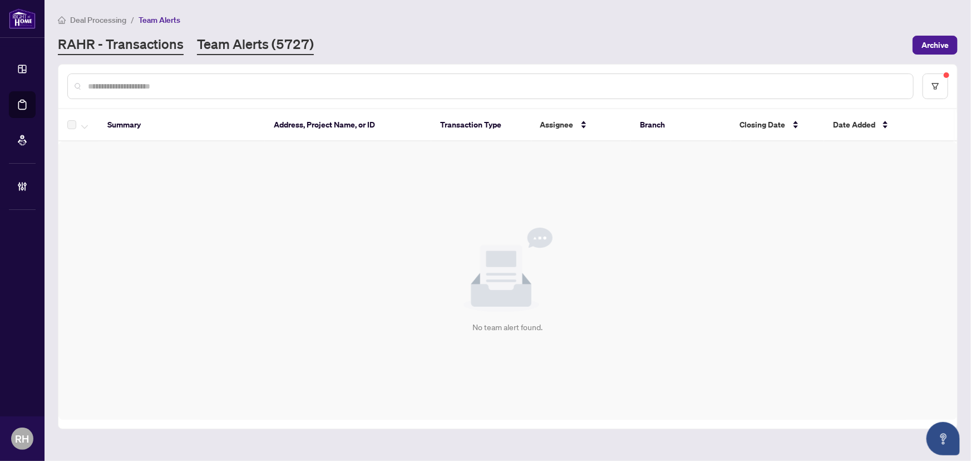
click at [114, 50] on link "RAHR - Transactions" at bounding box center [121, 45] width 126 height 20
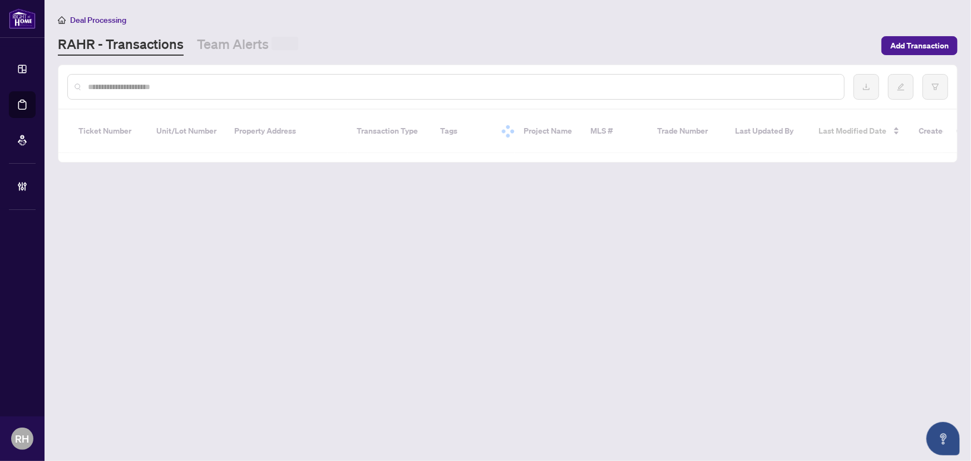
click at [100, 93] on div at bounding box center [455, 87] width 777 height 26
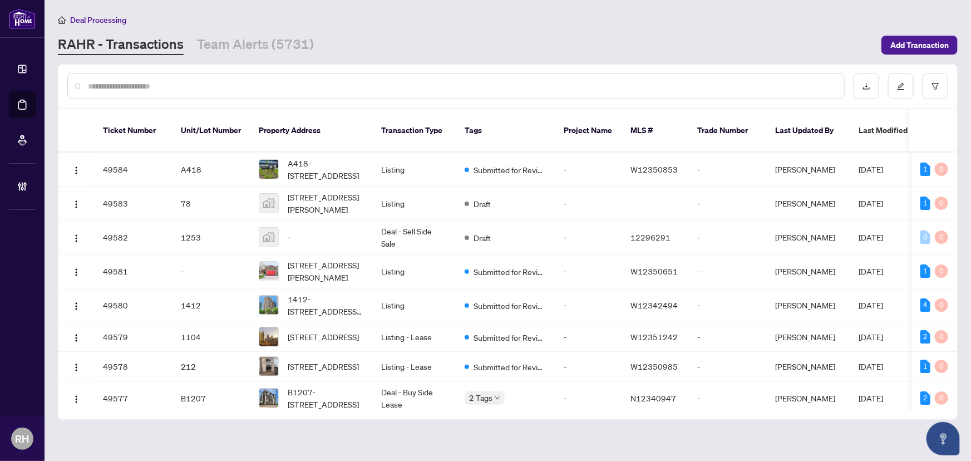
click at [143, 73] on div at bounding box center [455, 86] width 777 height 26
click at [141, 80] on input "text" at bounding box center [461, 86] width 747 height 12
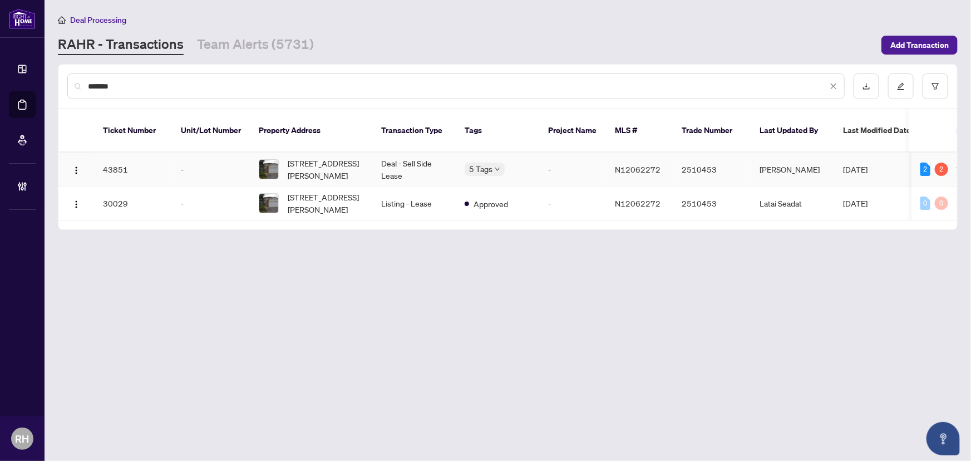
type input "*******"
click at [578, 158] on td "-" at bounding box center [572, 169] width 67 height 34
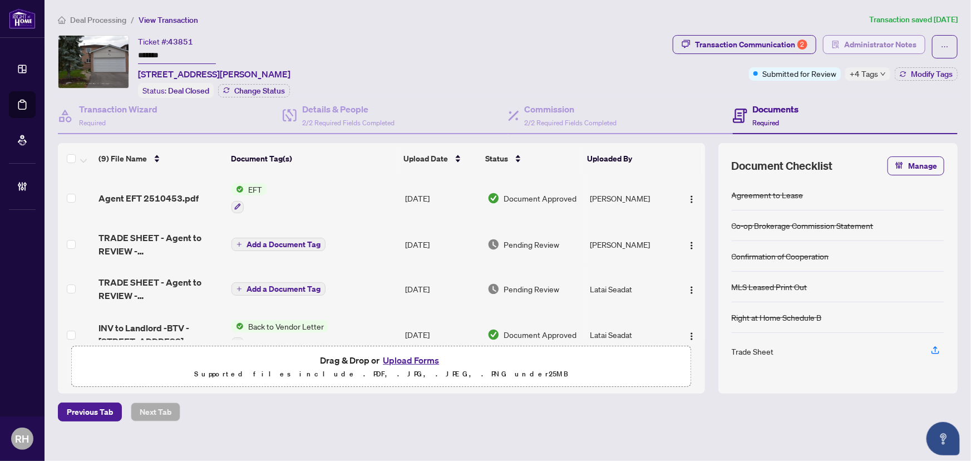
click at [851, 46] on span "Administrator Notes" at bounding box center [880, 45] width 72 height 18
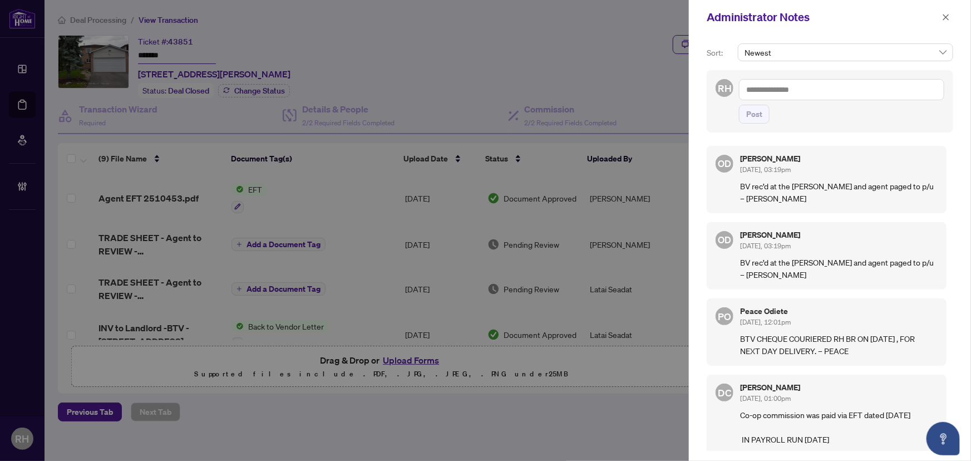
click at [856, 64] on div "Newest" at bounding box center [846, 56] width 220 height 27
click at [830, 89] on textarea at bounding box center [841, 89] width 205 height 21
type textarea "*"
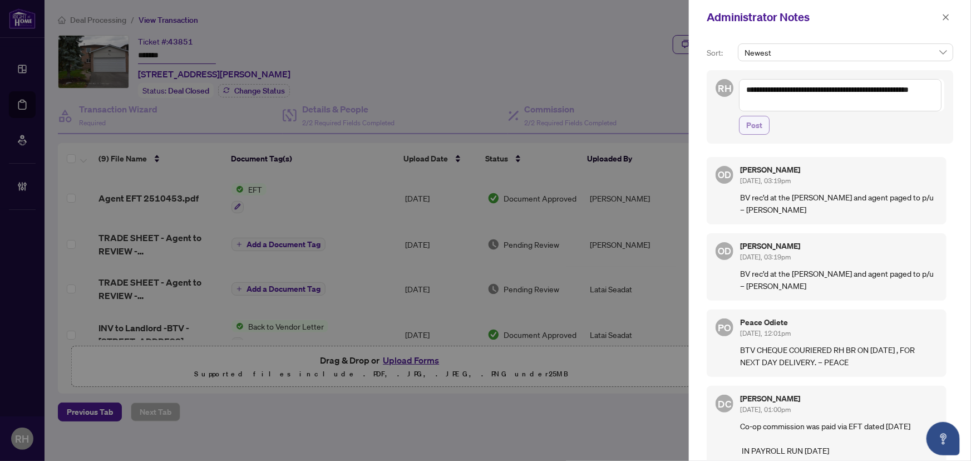
type textarea "**********"
click at [757, 126] on span "Post" at bounding box center [754, 125] width 16 height 18
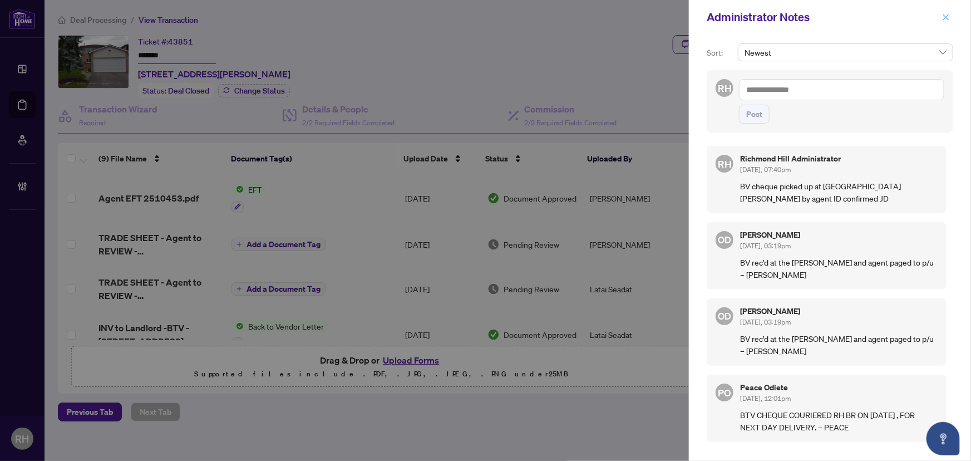
click at [946, 17] on icon "close" at bounding box center [946, 17] width 8 height 8
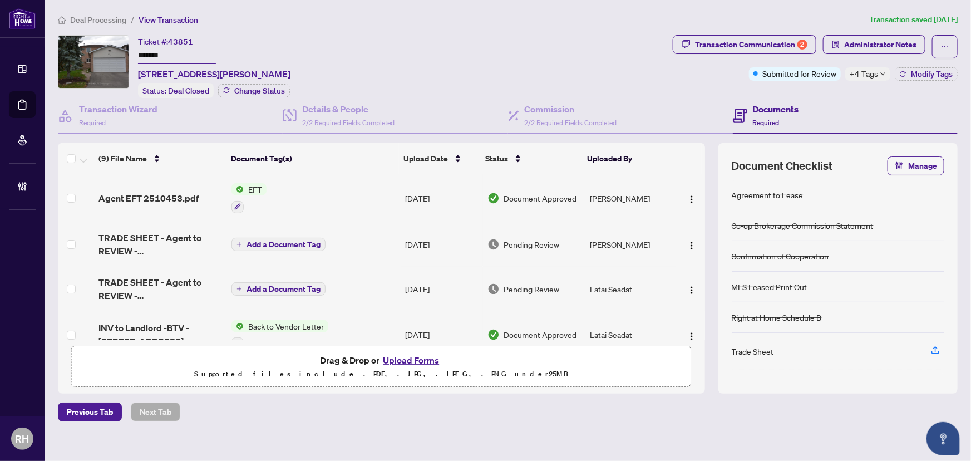
click at [98, 15] on span "Deal Processing" at bounding box center [98, 20] width 56 height 10
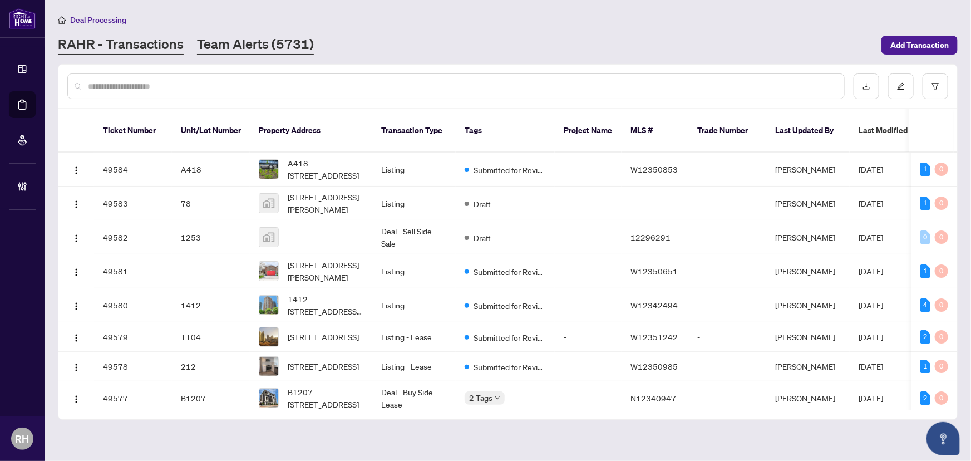
click at [259, 50] on link "Team Alerts (5731)" at bounding box center [255, 45] width 117 height 20
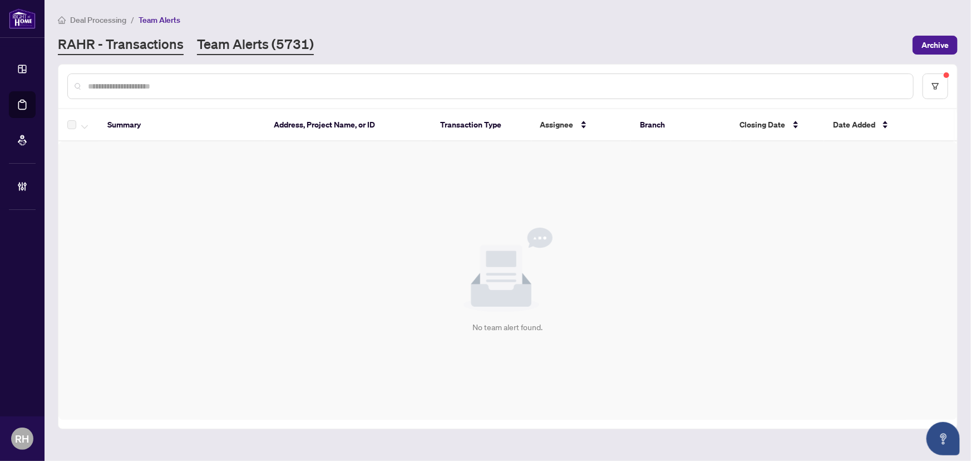
click at [151, 50] on link "RAHR - Transactions" at bounding box center [121, 45] width 126 height 20
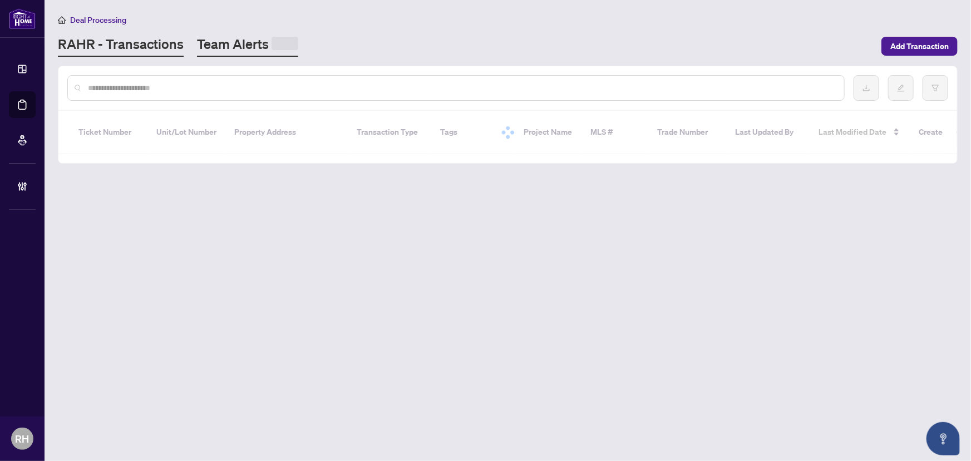
click at [219, 47] on link "Team Alerts" at bounding box center [247, 46] width 101 height 22
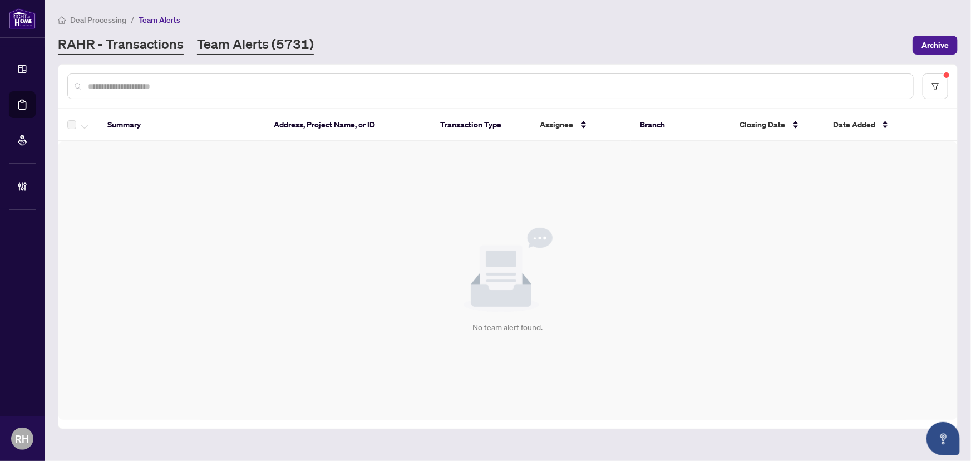
click at [145, 36] on link "RAHR - Transactions" at bounding box center [121, 45] width 126 height 20
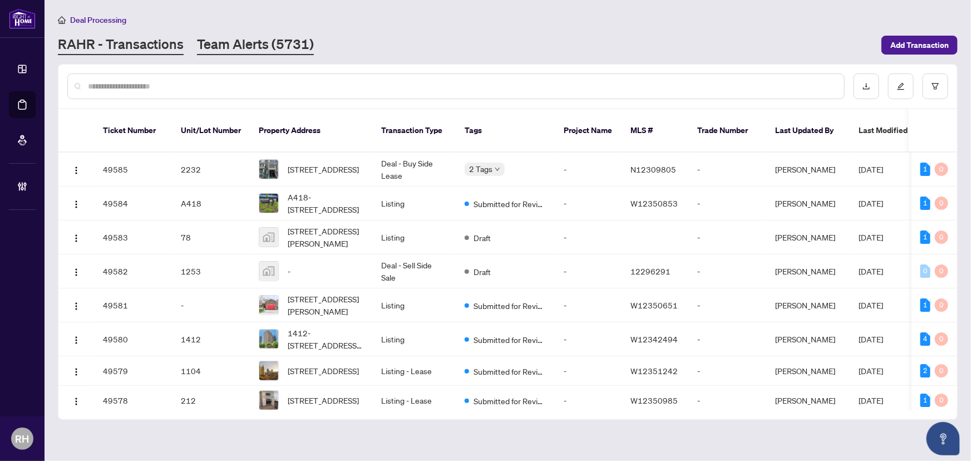
click at [229, 52] on link "Team Alerts (5731)" at bounding box center [255, 45] width 117 height 20
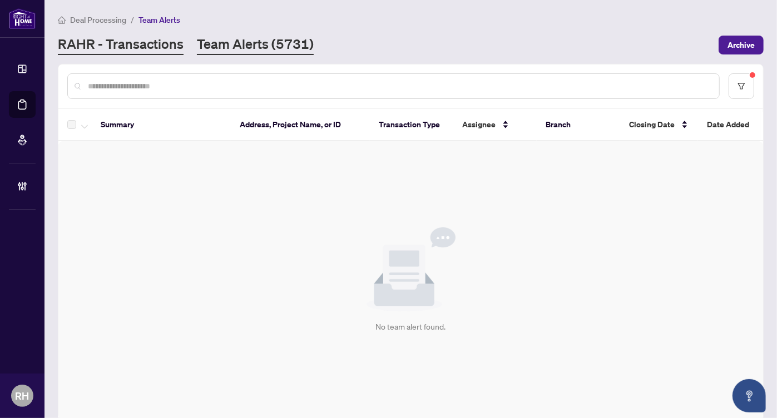
click at [159, 39] on link "RAHR - Transactions" at bounding box center [121, 45] width 126 height 20
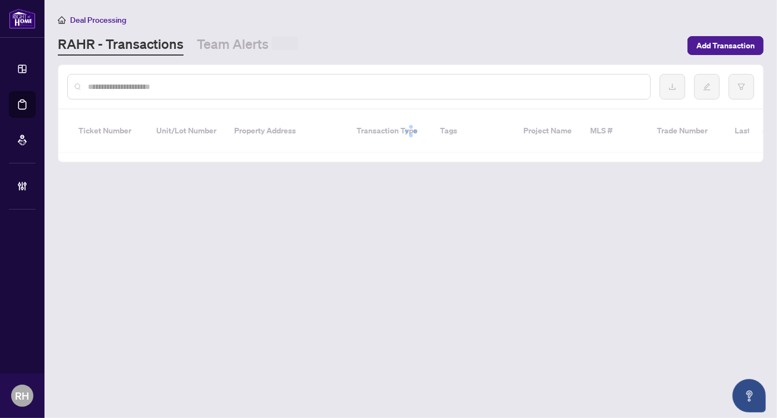
click at [273, 57] on main "Deal Processing RAHR - Transactions Team Alerts Add Transaction Ticket Number U…" at bounding box center [411, 209] width 733 height 418
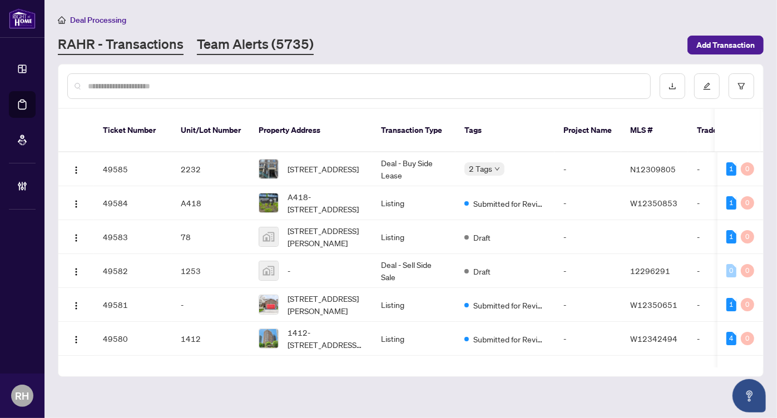
click at [259, 50] on link "Team Alerts (5735)" at bounding box center [255, 45] width 117 height 20
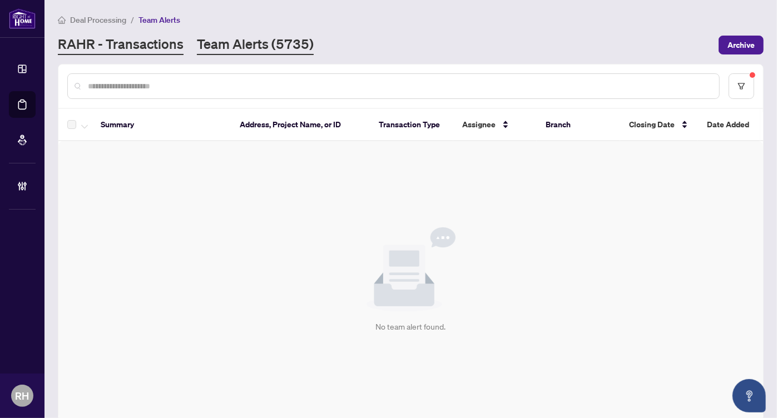
click at [124, 45] on link "RAHR - Transactions" at bounding box center [121, 45] width 126 height 20
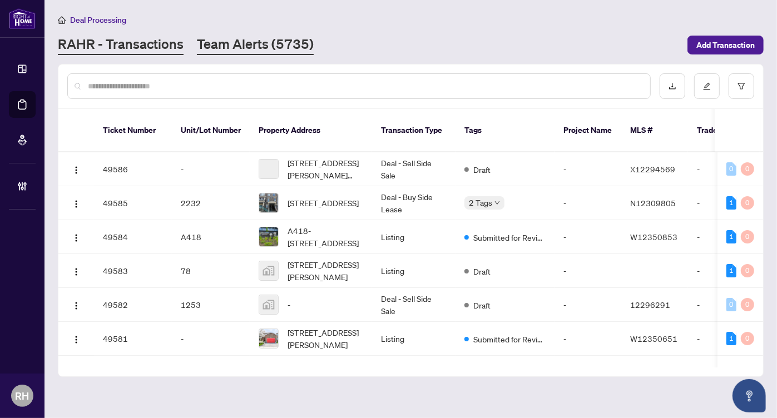
click at [246, 40] on link "Team Alerts (5735)" at bounding box center [255, 45] width 117 height 20
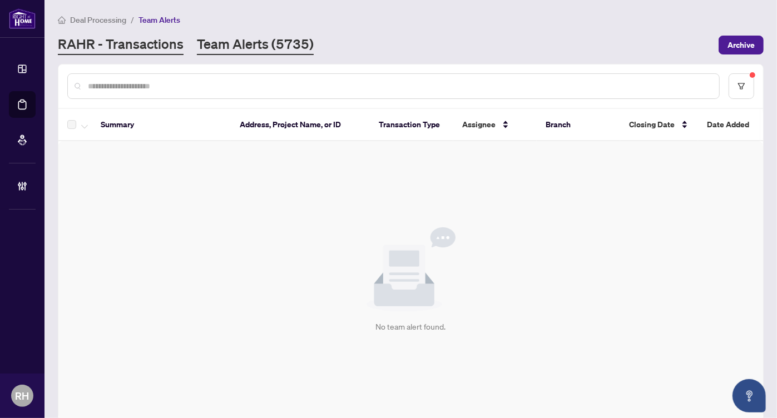
click at [149, 50] on link "RAHR - Transactions" at bounding box center [121, 45] width 126 height 20
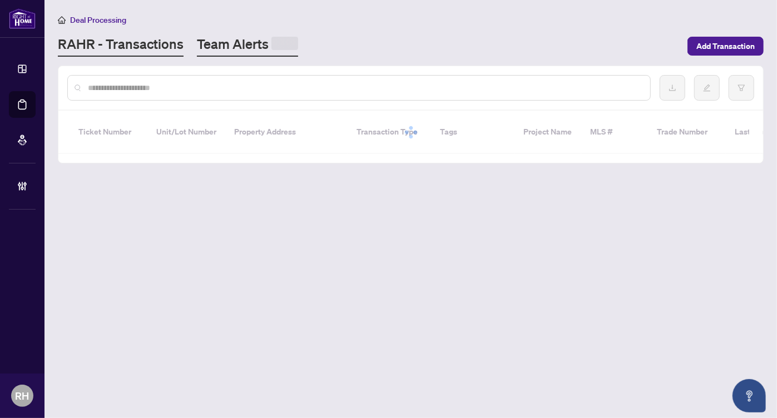
click at [262, 50] on link "Team Alerts" at bounding box center [247, 46] width 101 height 22
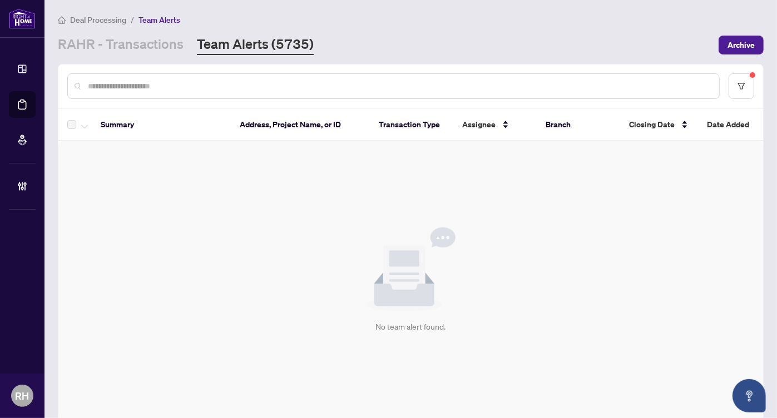
click at [152, 55] on main "Deal Processing / Team Alerts RAHR - Transactions Team Alerts (5735) Archive Su…" at bounding box center [411, 209] width 733 height 418
click at [155, 48] on link "RAHR - Transactions" at bounding box center [121, 45] width 126 height 20
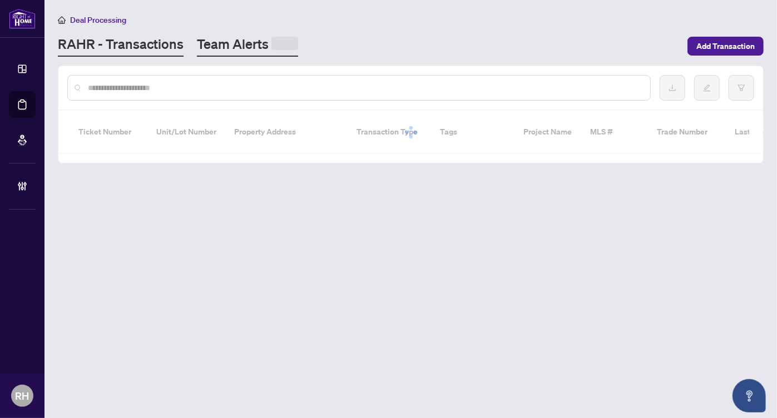
click at [253, 56] on link "Team Alerts" at bounding box center [247, 46] width 101 height 22
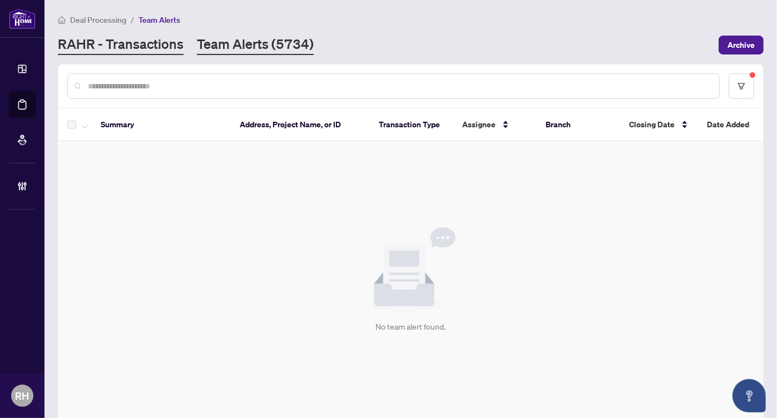
click at [125, 43] on link "RAHR - Transactions" at bounding box center [121, 45] width 126 height 20
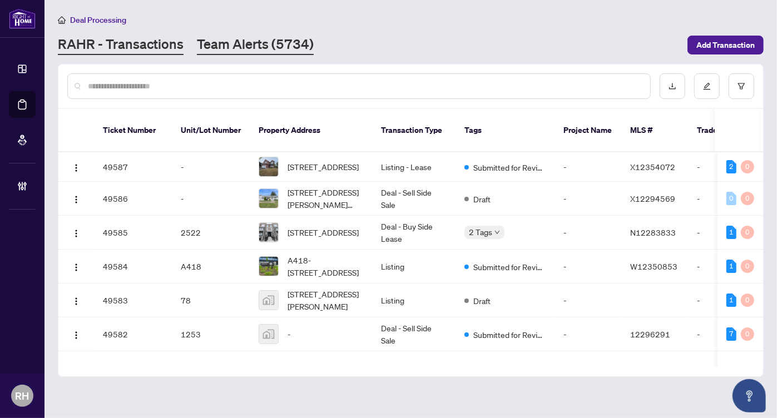
click at [208, 42] on link "Team Alerts (5734)" at bounding box center [255, 45] width 117 height 20
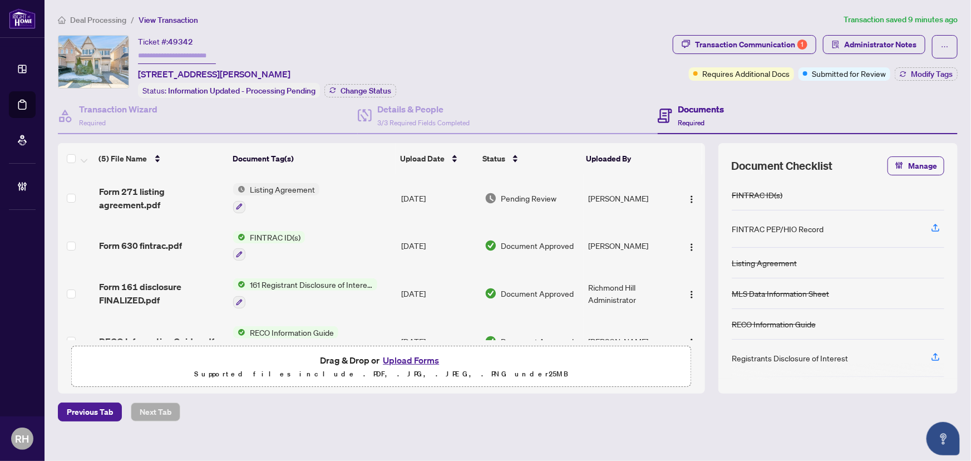
click at [714, 33] on div "Deal Processing / View Transaction Transaction saved 9 minutes ago Ticket #: 49…" at bounding box center [507, 236] width 909 height 447
click at [718, 47] on div "Transaction Communication 1" at bounding box center [751, 45] width 112 height 18
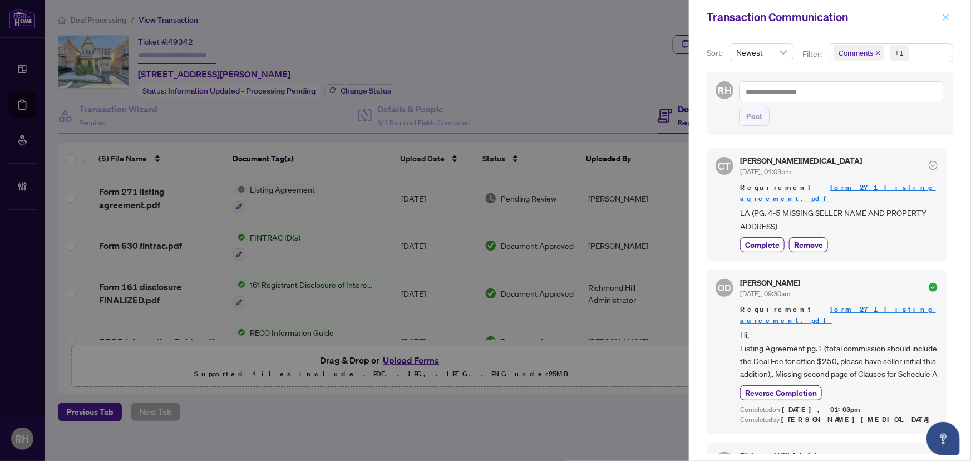
click at [950, 14] on icon "close" at bounding box center [946, 17] width 8 height 8
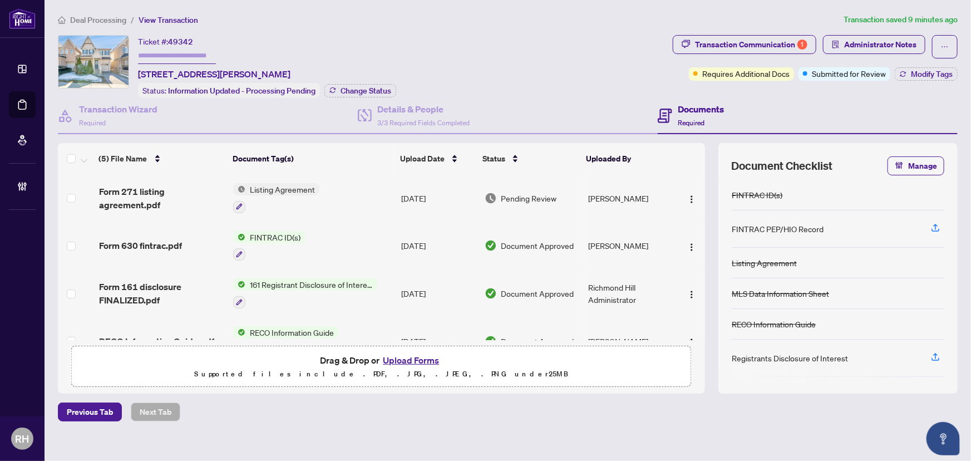
click at [126, 191] on span "Form 271 listing agreement.pdf" at bounding box center [162, 198] width 126 height 27
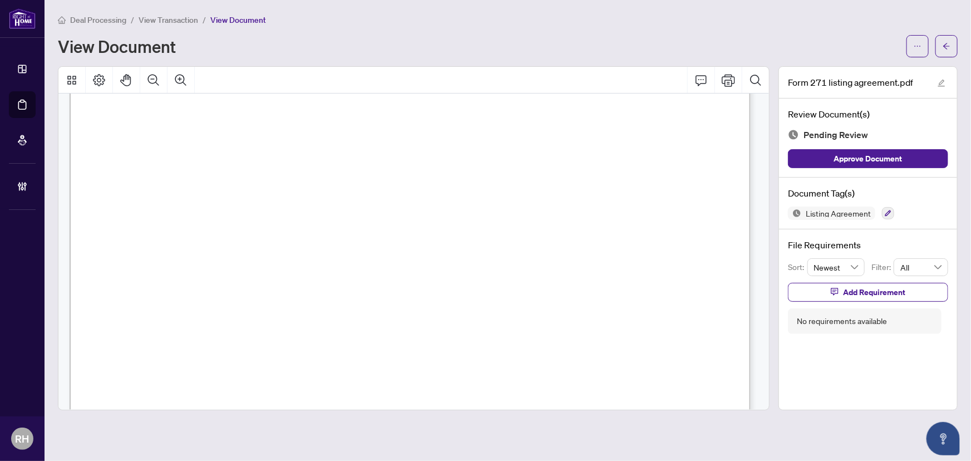
scroll to position [2987, 0]
click at [882, 213] on button "button" at bounding box center [888, 213] width 12 height 12
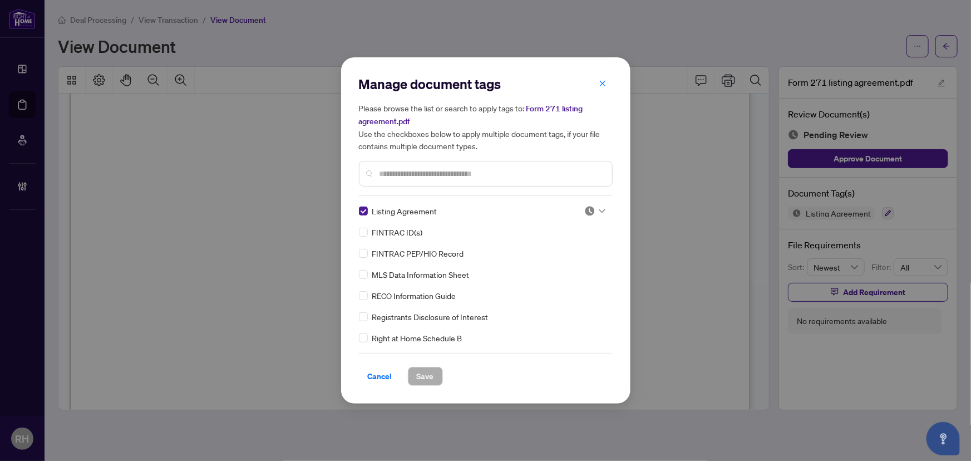
click at [584, 210] on img at bounding box center [589, 210] width 11 height 11
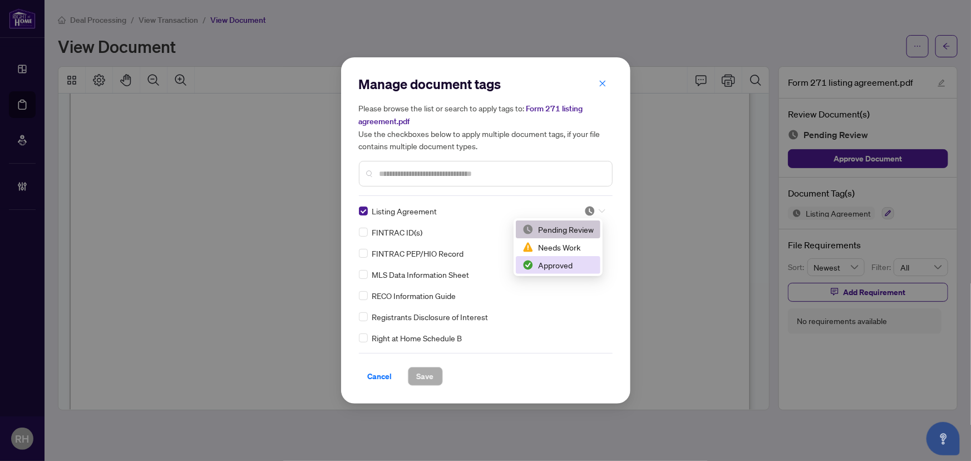
click at [586, 256] on div "Approved" at bounding box center [558, 265] width 85 height 18
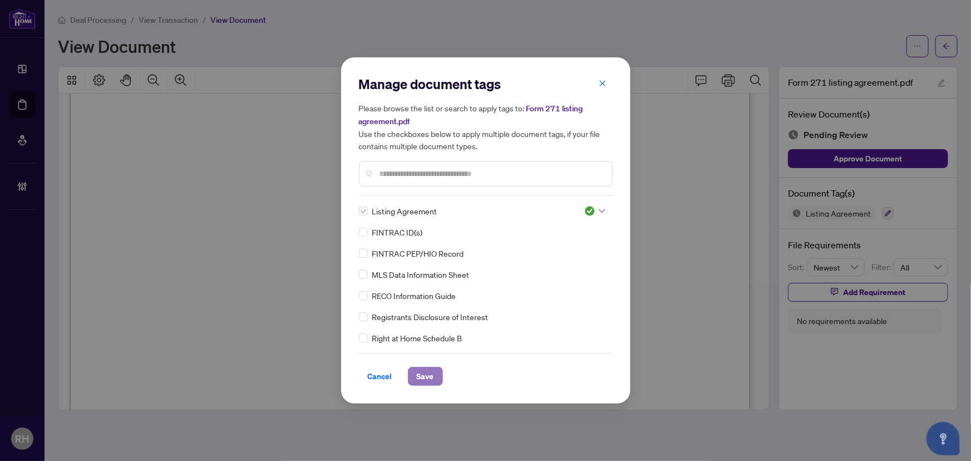
click at [422, 373] on span "Save" at bounding box center [425, 376] width 17 height 18
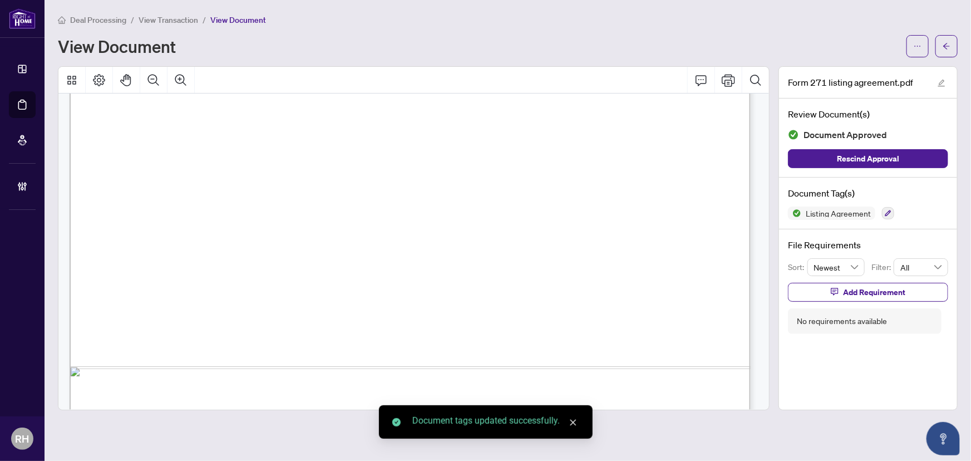
scroll to position [2380, 0]
click at [951, 38] on button "button" at bounding box center [946, 46] width 22 height 22
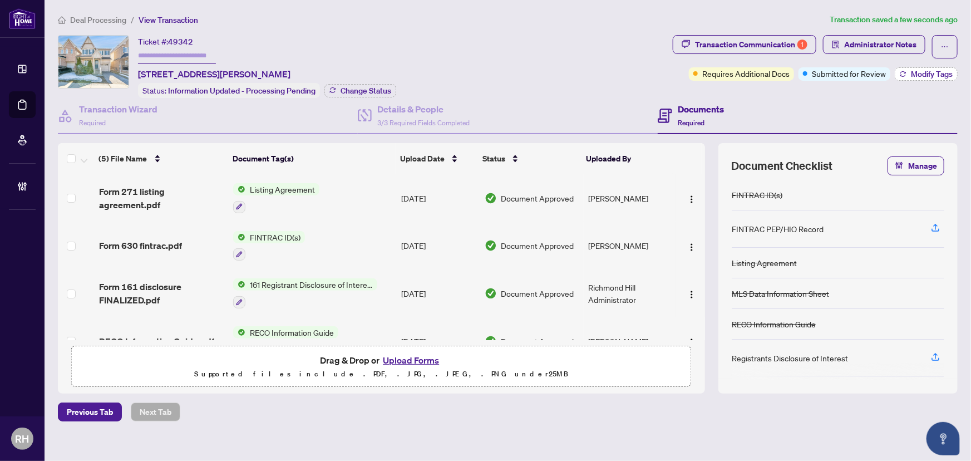
click at [911, 72] on span "Modify Tags" at bounding box center [932, 74] width 42 height 8
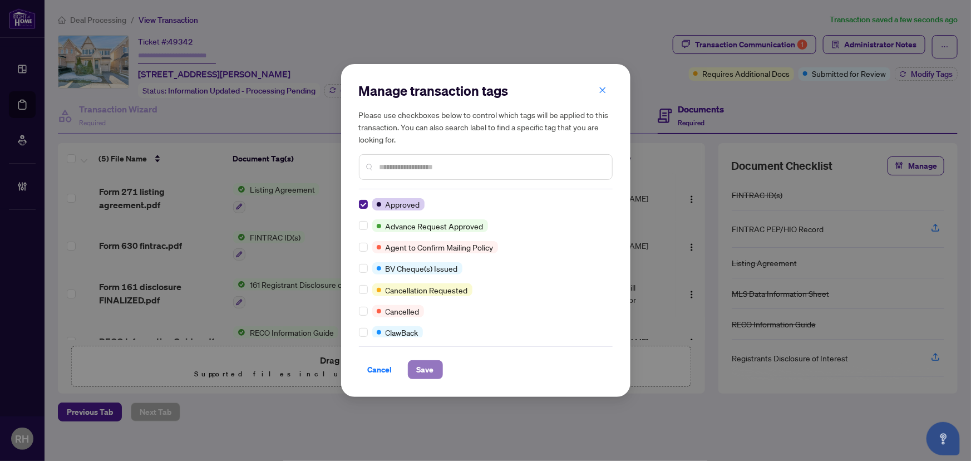
click at [426, 369] on span "Save" at bounding box center [425, 370] width 17 height 18
click at [728, 46] on div "Manage transaction tags Please use checkboxes below to control which tags will …" at bounding box center [485, 230] width 971 height 461
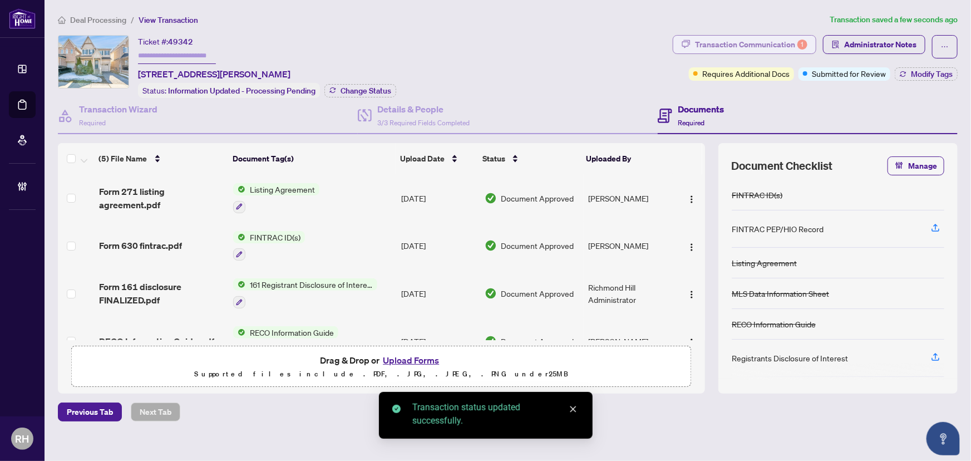
click at [726, 42] on div "Transaction Communication 1" at bounding box center [751, 45] width 112 height 18
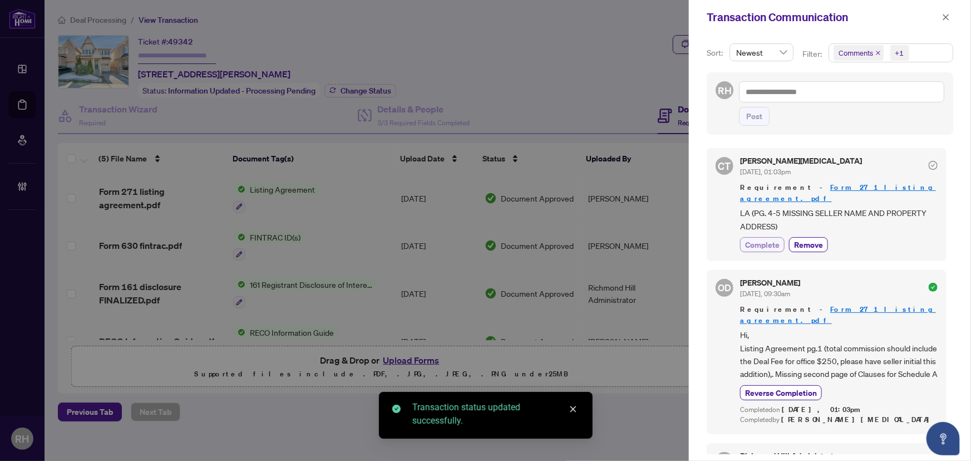
click at [768, 239] on span "Complete" at bounding box center [762, 245] width 34 height 12
click at [949, 11] on span "button" at bounding box center [946, 17] width 8 height 18
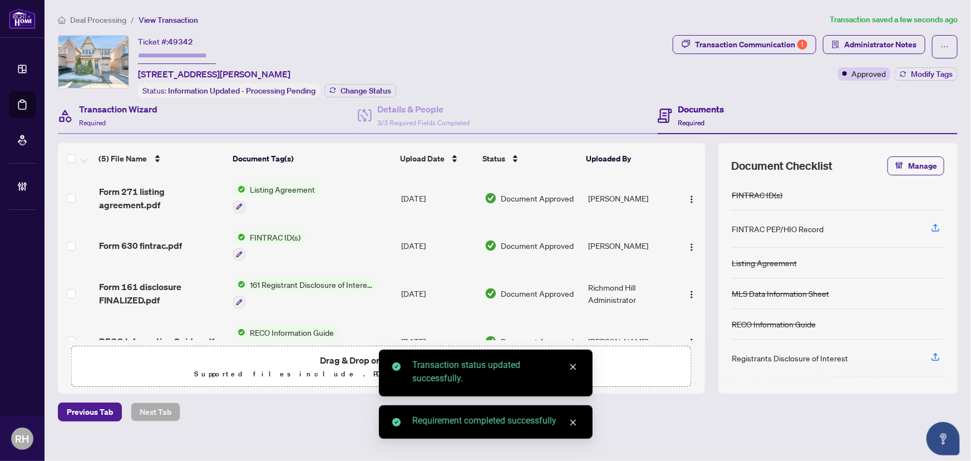
click at [199, 110] on div "Transaction Wizard Required" at bounding box center [208, 116] width 300 height 36
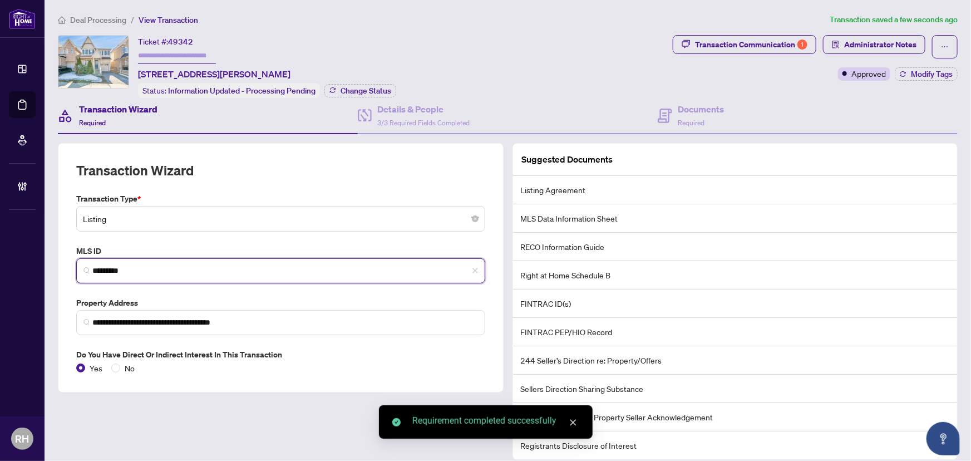
click at [143, 272] on input "*********" at bounding box center [285, 271] width 386 height 12
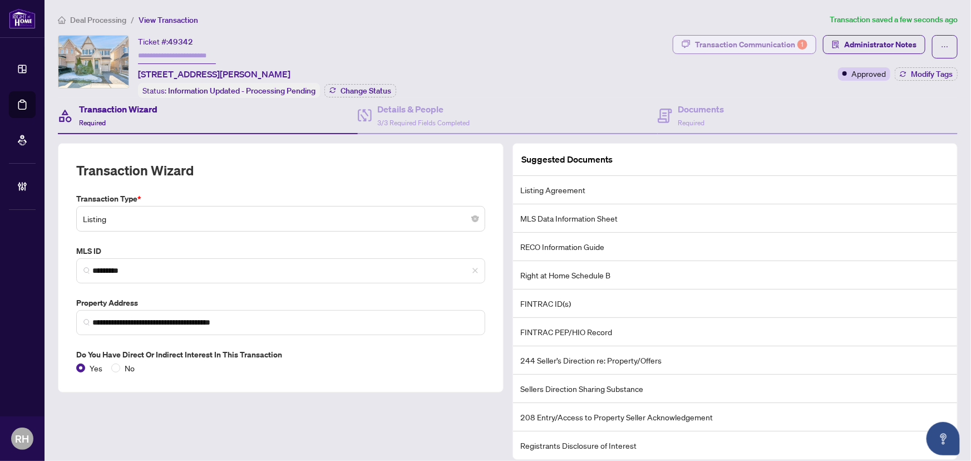
click at [723, 36] on div "Transaction Communication 1" at bounding box center [751, 45] width 112 height 18
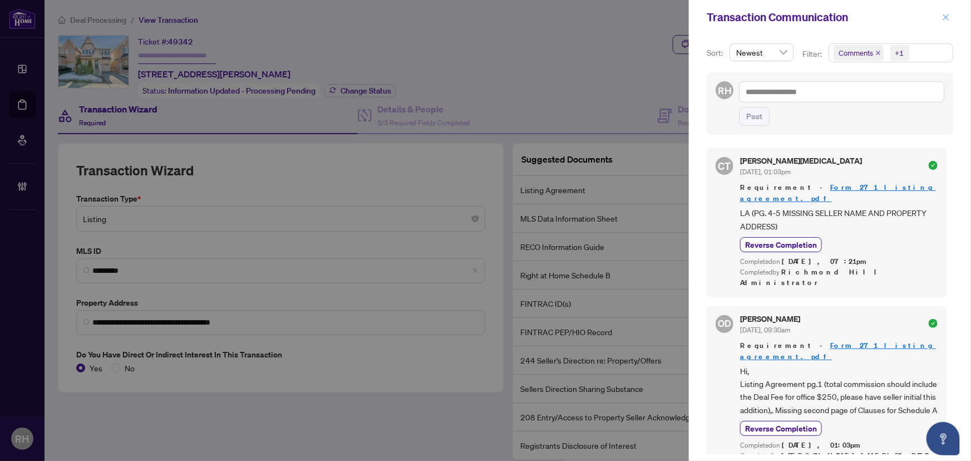
click at [953, 14] on button "button" at bounding box center [946, 17] width 14 height 13
click at [949, 16] on icon "close" at bounding box center [946, 17] width 8 height 8
